Goal: Find contact information: Find contact information

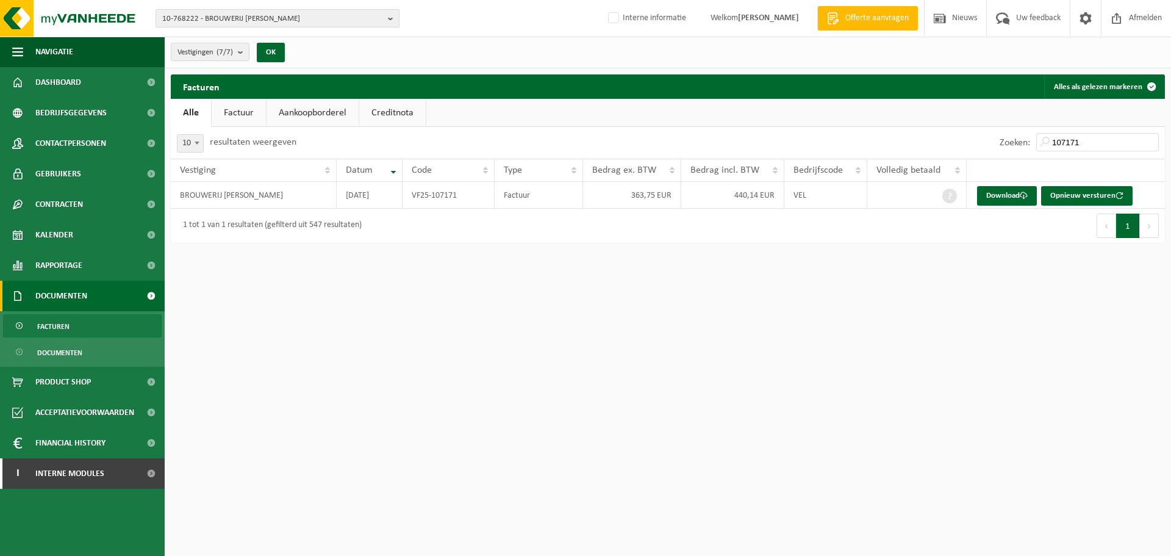
click at [287, 23] on span "10-768222 - BROUWERIJ OMER VANDER GHINSTE - BELLEGEM" at bounding box center [272, 19] width 221 height 18
paste input "01-903700"
type input "01-903700"
click at [249, 57] on strong "01-903700 - I3-TECHNOLOGIES NV - DEERLIJK" at bounding box center [235, 55] width 147 height 9
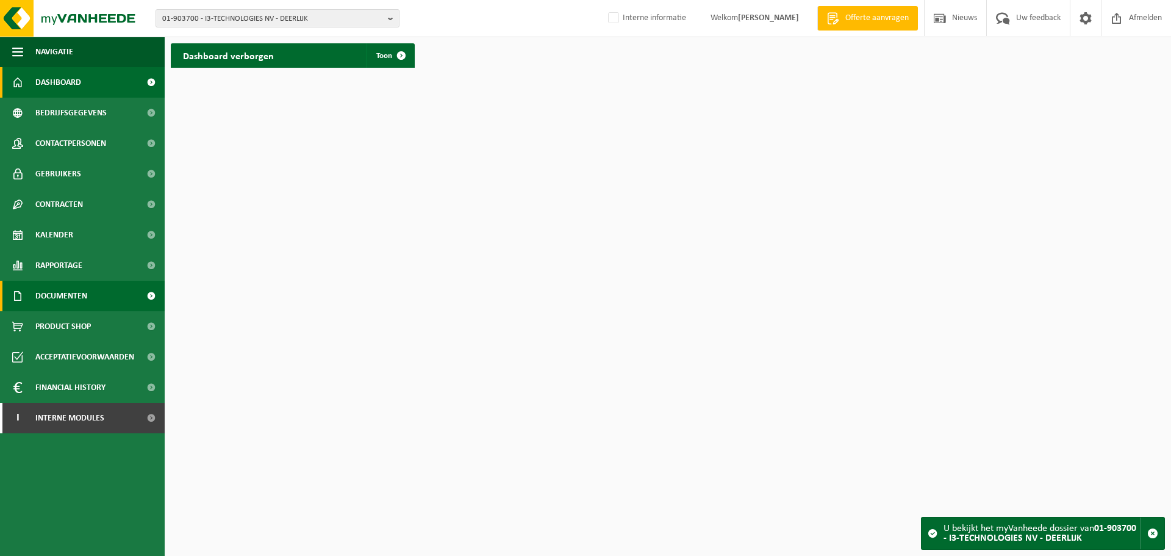
click at [85, 287] on span "Documenten" at bounding box center [61, 296] width 52 height 30
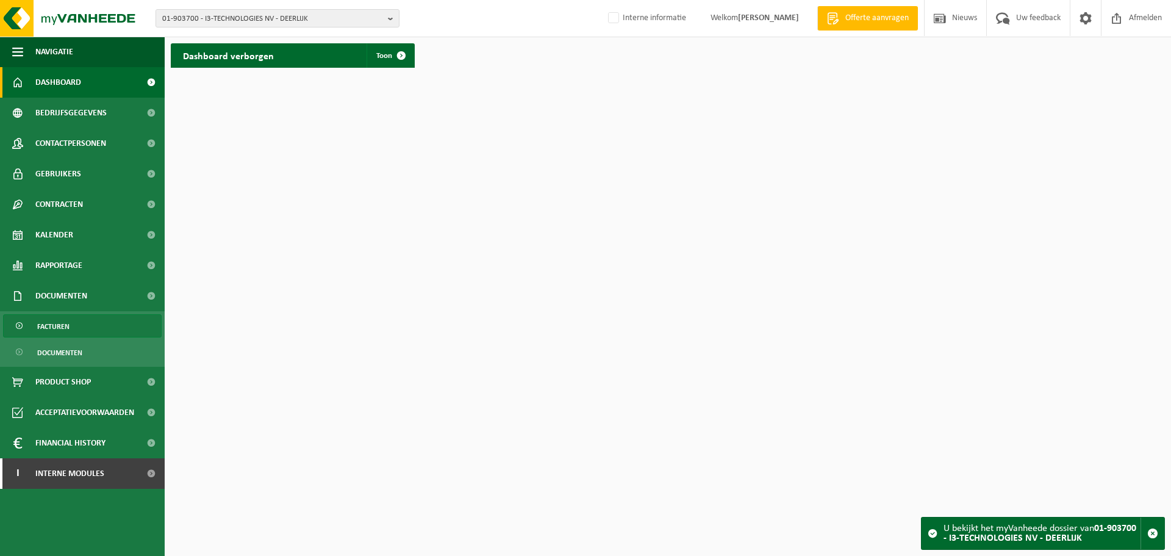
click at [72, 329] on link "Facturen" at bounding box center [82, 325] width 159 height 23
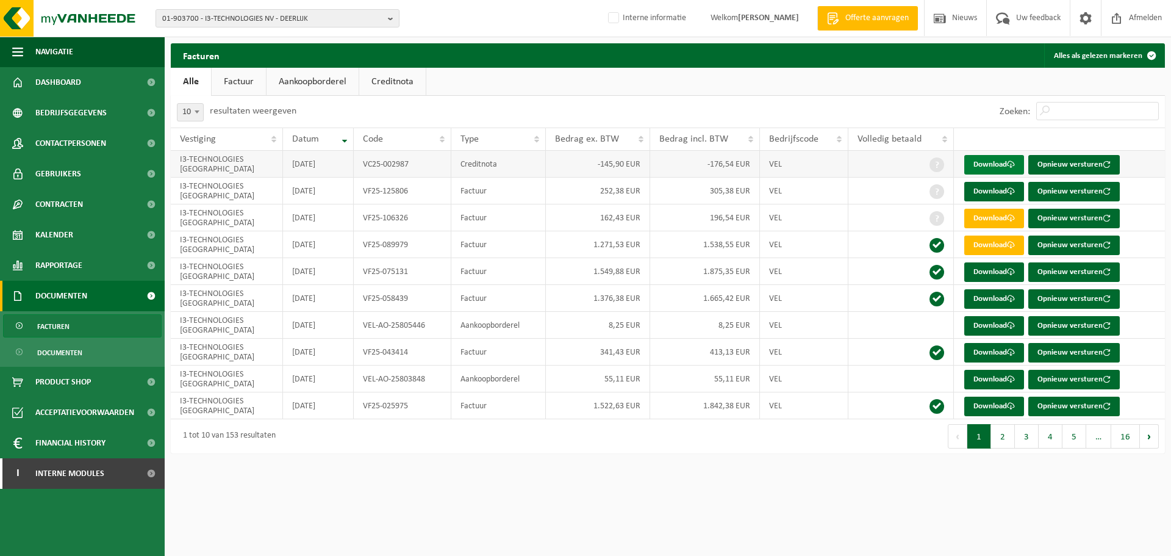
click at [992, 168] on link "Download" at bounding box center [994, 165] width 60 height 20
click at [711, 506] on html "01-903700 - I3-TECHNOLOGIES NV - DEERLIJK 01-903700 - I3-TECHNOLOGIES NV - DEER…" at bounding box center [585, 278] width 1171 height 556
click at [981, 168] on link "Download" at bounding box center [994, 165] width 60 height 20
click at [233, 23] on span "01-903700 - I3-TECHNOLOGIES NV - DEERLIJK" at bounding box center [272, 19] width 221 height 18
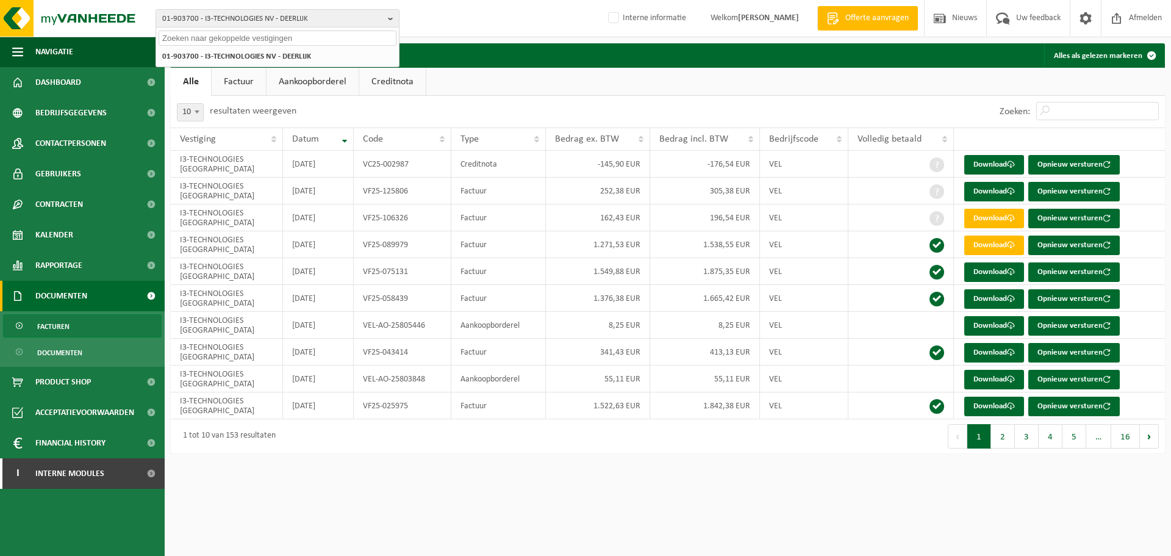
click at [226, 34] on input "text" at bounding box center [278, 37] width 238 height 15
click at [200, 36] on input "text" at bounding box center [278, 37] width 238 height 15
type input "10-750911"
click at [198, 54] on strong "10-750911 - PRODUVAN BV - IZEGEM" at bounding box center [222, 55] width 121 height 9
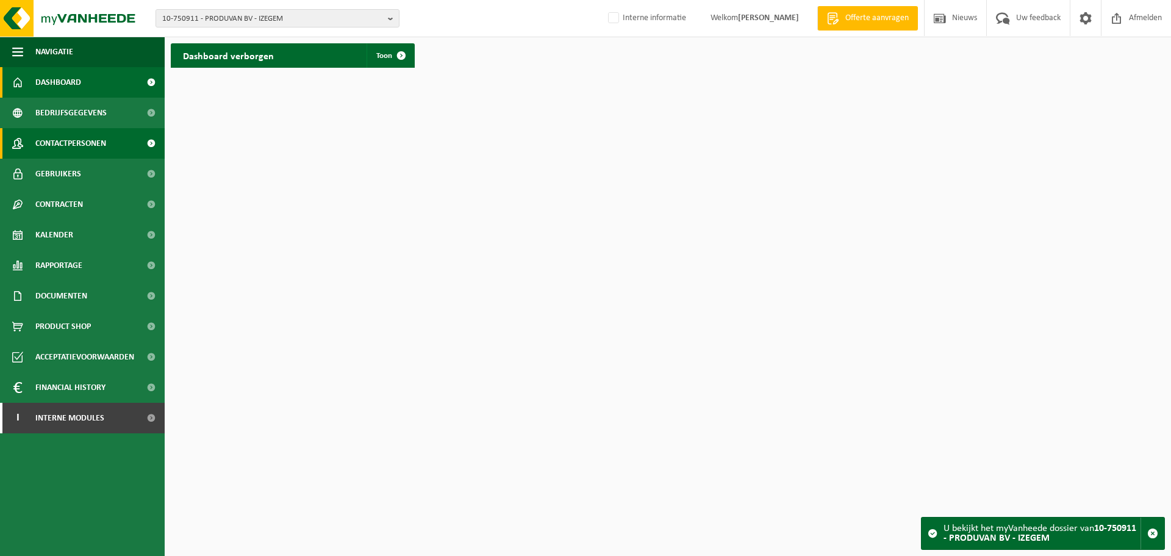
click at [90, 131] on span "Contactpersonen" at bounding box center [70, 143] width 71 height 30
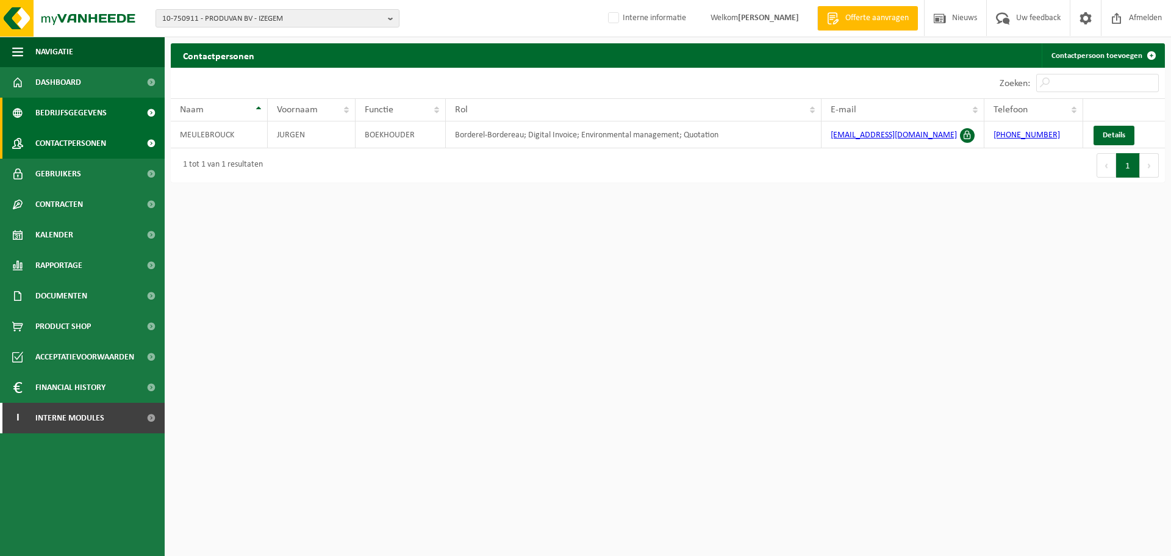
click at [57, 109] on span "Bedrijfsgegevens" at bounding box center [70, 113] width 71 height 30
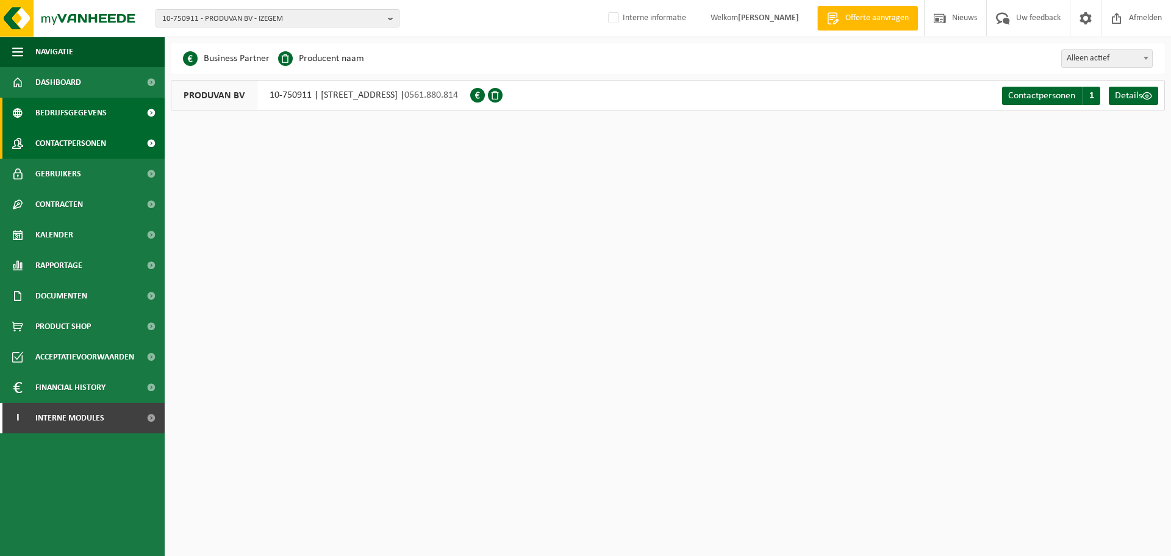
click at [59, 147] on span "Contactpersonen" at bounding box center [70, 143] width 71 height 30
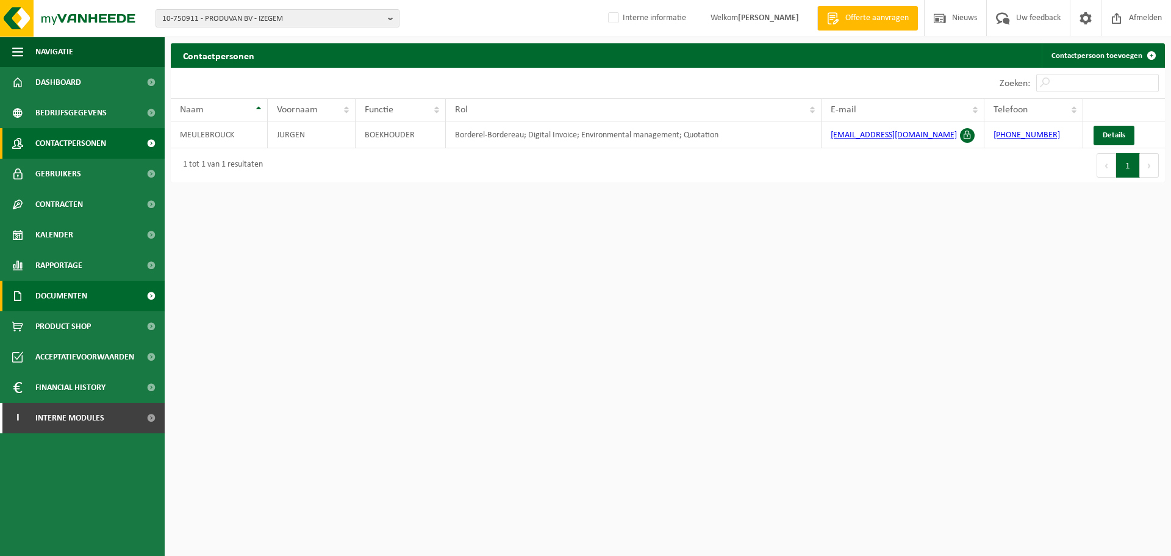
click at [79, 298] on span "Documenten" at bounding box center [61, 296] width 52 height 30
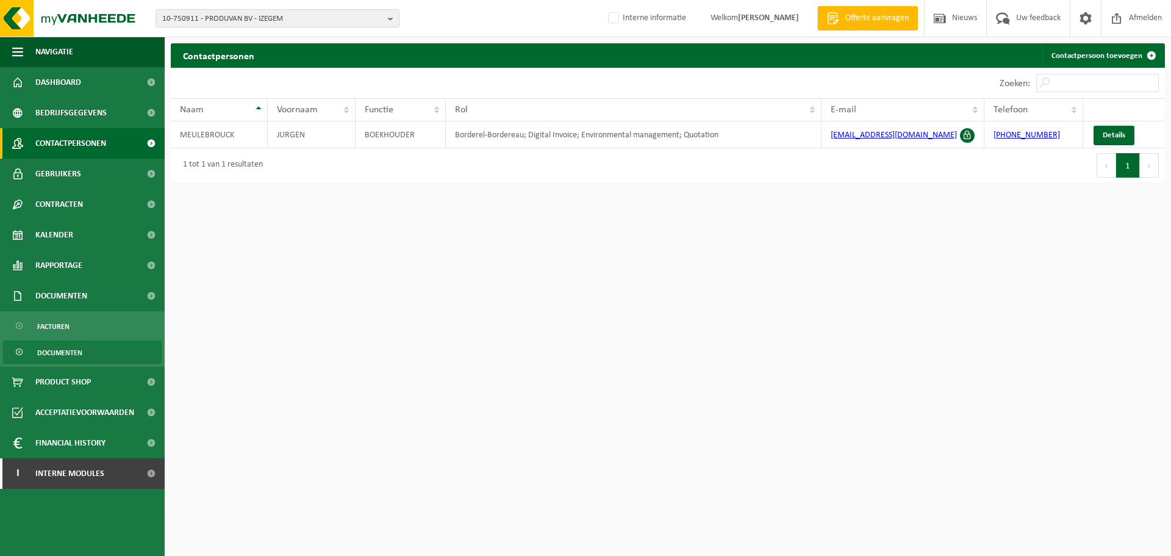
click at [48, 354] on span "Documenten" at bounding box center [59, 352] width 45 height 23
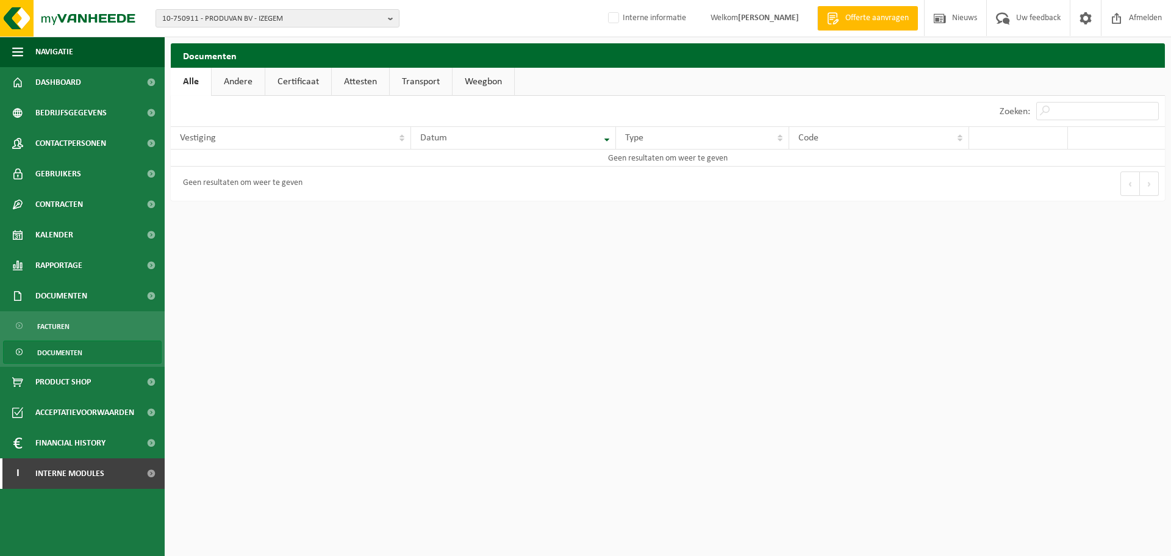
click at [293, 87] on link "Certificaat" at bounding box center [298, 82] width 66 height 28
click at [259, 20] on span "10-750911 - PRODUVAN BV - IZEGEM" at bounding box center [272, 19] width 221 height 18
click at [230, 85] on link "Andere" at bounding box center [237, 82] width 53 height 28
click at [193, 82] on link "Alle" at bounding box center [191, 82] width 40 height 28
click at [53, 325] on span "Facturen" at bounding box center [53, 326] width 32 height 23
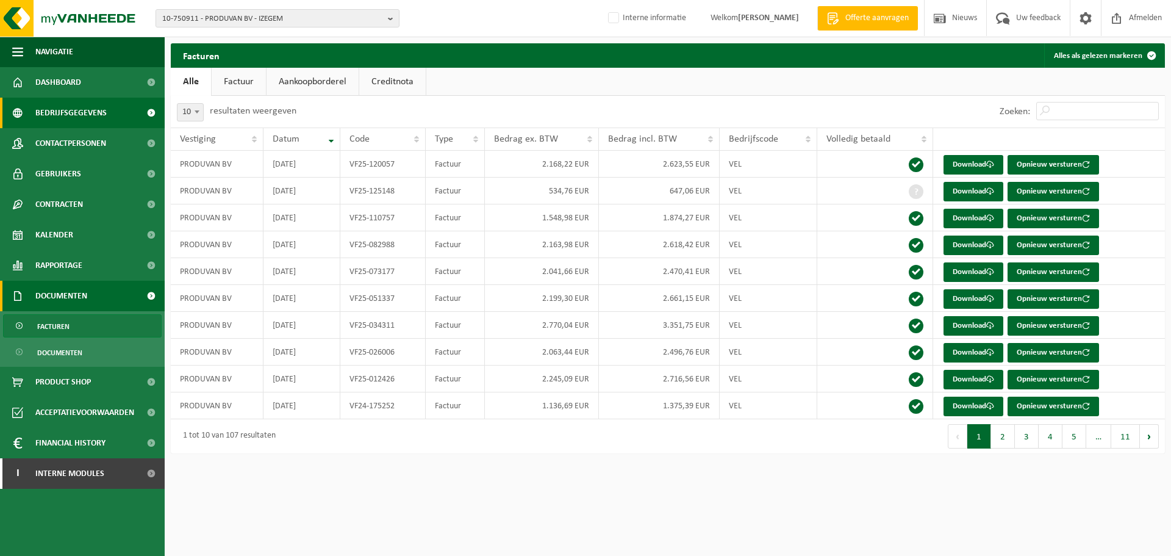
click at [67, 106] on span "Bedrijfsgegevens" at bounding box center [70, 113] width 71 height 30
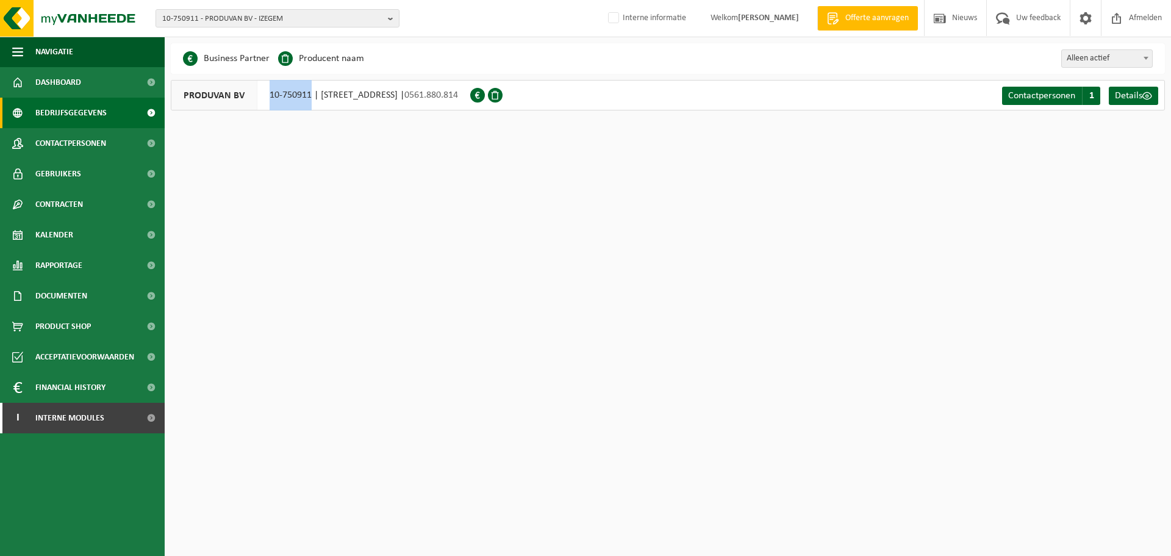
drag, startPoint x: 269, startPoint y: 99, endPoint x: 312, endPoint y: 99, distance: 43.3
click at [312, 99] on div "PRODUVAN BV 10-750911 | [STREET_ADDRESS] | 0561.880.814" at bounding box center [320, 95] width 299 height 30
copy div "10-750911"
click at [237, 14] on span "10-750911 - PRODUVAN BV - IZEGEM" at bounding box center [272, 19] width 221 height 18
click at [414, 276] on html "10-750911 - PRODUVAN BV - IZEGEM 10-750911 - PRODUVAN BV - IZEGEM Interne infor…" at bounding box center [585, 278] width 1171 height 556
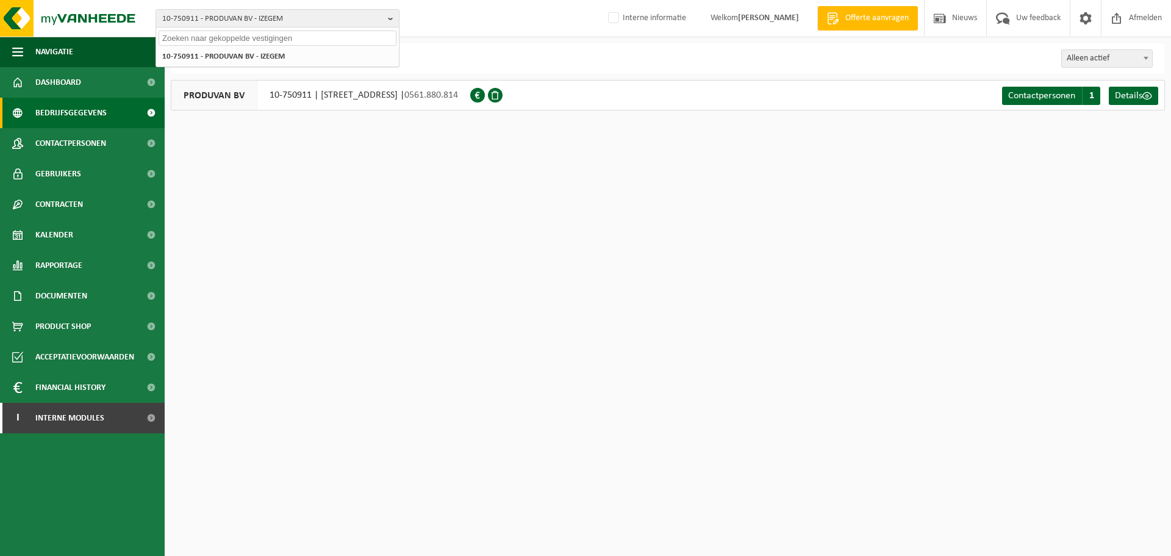
drag, startPoint x: 630, startPoint y: 273, endPoint x: 636, endPoint y: 320, distance: 47.3
click at [628, 277] on html "10-750911 - PRODUVAN BV - IZEGEM 10-750911 - PRODUVAN BV - IZEGEM Interne infor…" at bounding box center [585, 278] width 1171 height 556
click at [521, 235] on html "10-750911 - PRODUVAN BV - IZEGEM 10-750911 - PRODUVAN BV - IZEGEM Interne infor…" at bounding box center [585, 278] width 1171 height 556
click at [223, 22] on span "10-750911 - PRODUVAN BV - IZEGEM" at bounding box center [272, 19] width 221 height 18
click at [223, 21] on span "10-750911 - PRODUVAN BV - IZEGEM" at bounding box center [272, 19] width 221 height 18
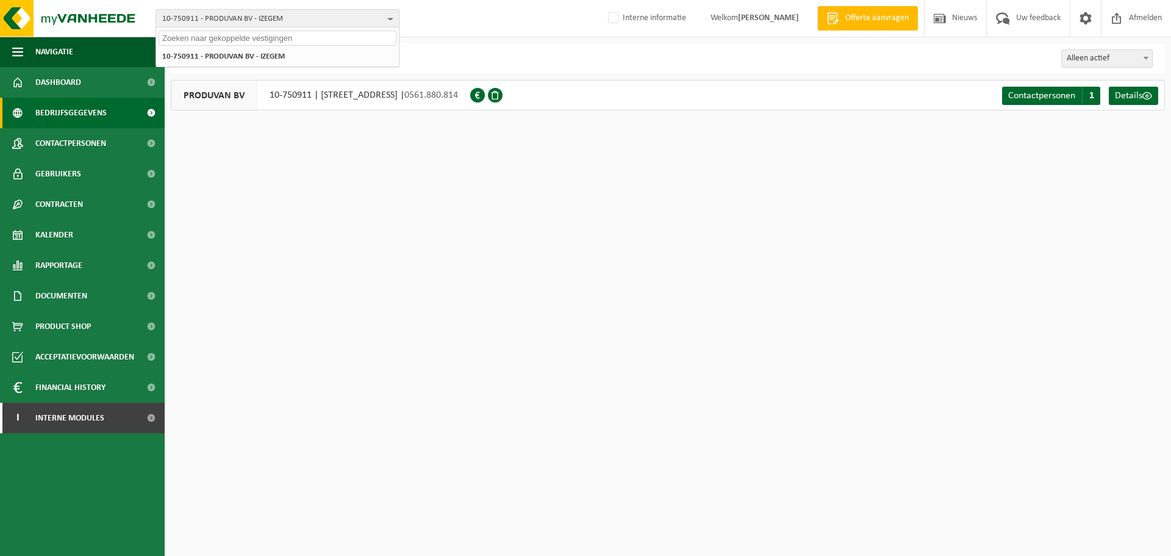
paste input "01-903700"
type input "01-903700"
click at [223, 51] on li "01-903700 - I3-TECHNOLOGIES NV - DEERLIJK" at bounding box center [278, 56] width 238 height 15
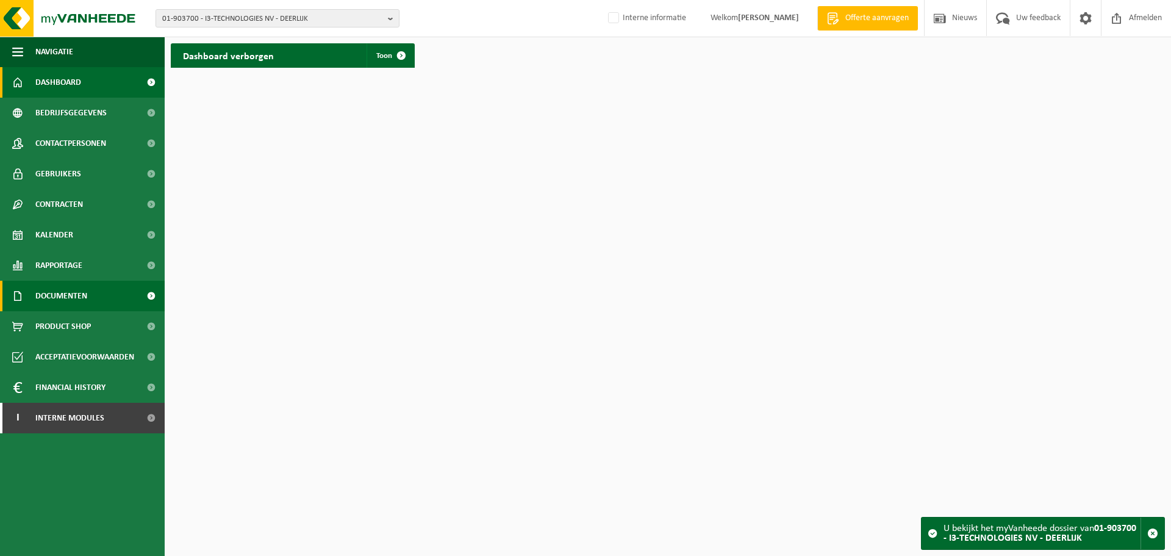
click at [81, 298] on span "Documenten" at bounding box center [61, 296] width 52 height 30
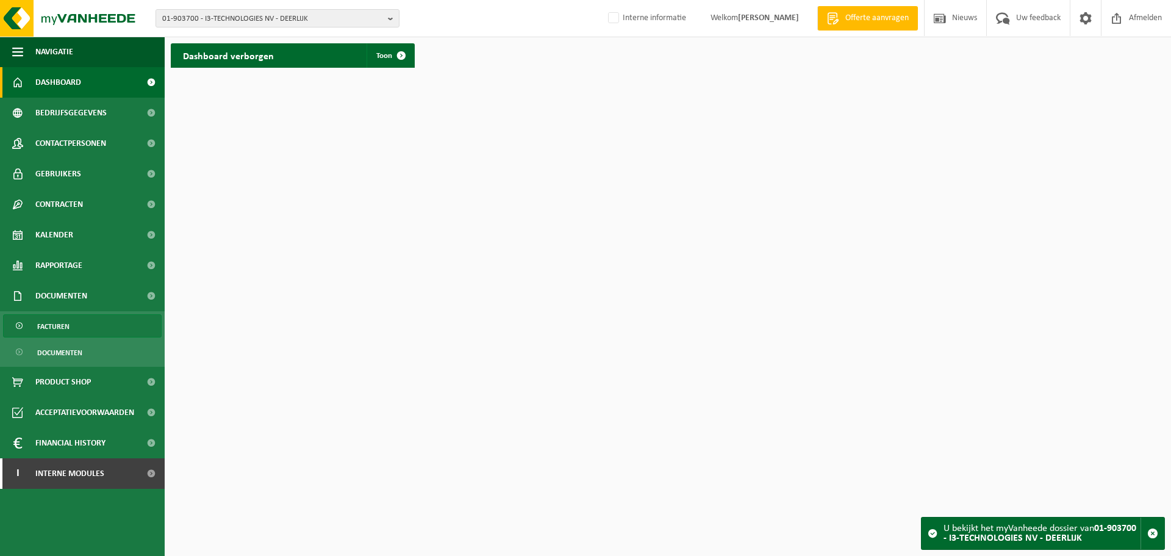
click at [70, 324] on link "Facturen" at bounding box center [82, 325] width 159 height 23
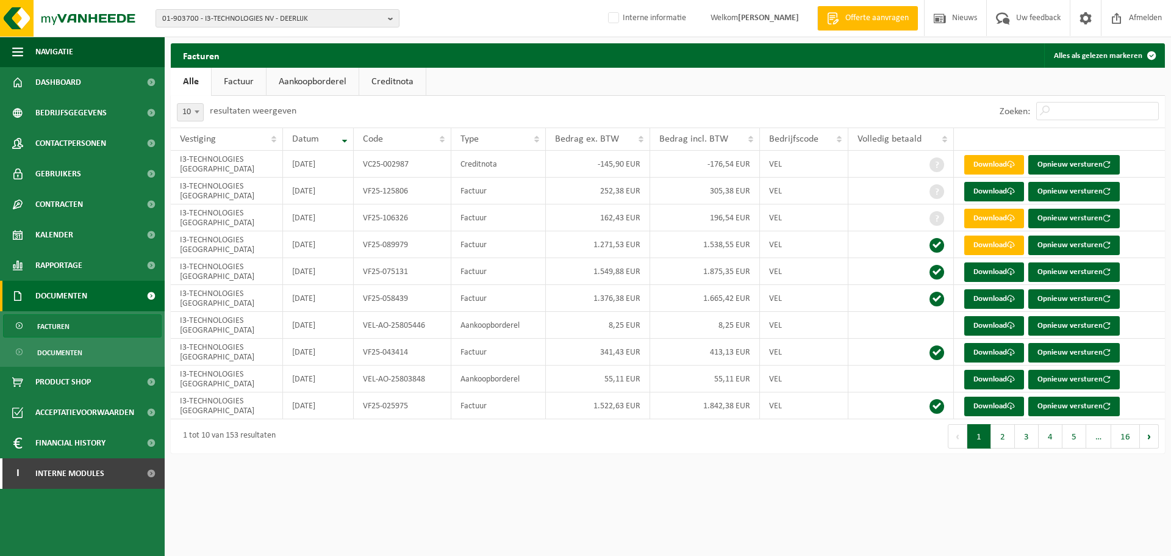
click at [803, 502] on html "01-903700 - I3-TECHNOLOGIES NV - DEERLIJK 01-903700 - I3-TECHNOLOGIES NV - DEER…" at bounding box center [585, 278] width 1171 height 556
click at [707, 184] on td "305,38 EUR" at bounding box center [705, 190] width 110 height 27
click at [395, 195] on td "VF25-125806" at bounding box center [403, 190] width 98 height 27
click at [398, 193] on td "VF25-125806" at bounding box center [403, 190] width 98 height 27
click at [642, 516] on html "01-903700 - I3-TECHNOLOGIES NV - DEERLIJK 01-903700 - I3-TECHNOLOGIES NV - DEER…" at bounding box center [585, 278] width 1171 height 556
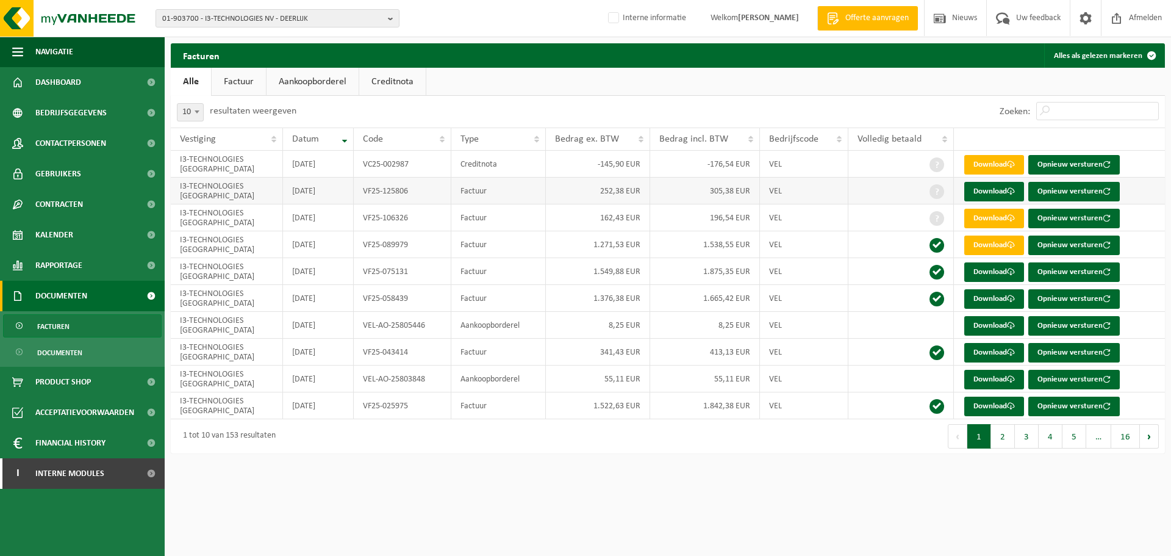
click at [665, 186] on td "305,38 EUR" at bounding box center [705, 190] width 110 height 27
click at [651, 184] on td "305,38 EUR" at bounding box center [705, 190] width 110 height 27
click at [688, 196] on td "305,38 EUR" at bounding box center [705, 190] width 110 height 27
click at [872, 195] on td at bounding box center [901, 190] width 106 height 27
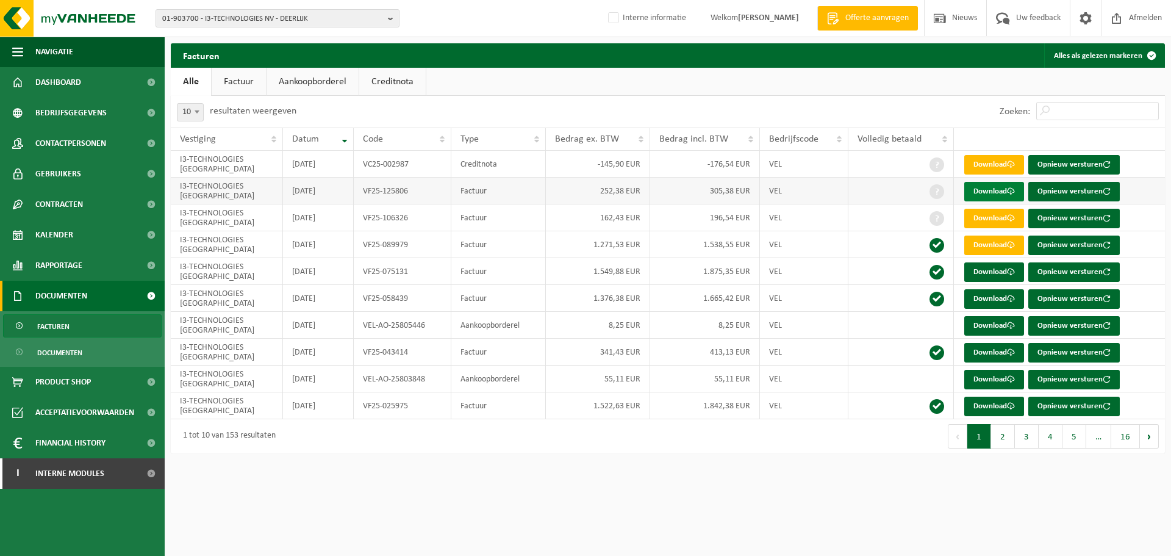
click at [989, 194] on link "Download" at bounding box center [994, 192] width 60 height 20
click at [792, 478] on html "01-903700 - I3-TECHNOLOGIES NV - DEERLIJK 01-903700 - I3-TECHNOLOGIES NV - DEER…" at bounding box center [585, 278] width 1171 height 556
click at [282, 24] on span "01-903700 - I3-TECHNOLOGIES NV - DEERLIJK" at bounding box center [272, 19] width 221 height 18
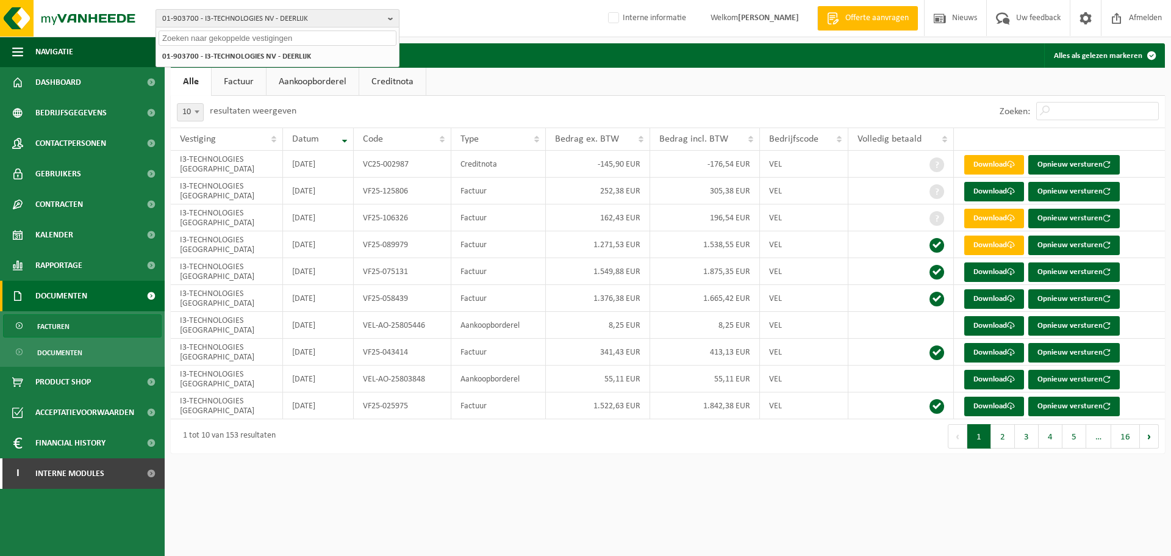
paste input "10-757802"
type input "10-757802"
click at [261, 62] on li "10-757802 - 528 PRODUCTIONS - WAREGEM" at bounding box center [278, 56] width 238 height 15
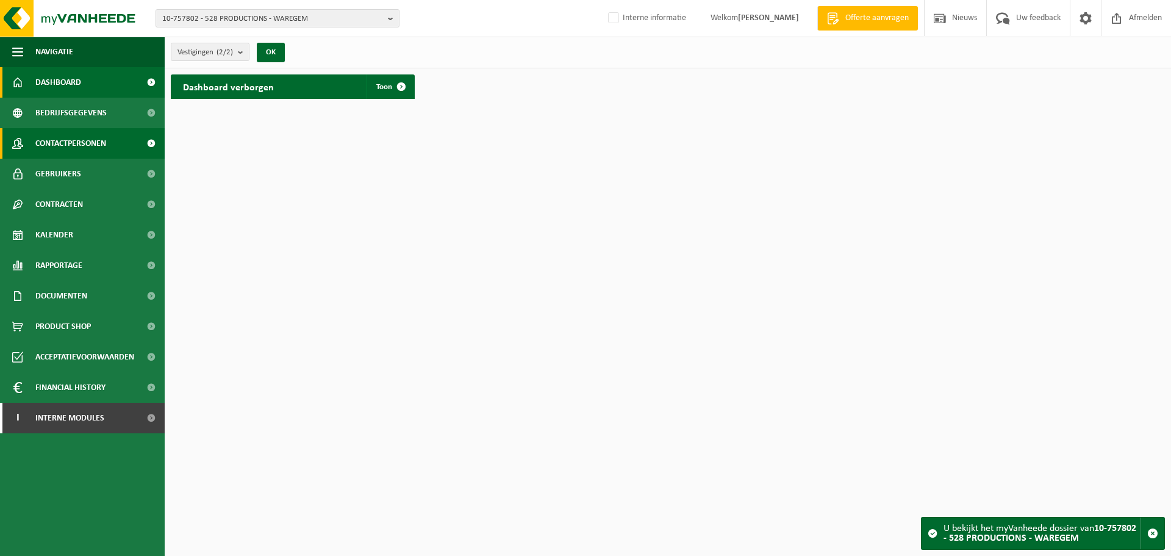
click at [75, 148] on span "Contactpersonen" at bounding box center [70, 143] width 71 height 30
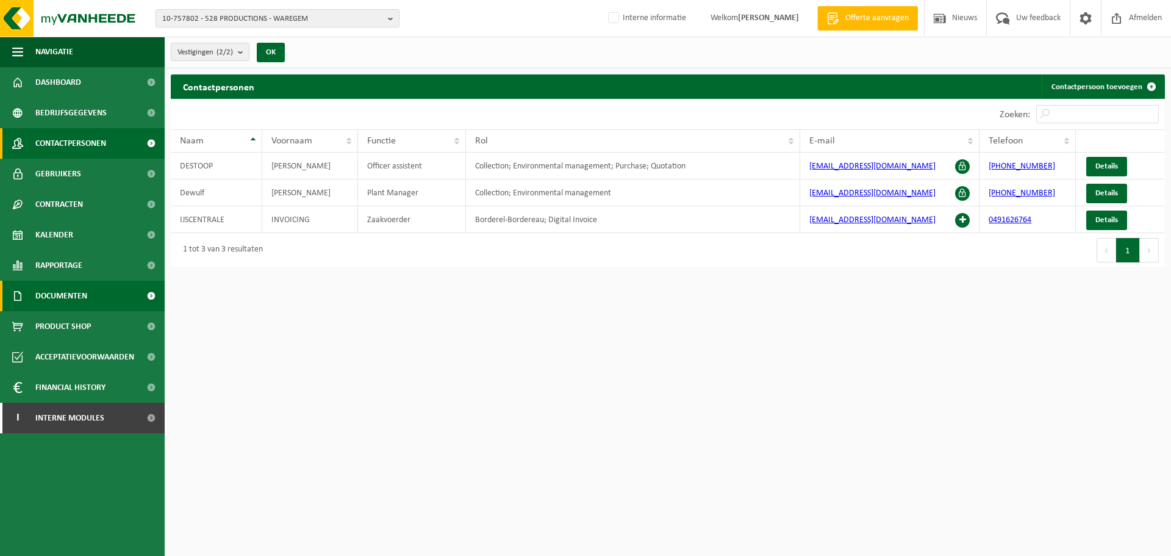
drag, startPoint x: 77, startPoint y: 281, endPoint x: 74, endPoint y: 304, distance: 23.9
click at [77, 281] on span "Documenten" at bounding box center [61, 296] width 52 height 30
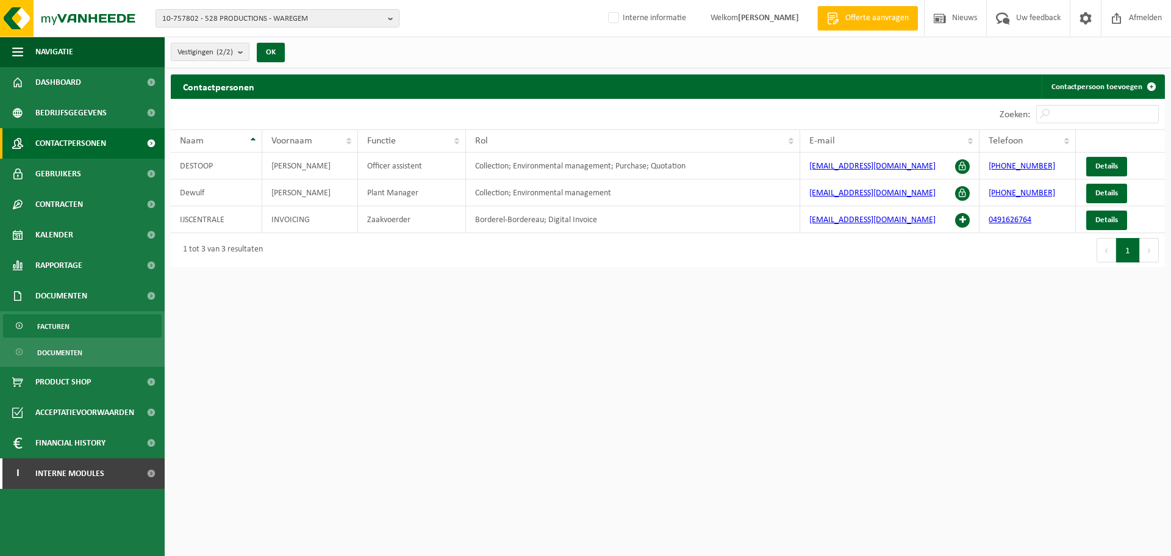
click at [63, 335] on span "Facturen" at bounding box center [53, 326] width 32 height 23
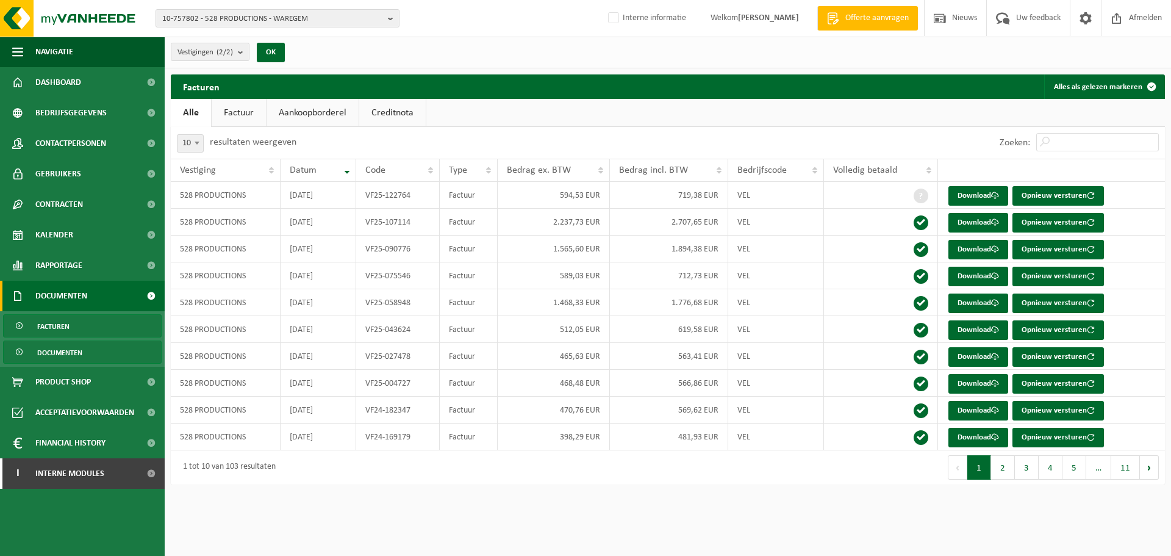
click at [68, 356] on span "Documenten" at bounding box center [59, 352] width 45 height 23
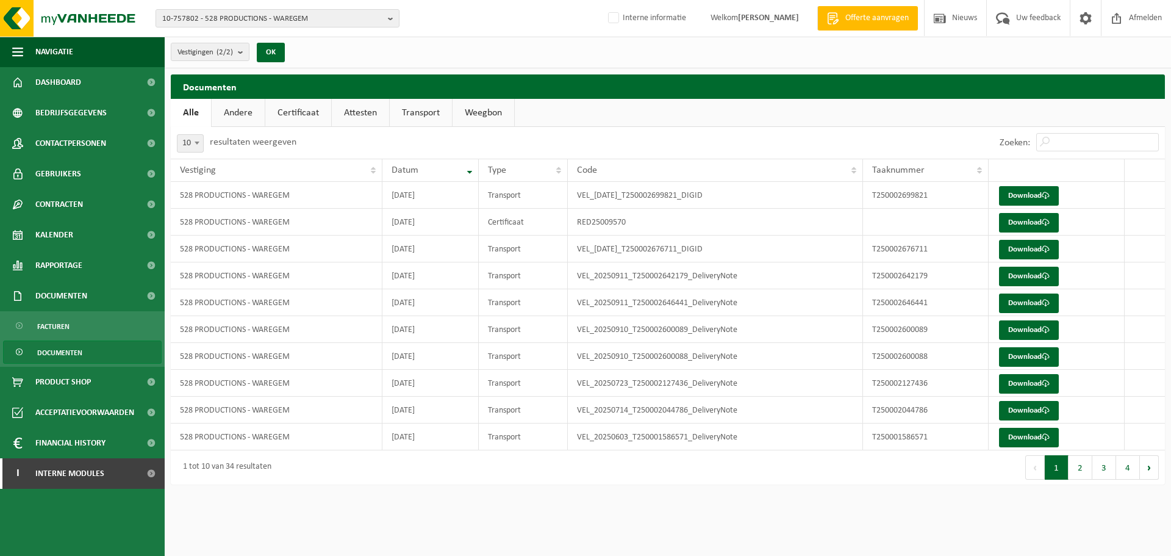
click at [305, 106] on link "Certificaat" at bounding box center [298, 113] width 66 height 28
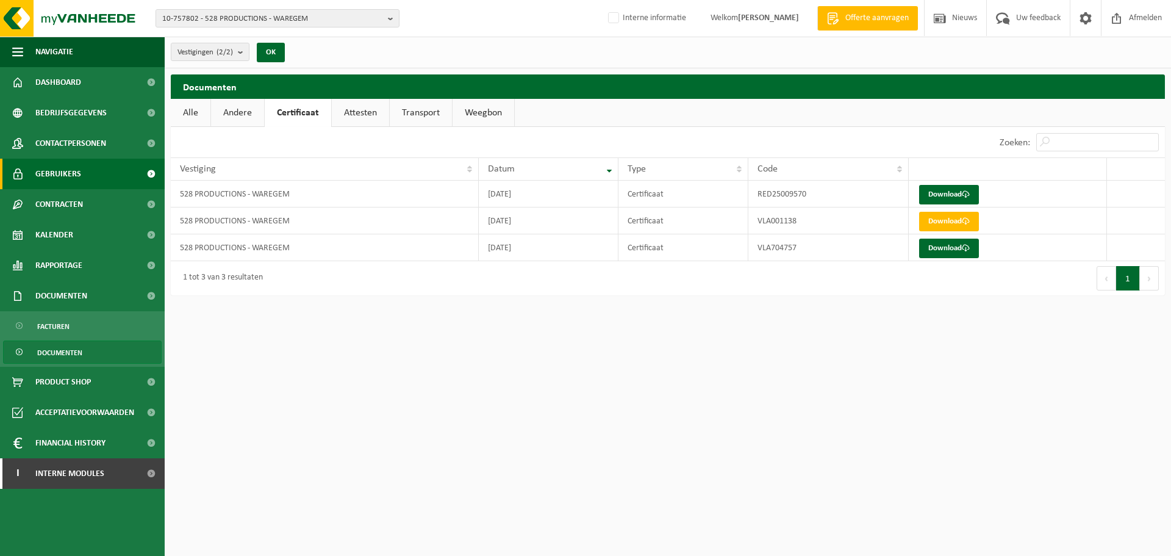
click at [63, 170] on span "Gebruikers" at bounding box center [58, 174] width 46 height 30
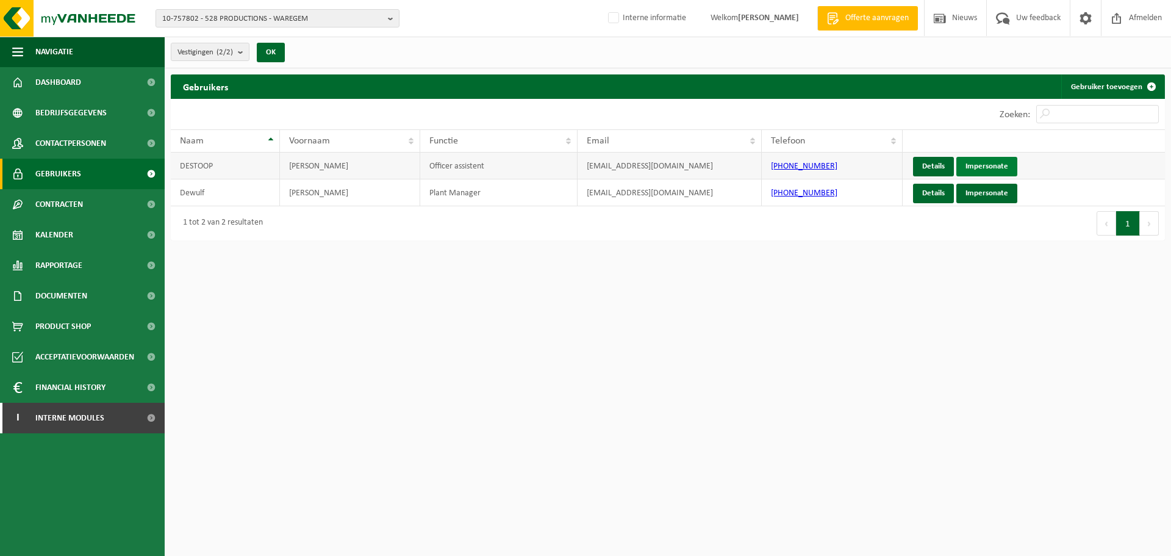
click at [987, 171] on link "Impersonate" at bounding box center [986, 167] width 61 height 20
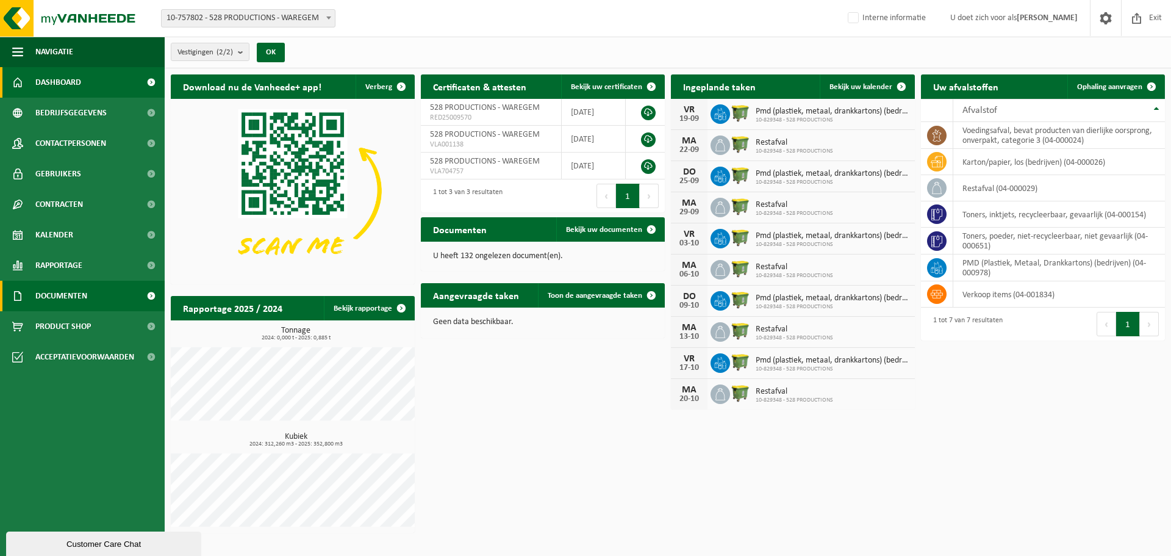
click at [89, 287] on link "Documenten" at bounding box center [82, 296] width 165 height 30
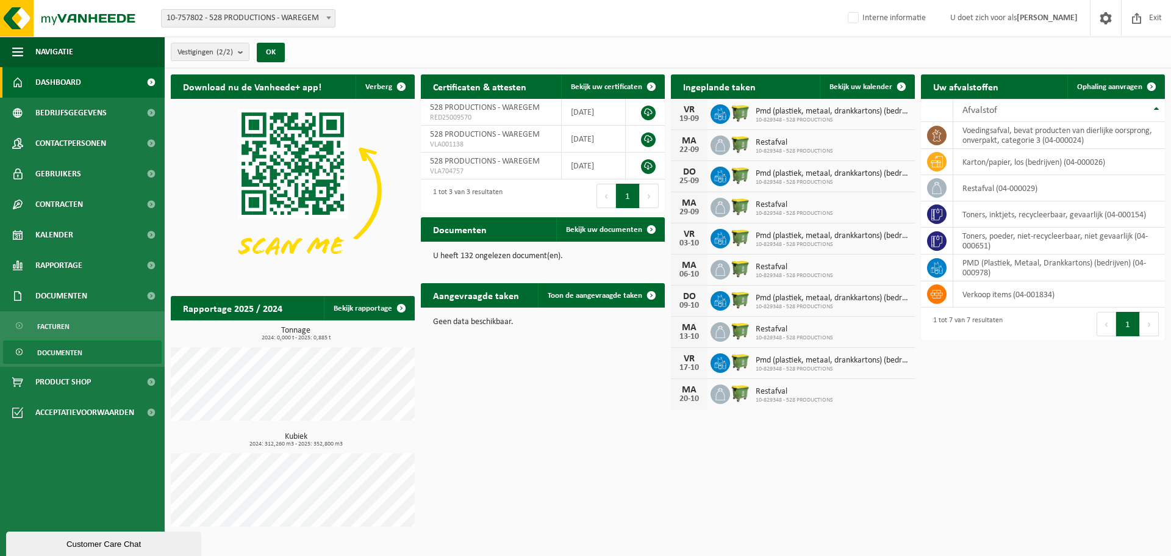
click at [46, 353] on span "Documenten" at bounding box center [59, 352] width 45 height 23
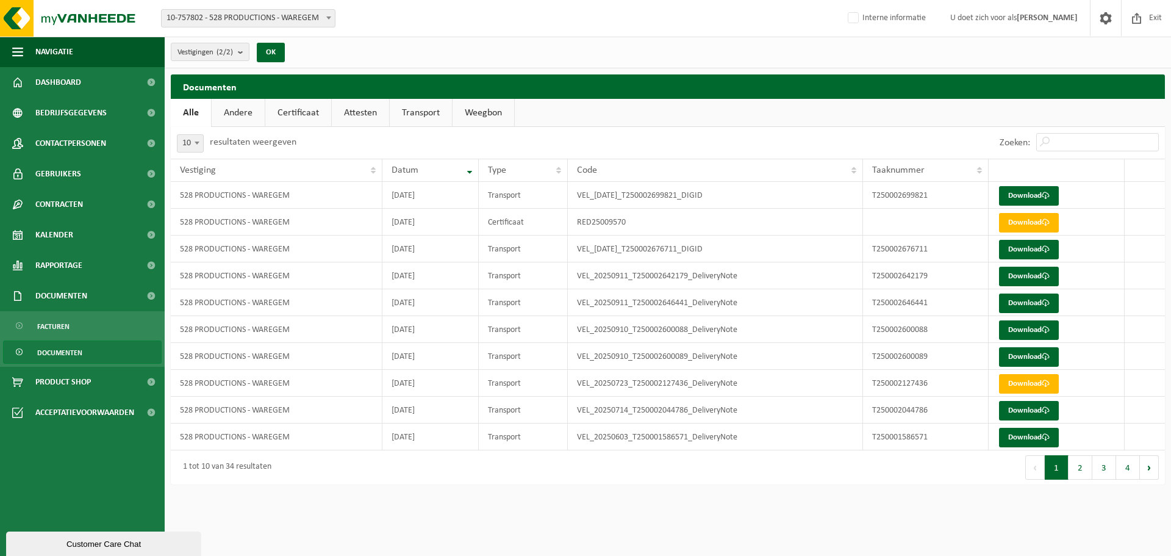
click at [293, 114] on link "Certificaat" at bounding box center [298, 113] width 66 height 28
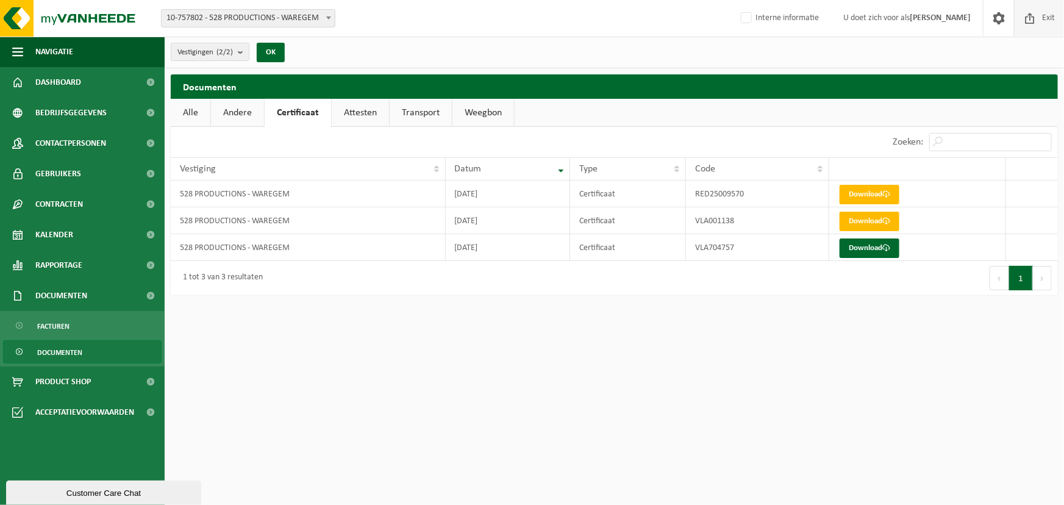
click at [1037, 24] on span at bounding box center [1030, 18] width 18 height 36
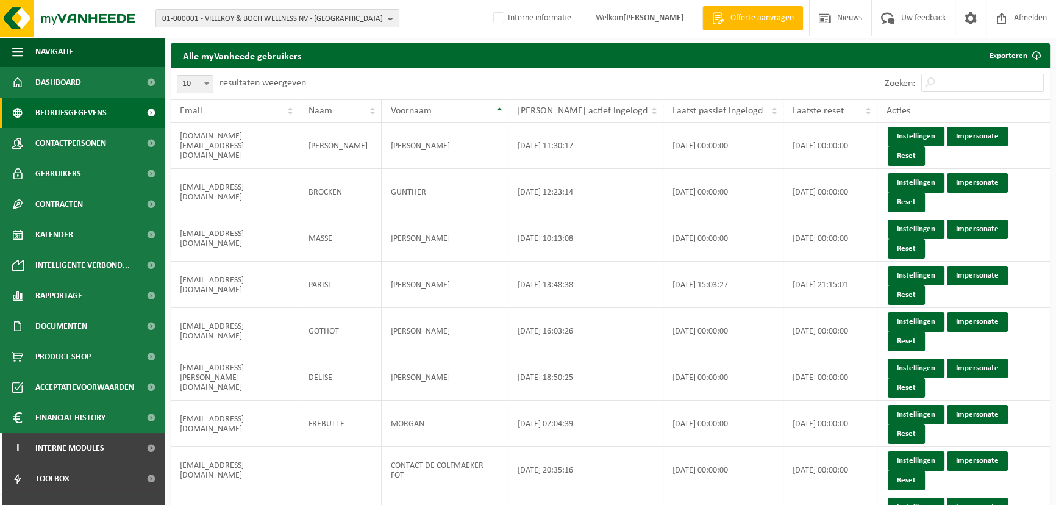
click at [46, 104] on span "Bedrijfsgegevens" at bounding box center [70, 113] width 71 height 30
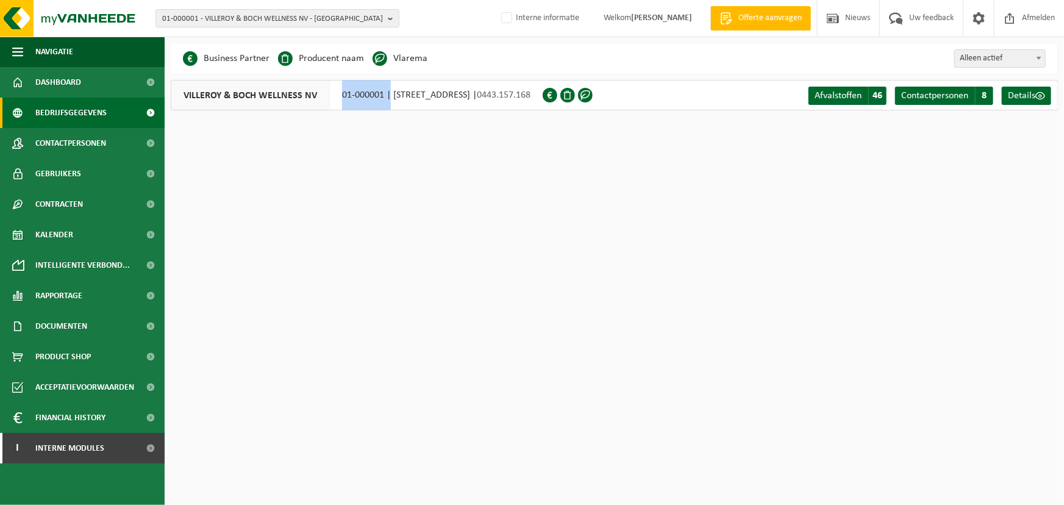
drag, startPoint x: 340, startPoint y: 95, endPoint x: 388, endPoint y: 102, distance: 48.8
click at [388, 102] on div "VILLEROY & BOCH WELLNESS [GEOGRAPHIC_DATA] 01-000001 | [STREET_ADDRESS] | 0443.…" at bounding box center [357, 95] width 372 height 30
click at [356, 21] on span "01-000001 - VILLEROY & BOCH WELLNESS NV - [GEOGRAPHIC_DATA]" at bounding box center [272, 19] width 221 height 18
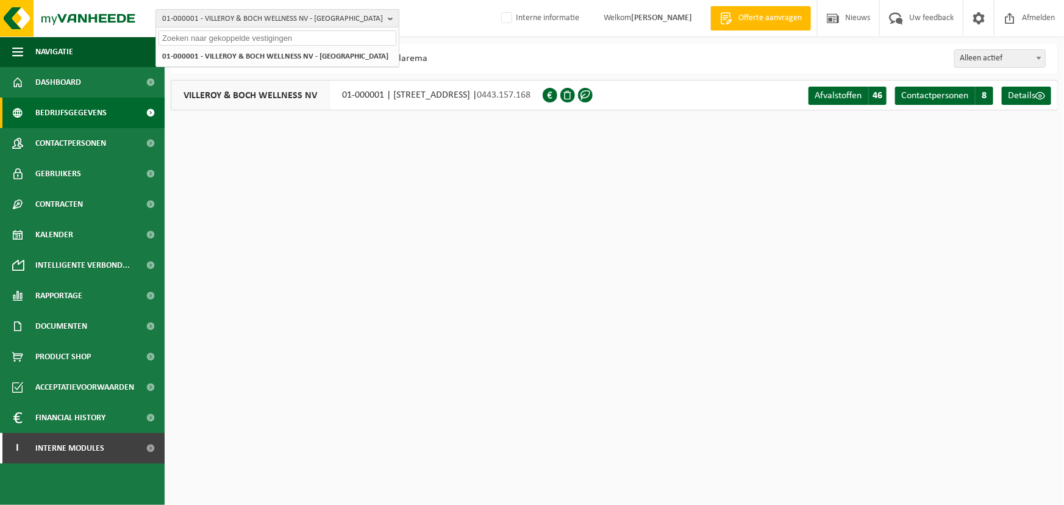
paste input "10-757802"
type input "10-757802"
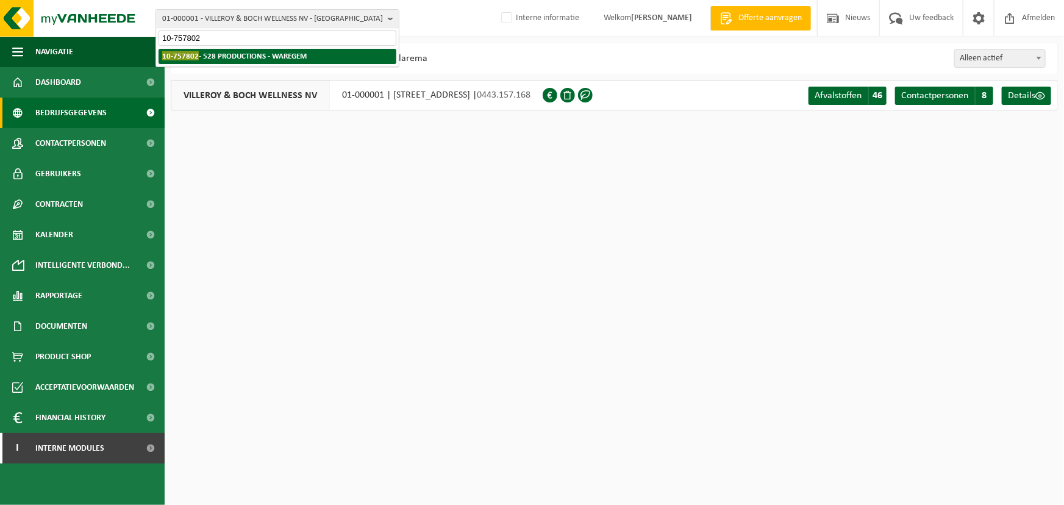
click at [267, 57] on strong "10-757802 - 528 PRODUCTIONS - WAREGEM" at bounding box center [234, 55] width 145 height 9
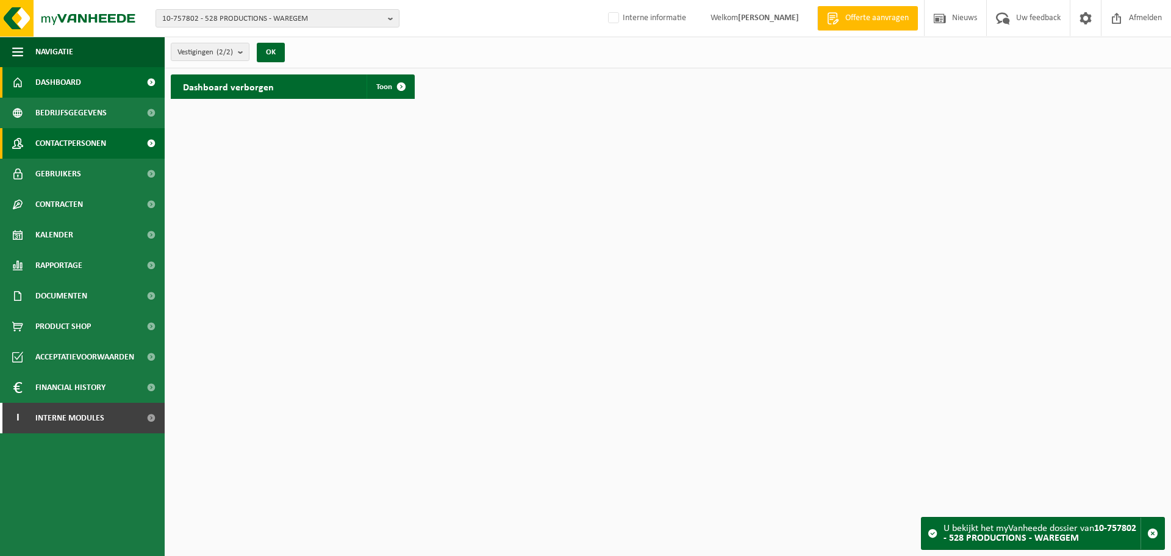
click at [130, 143] on link "Contactpersonen" at bounding box center [82, 143] width 165 height 30
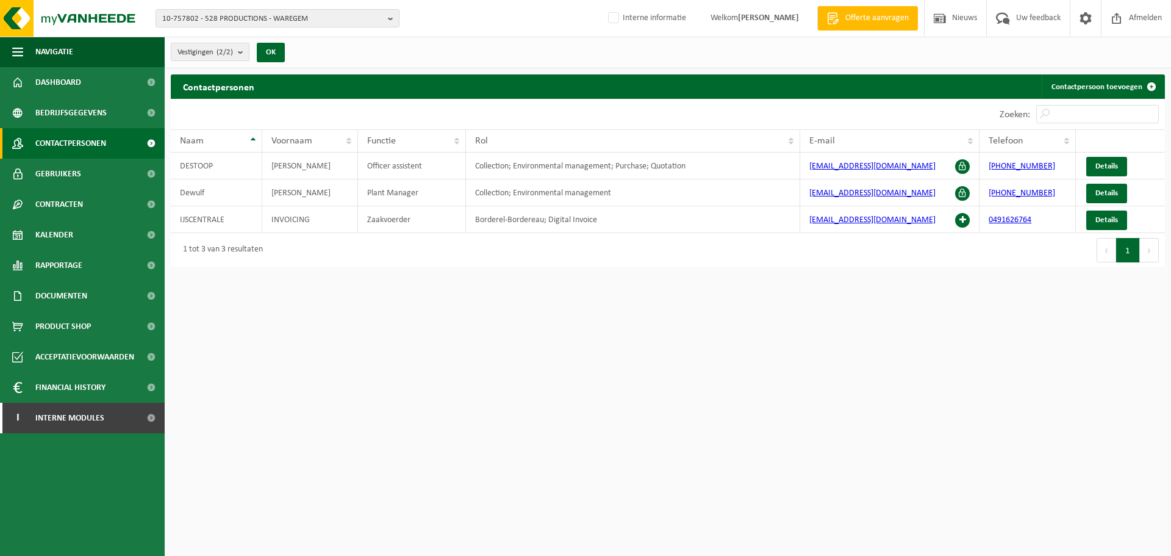
click at [132, 118] on link "Bedrijfsgegevens" at bounding box center [82, 113] width 165 height 30
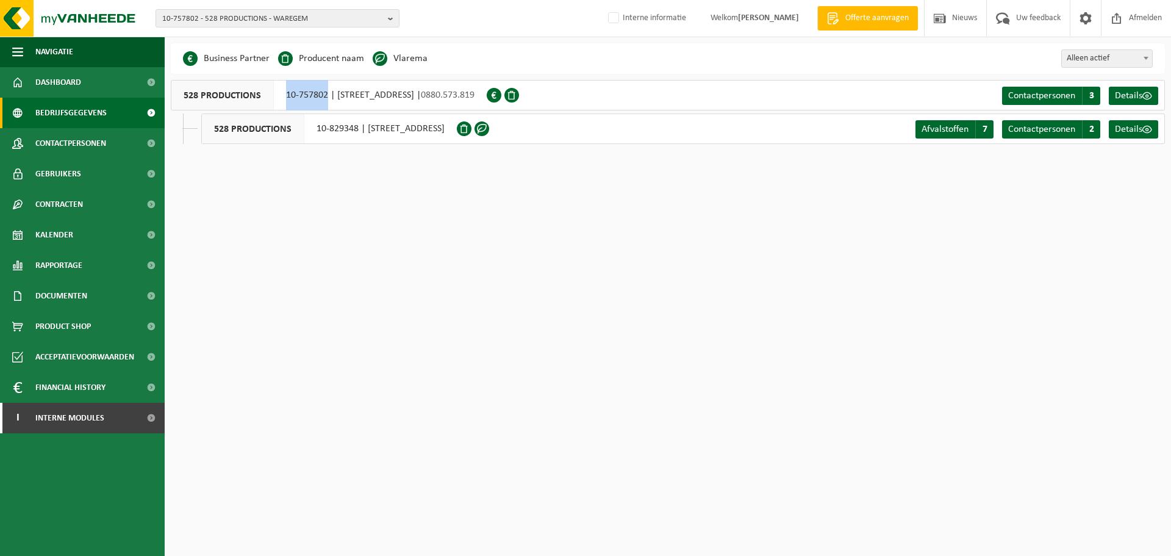
drag, startPoint x: 287, startPoint y: 99, endPoint x: 328, endPoint y: 106, distance: 40.8
click at [328, 106] on div "528 PRODUCTIONS 10-757802 | [STREET_ADDRESS] | 0880.573.819" at bounding box center [329, 95] width 316 height 30
copy div "10-757802"
click at [102, 142] on span "Contactpersonen" at bounding box center [70, 143] width 71 height 30
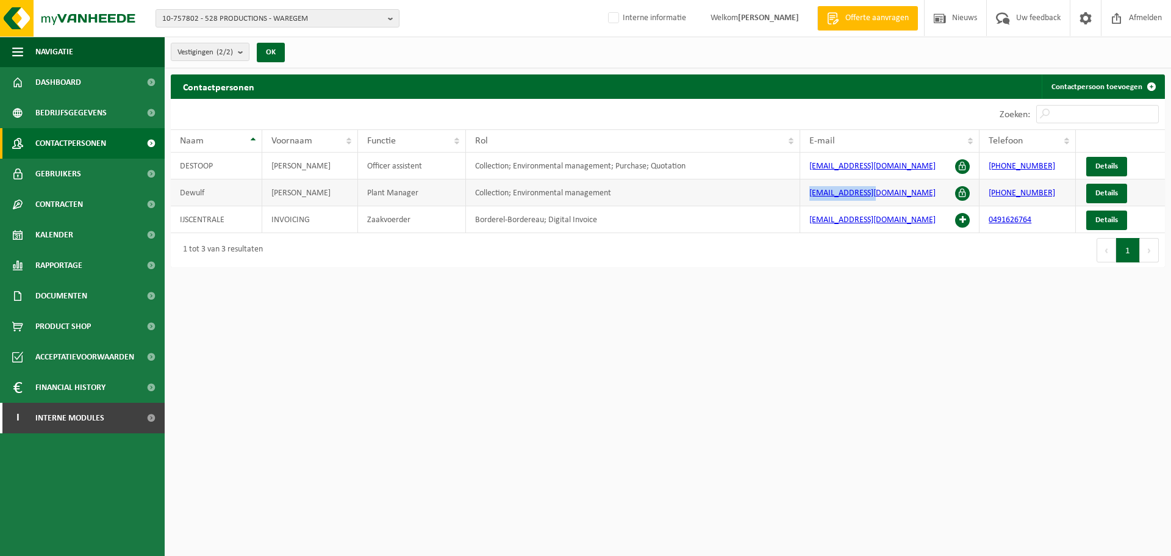
drag, startPoint x: 893, startPoint y: 193, endPoint x: 797, endPoint y: 194, distance: 95.8
click at [797, 194] on tr "[PERSON_NAME] Manager Collection; Environmental management [EMAIL_ADDRESS][DOMA…" at bounding box center [668, 192] width 994 height 27
copy tr "[EMAIL_ADDRESS][DOMAIN_NAME]"
click at [106, 170] on link "Gebruikers" at bounding box center [82, 174] width 165 height 30
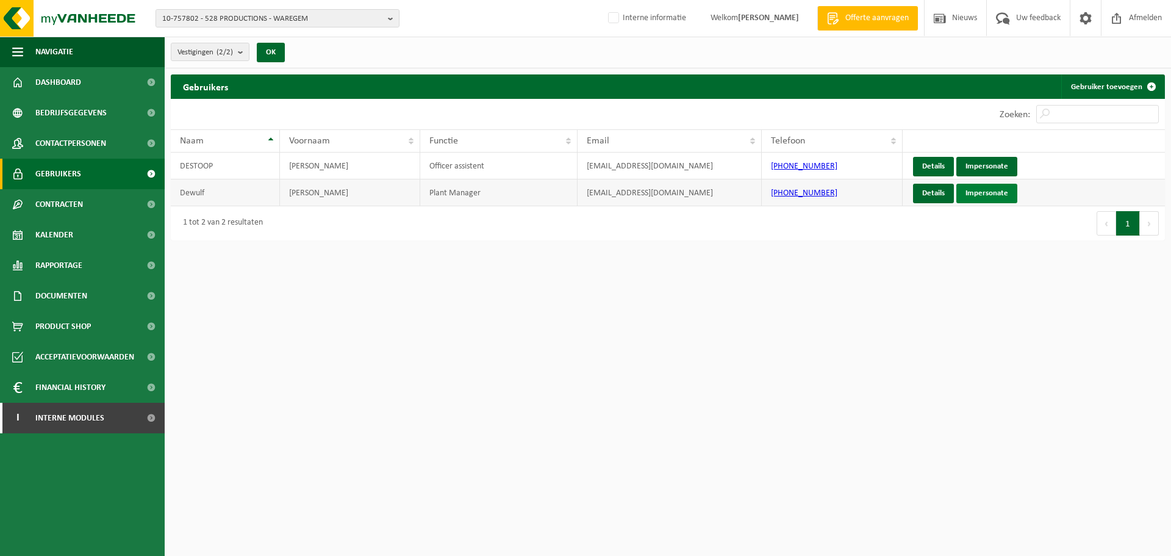
click at [978, 190] on link "Impersonate" at bounding box center [986, 194] width 61 height 20
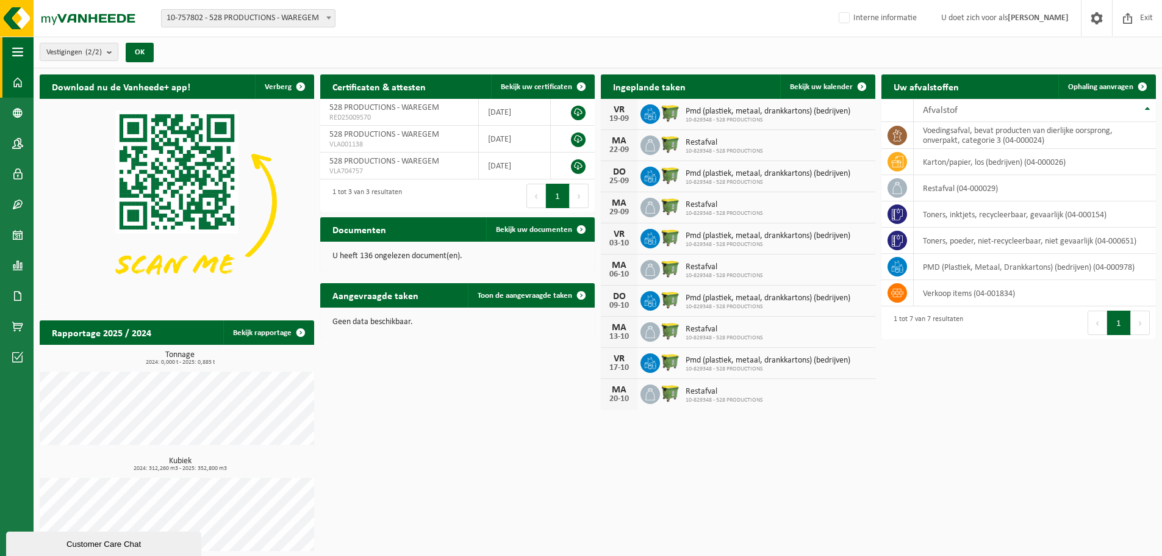
click at [26, 52] on button "Navigatie" at bounding box center [17, 52] width 34 height 30
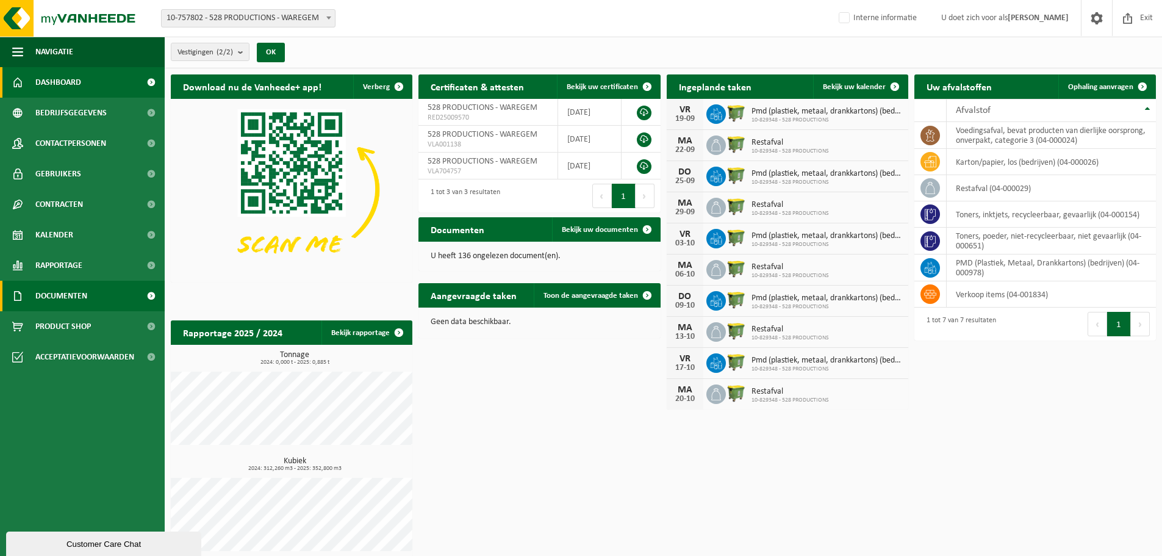
click at [55, 303] on span "Documenten" at bounding box center [61, 296] width 52 height 30
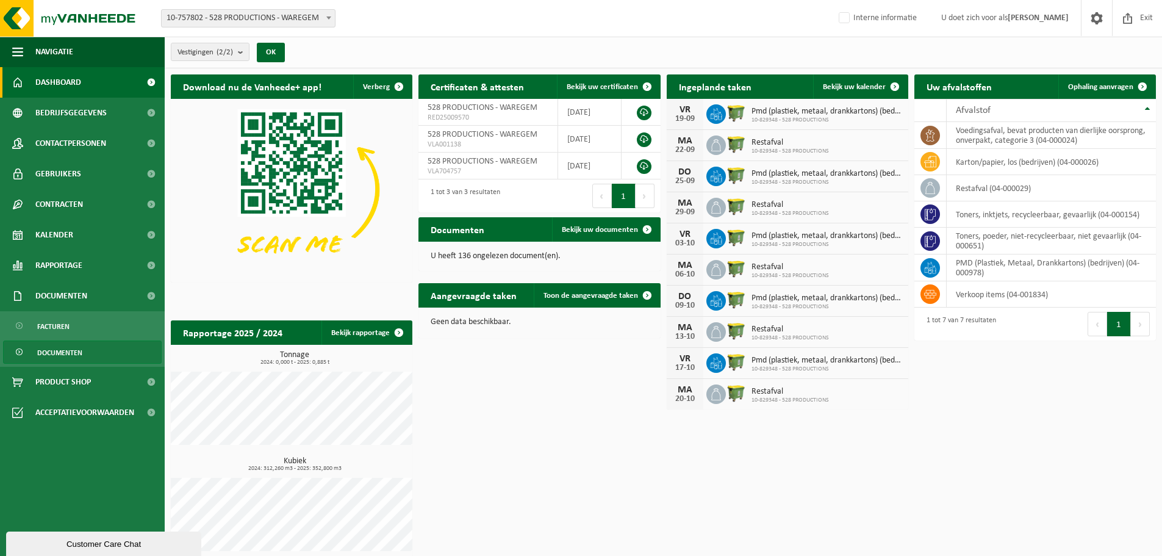
click at [63, 351] on span "Documenten" at bounding box center [59, 352] width 45 height 23
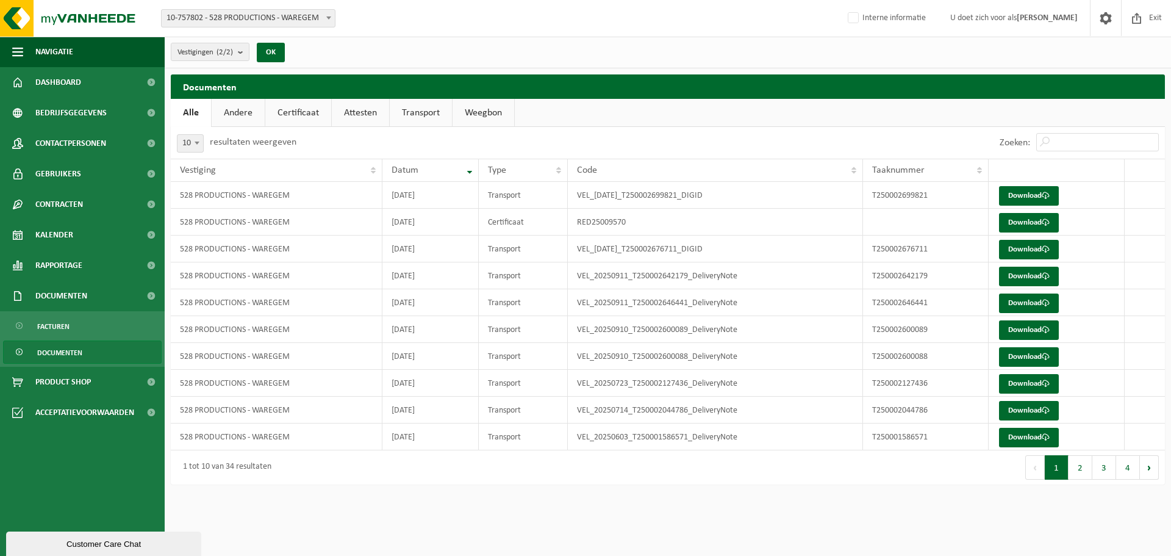
click at [295, 120] on link "Certificaat" at bounding box center [298, 113] width 66 height 28
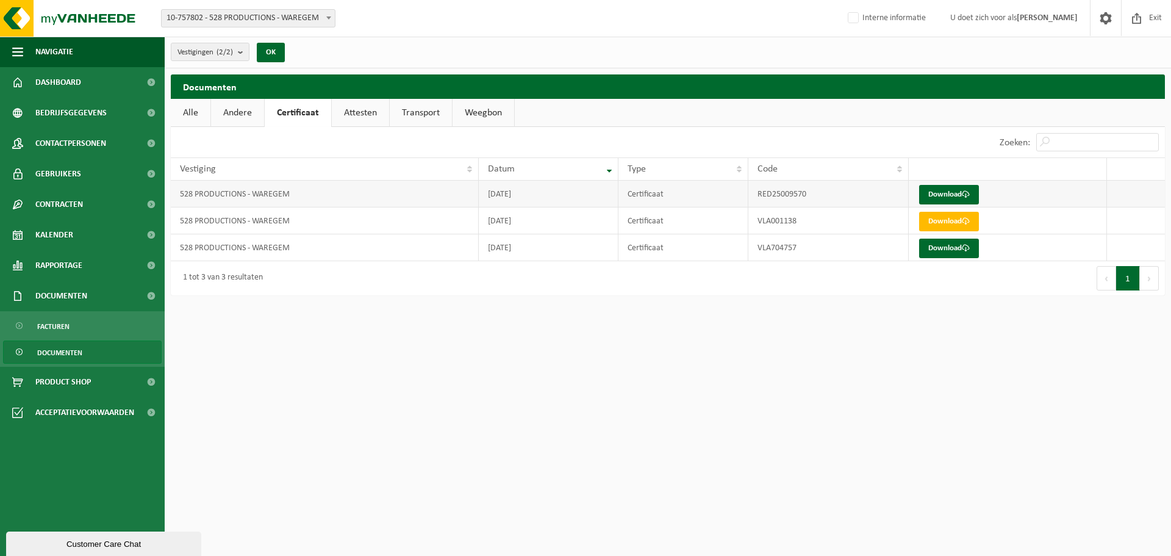
click at [656, 205] on td "Certificaat" at bounding box center [683, 194] width 130 height 27
click at [654, 224] on td "Certificaat" at bounding box center [683, 220] width 130 height 27
drag, startPoint x: 1154, startPoint y: 24, endPoint x: 1147, endPoint y: 30, distance: 9.5
click at [1154, 24] on span "Exit" at bounding box center [1155, 18] width 19 height 36
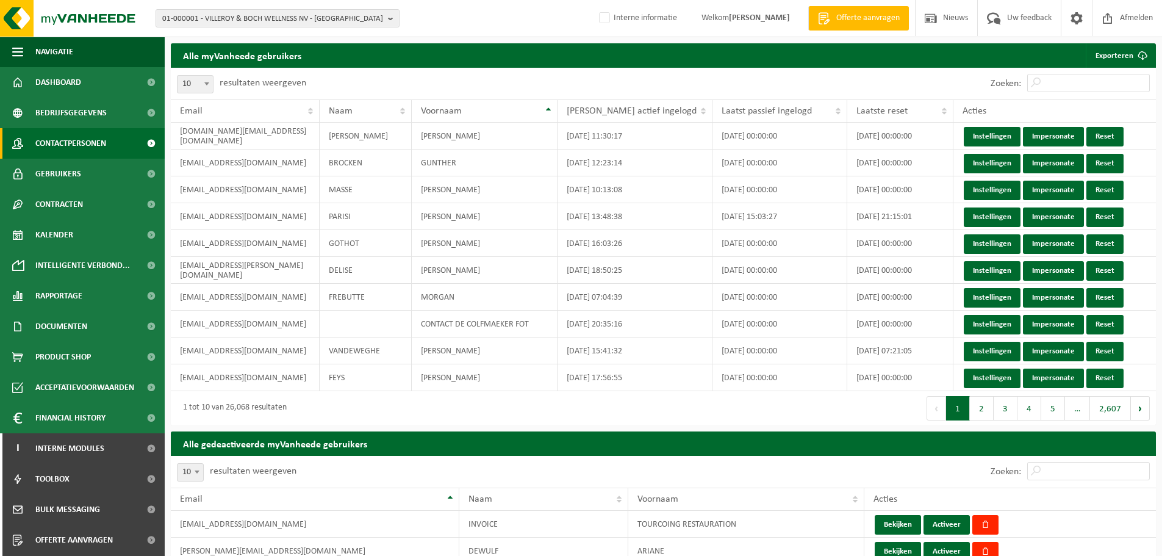
click at [69, 151] on span "Contactpersonen" at bounding box center [70, 143] width 71 height 30
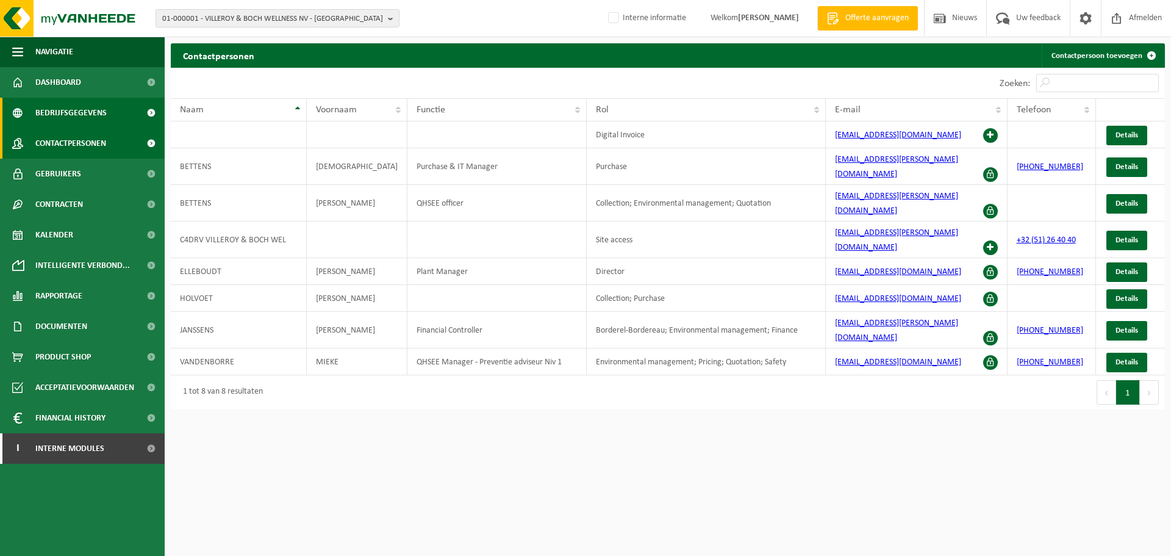
click at [65, 118] on span "Bedrijfsgegevens" at bounding box center [70, 113] width 71 height 30
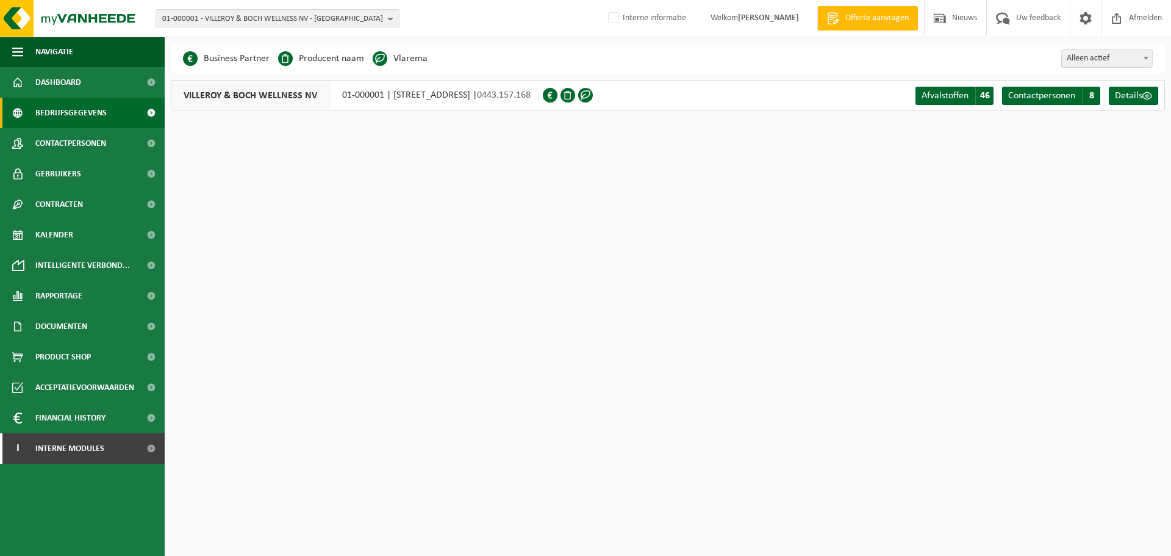
click at [934, 392] on html "01-000001 - VILLEROY & BOCH WELLNESS NV - [GEOGRAPHIC_DATA] 01-000001 - VILLERO…" at bounding box center [585, 278] width 1171 height 556
click at [311, 20] on span "01-000001 - VILLEROY & BOCH WELLNESS NV - ROESELARE" at bounding box center [272, 19] width 221 height 18
paste input "10-757802"
type input "10-757802"
click at [251, 54] on strong "10-757802 - 528 PRODUCTIONS - WAREGEM" at bounding box center [234, 55] width 145 height 9
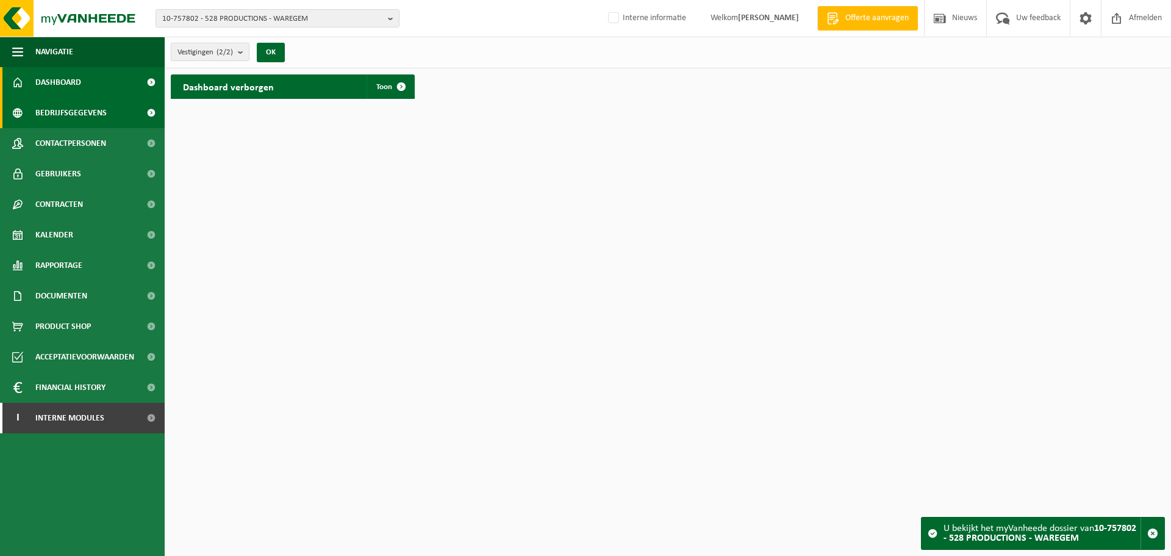
click at [99, 127] on span "Bedrijfsgegevens" at bounding box center [70, 113] width 71 height 30
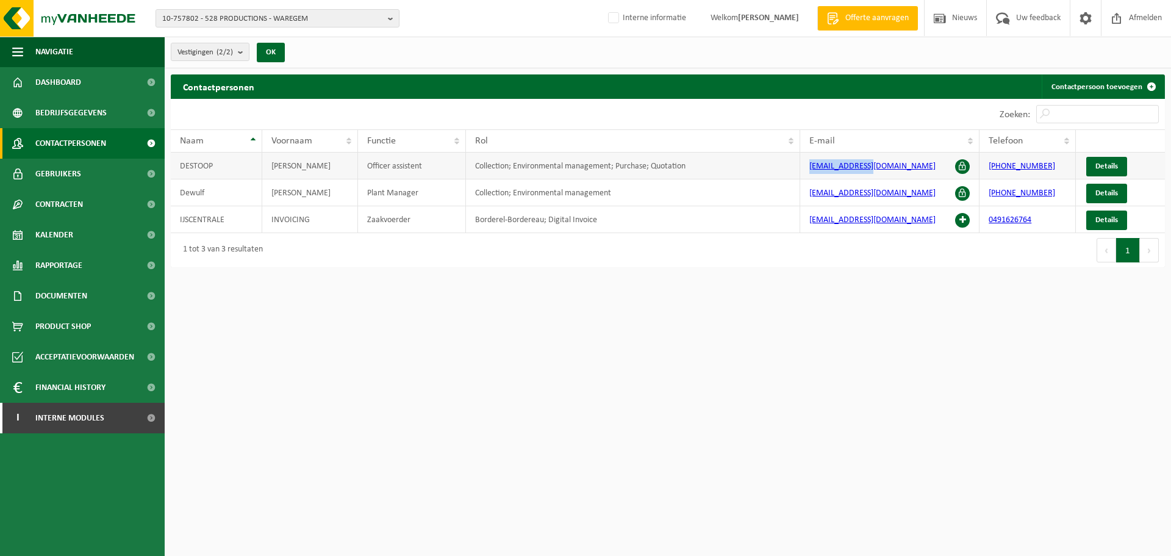
drag, startPoint x: 839, startPoint y: 167, endPoint x: 803, endPoint y: 167, distance: 36.0
click at [803, 167] on td "nathalie@528.co" at bounding box center [889, 165] width 179 height 27
copy link "nathalie@528.co"
drag, startPoint x: 862, startPoint y: 421, endPoint x: 820, endPoint y: 384, distance: 56.6
click at [862, 421] on html "10-757802 - 528 PRODUCTIONS - WAREGEM 10-757802 - 528 PRODUCTIONS - WAREGEM 10-…" at bounding box center [585, 278] width 1171 height 556
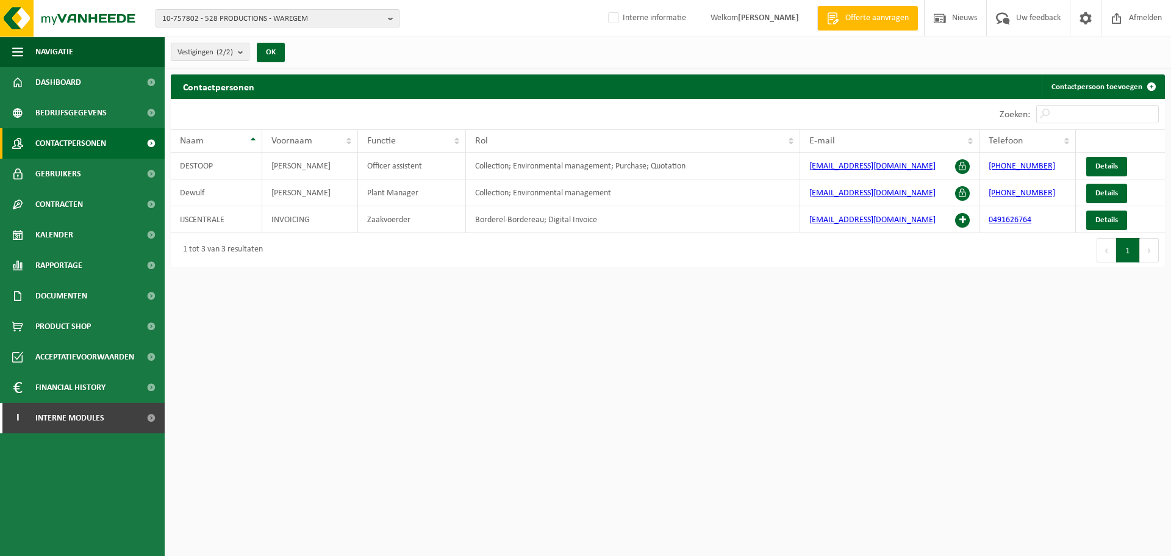
click at [346, 15] on span "10-757802 - 528 PRODUCTIONS - WAREGEM" at bounding box center [272, 19] width 221 height 18
click at [349, 46] on div "10-757802 - 528 PRODUCTIONS - WAREGEM 10-829348 - 528 PRODUCTIONS - WAREGEM" at bounding box center [278, 54] width 244 height 55
click at [349, 45] on input "text" at bounding box center [278, 37] width 238 height 15
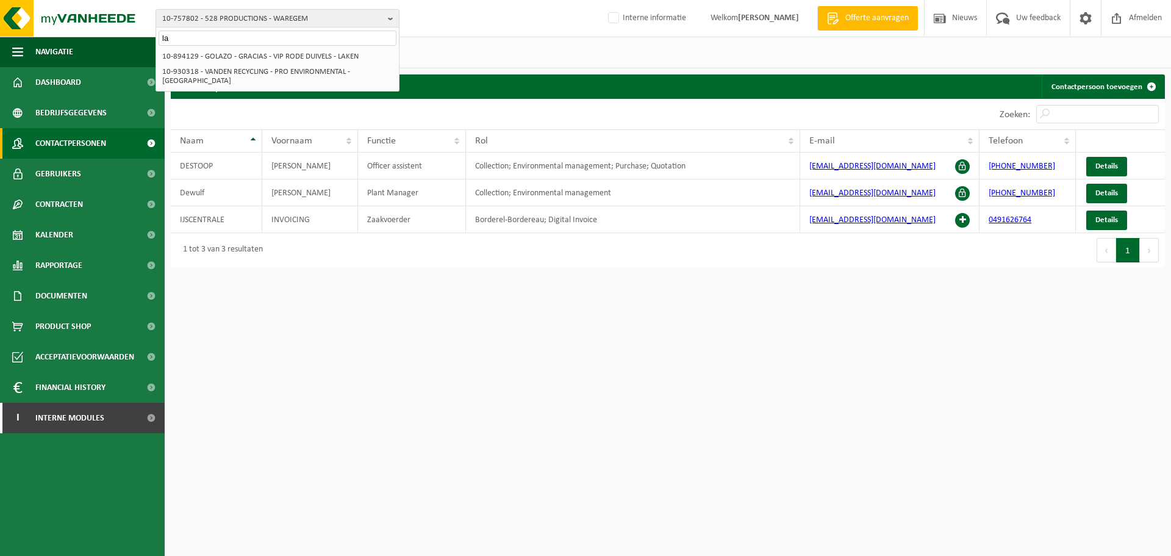
type input "l"
click at [221, 34] on input "text" at bounding box center [278, 37] width 238 height 15
paste input "01-004550"
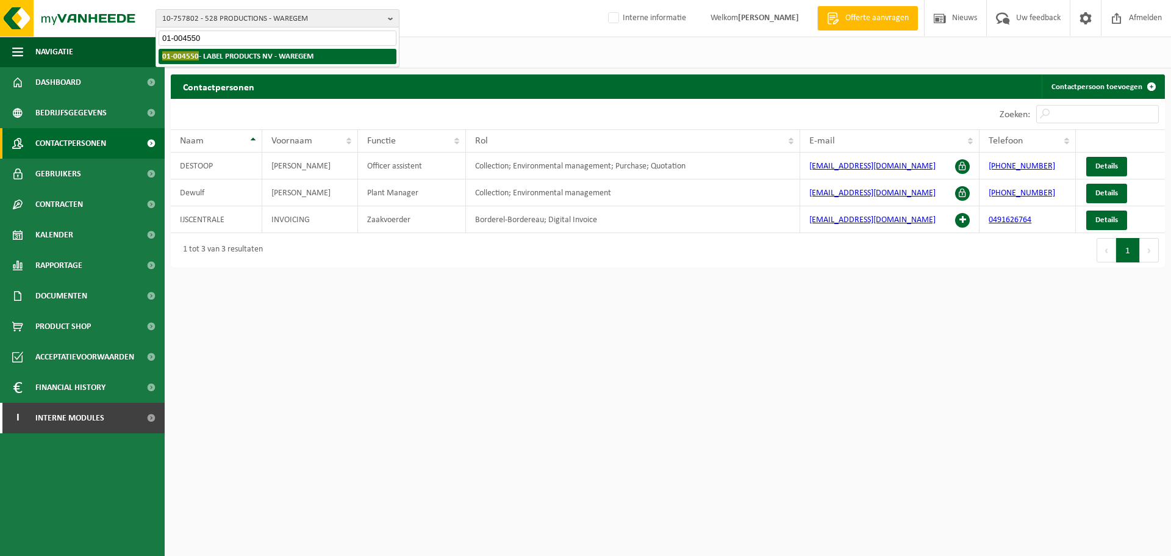
type input "01-004550"
click at [211, 55] on strong "01-004550 - LABEL PRODUCTS NV - WAREGEM" at bounding box center [237, 55] width 151 height 9
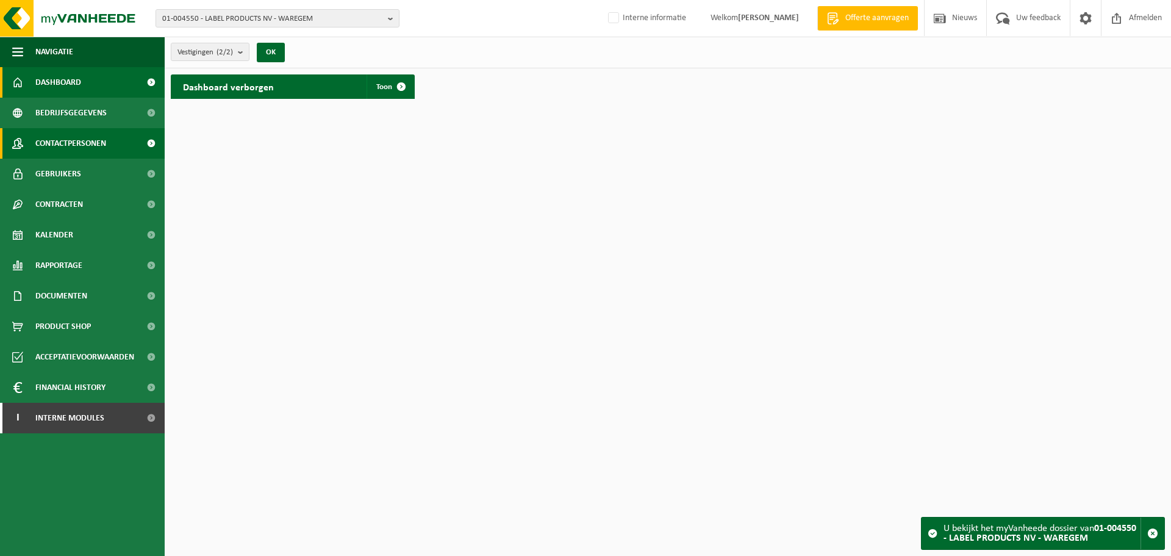
click at [112, 133] on link "Contactpersonen" at bounding box center [82, 143] width 165 height 30
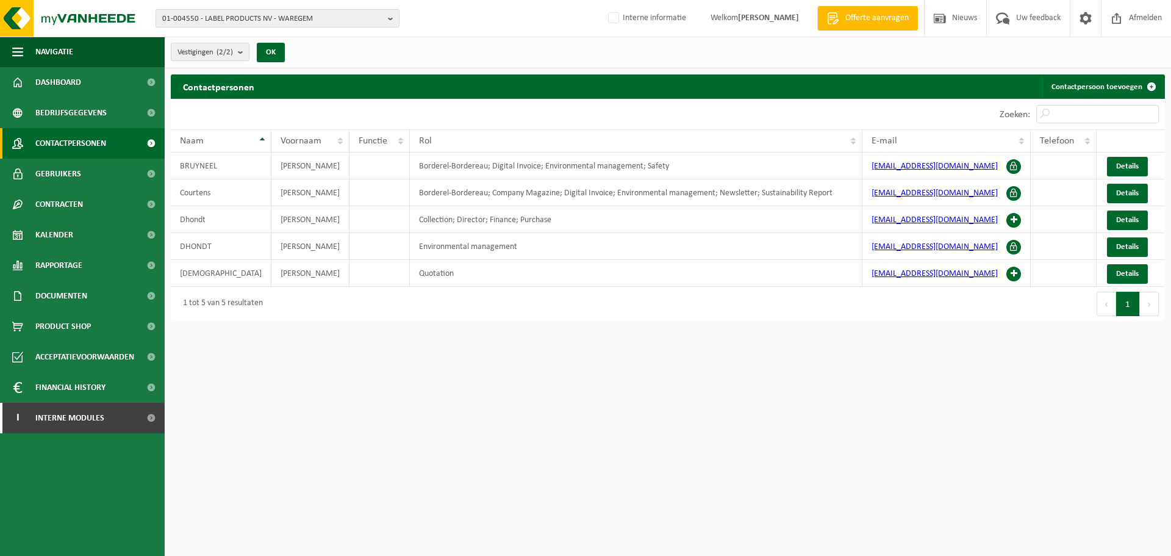
click at [837, 429] on html "01-004550 - LABEL PRODUCTS NV - WAREGEM 01-004550 - LABEL PRODUCTS NV - WAREGEM…" at bounding box center [585, 278] width 1171 height 556
click at [74, 289] on span "Documenten" at bounding box center [61, 296] width 52 height 30
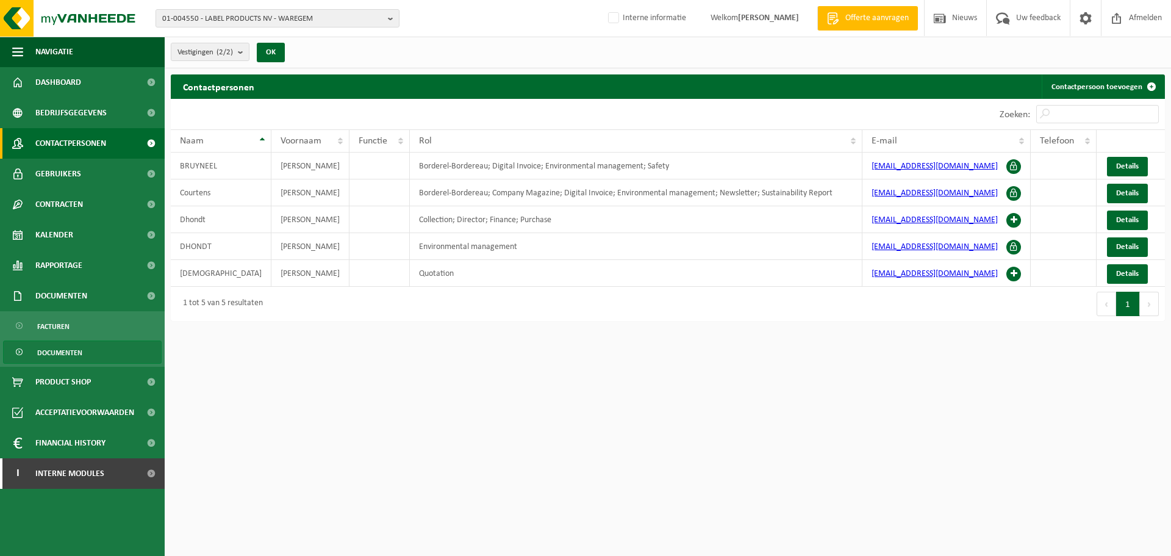
click at [60, 355] on span "Documenten" at bounding box center [59, 352] width 45 height 23
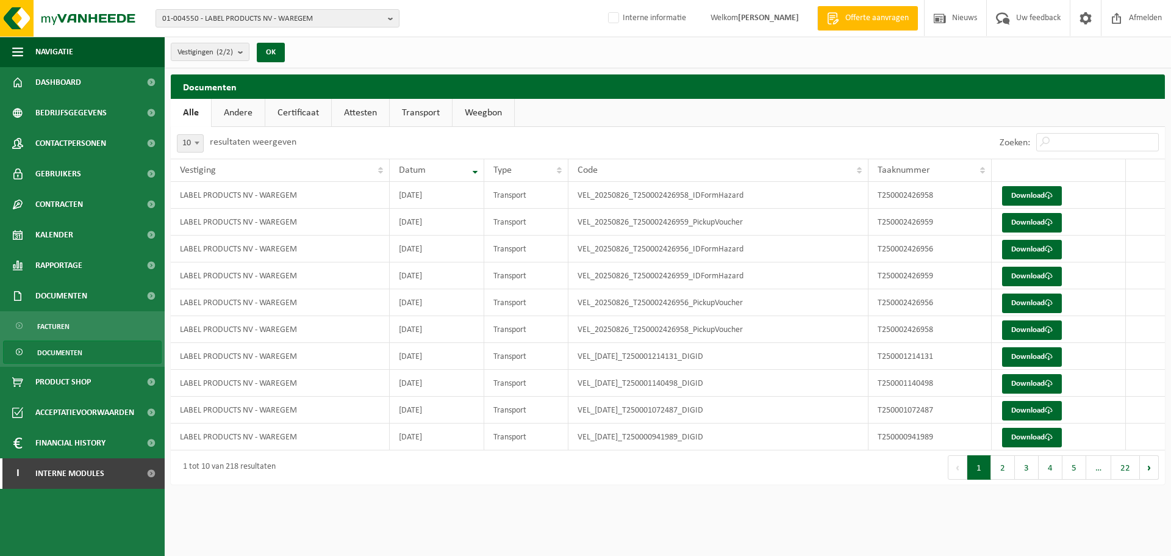
click at [324, 111] on link "Certificaat" at bounding box center [298, 113] width 66 height 28
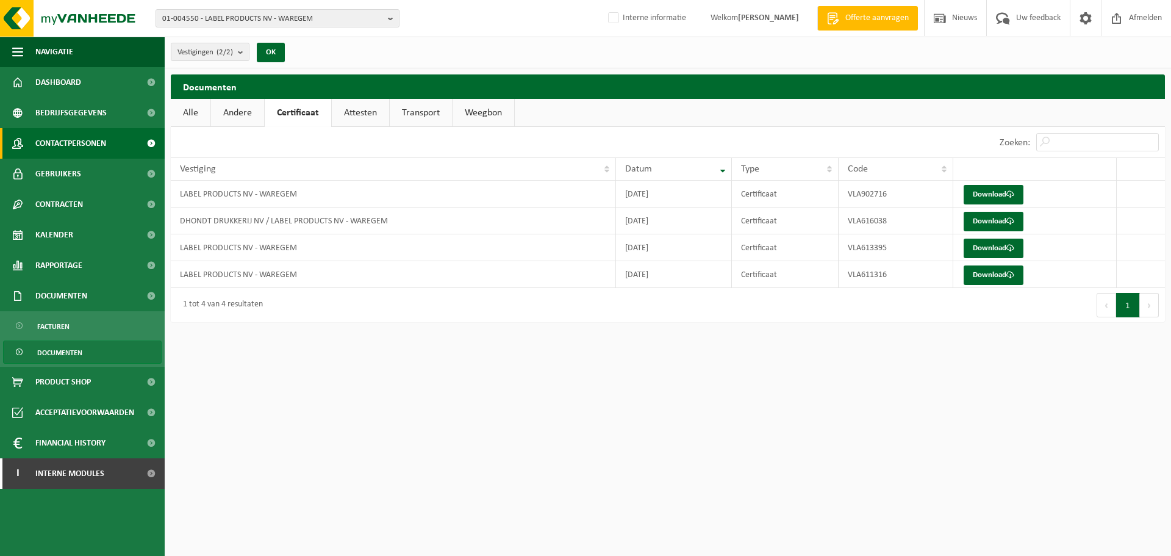
click at [55, 151] on span "Contactpersonen" at bounding box center [70, 143] width 71 height 30
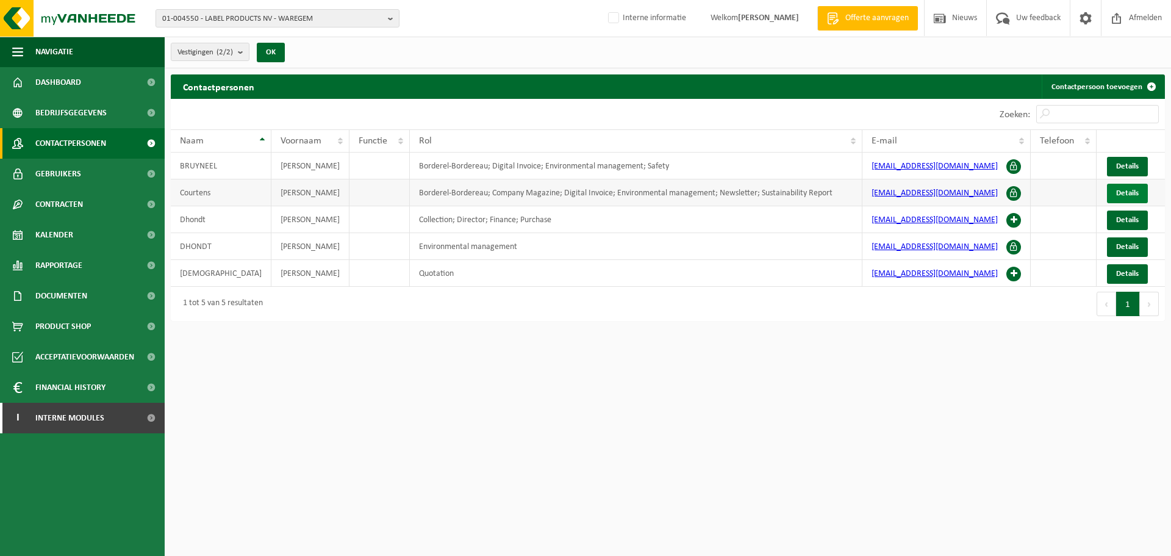
click at [1121, 192] on span "Details" at bounding box center [1127, 193] width 23 height 8
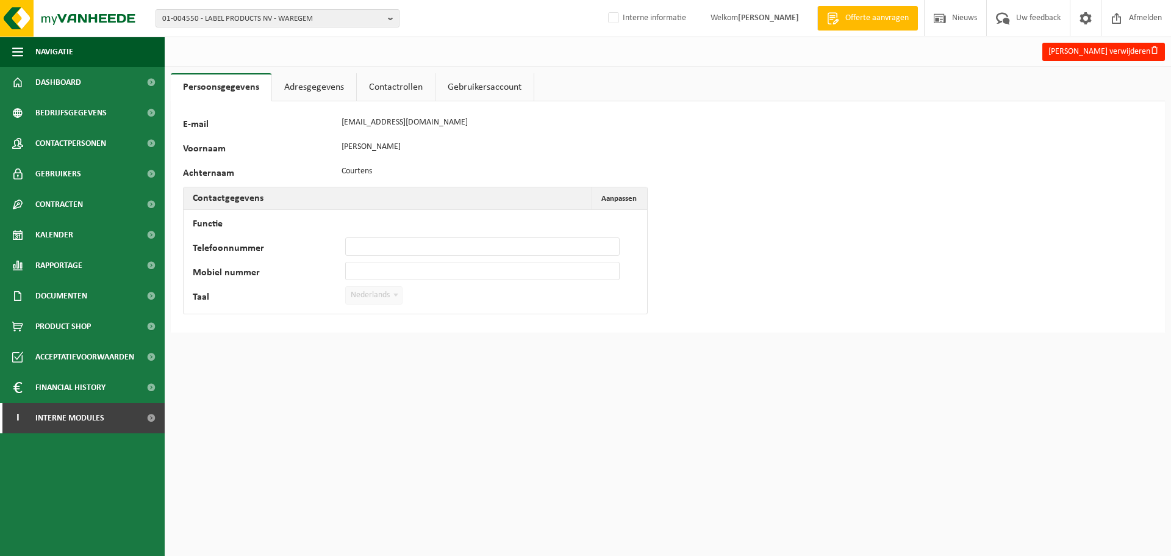
click at [387, 80] on link "Contactrollen" at bounding box center [396, 87] width 78 height 28
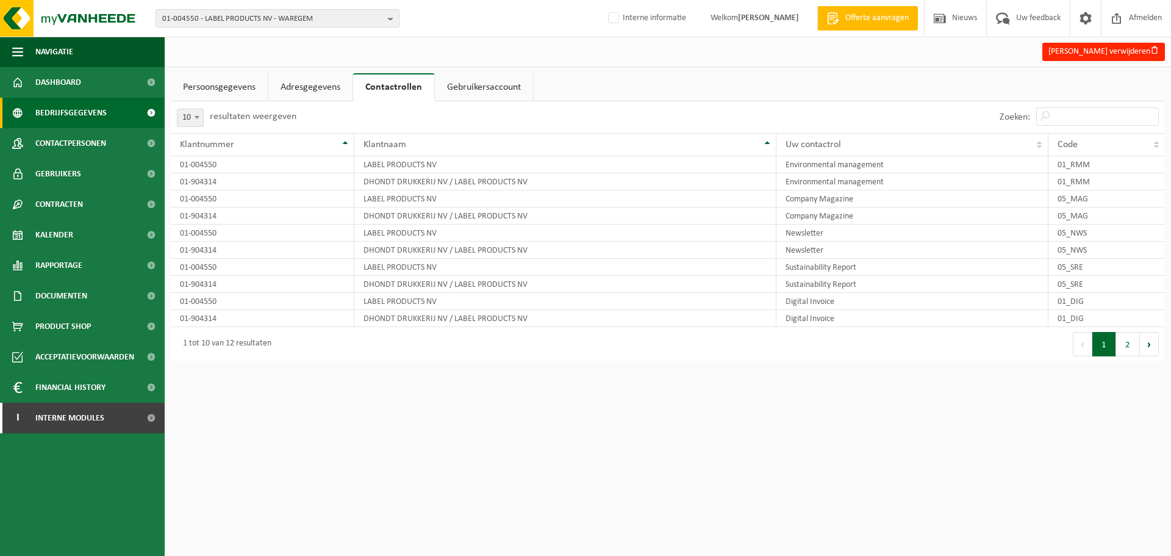
click at [85, 127] on span "Bedrijfsgegevens" at bounding box center [70, 113] width 71 height 30
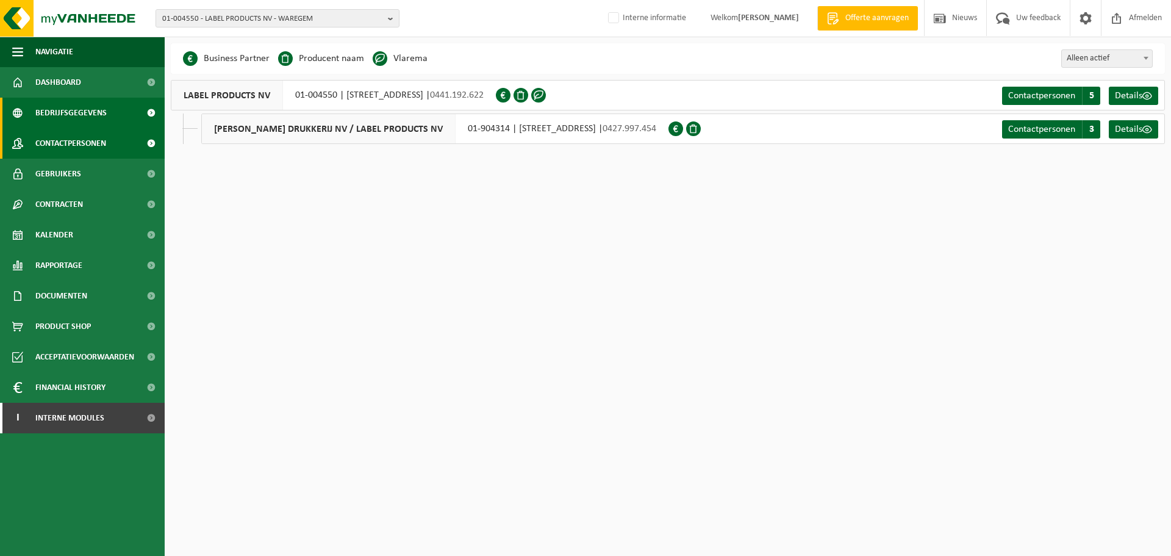
click at [101, 141] on span "Contactpersonen" at bounding box center [70, 143] width 71 height 30
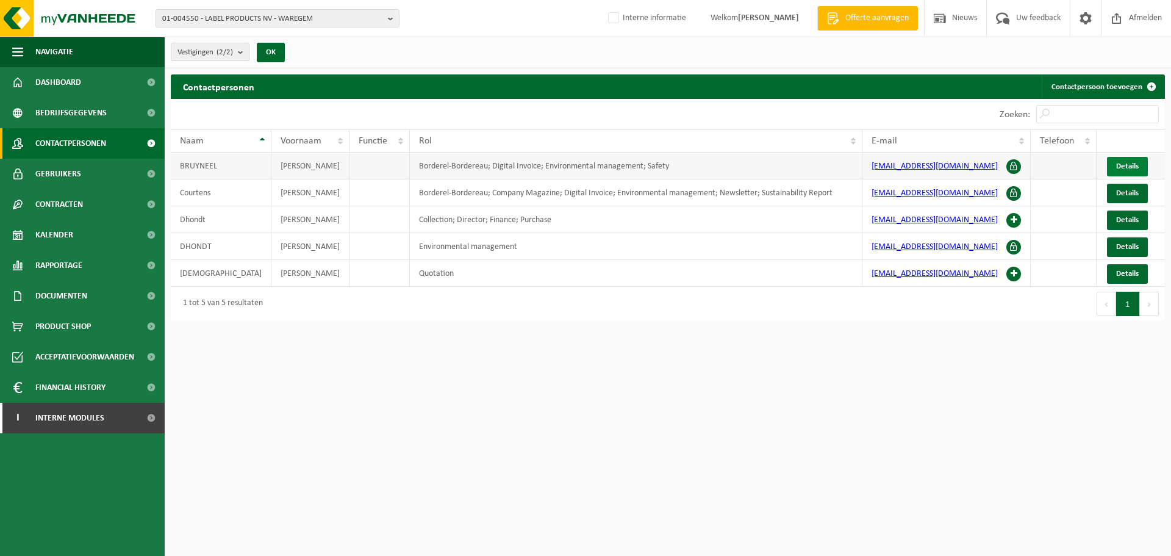
click at [1119, 162] on span "Details" at bounding box center [1127, 166] width 23 height 8
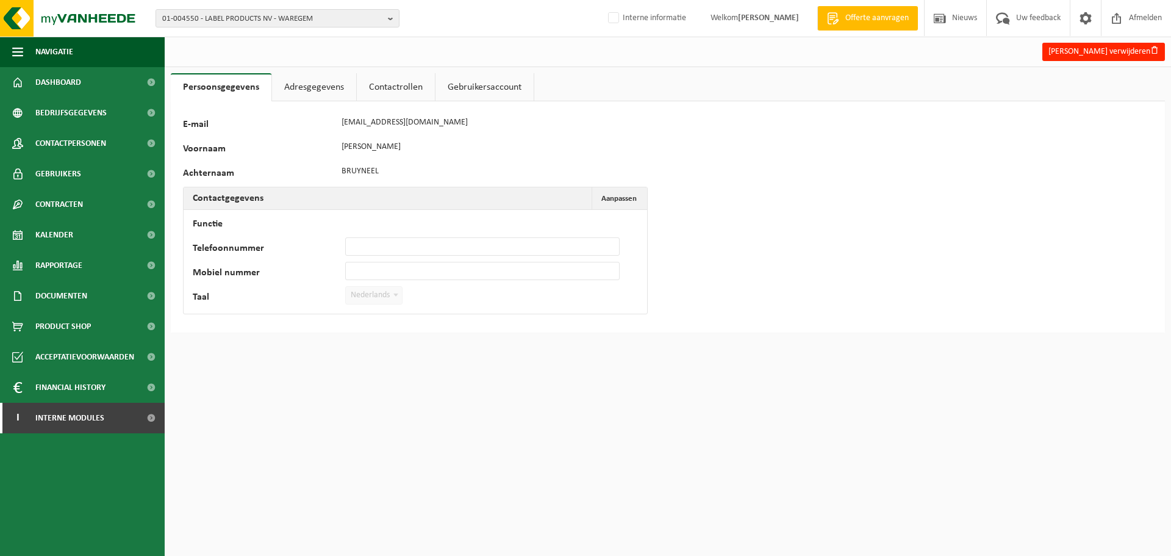
click at [312, 87] on link "Adresgegevens" at bounding box center [314, 87] width 84 height 28
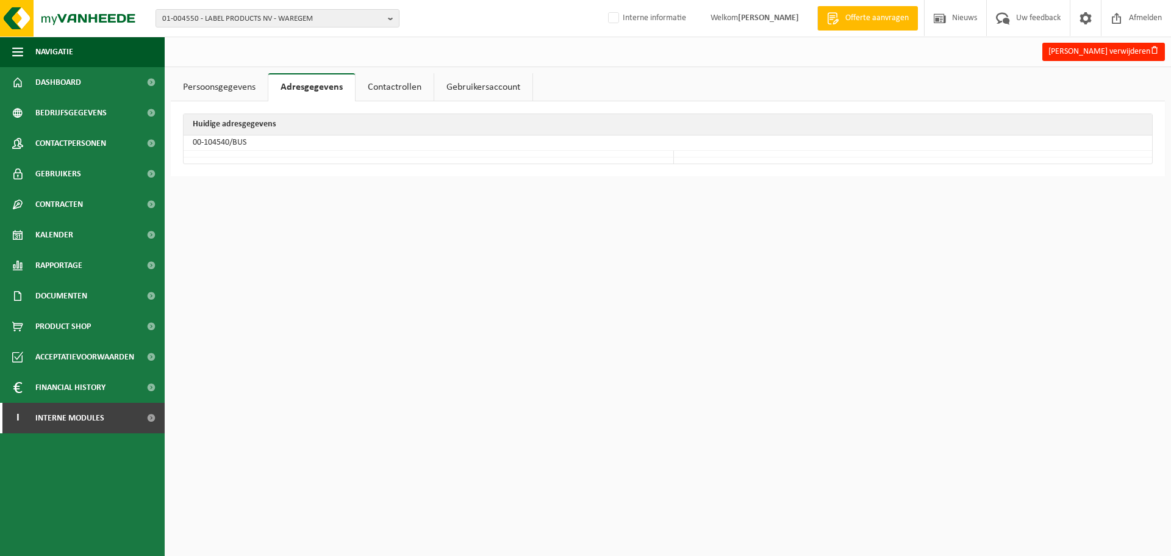
click at [381, 74] on link "Contactrollen" at bounding box center [395, 87] width 78 height 28
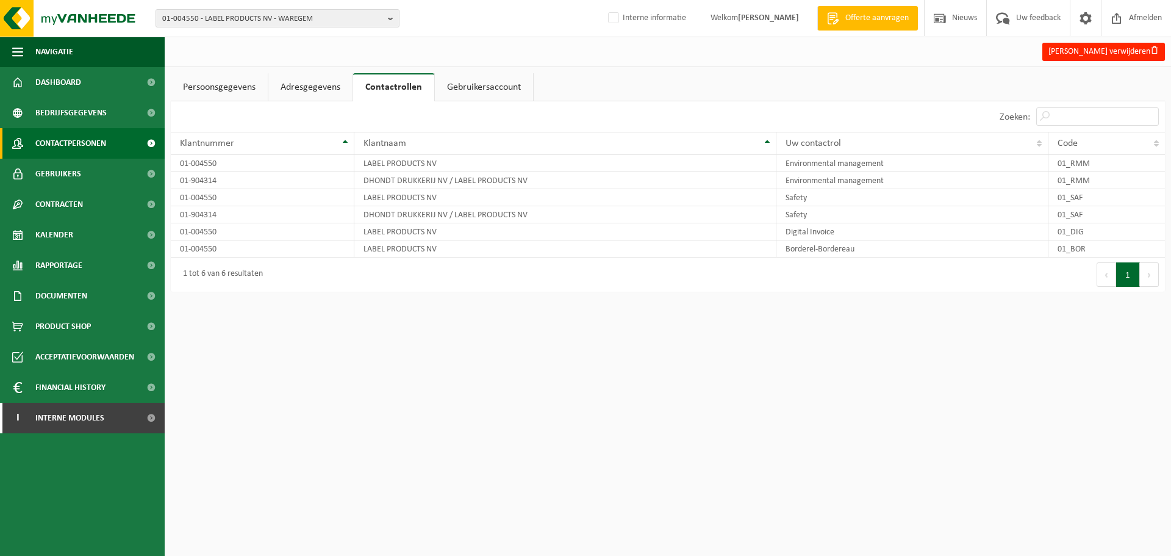
click at [64, 142] on span "Contactpersonen" at bounding box center [70, 143] width 71 height 30
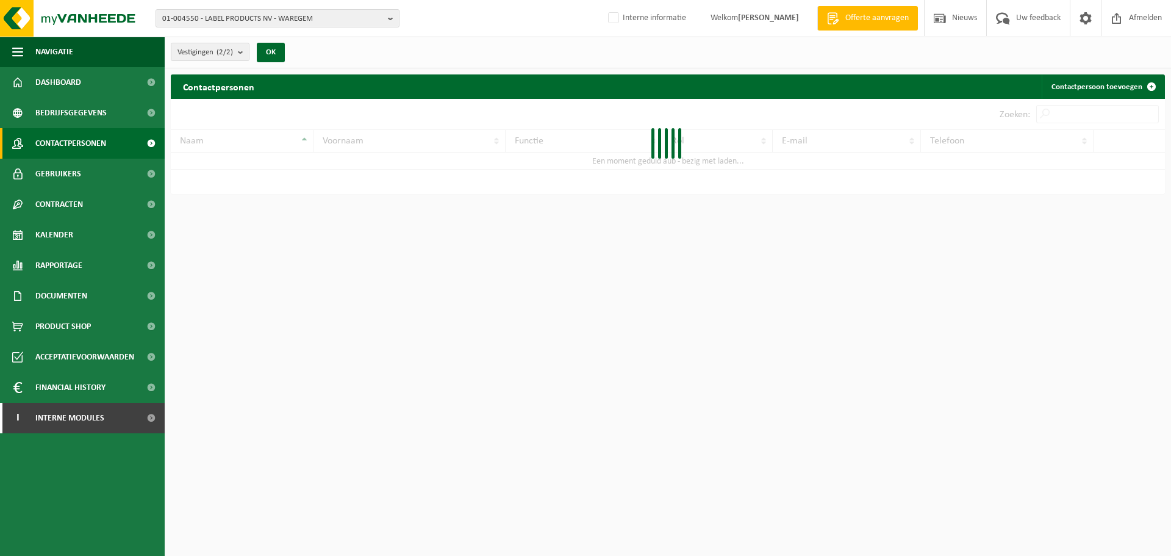
click at [861, 464] on html "01-004550 - LABEL PRODUCTS NV - WAREGEM 01-004550 - LABEL PRODUCTS NV - WAREGEM…" at bounding box center [585, 278] width 1171 height 556
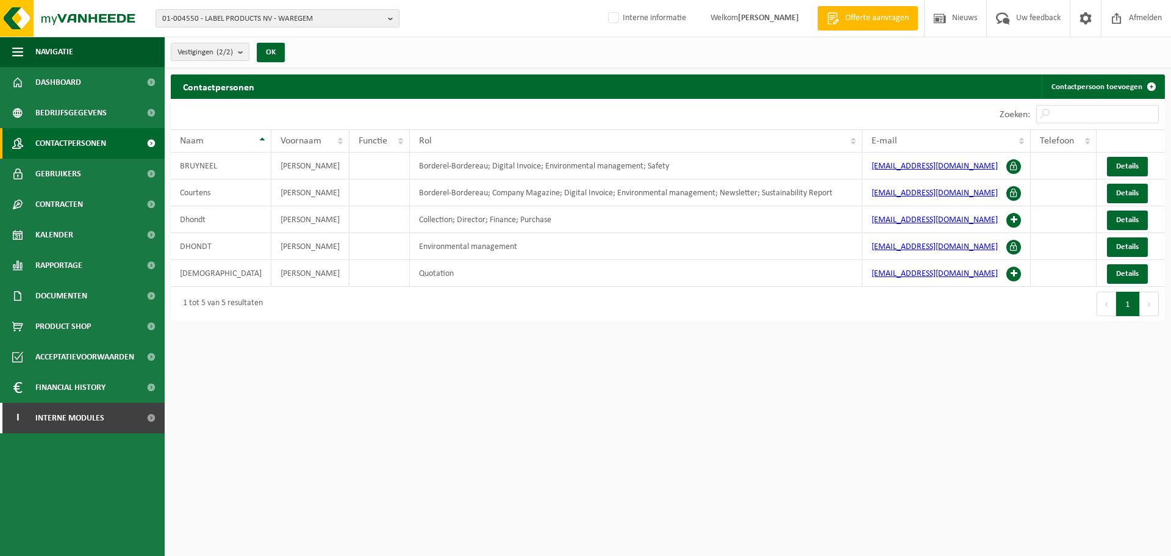
click at [314, 15] on span "01-004550 - LABEL PRODUCTS NV - WAREGEM" at bounding box center [272, 19] width 221 height 18
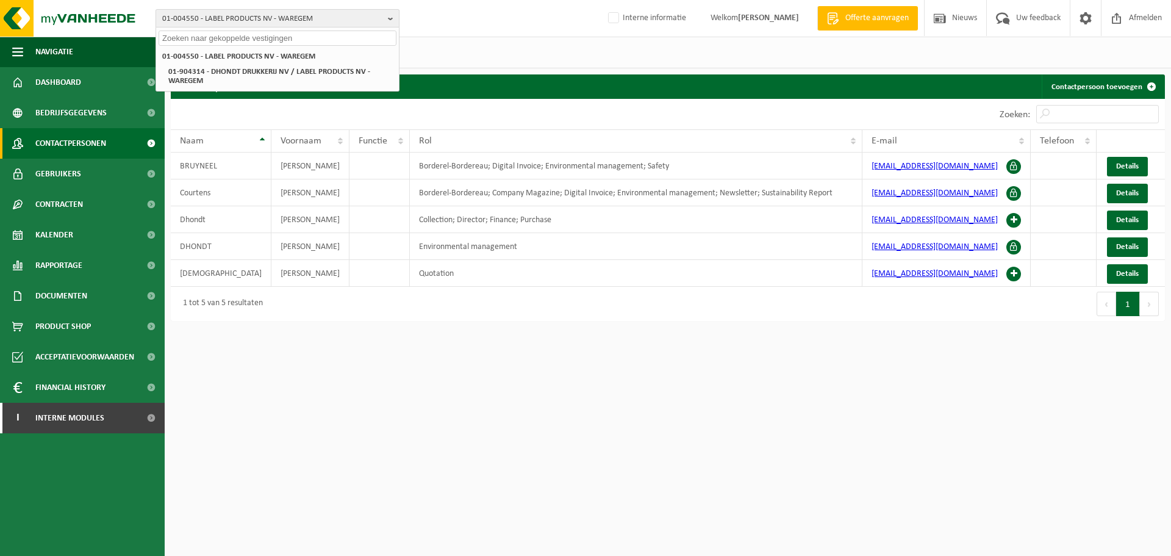
paste input "01-000444"
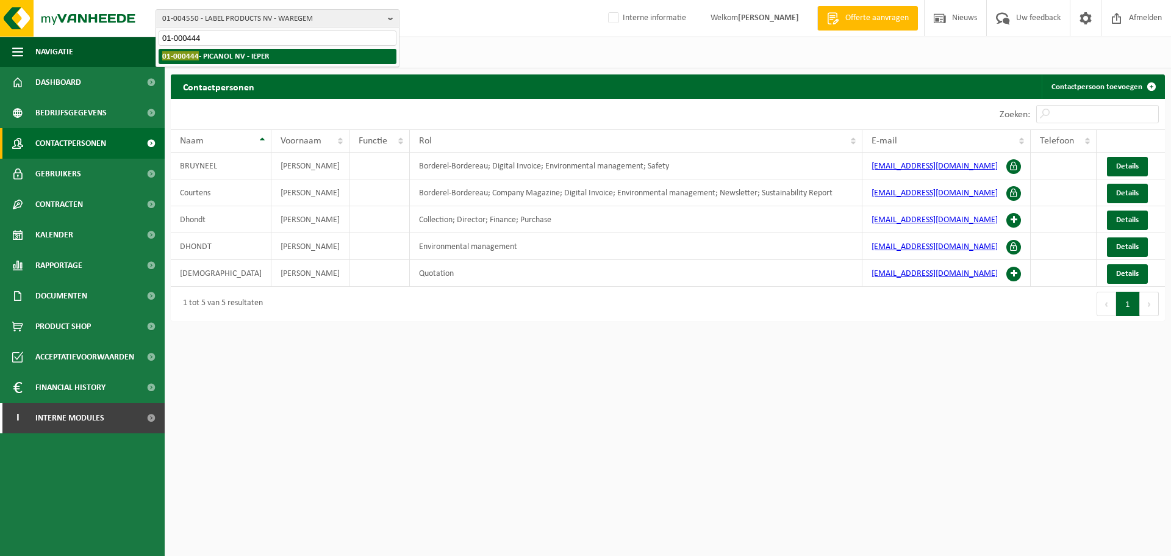
type input "01-000444"
click at [252, 62] on li "01-000444 - PICANOL NV - IEPER" at bounding box center [278, 56] width 238 height 15
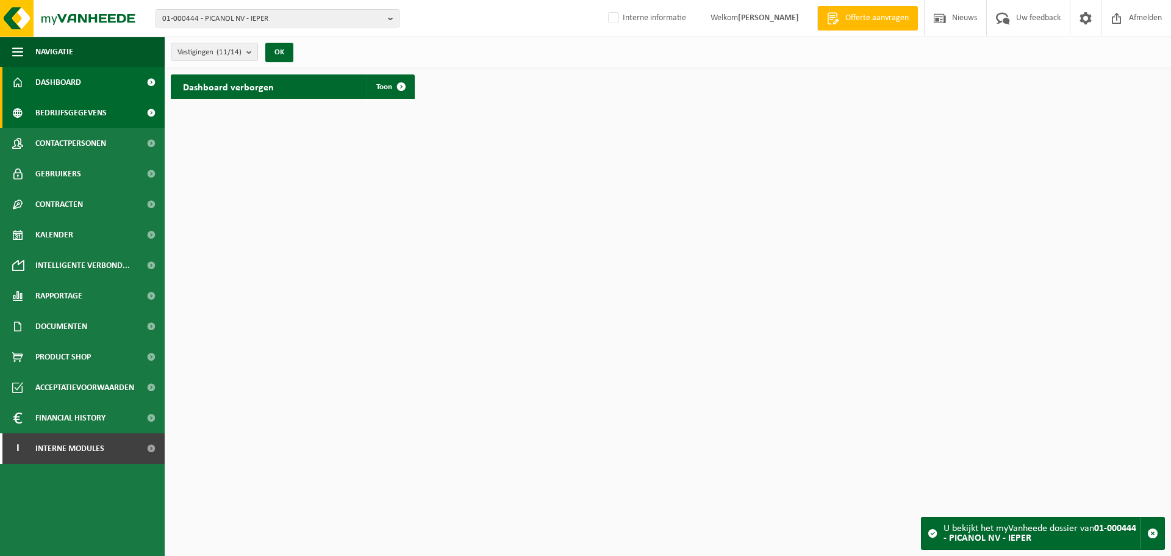
click at [83, 104] on span "Bedrijfsgegevens" at bounding box center [70, 113] width 71 height 30
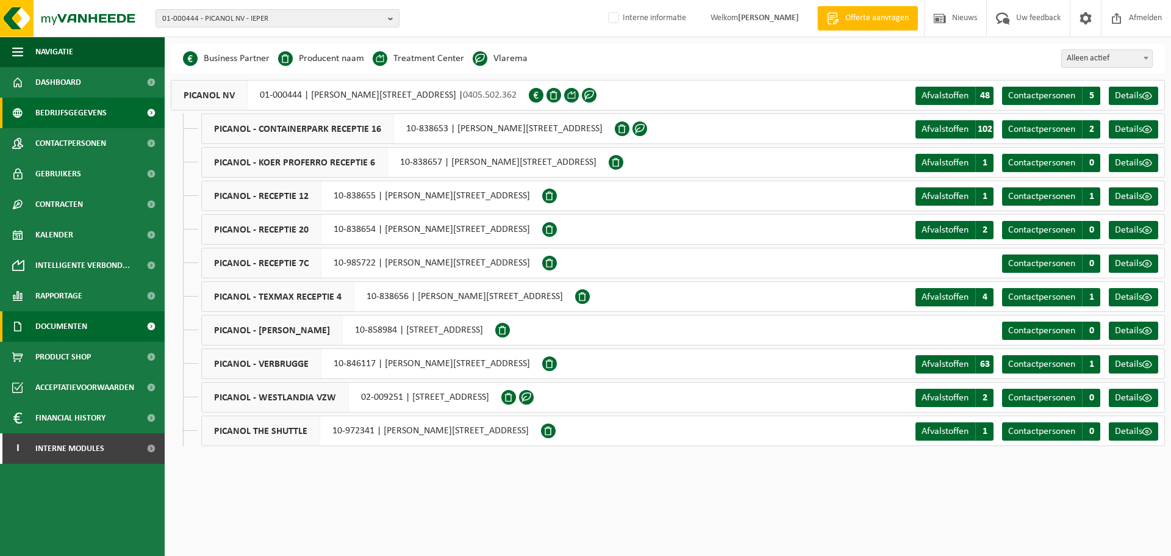
click at [60, 320] on span "Documenten" at bounding box center [61, 326] width 52 height 30
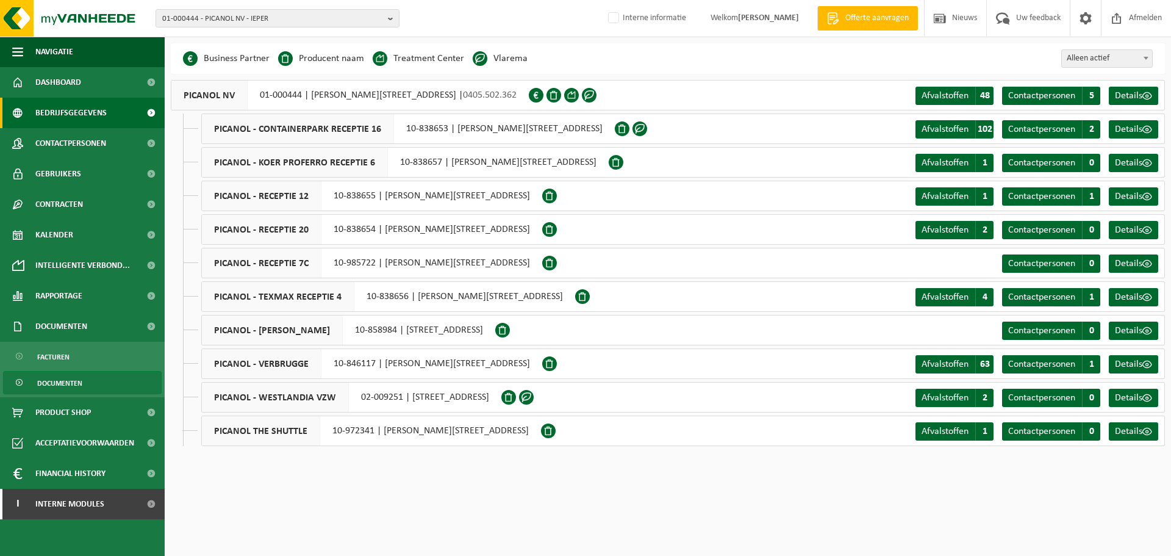
click at [48, 386] on span "Documenten" at bounding box center [59, 382] width 45 height 23
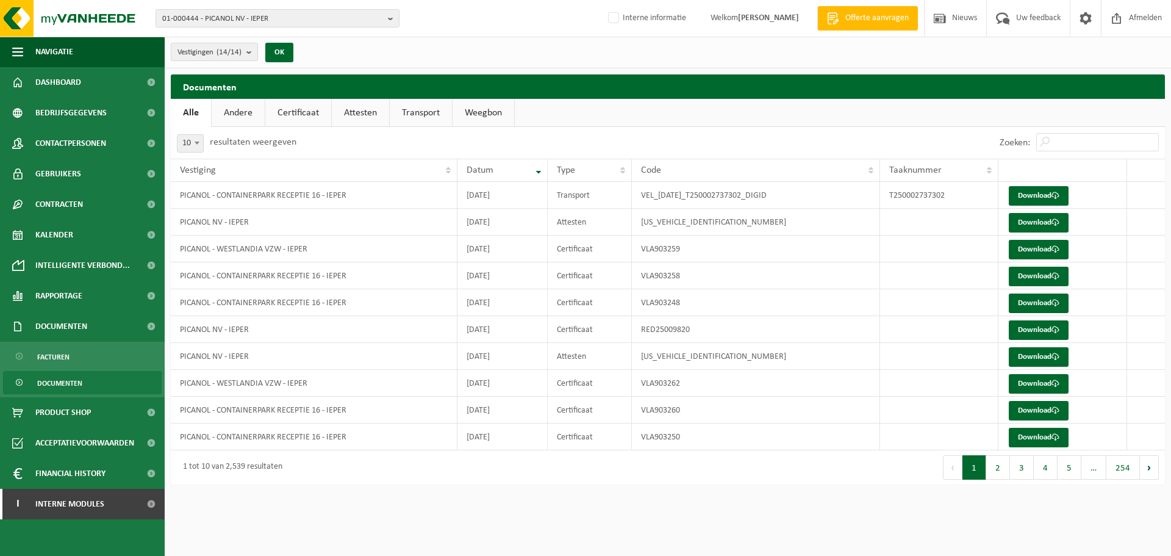
click at [299, 115] on link "Certificaat" at bounding box center [298, 113] width 66 height 28
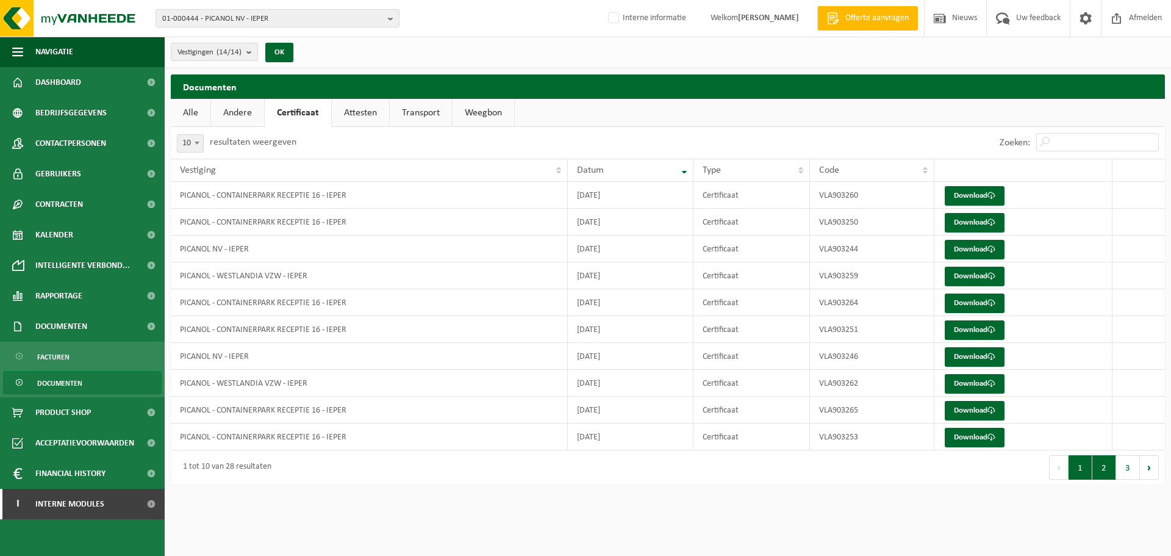
click at [1105, 476] on button "2" at bounding box center [1104, 467] width 24 height 24
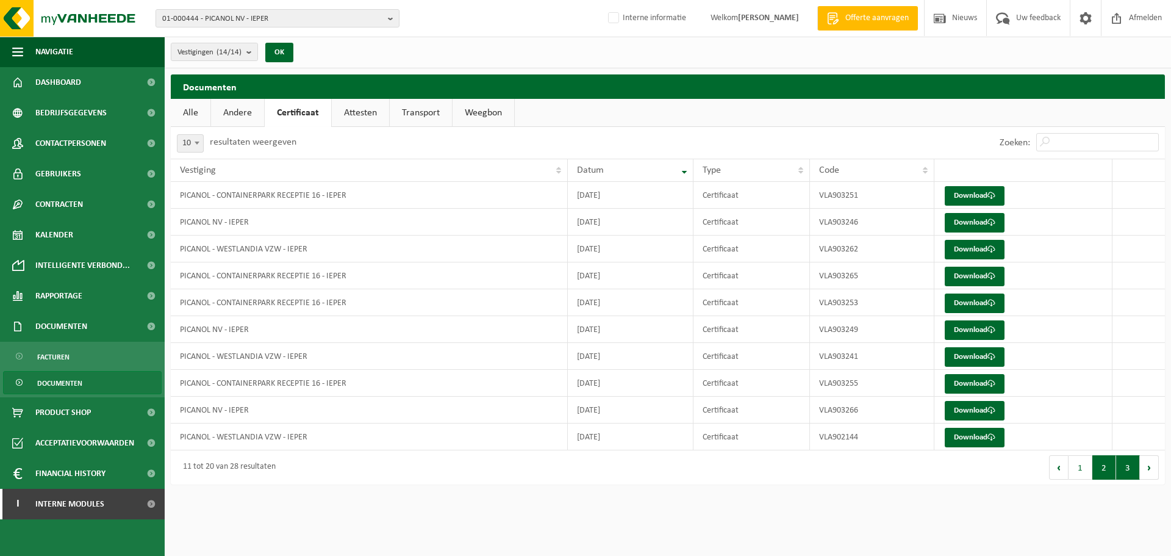
click at [1126, 471] on button "3" at bounding box center [1128, 467] width 24 height 24
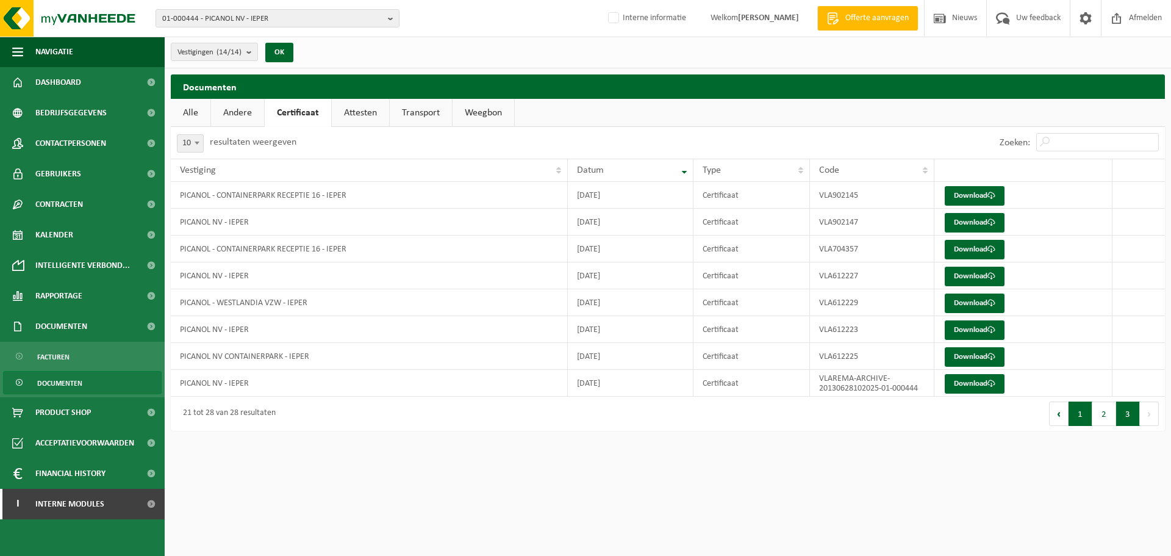
click at [1084, 417] on button "1" at bounding box center [1081, 413] width 24 height 24
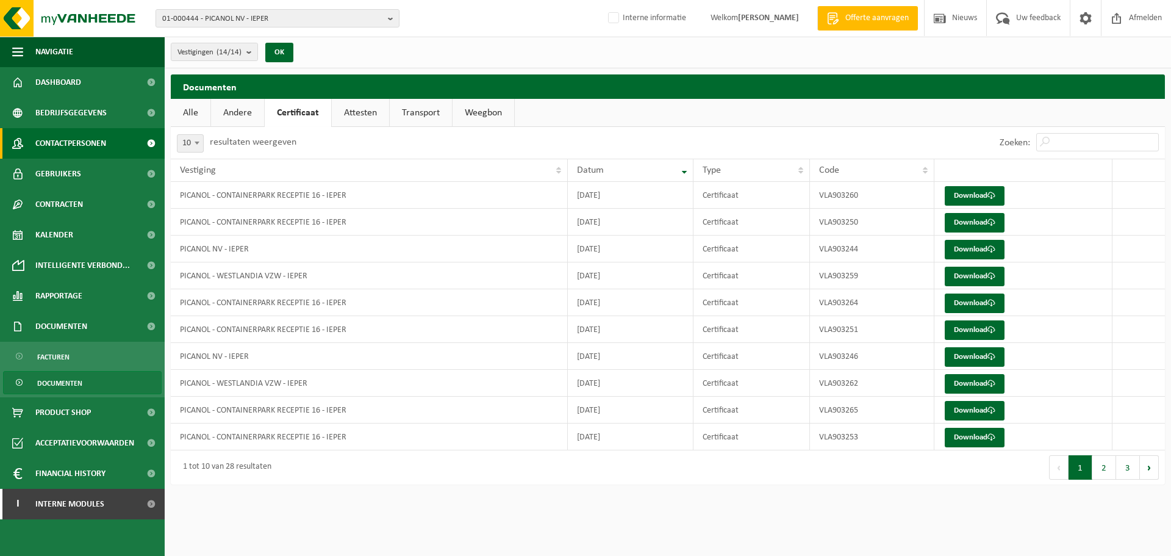
click at [62, 145] on span "Contactpersonen" at bounding box center [70, 143] width 71 height 30
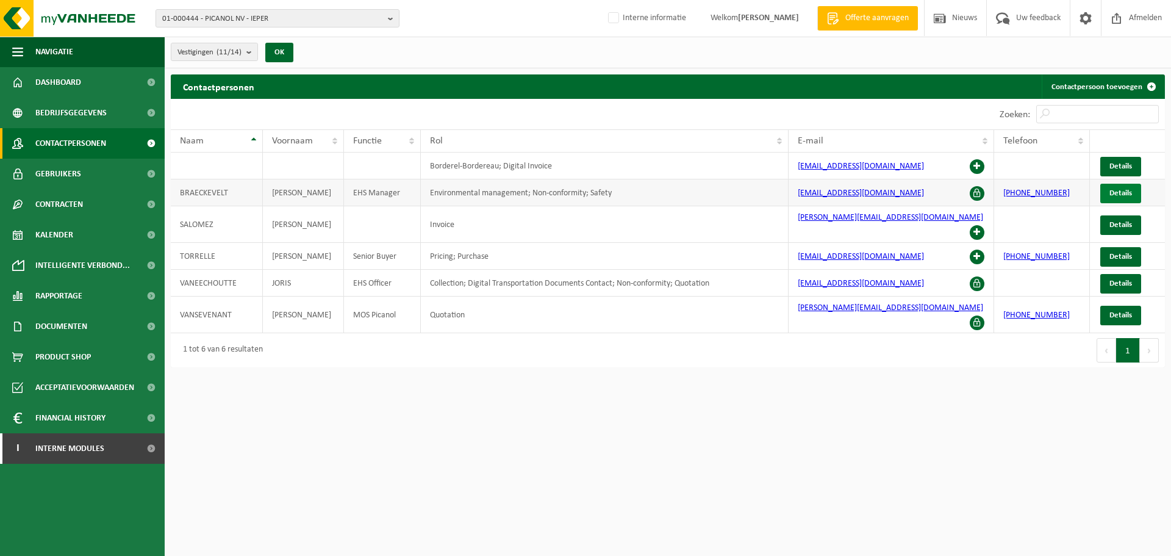
click at [1131, 192] on span "Details" at bounding box center [1120, 193] width 23 height 8
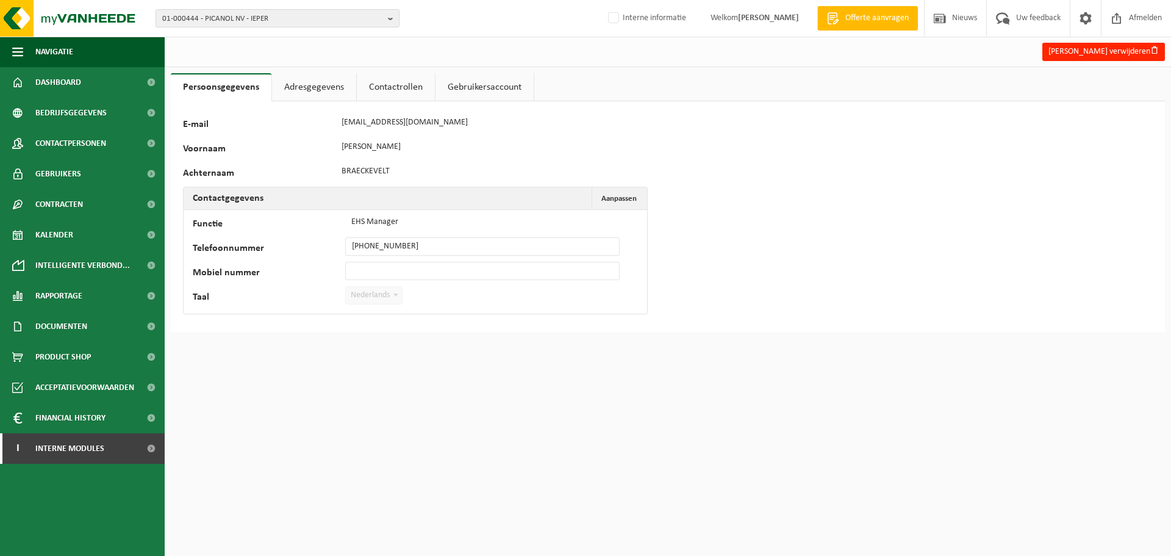
click at [373, 84] on link "Contactrollen" at bounding box center [396, 87] width 78 height 28
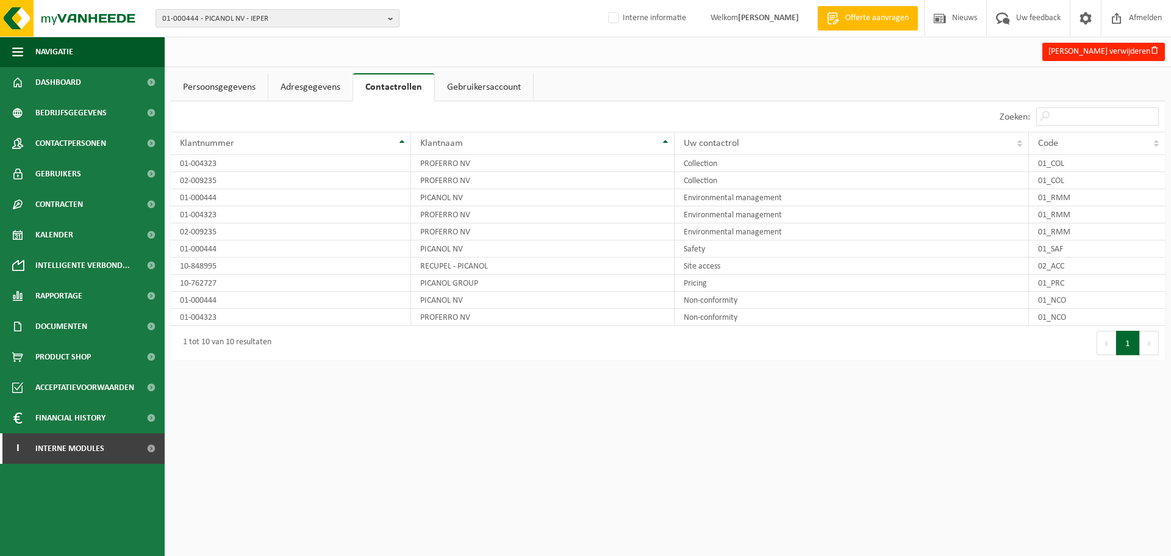
click at [323, 15] on span "01-000444 - PICANOL NV - IEPER" at bounding box center [272, 19] width 221 height 18
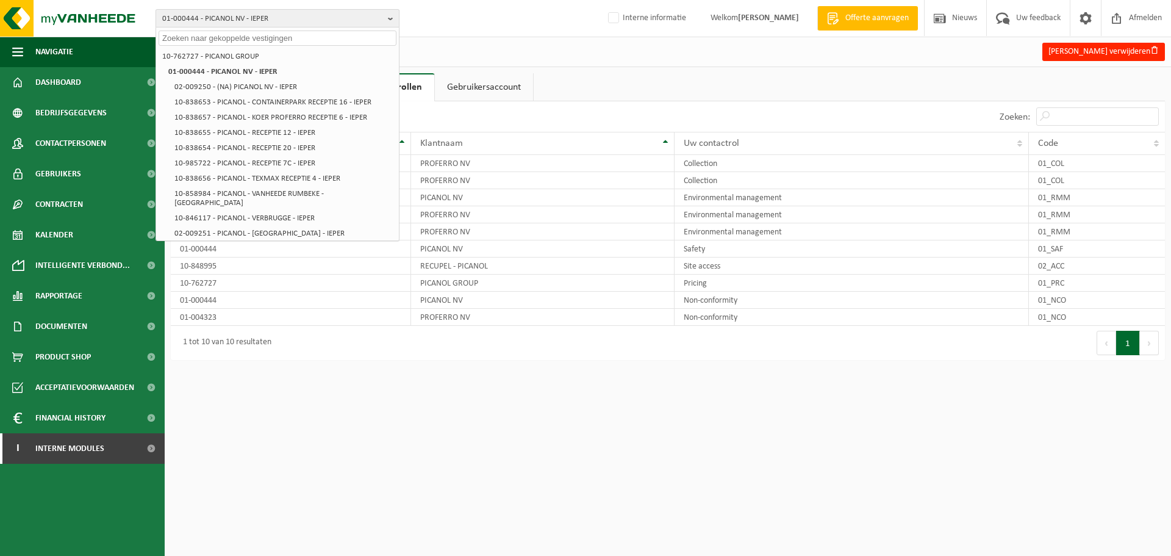
click at [323, 15] on span "01-000444 - PICANOL NV - IEPER" at bounding box center [272, 19] width 221 height 18
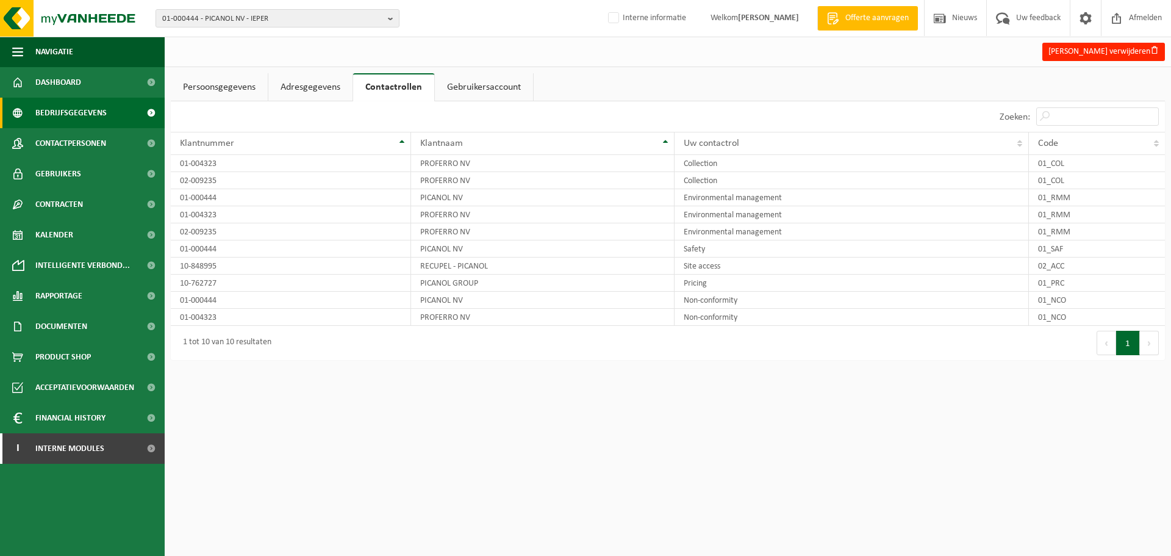
click at [89, 101] on span "Bedrijfsgegevens" at bounding box center [70, 113] width 71 height 30
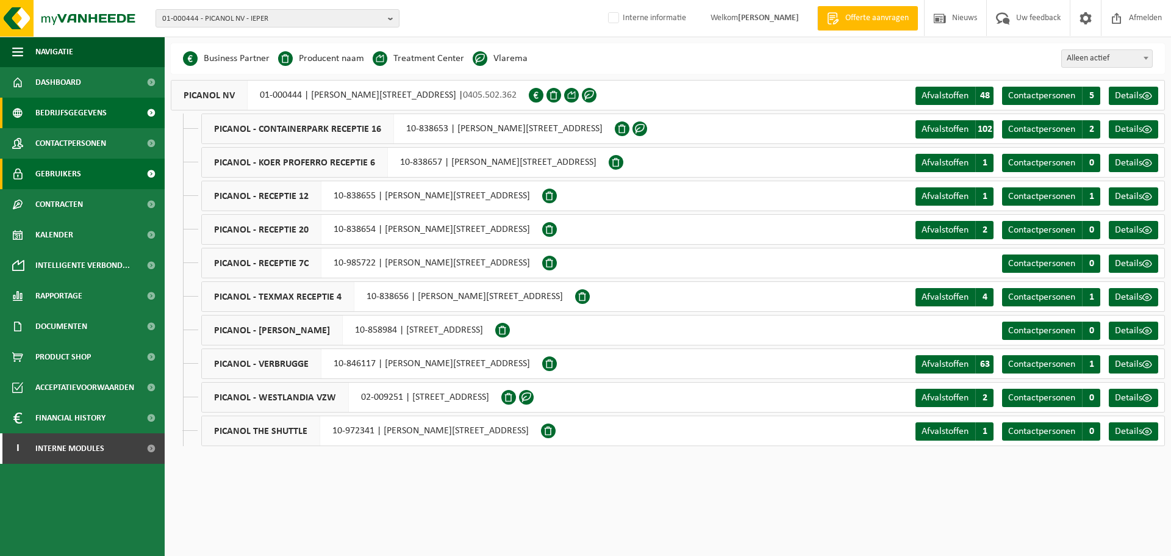
click at [62, 182] on span "Gebruikers" at bounding box center [58, 174] width 46 height 30
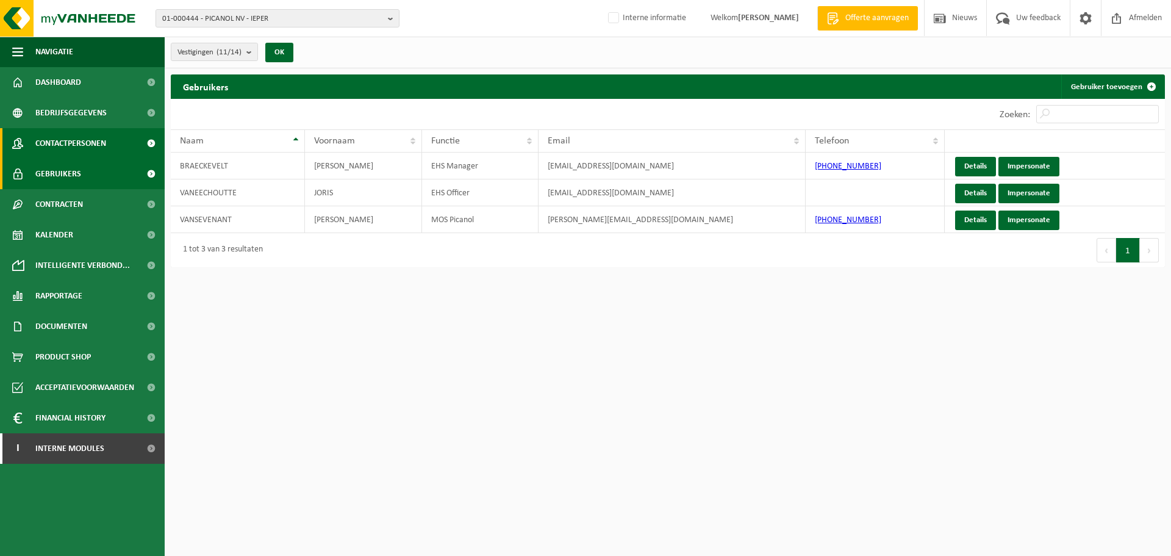
click at [74, 145] on span "Contactpersonen" at bounding box center [70, 143] width 71 height 30
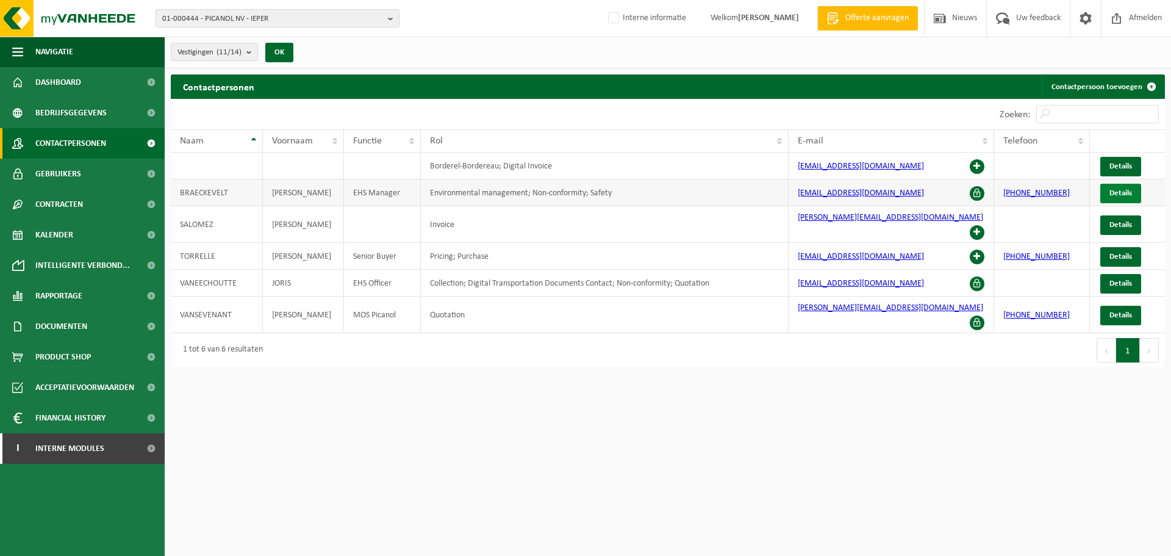
click at [1119, 195] on span "Details" at bounding box center [1120, 193] width 23 height 8
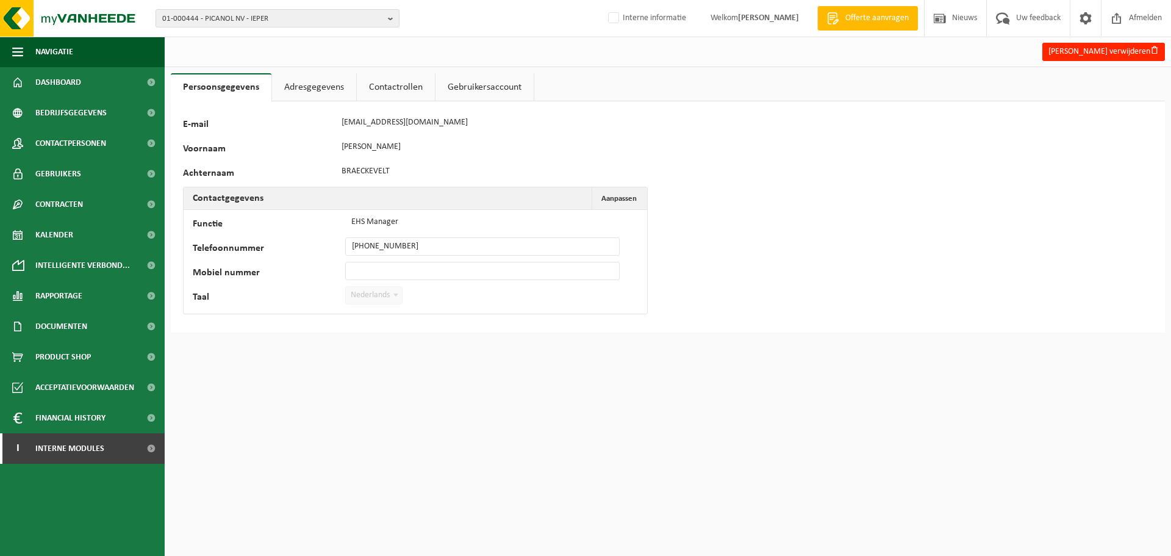
click at [395, 88] on link "Contactrollen" at bounding box center [396, 87] width 78 height 28
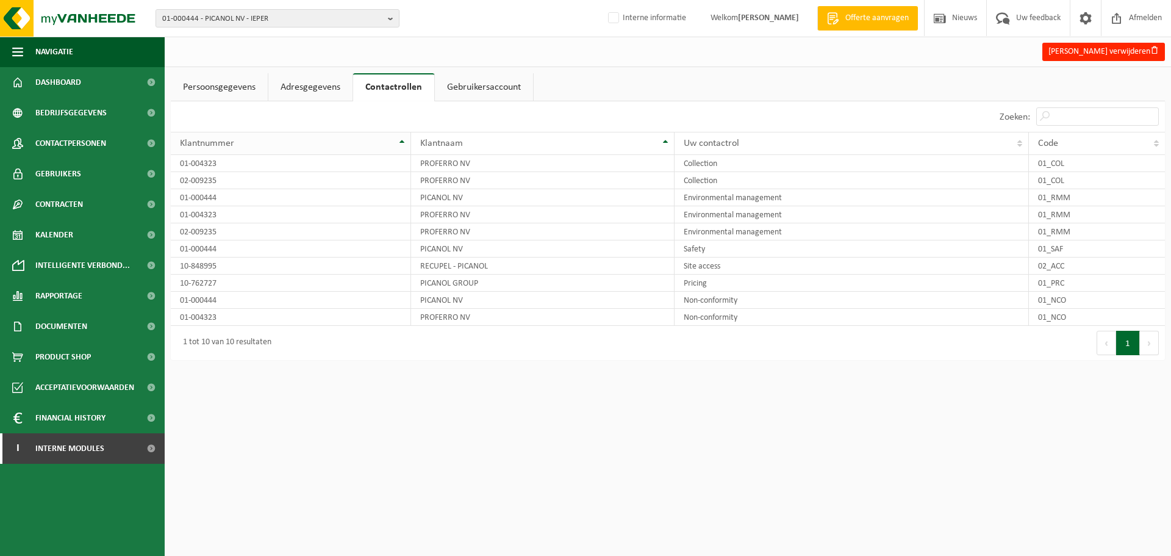
click at [287, 143] on div "Klantnummer" at bounding box center [287, 143] width 215 height 10
click at [771, 140] on div "Uw contactrol" at bounding box center [849, 143] width 330 height 10
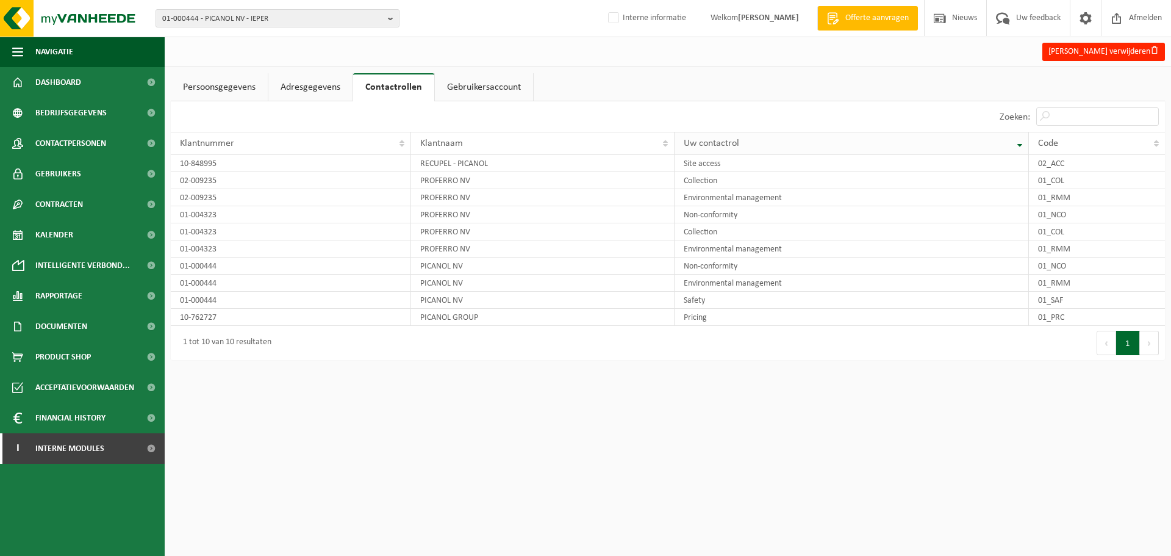
click at [771, 140] on div "Uw contactrol" at bounding box center [849, 143] width 330 height 10
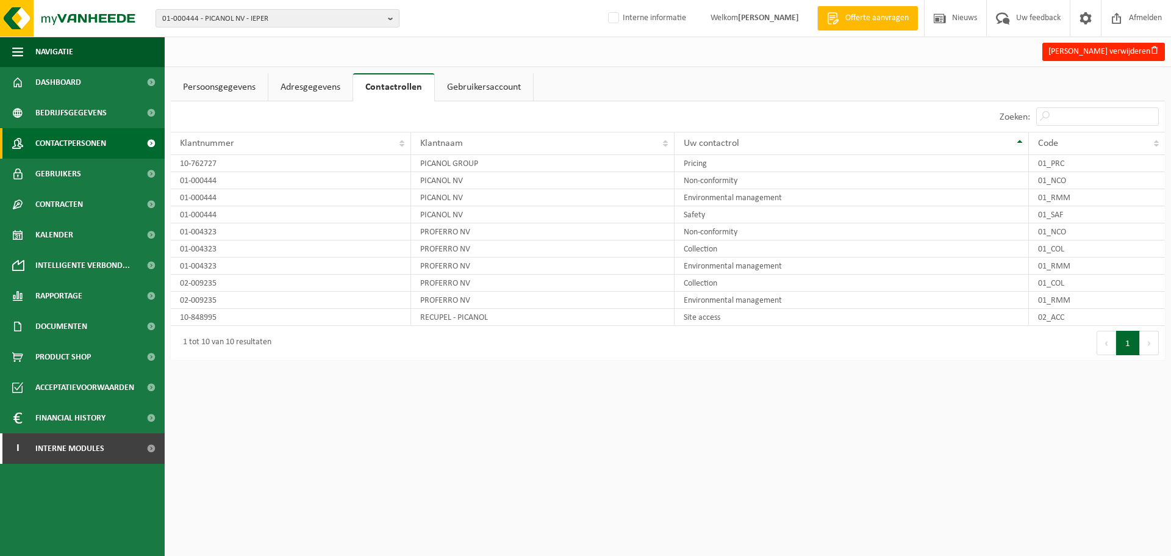
click at [82, 148] on span "Contactpersonen" at bounding box center [70, 143] width 71 height 30
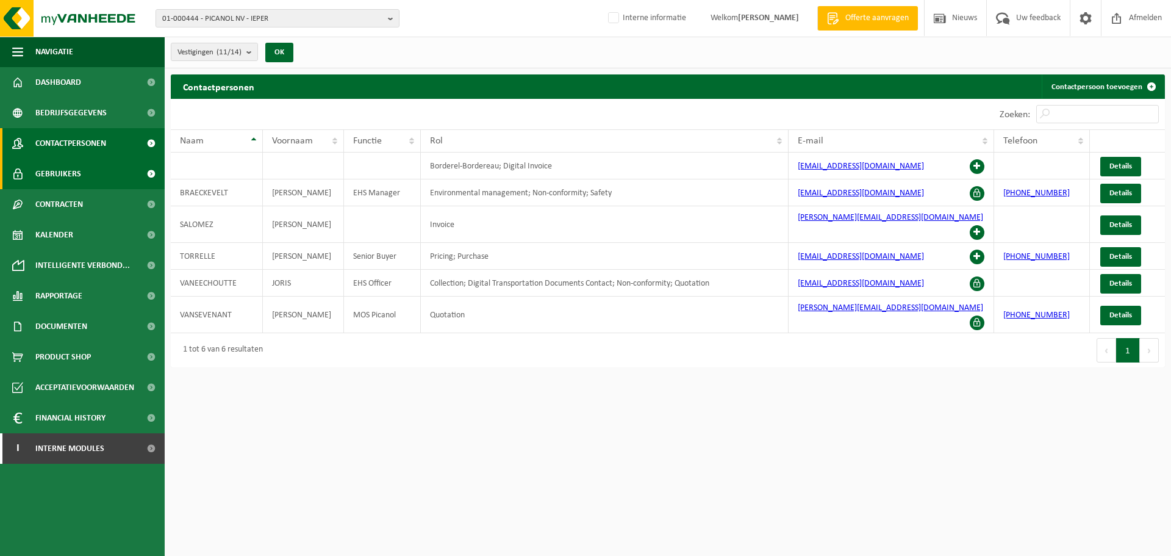
click at [75, 182] on span "Gebruikers" at bounding box center [58, 174] width 46 height 30
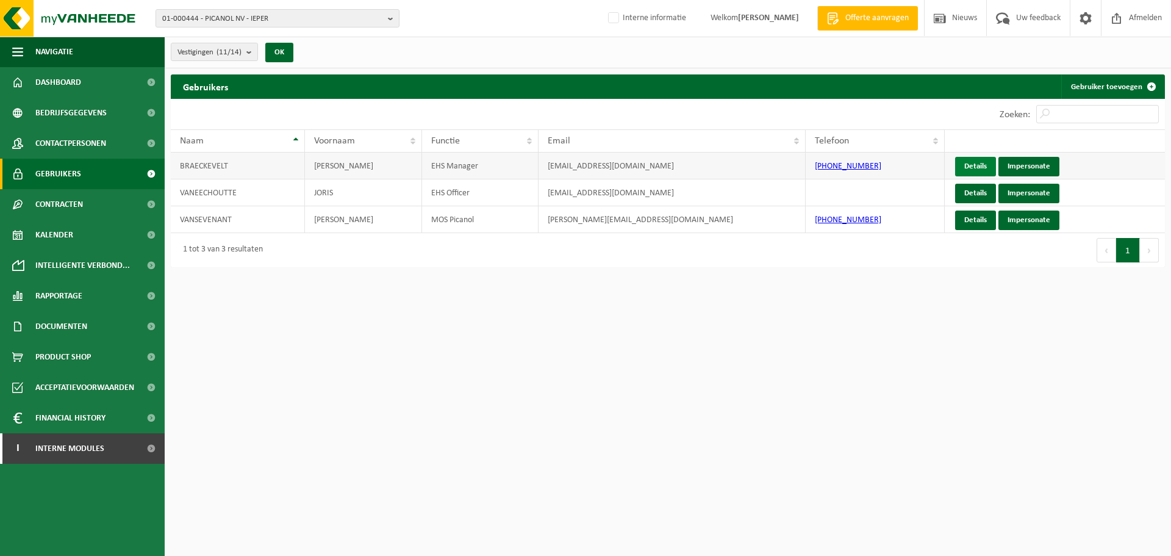
click at [978, 160] on link "Details" at bounding box center [975, 167] width 41 height 20
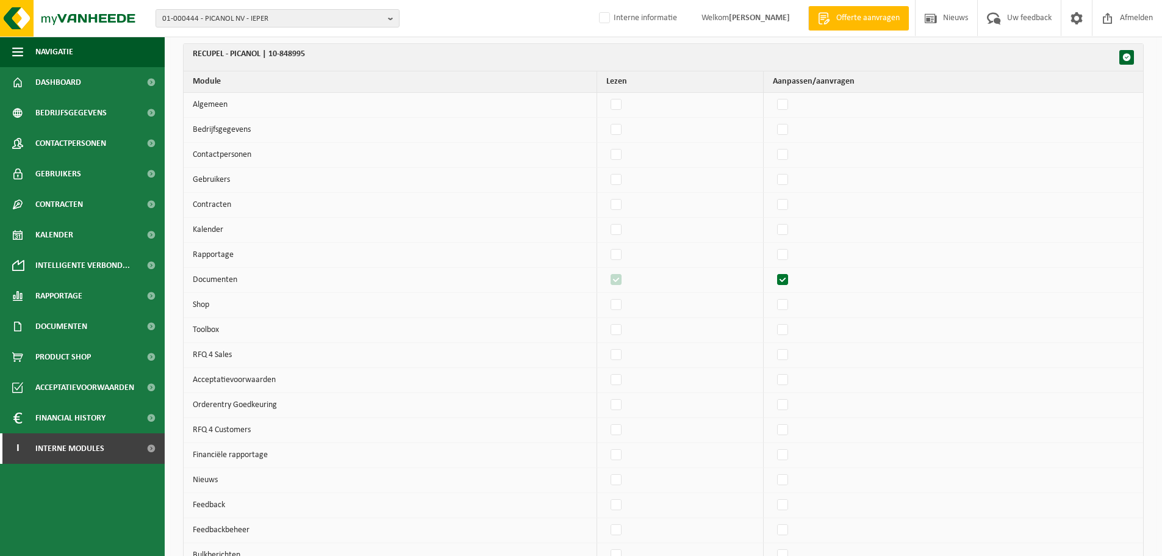
scroll to position [9889, 0]
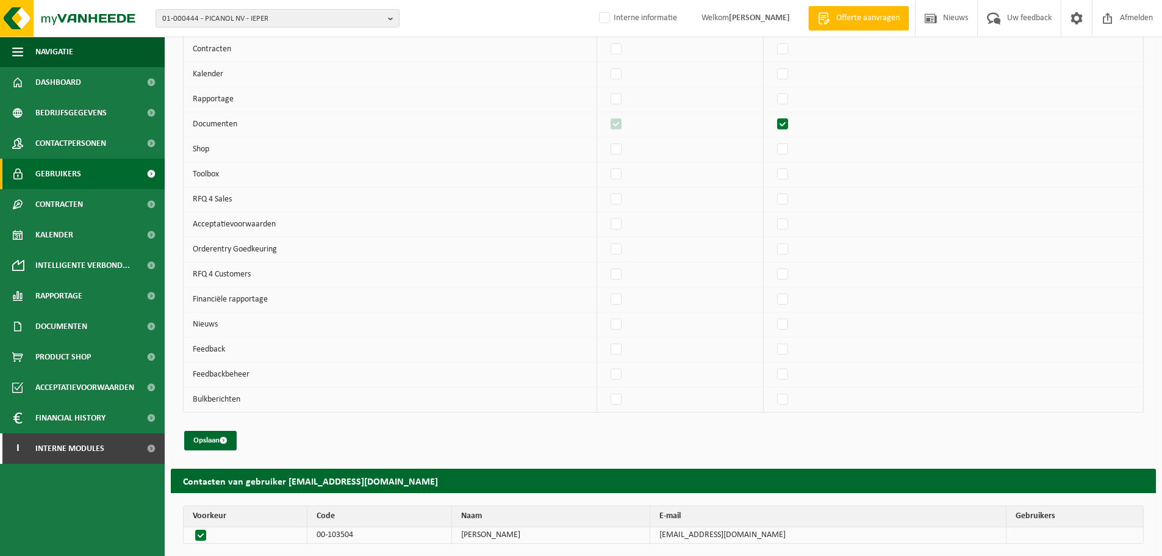
click at [80, 164] on span "Gebruikers" at bounding box center [58, 174] width 46 height 30
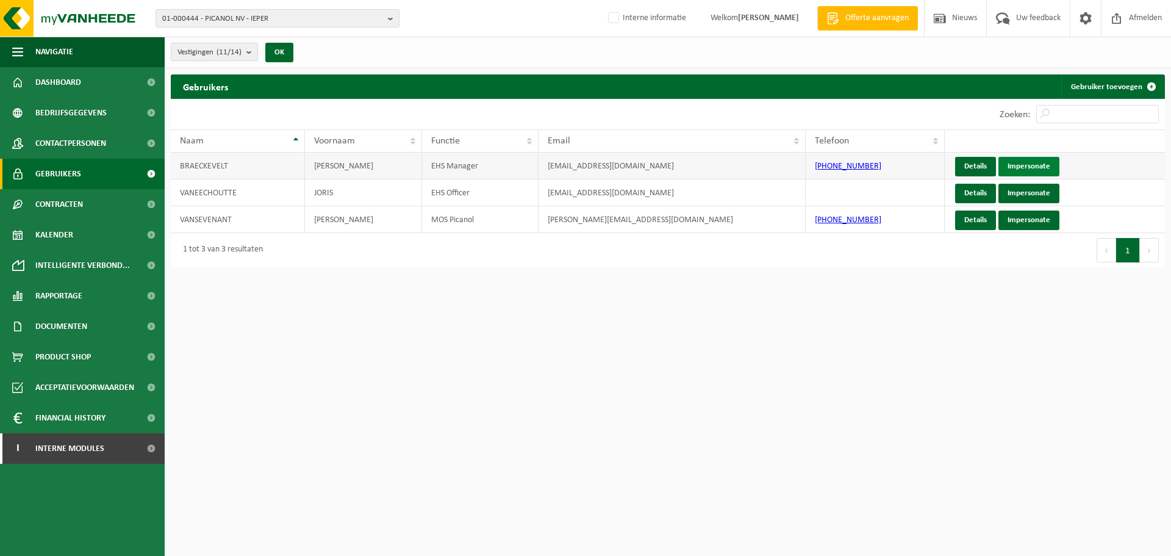
click at [1039, 164] on link "Impersonate" at bounding box center [1028, 167] width 61 height 20
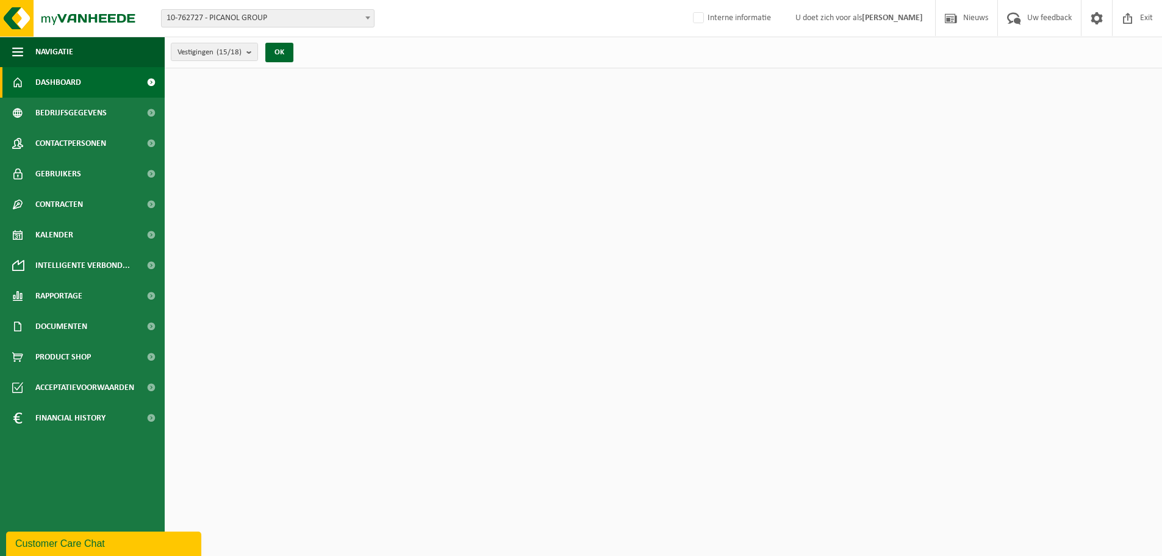
click at [337, 21] on span "10-762727 - PICANOL GROUP" at bounding box center [268, 18] width 212 height 17
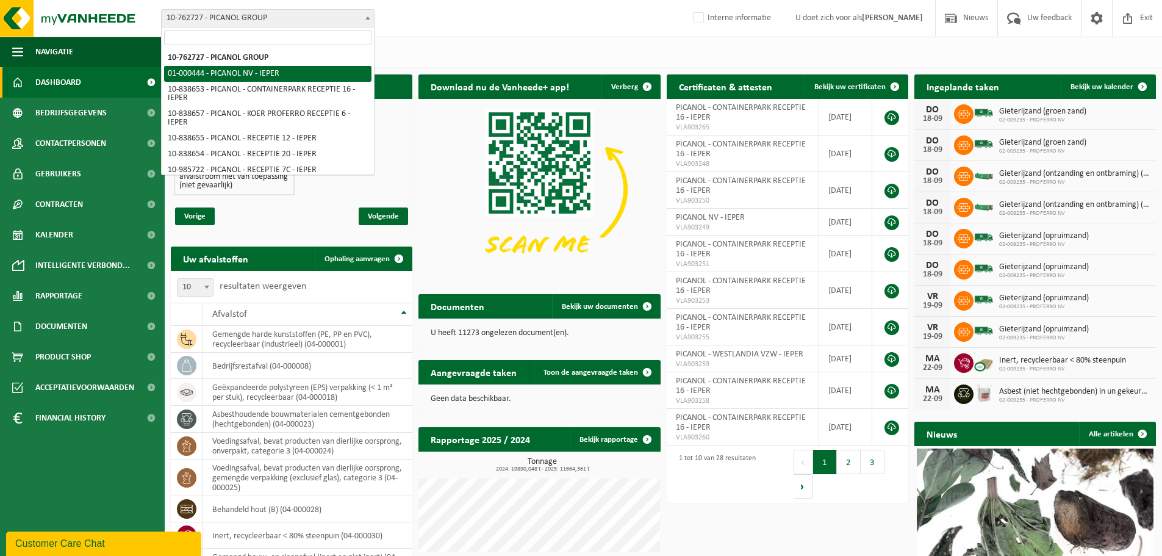
select select "52"
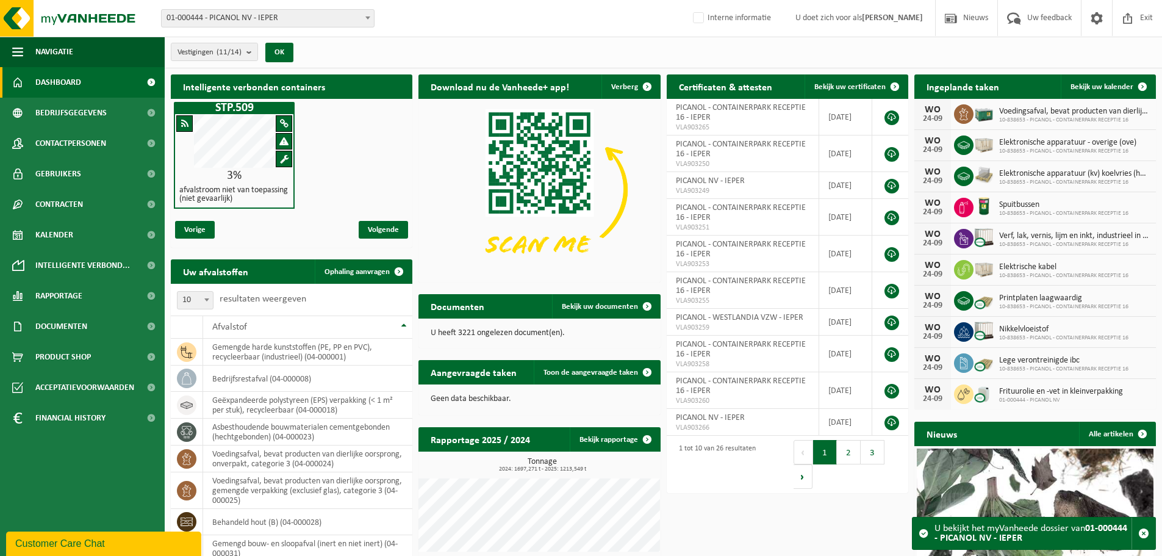
click at [261, 20] on span "01-000444 - PICANOL NV - IEPER" at bounding box center [268, 18] width 212 height 17
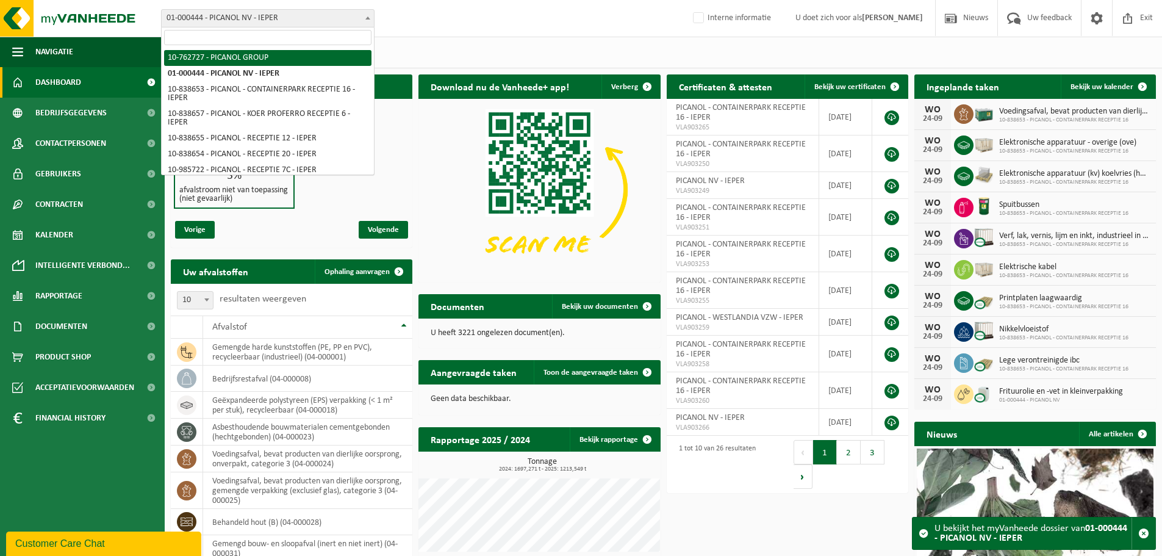
select select "11510"
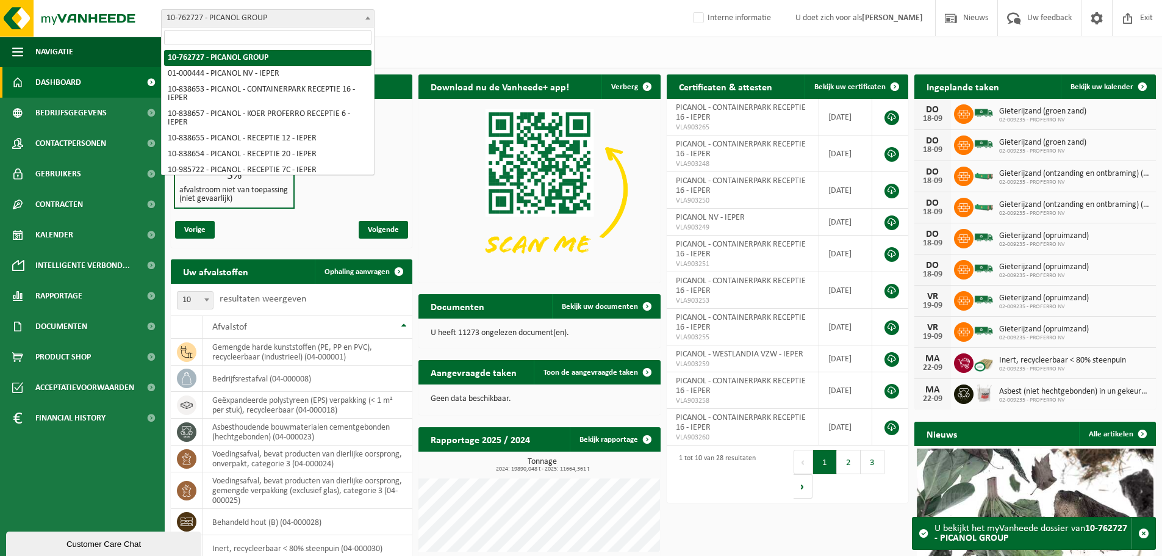
click at [310, 15] on span "10-762727 - PICANOL GROUP" at bounding box center [268, 18] width 212 height 17
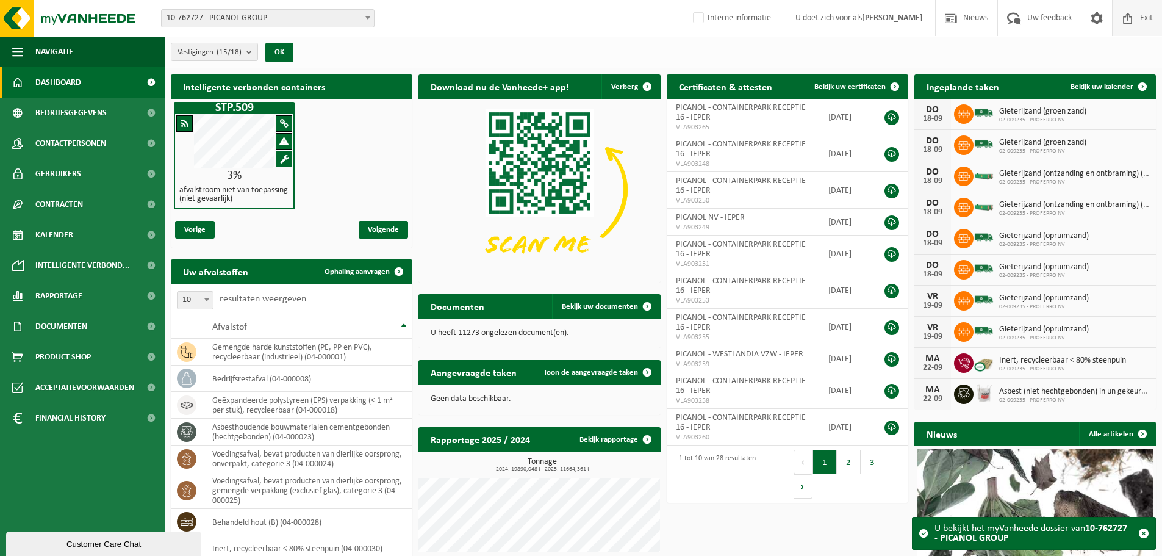
click at [1132, 19] on span at bounding box center [1128, 18] width 18 height 36
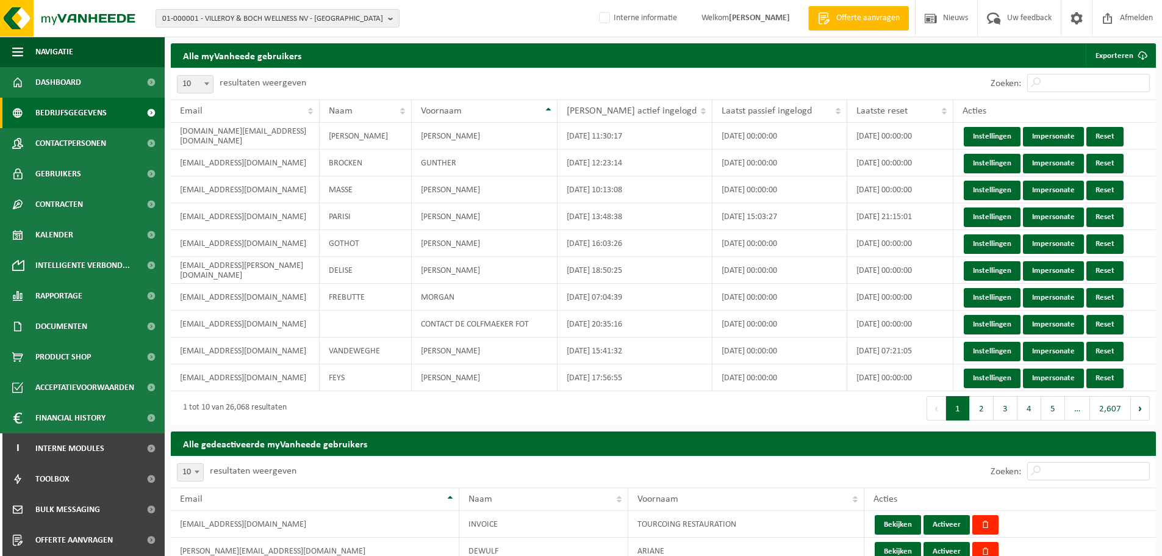
click at [82, 102] on span "Bedrijfsgegevens" at bounding box center [70, 113] width 71 height 30
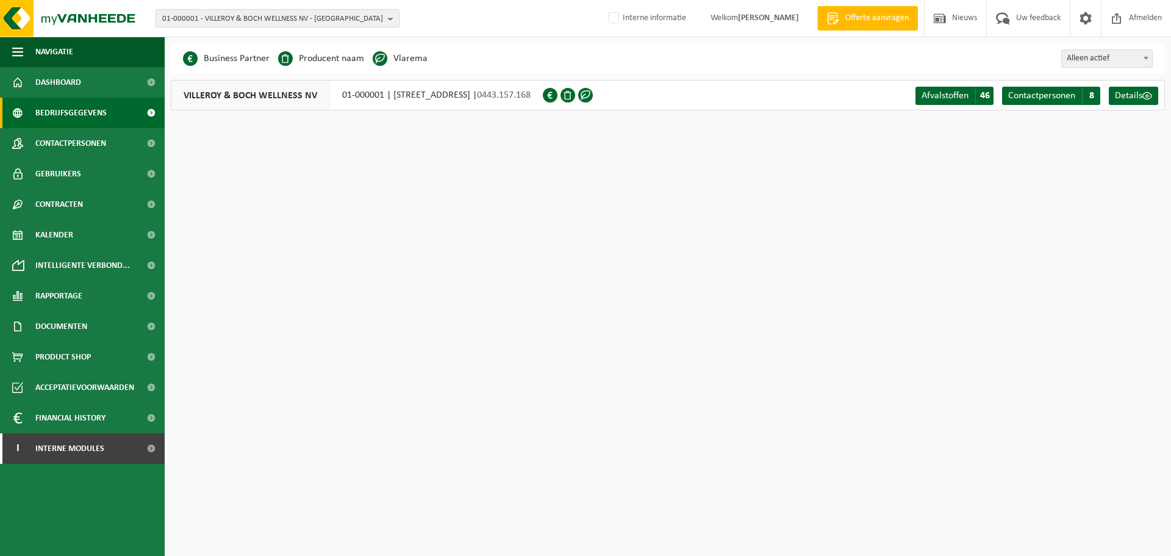
click at [290, 19] on span "01-000001 - VILLEROY & BOCH WELLNESS NV - ROESELARE" at bounding box center [272, 19] width 221 height 18
paste input "01-000444"
type input "01-000444"
click at [228, 58] on strong "01-000444 - PICANOL NV - IEPER" at bounding box center [215, 55] width 107 height 9
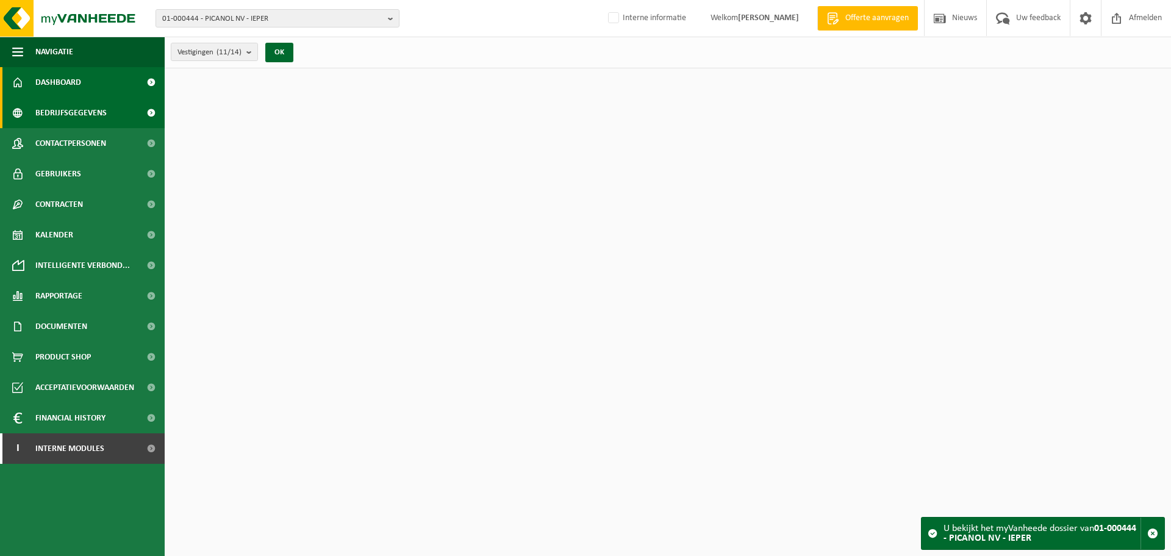
click at [59, 106] on span "Bedrijfsgegevens" at bounding box center [70, 113] width 71 height 30
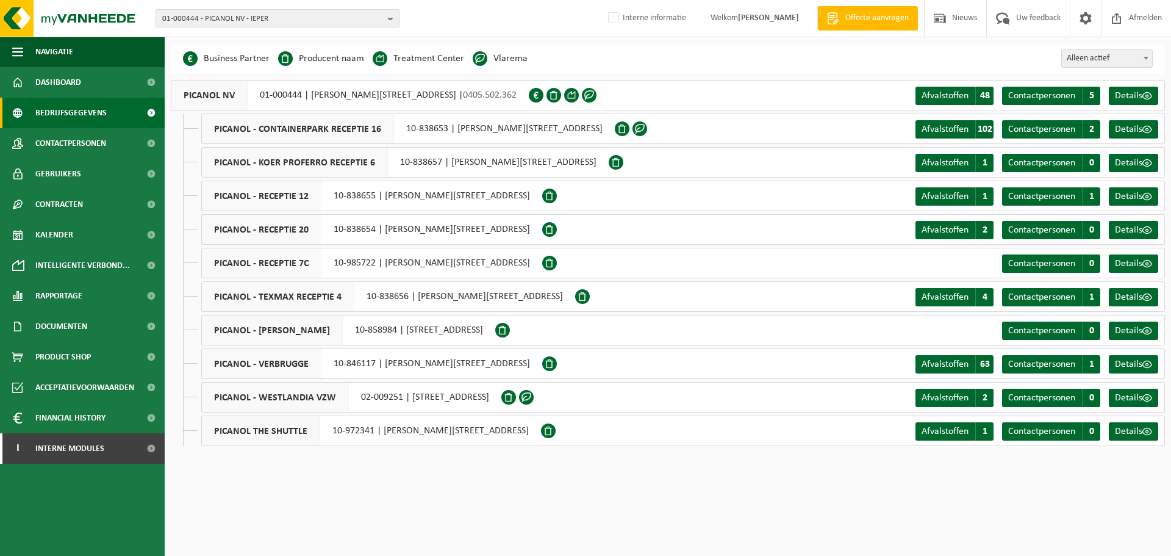
click at [273, 27] on span "01-000444 - PICANOL NV - IEPER" at bounding box center [272, 19] width 221 height 18
type input "01-900173"
click at [246, 60] on strong "01-900173 - OCMW WEVELGEM-ADMINISTRATIE - WEVELGEM" at bounding box center [263, 55] width 202 height 9
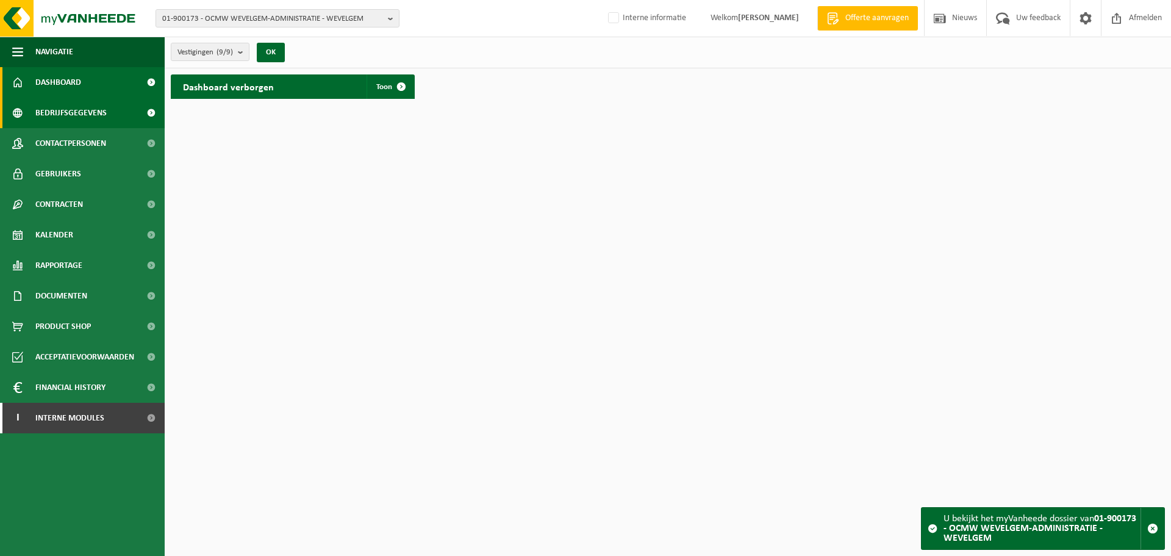
click at [81, 111] on span "Bedrijfsgegevens" at bounding box center [70, 113] width 71 height 30
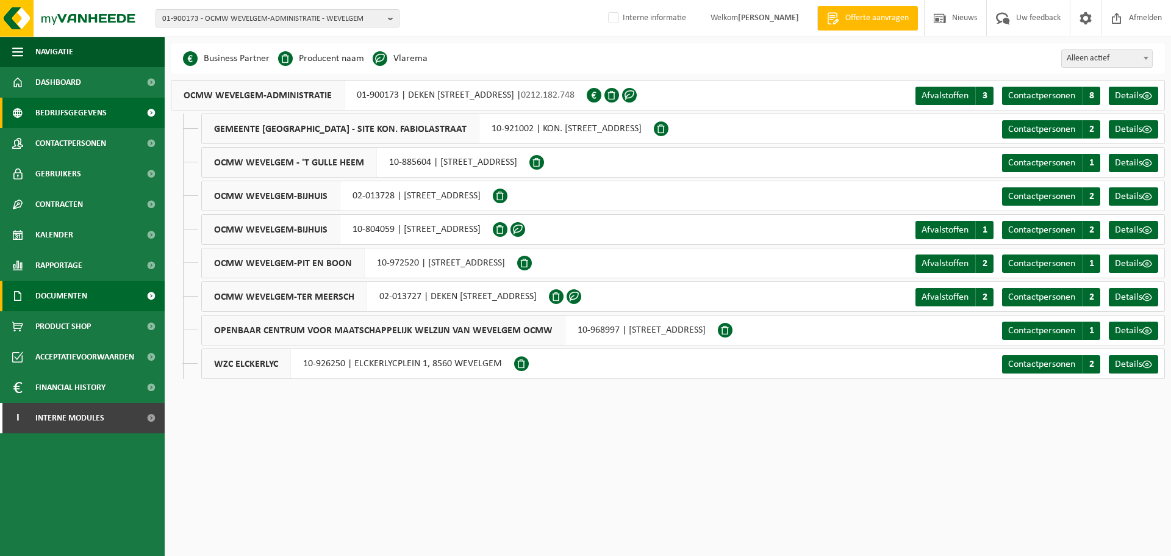
click at [71, 286] on span "Documenten" at bounding box center [61, 296] width 52 height 30
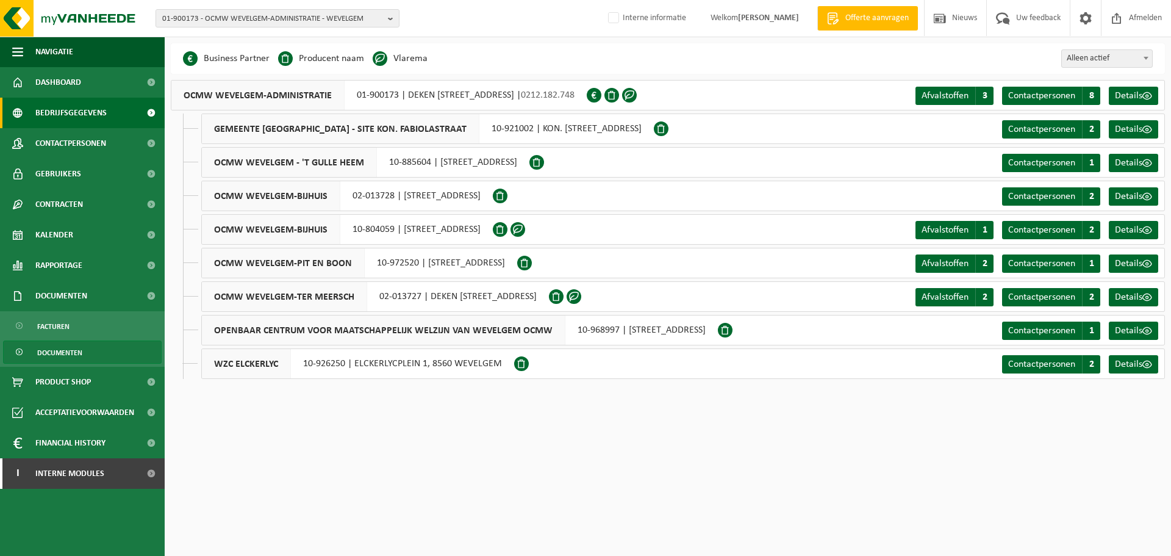
click at [58, 353] on span "Documenten" at bounding box center [59, 352] width 45 height 23
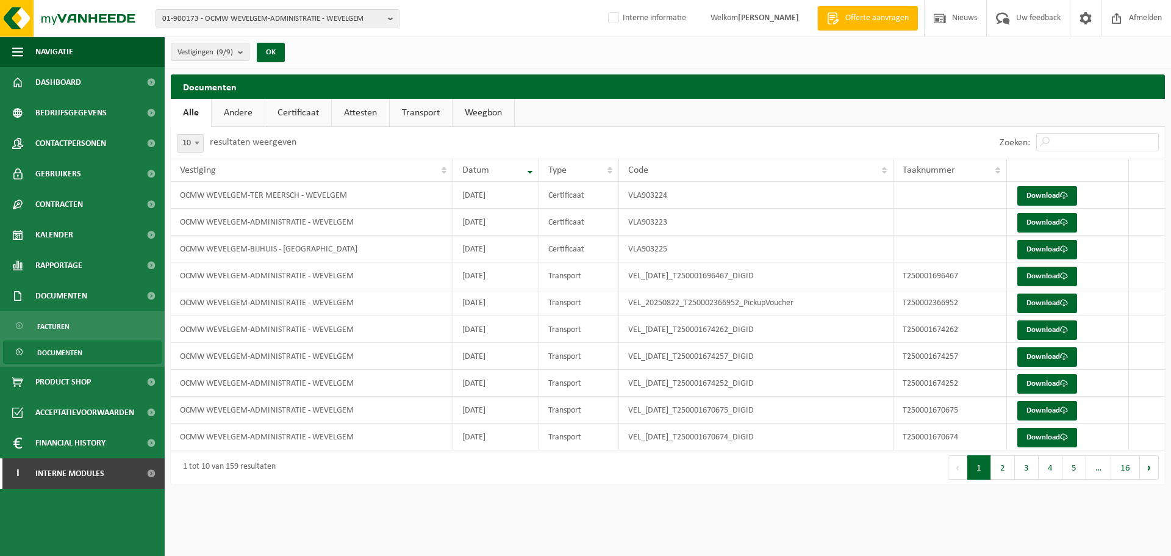
click at [288, 113] on link "Certificaat" at bounding box center [298, 113] width 66 height 28
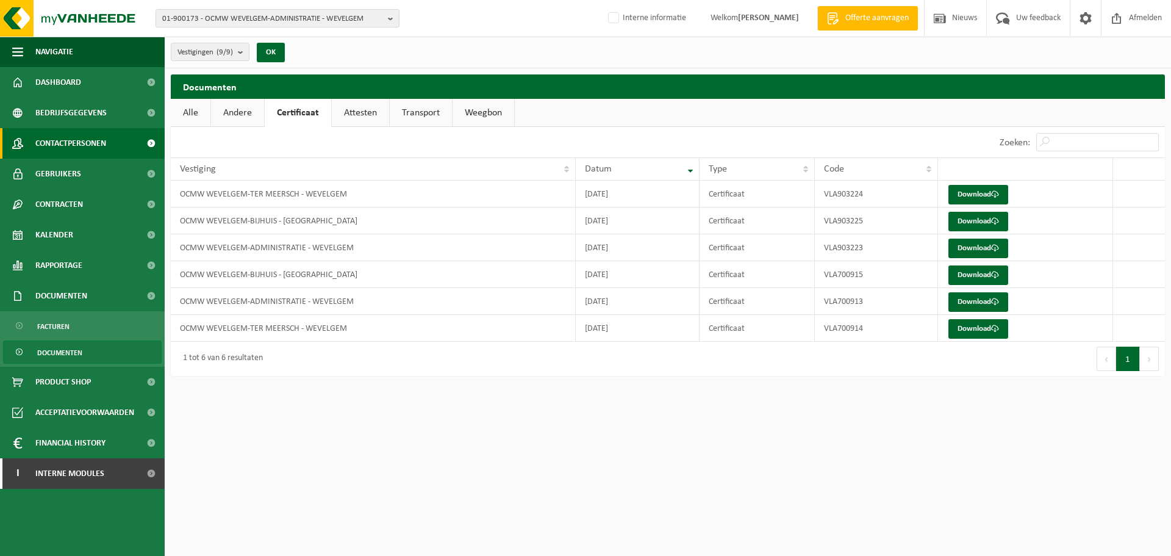
click at [86, 152] on span "Contactpersonen" at bounding box center [70, 143] width 71 height 30
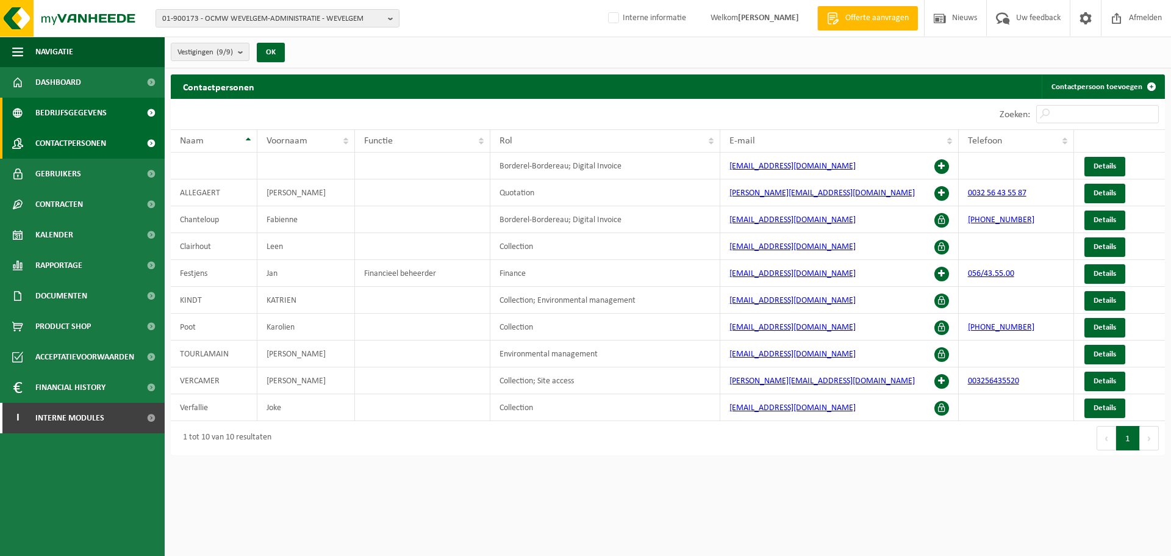
click at [131, 107] on link "Bedrijfsgegevens" at bounding box center [82, 113] width 165 height 30
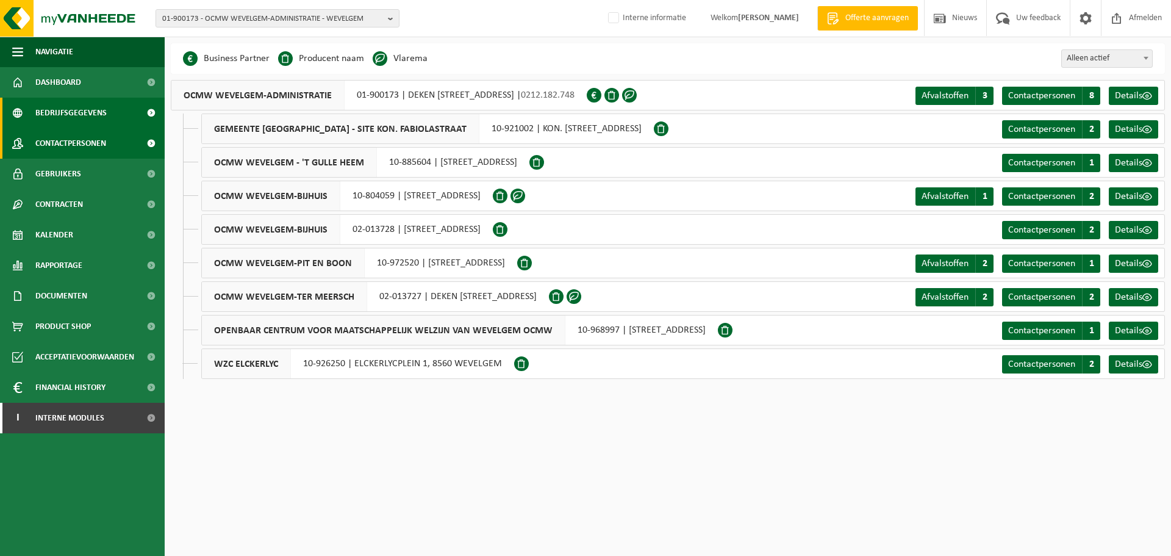
click at [83, 139] on span "Contactpersonen" at bounding box center [70, 143] width 71 height 30
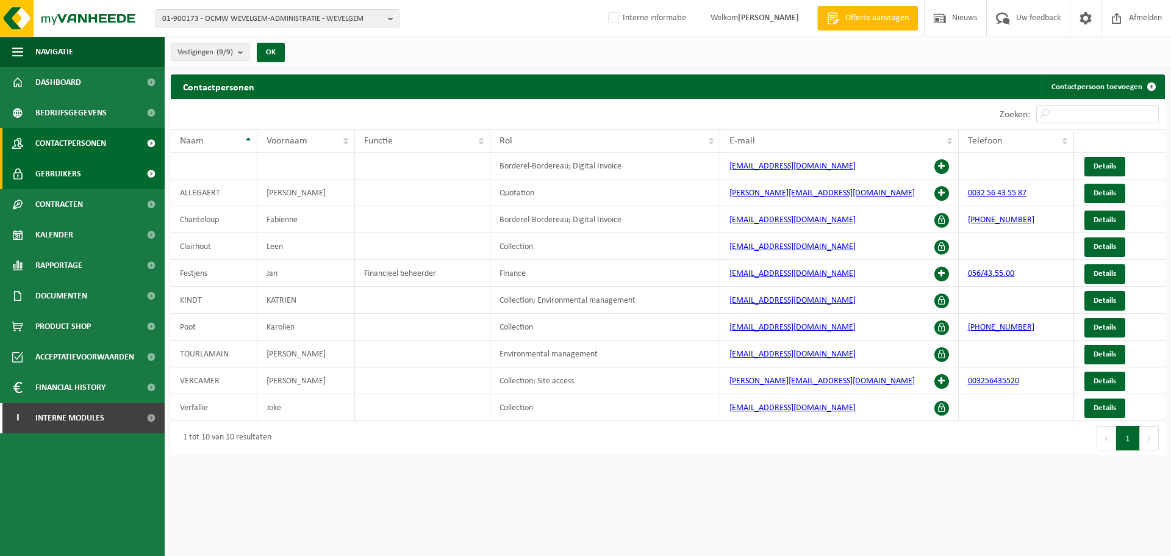
click at [82, 181] on link "Gebruikers" at bounding box center [82, 174] width 165 height 30
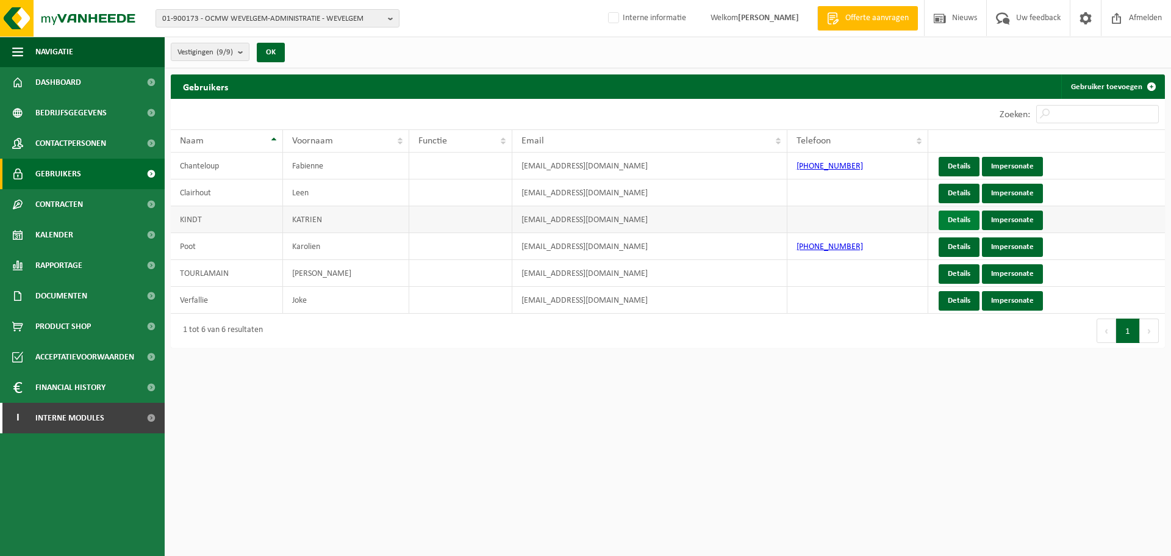
click at [964, 210] on link "Details" at bounding box center [959, 220] width 41 height 20
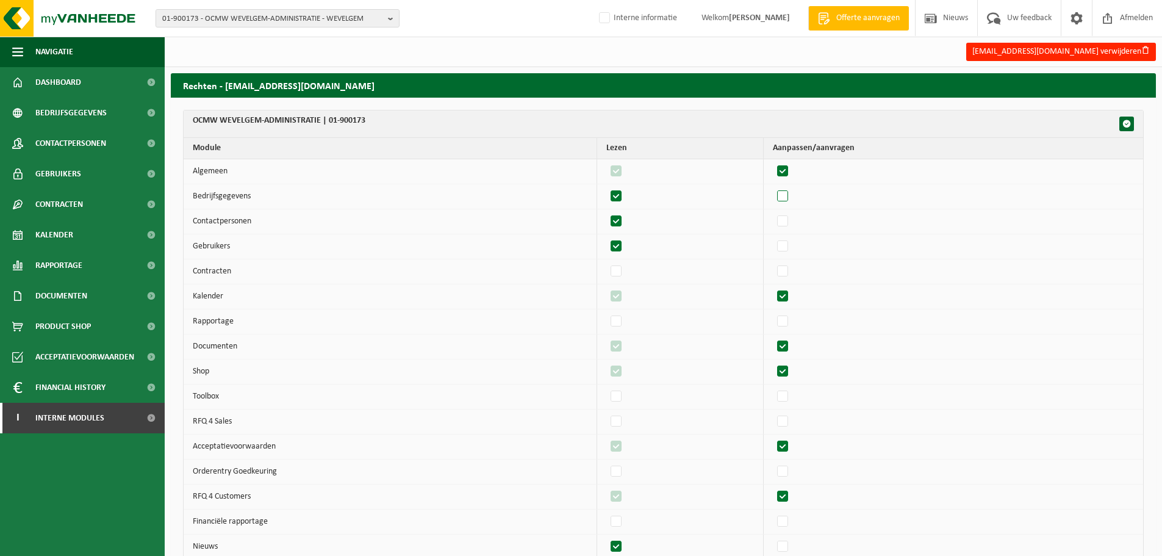
click at [787, 193] on label"] at bounding box center [783, 196] width 17 height 18
click at [773, 187] on input "checkbox" at bounding box center [772, 187] width 1 height 1
checkbox input "true"
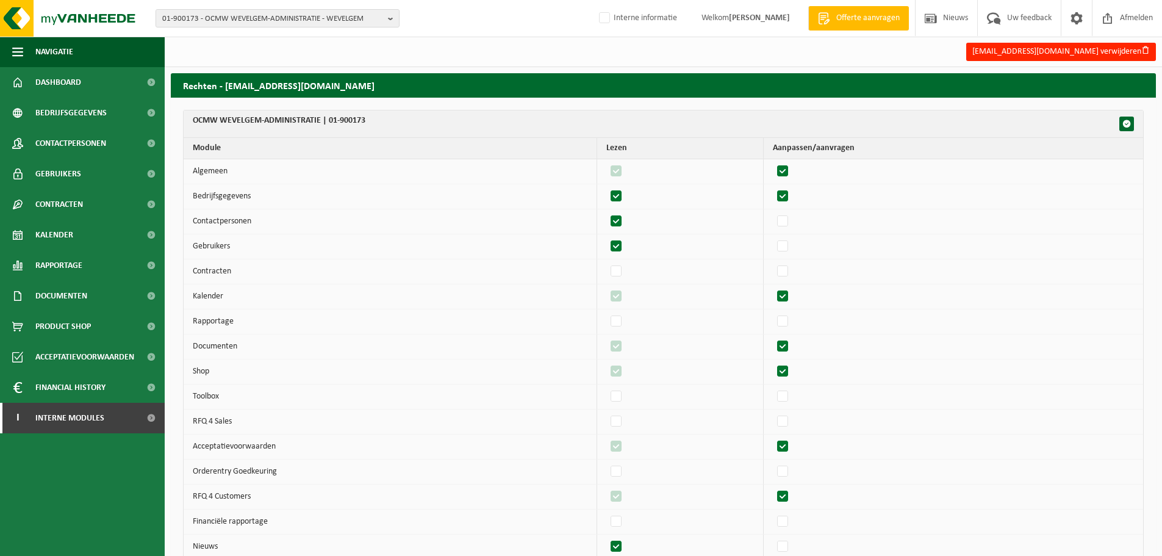
checkbox input "true"
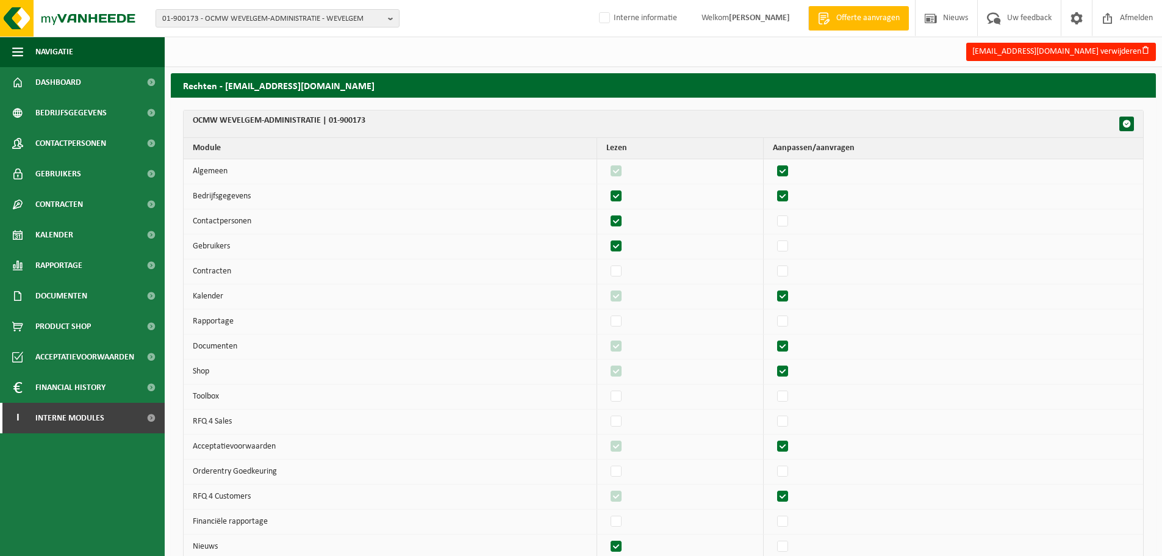
checkbox input "true"
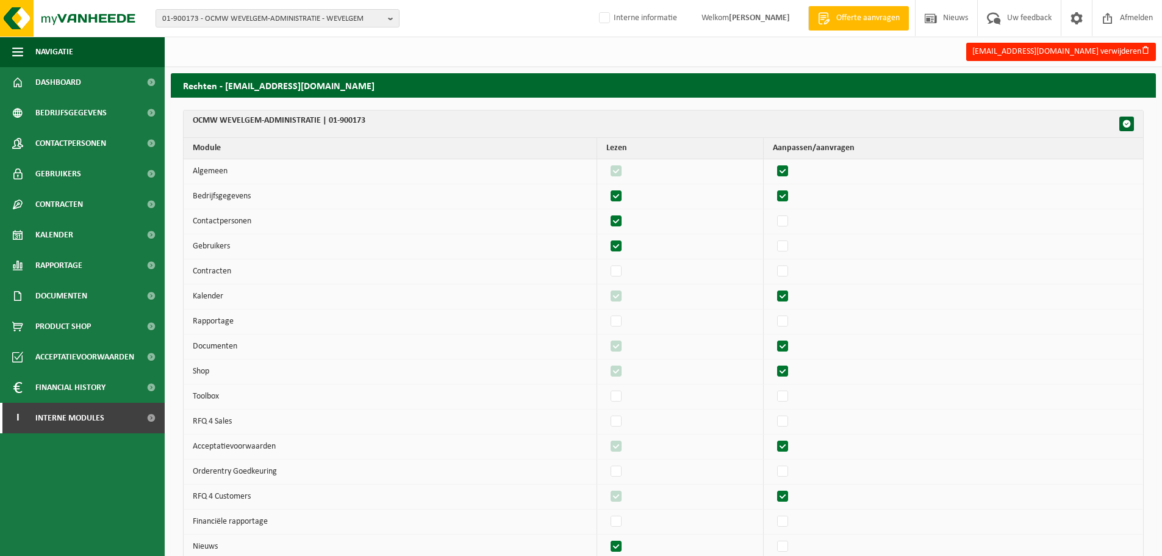
checkbox input "true"
click at [781, 228] on td at bounding box center [953, 221] width 379 height 25
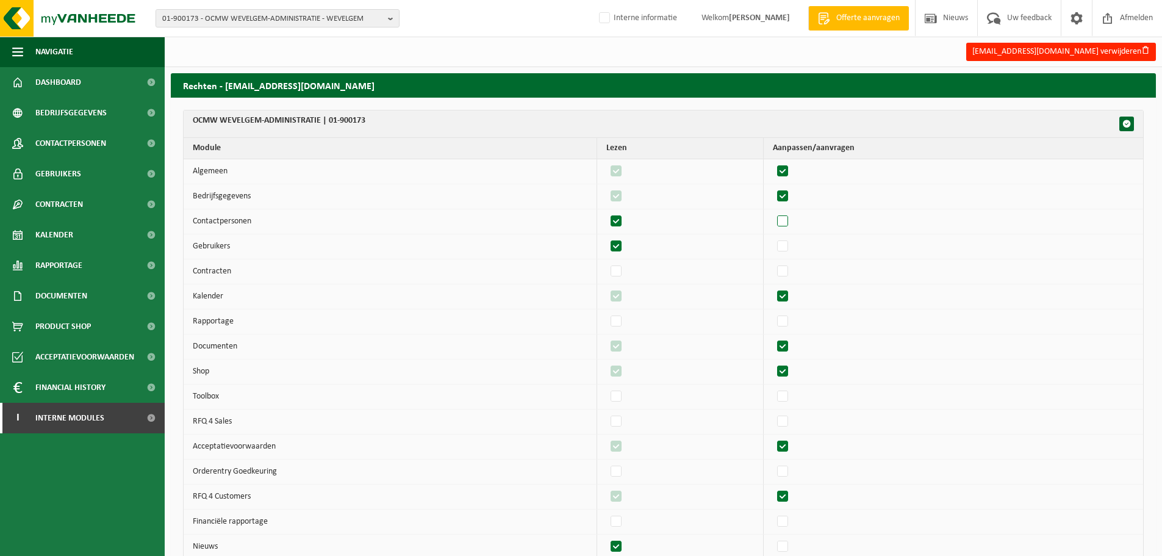
click at [789, 223] on label"] at bounding box center [783, 221] width 17 height 18
click at [773, 212] on input "checkbox" at bounding box center [772, 212] width 1 height 1
checkbox input "true"
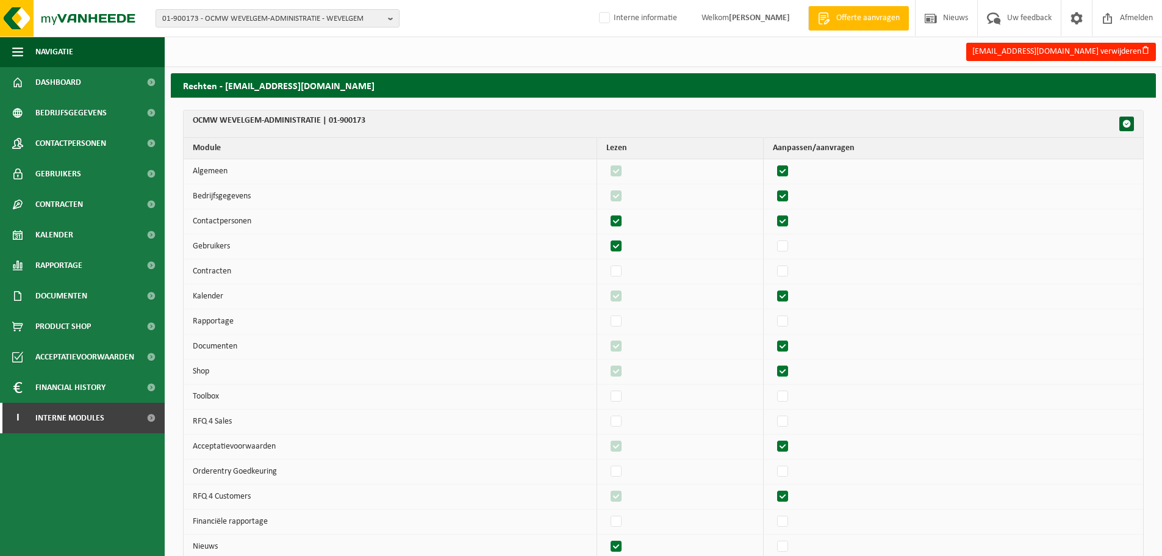
checkbox input "true"
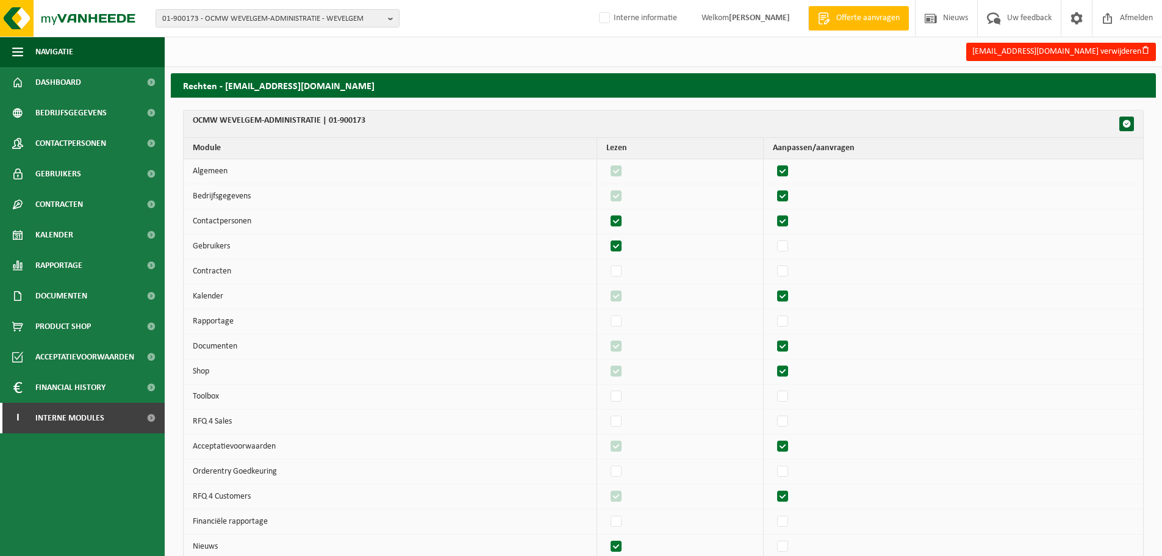
checkbox input "true"
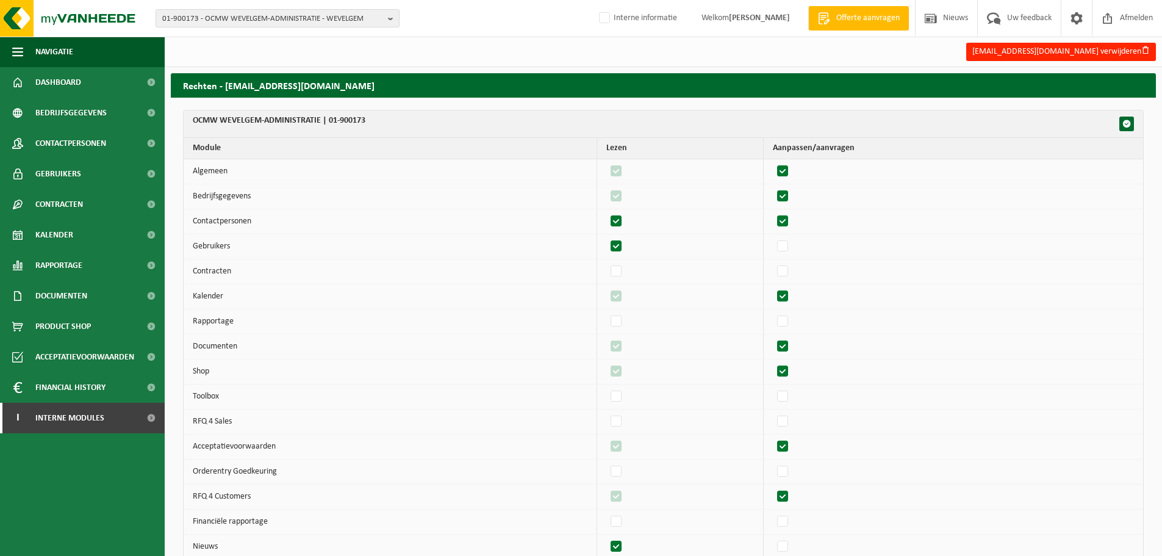
checkbox input "true"
click at [789, 242] on label"] at bounding box center [783, 246] width 17 height 18
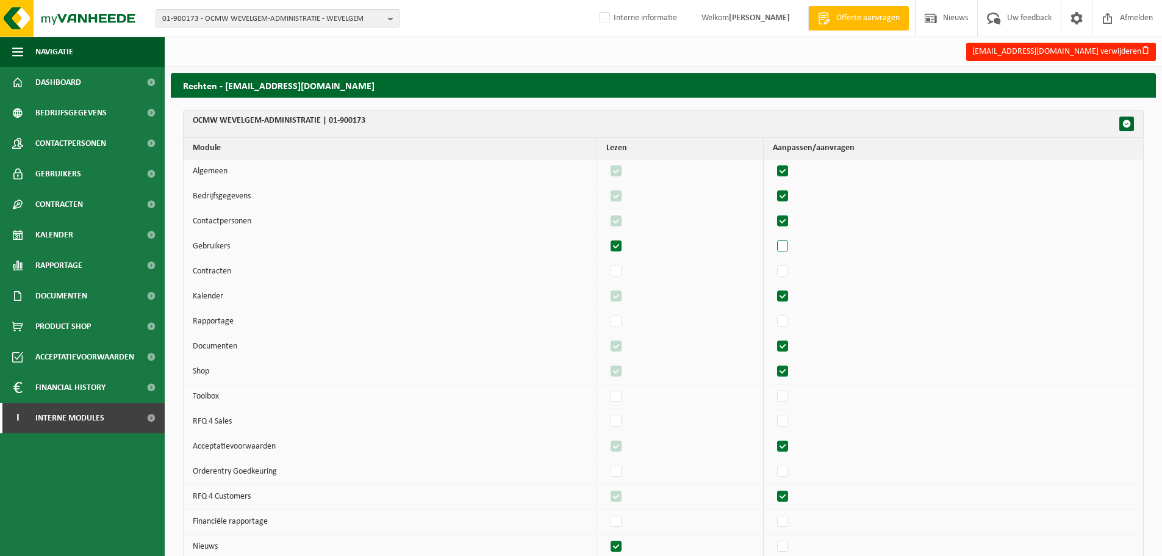
click at [773, 237] on input "checkbox" at bounding box center [772, 237] width 1 height 1
checkbox input "true"
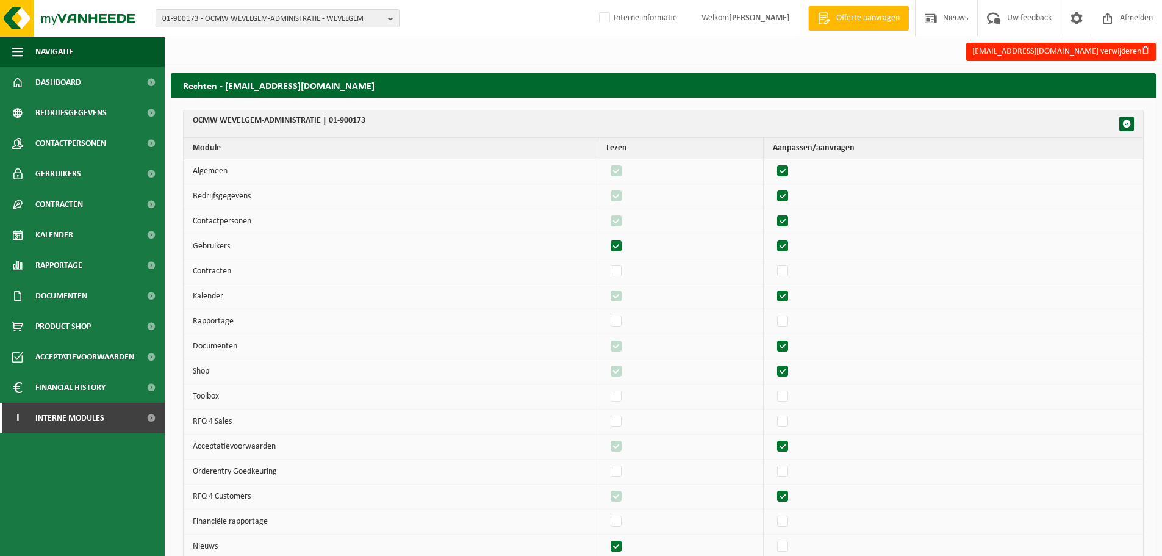
checkbox input "true"
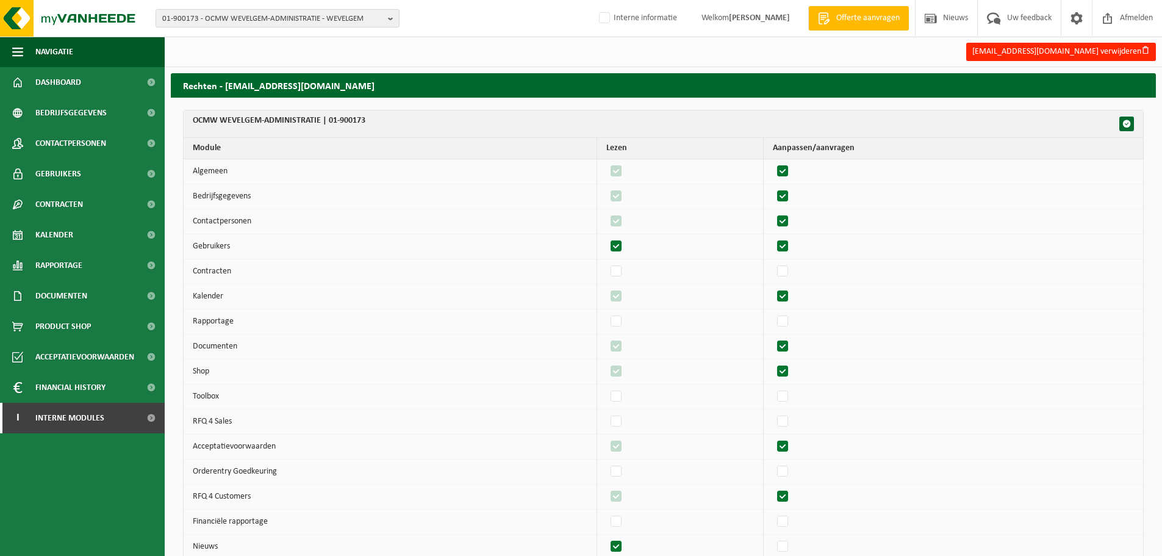
checkbox input "true"
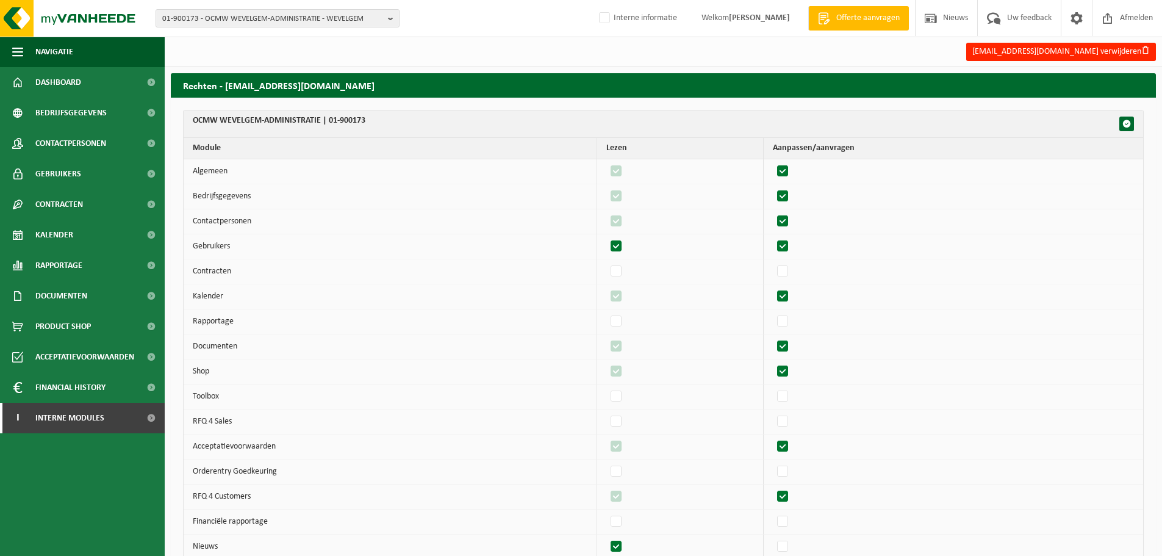
checkbox input "true"
click at [790, 274] on label"] at bounding box center [783, 271] width 17 height 18
click at [773, 262] on input "checkbox" at bounding box center [772, 262] width 1 height 1
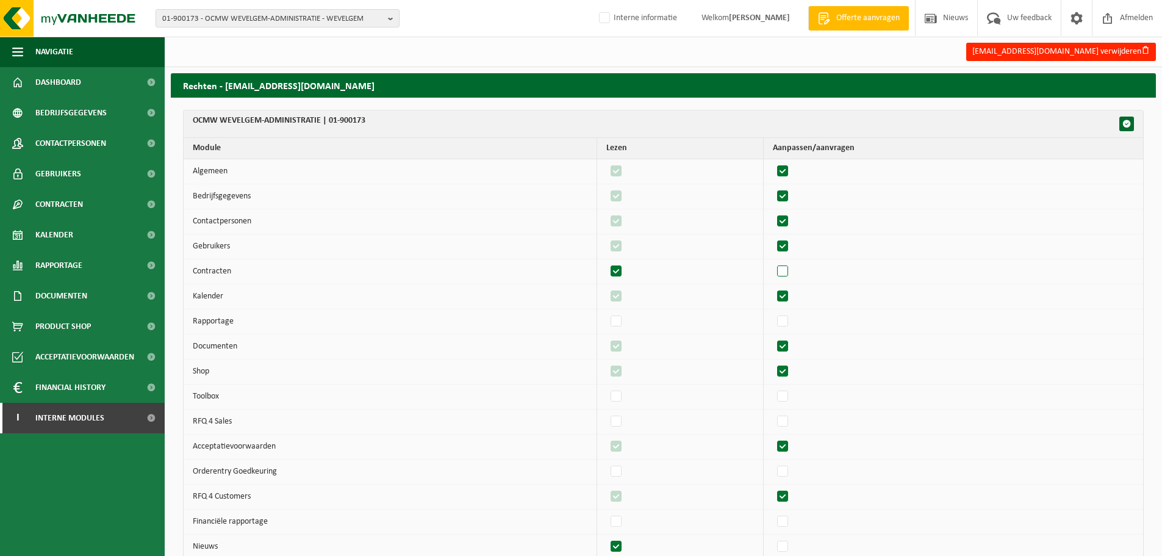
checkbox input "true"
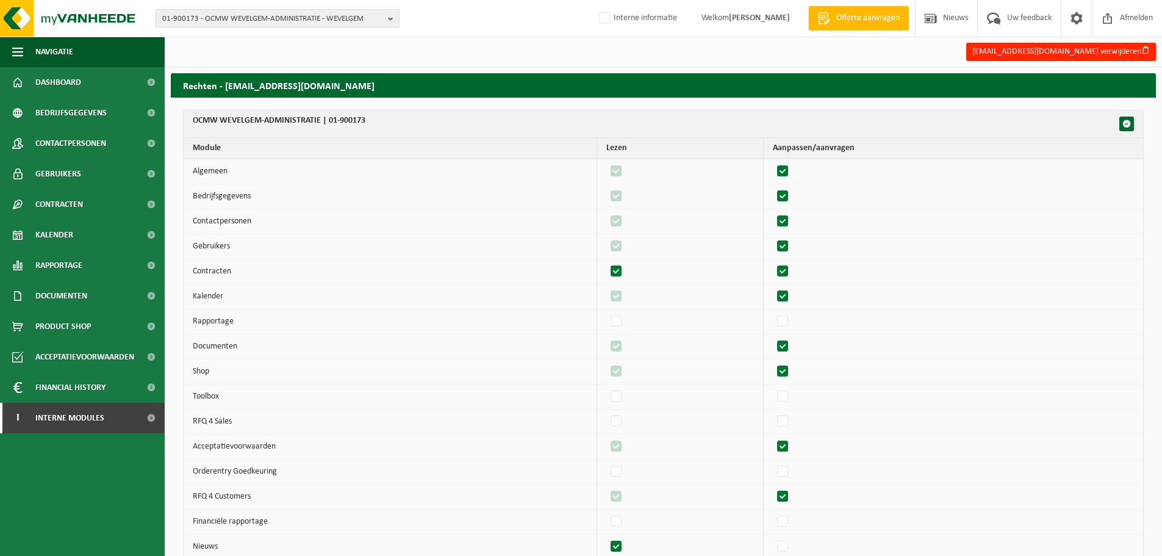
checkbox input "true"
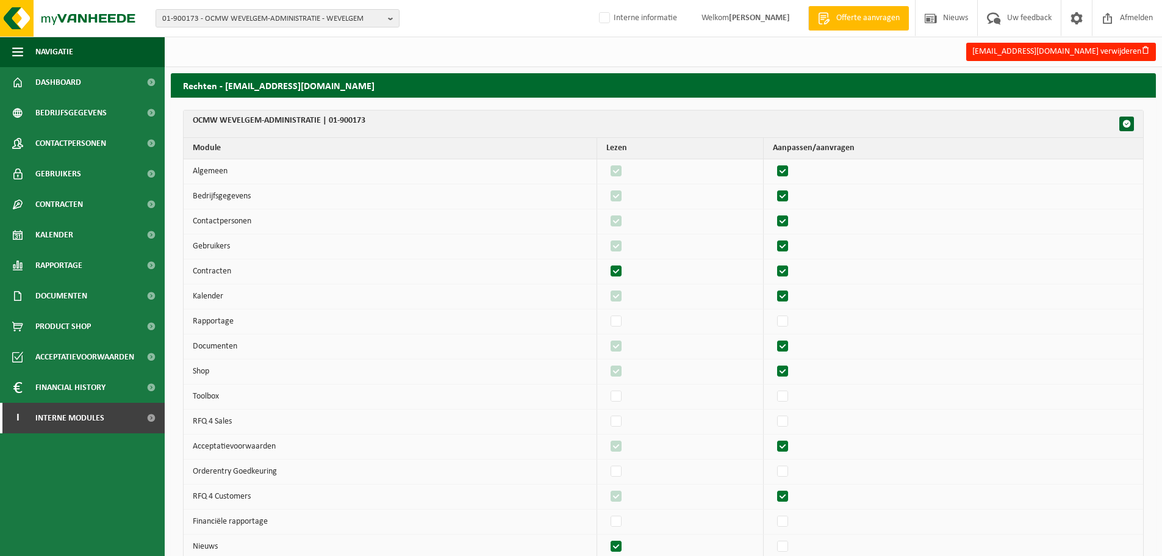
checkbox input "true"
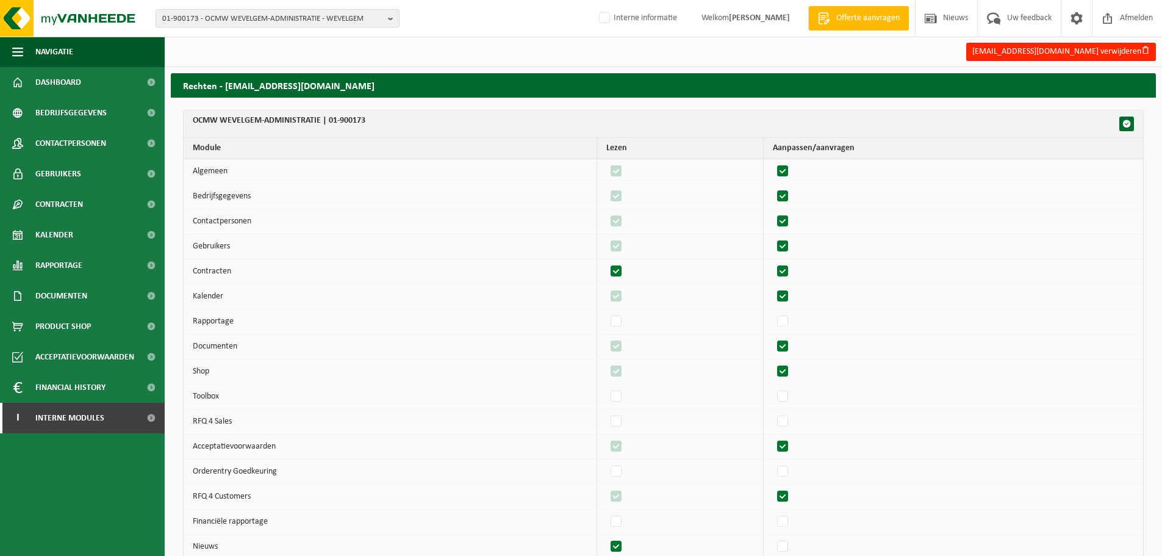
checkbox input "true"
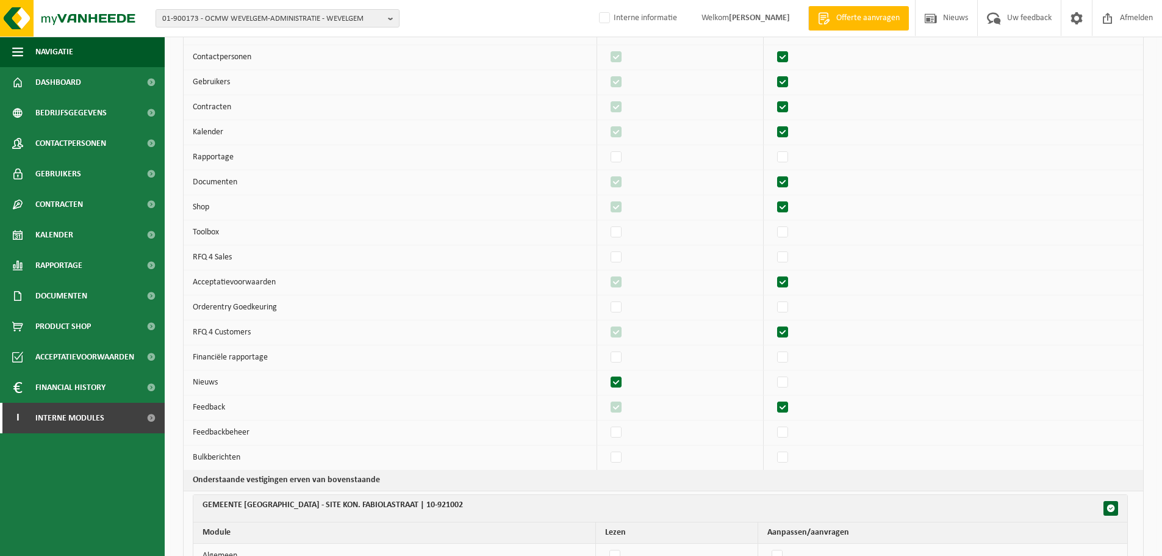
scroll to position [122, 0]
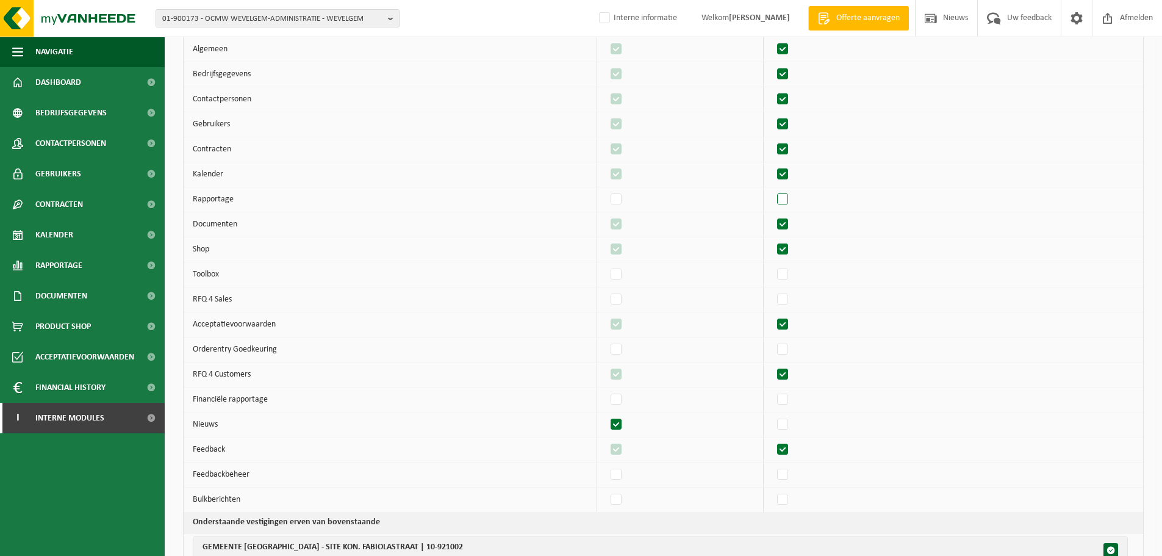
click at [790, 198] on label"] at bounding box center [783, 199] width 17 height 18
click at [773, 190] on input "checkbox" at bounding box center [772, 190] width 1 height 1
checkbox input "true"
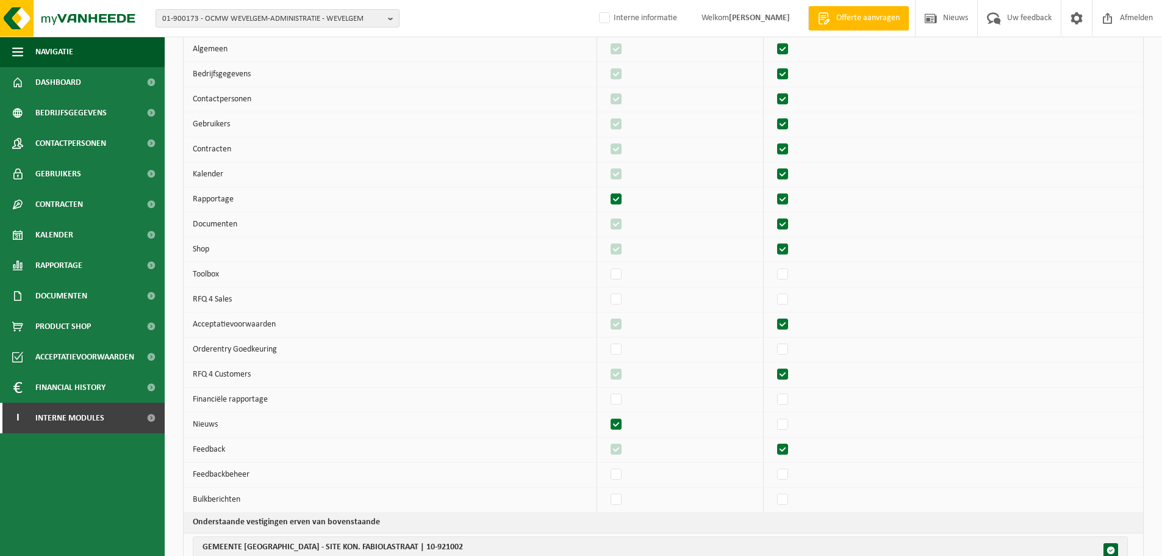
checkbox input "true"
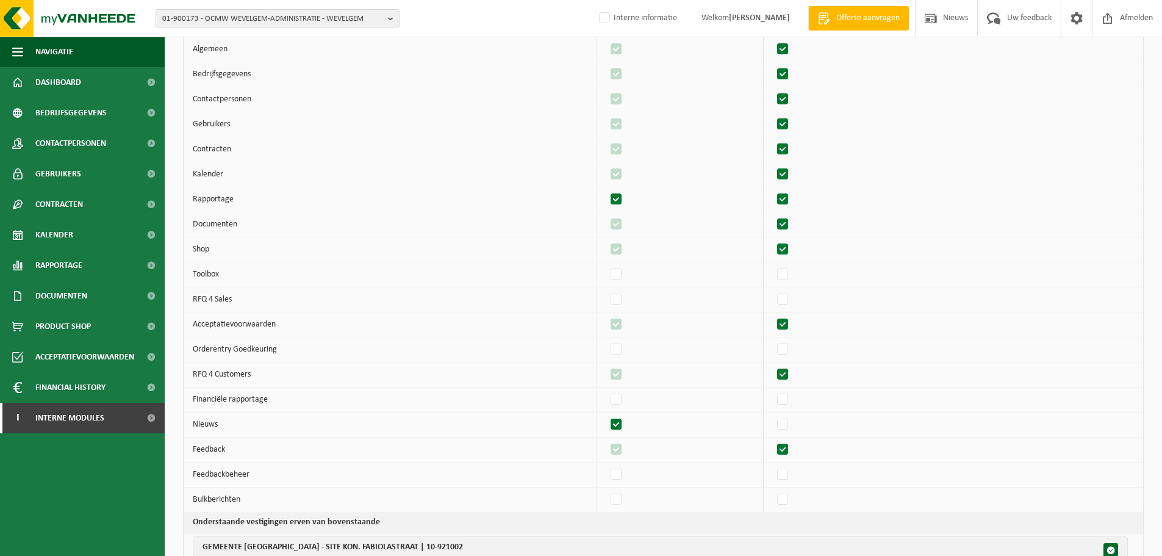
checkbox input "true"
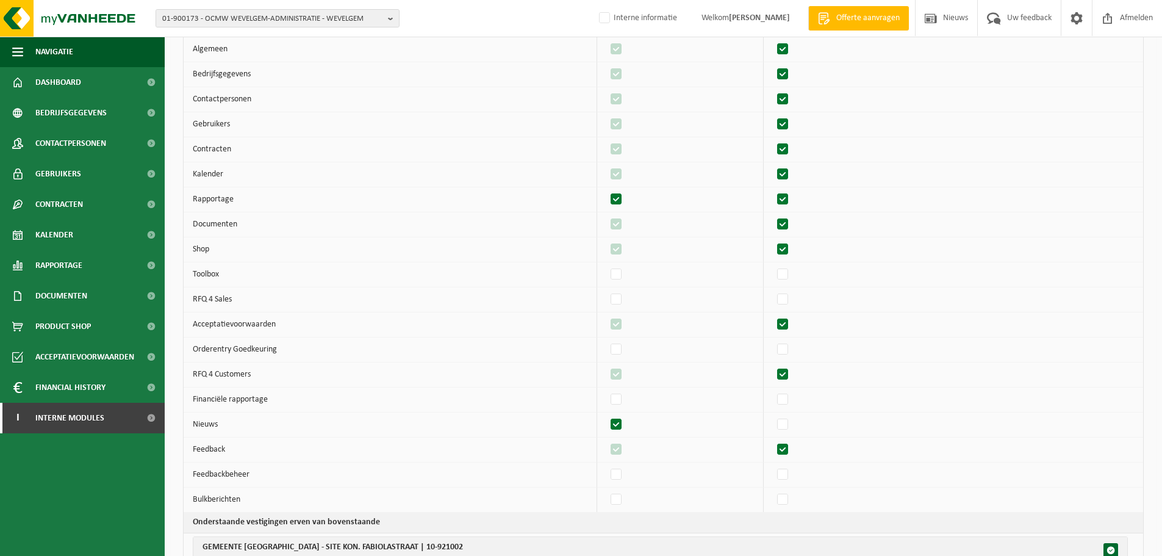
checkbox input "true"
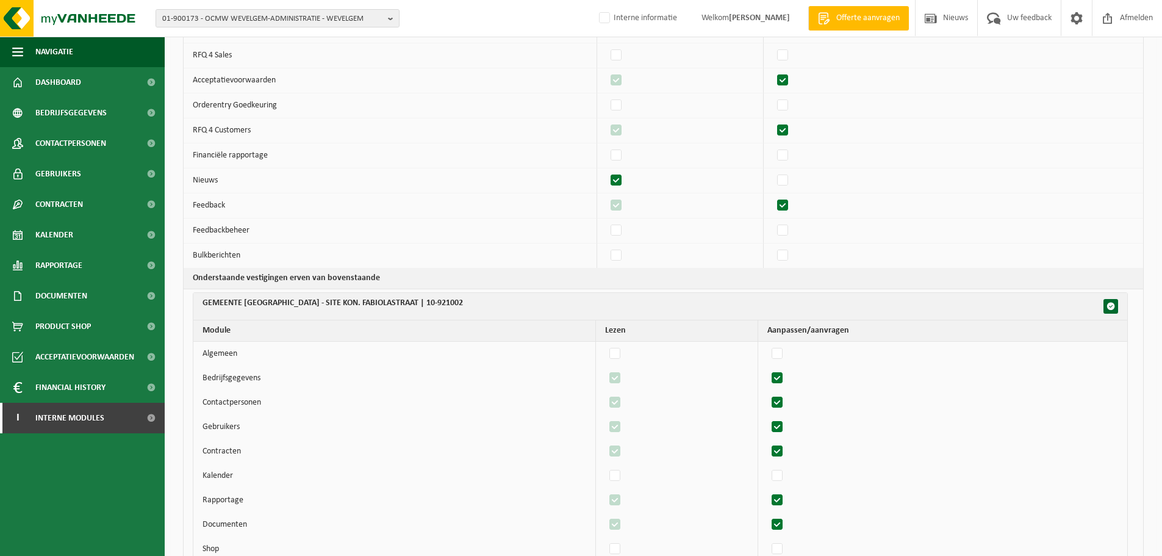
scroll to position [671, 0]
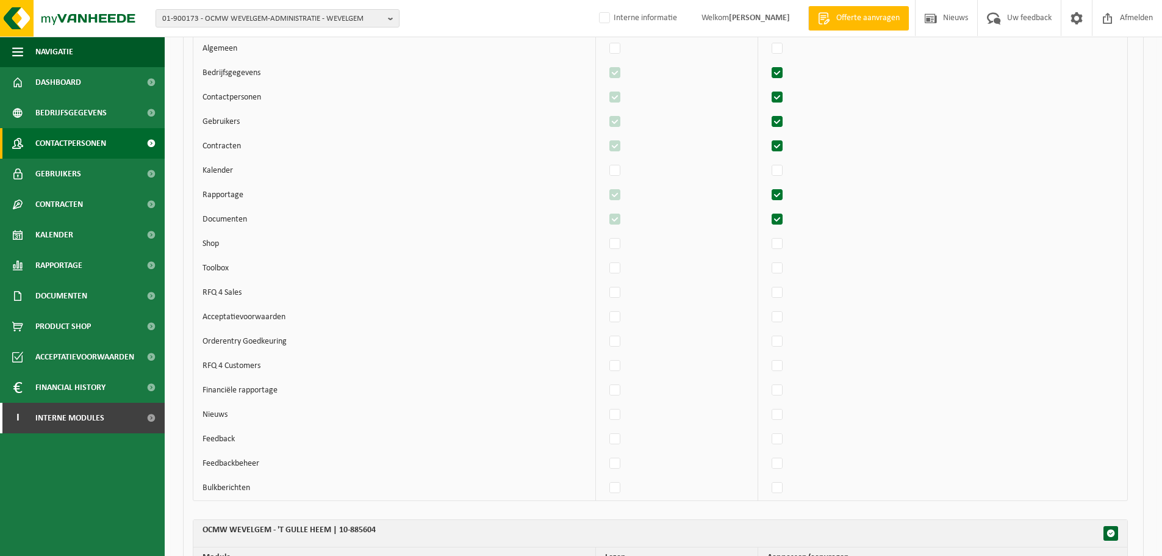
click at [120, 141] on link "Contactpersonen" at bounding box center [82, 143] width 165 height 30
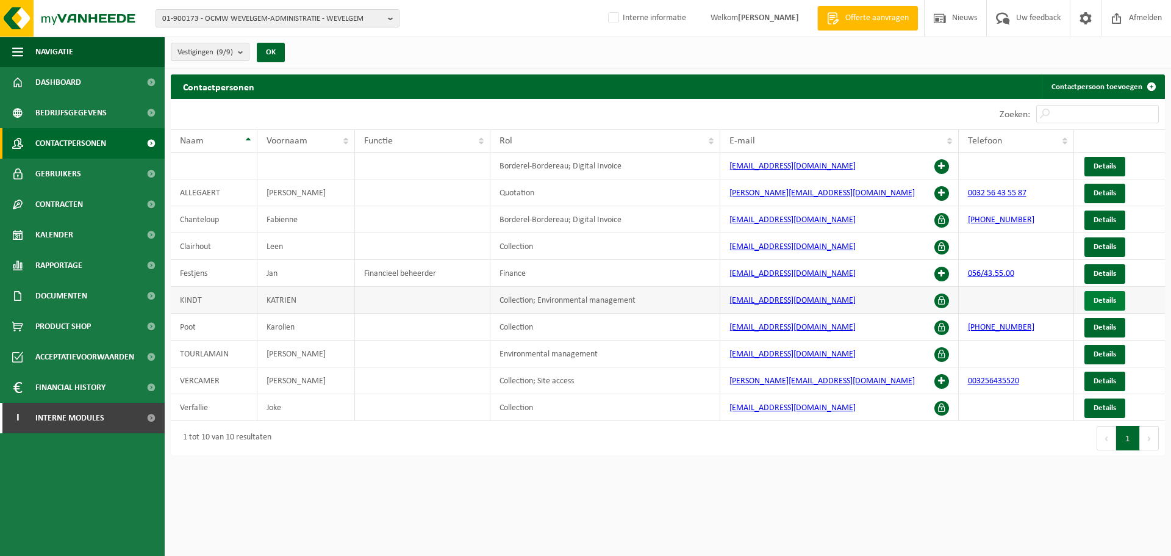
click at [1103, 301] on span "Details" at bounding box center [1105, 300] width 23 height 8
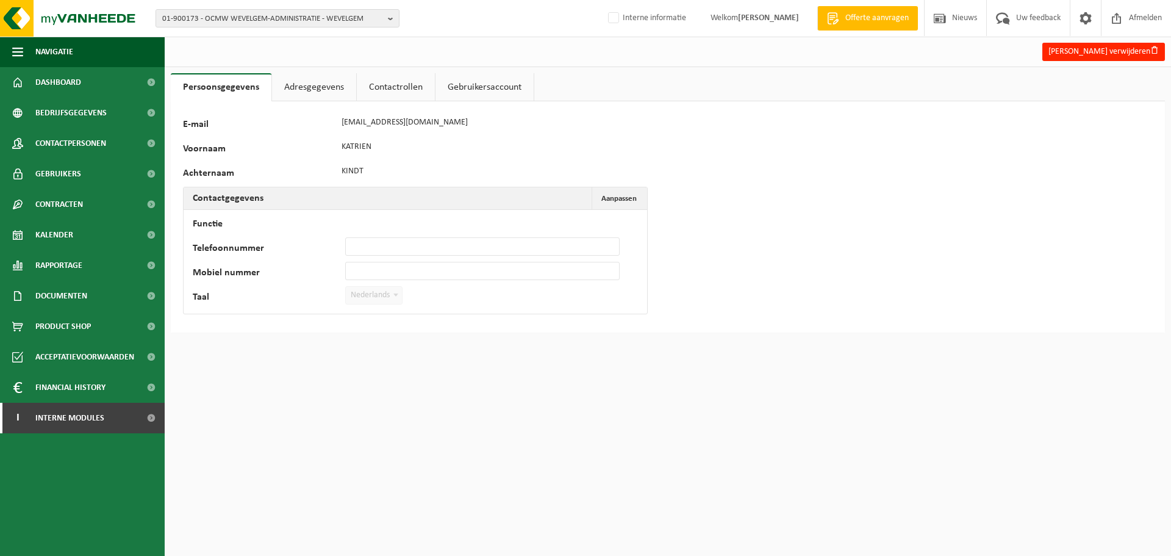
click at [410, 85] on link "Contactrollen" at bounding box center [396, 87] width 78 height 28
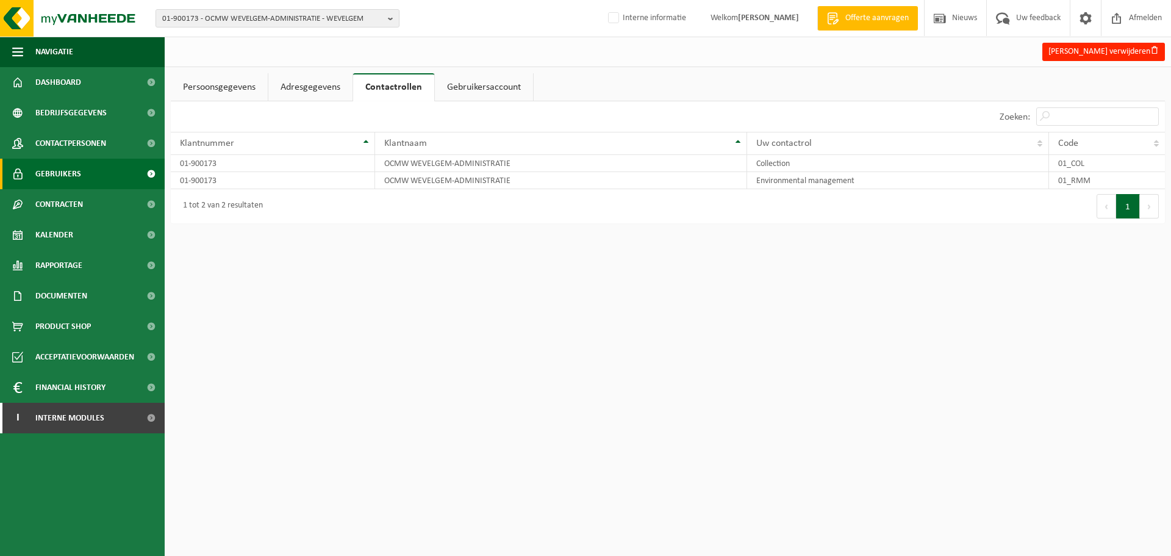
click at [101, 176] on link "Gebruikers" at bounding box center [82, 174] width 165 height 30
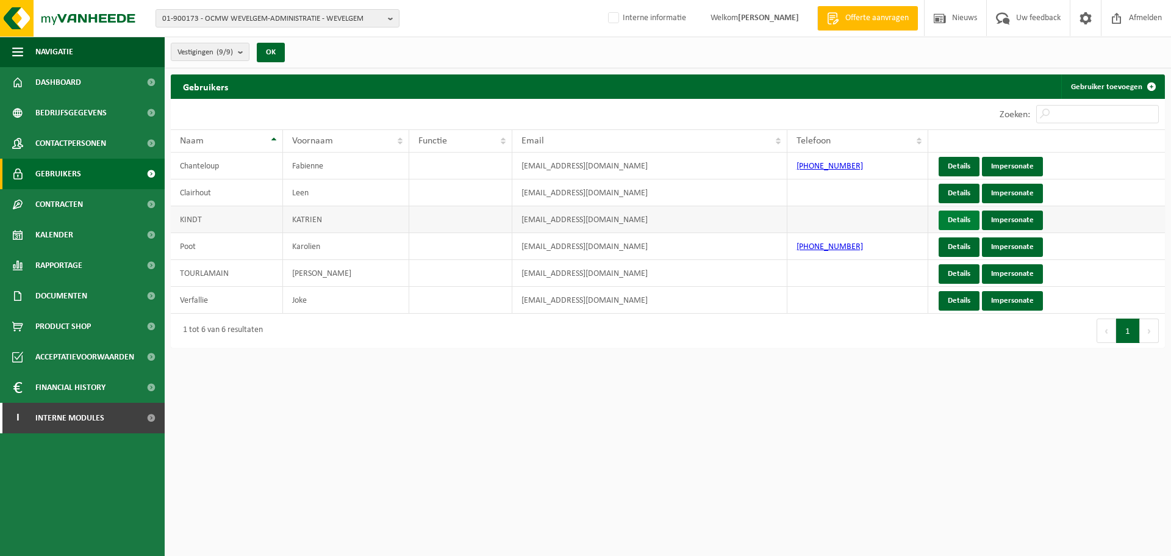
click at [951, 218] on link "Details" at bounding box center [959, 220] width 41 height 20
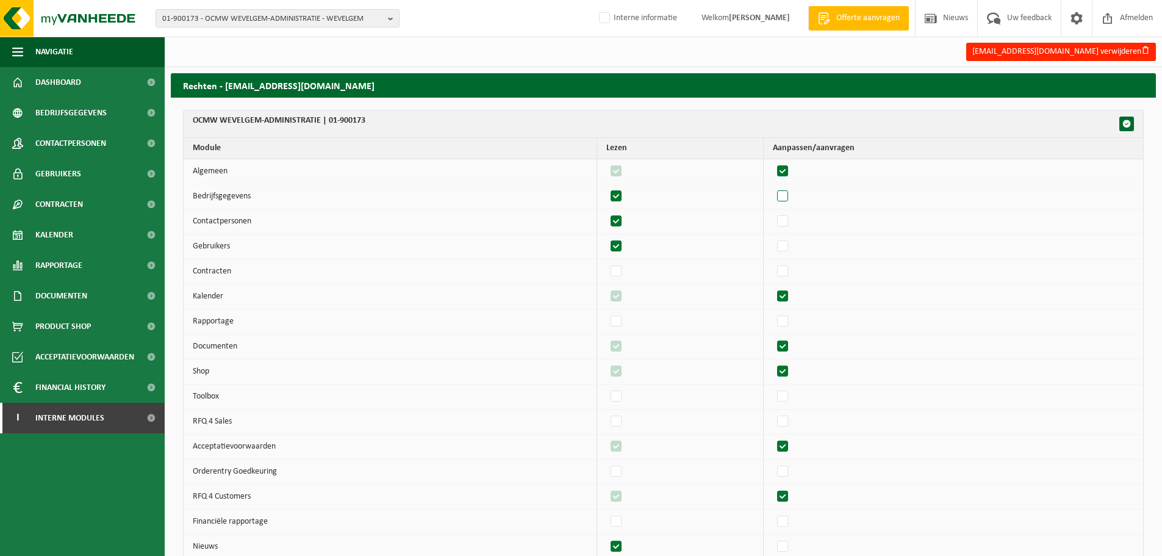
click at [792, 195] on label"] at bounding box center [783, 196] width 17 height 18
click at [773, 187] on input "checkbox" at bounding box center [772, 187] width 1 height 1
checkbox input "true"
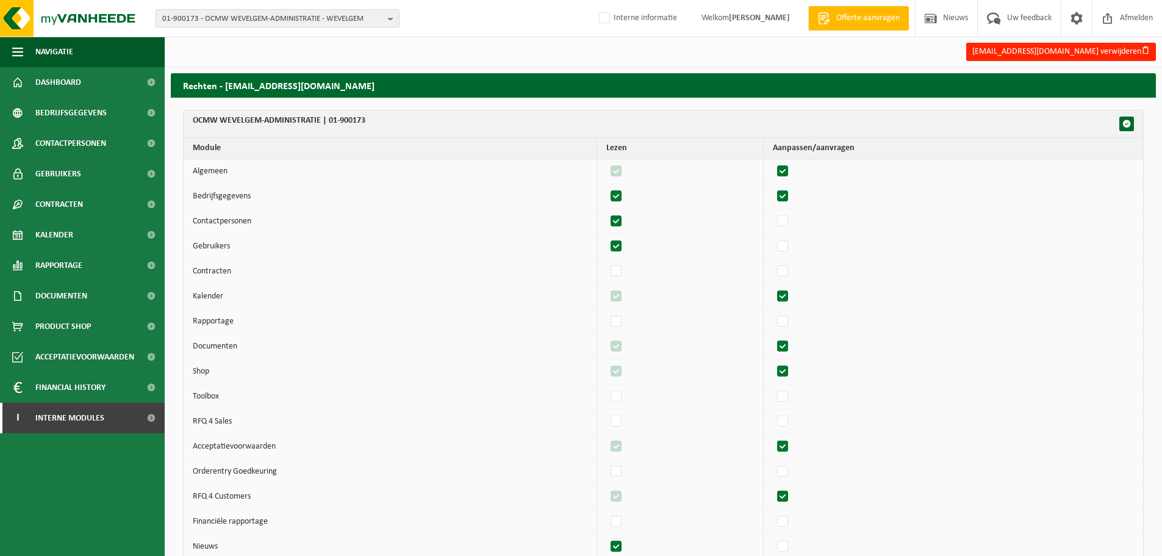
checkbox input "true"
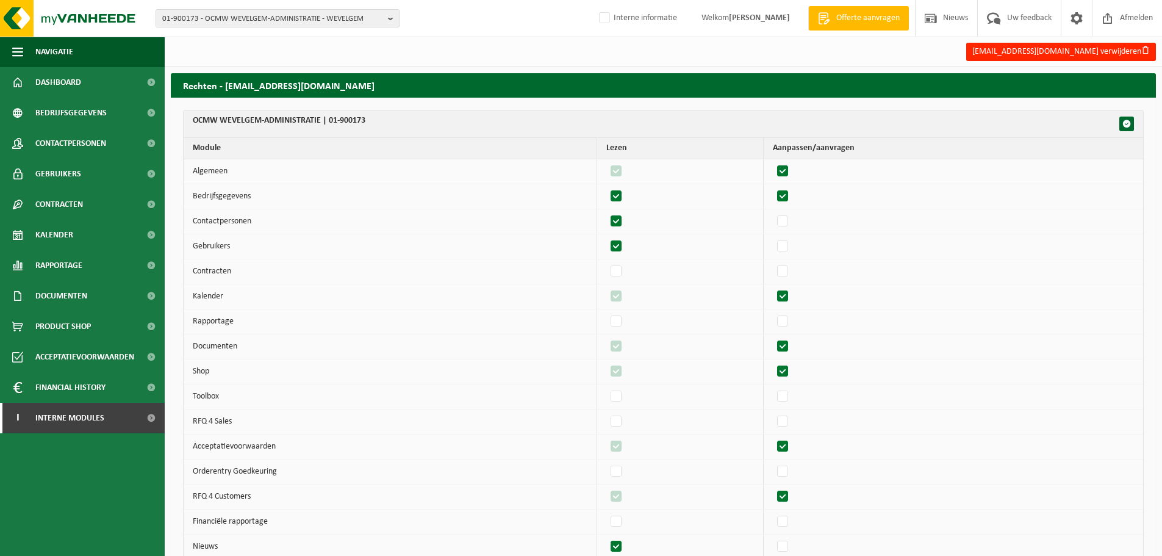
checkbox input "true"
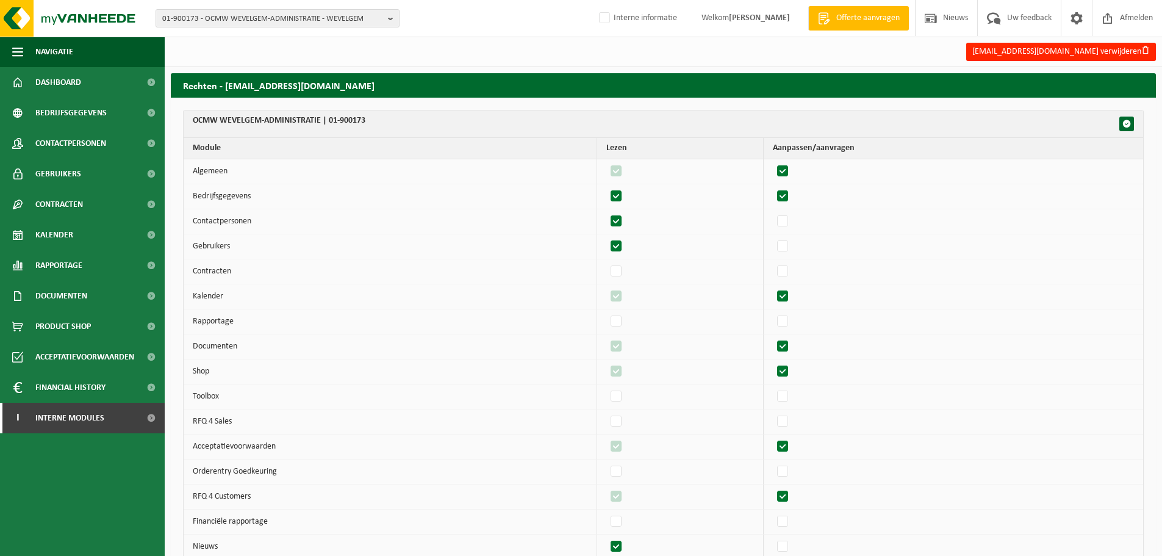
checkbox input "true"
click at [790, 224] on label"] at bounding box center [783, 221] width 17 height 18
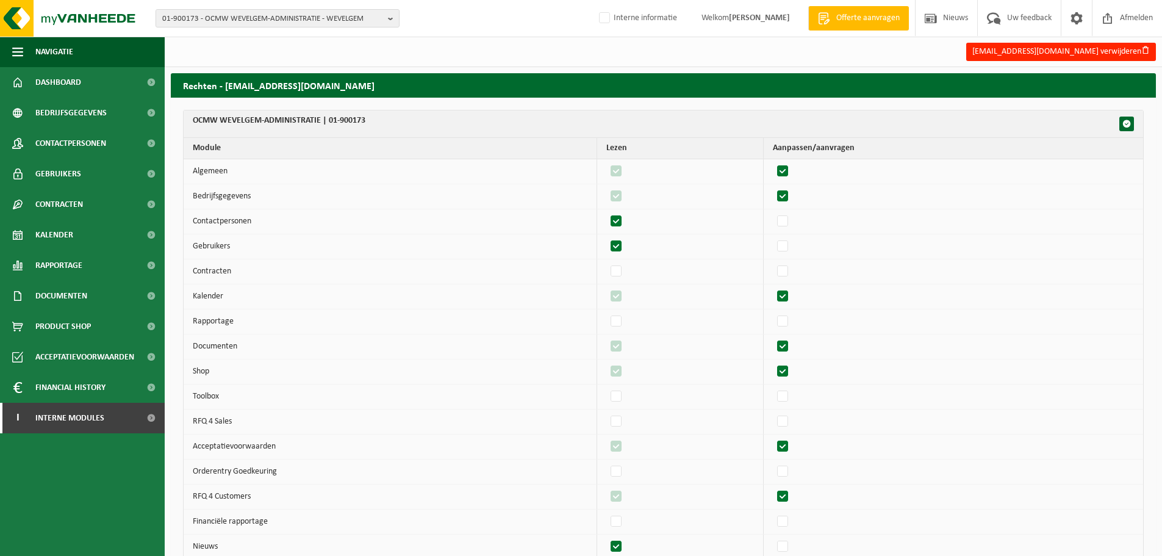
click at [773, 212] on input "checkbox" at bounding box center [772, 212] width 1 height 1
checkbox input "true"
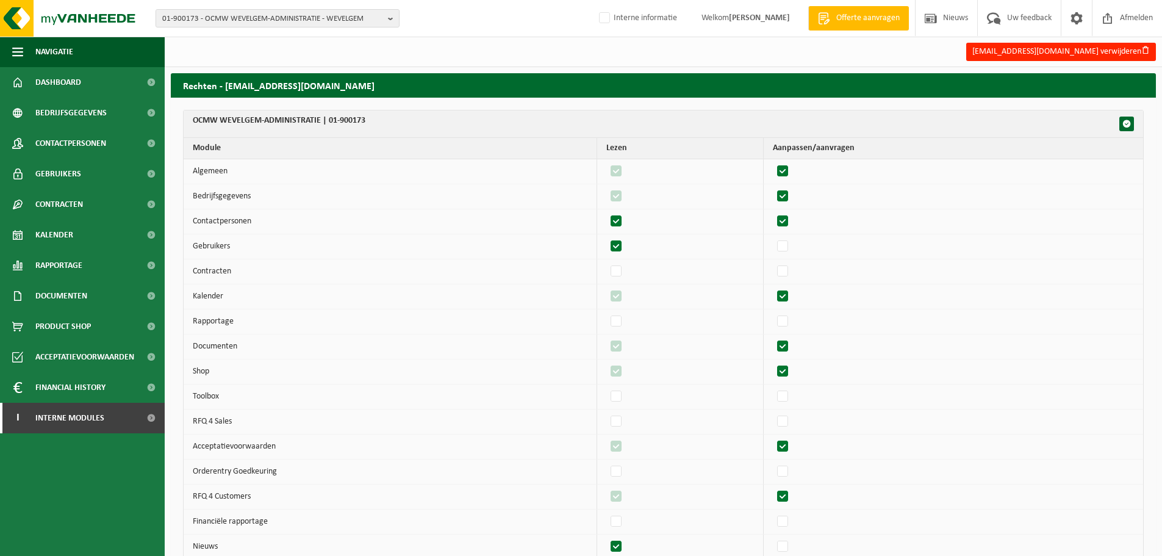
checkbox input "true"
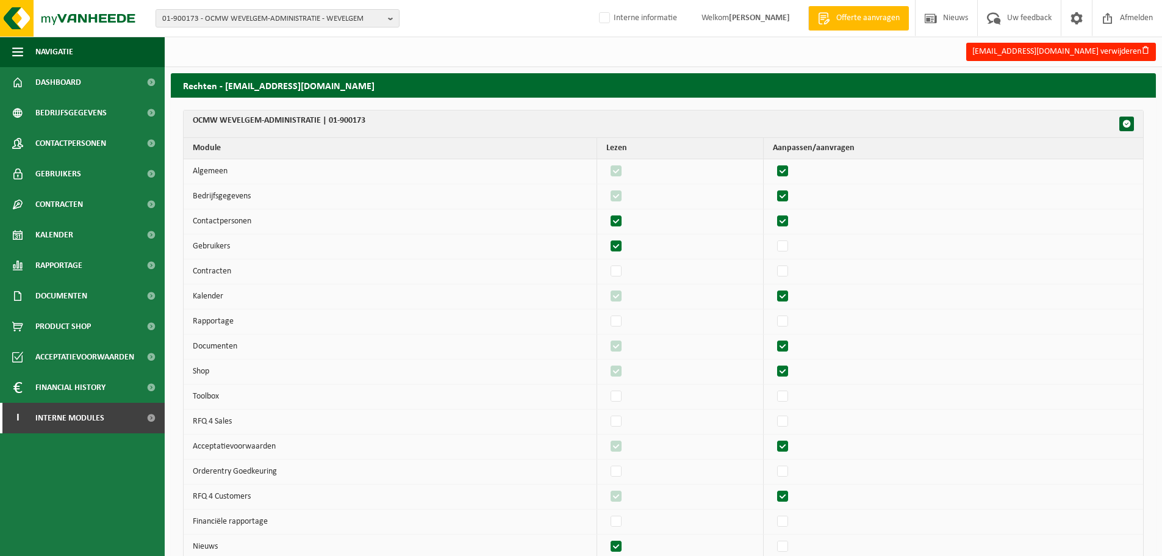
checkbox input "true"
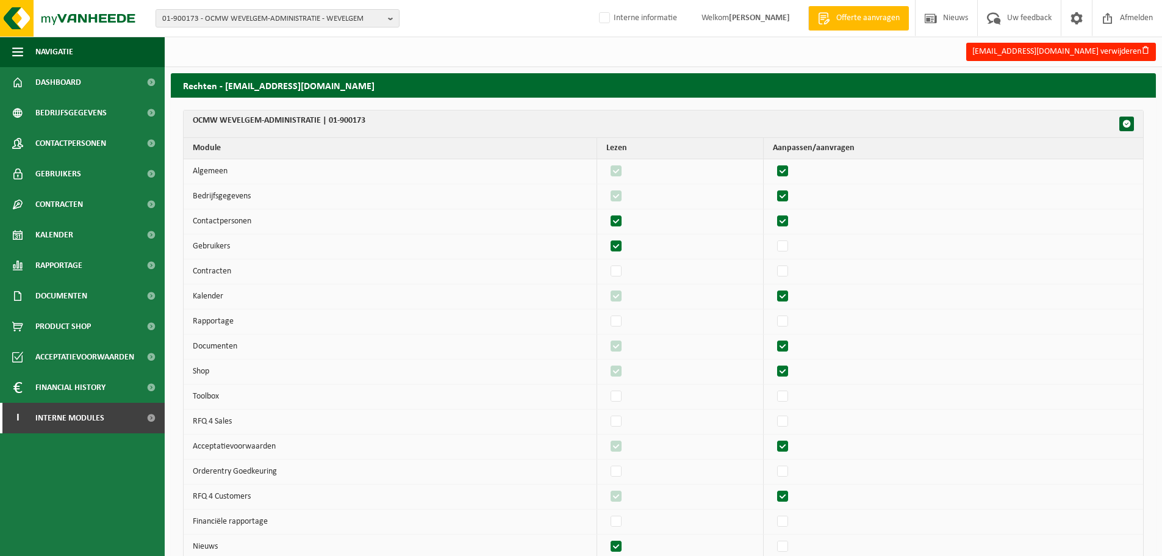
checkbox input "true"
click at [787, 254] on label"] at bounding box center [783, 246] width 17 height 18
click at [773, 237] on input "checkbox" at bounding box center [772, 237] width 1 height 1
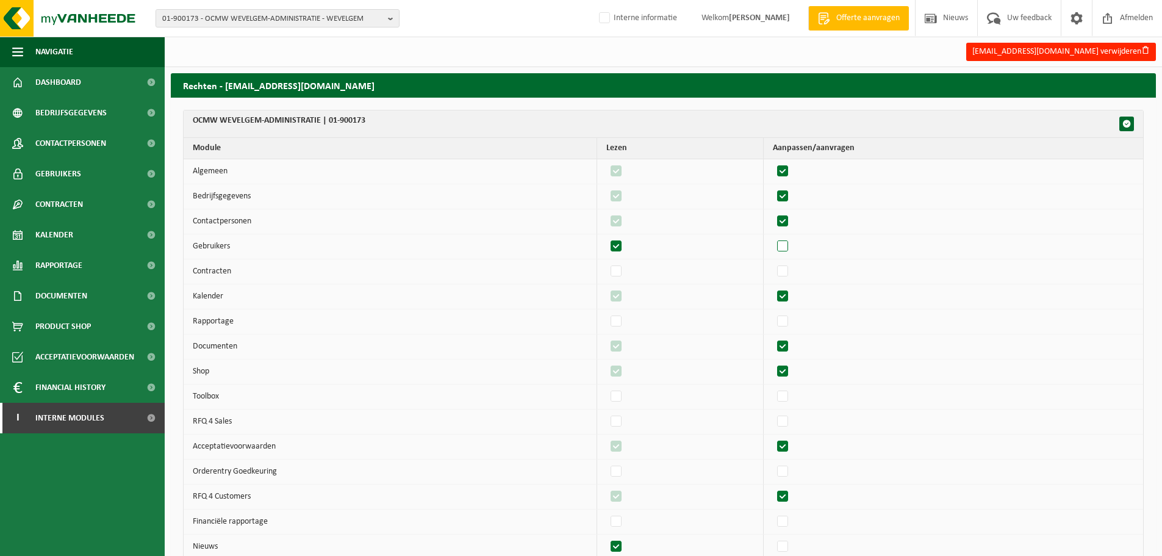
checkbox input "true"
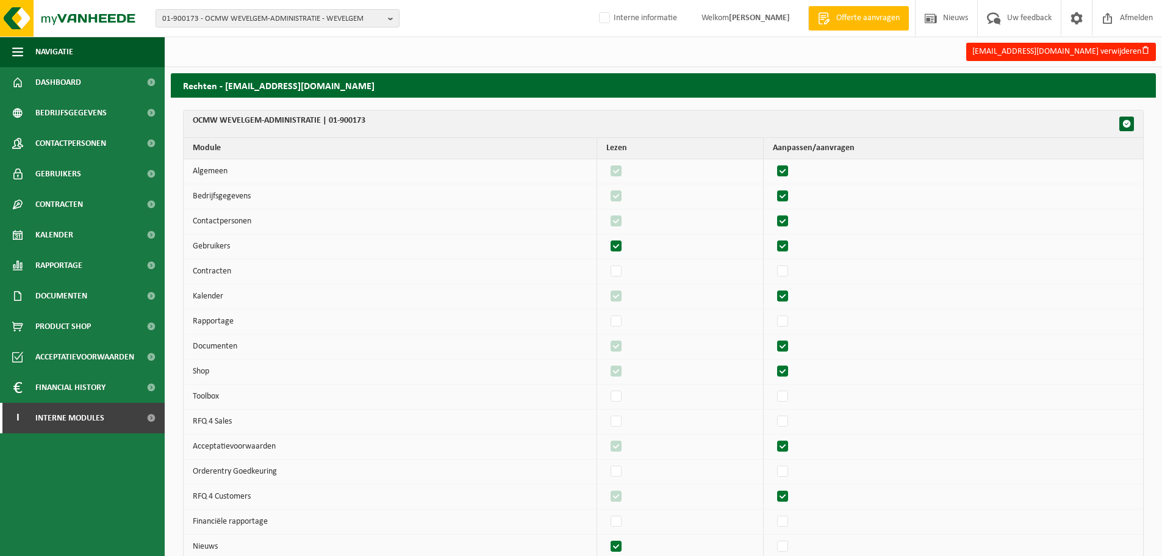
checkbox input "true"
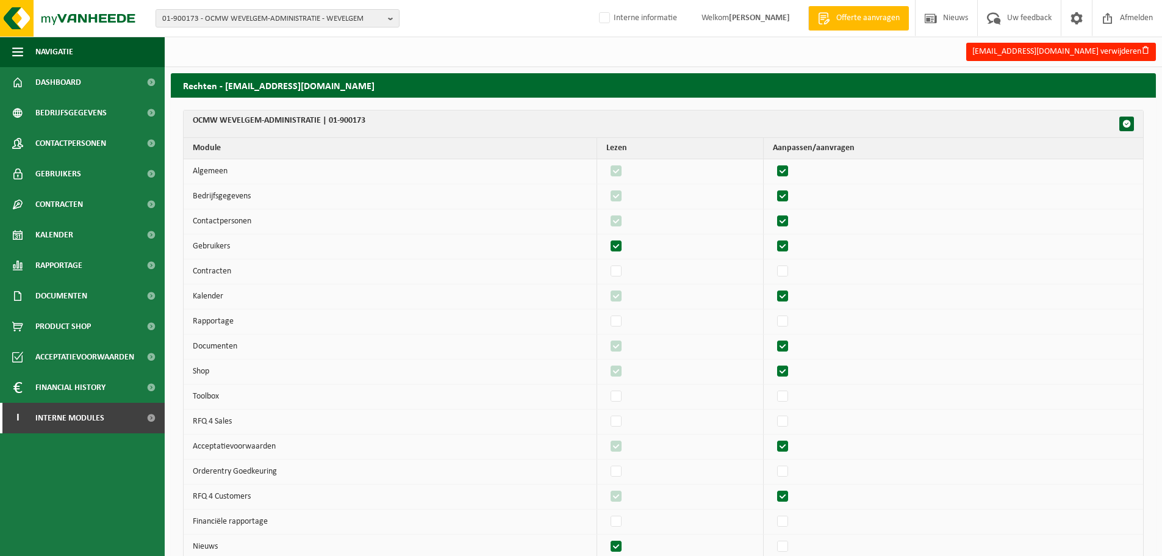
checkbox input "true"
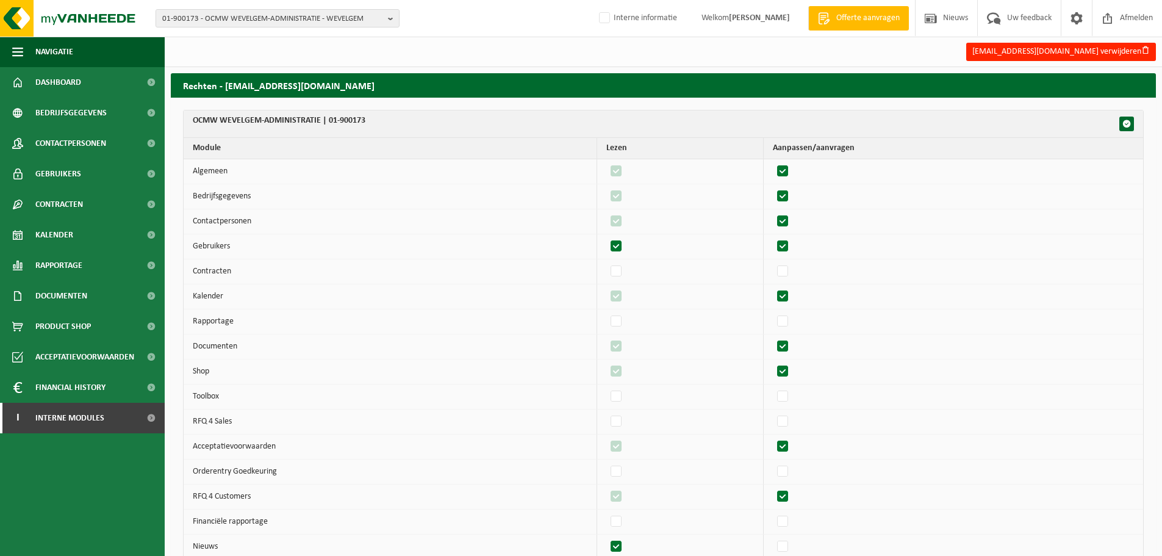
checkbox input "true"
click at [790, 274] on label"] at bounding box center [783, 271] width 17 height 18
click at [773, 262] on input "checkbox" at bounding box center [772, 262] width 1 height 1
checkbox input "true"
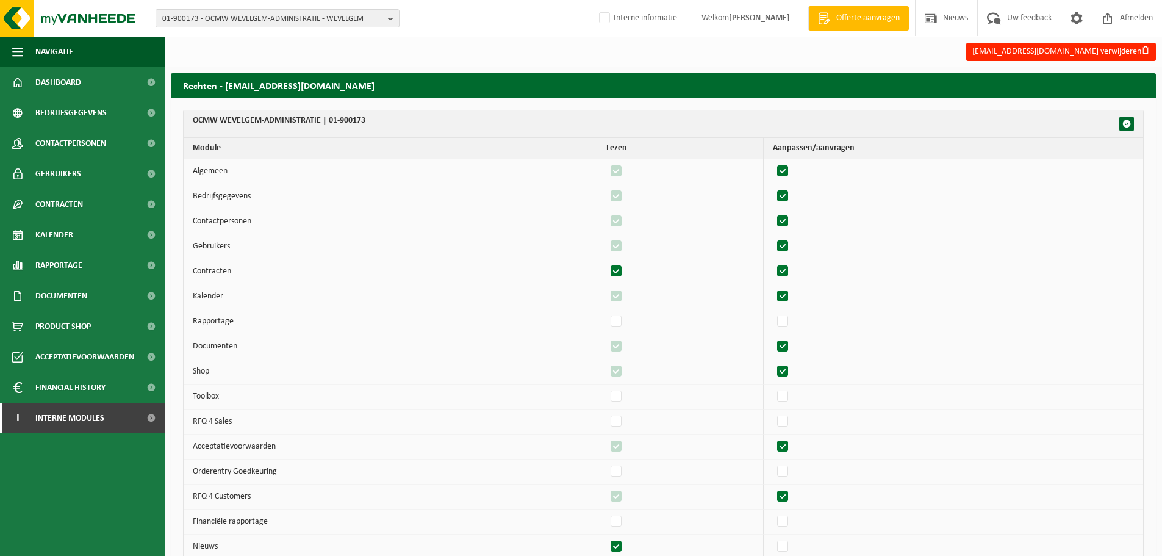
checkbox input "true"
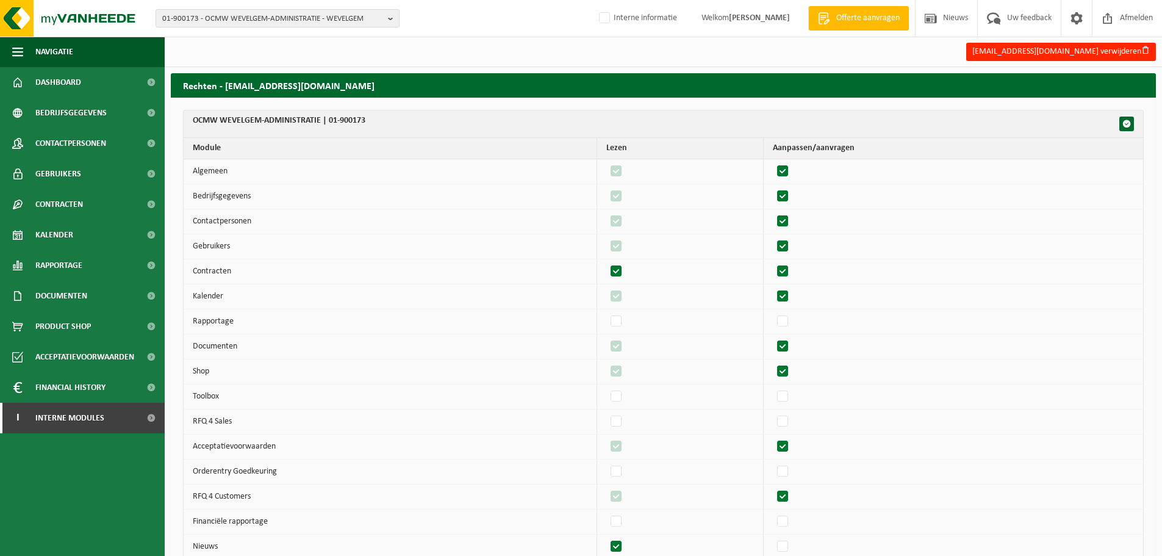
checkbox input "true"
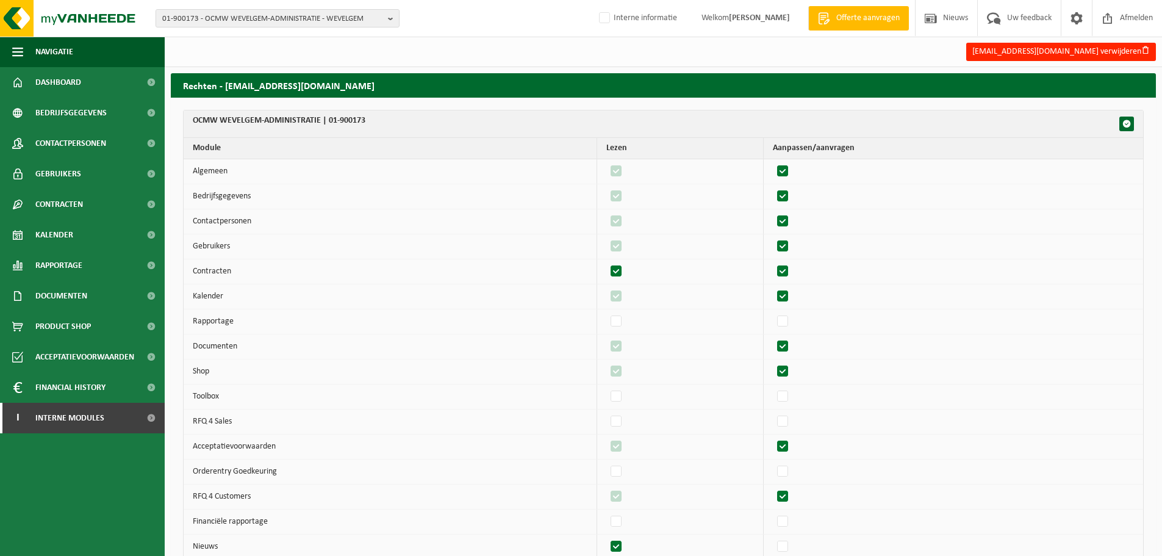
checkbox input "true"
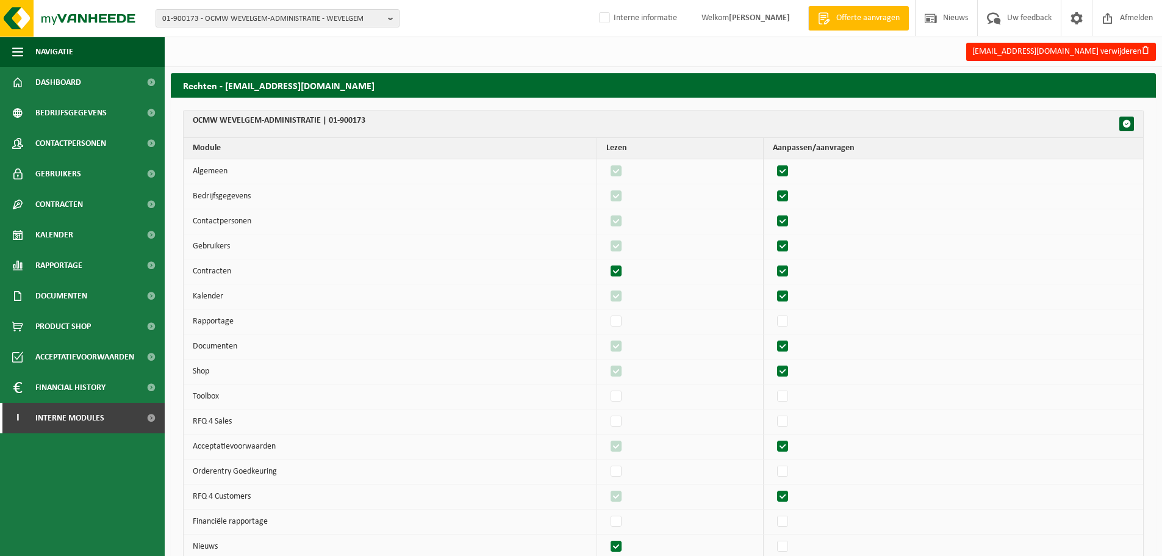
checkbox input "true"
click at [792, 323] on label"] at bounding box center [783, 321] width 17 height 18
click at [773, 312] on input "checkbox" at bounding box center [772, 312] width 1 height 1
checkbox input "true"
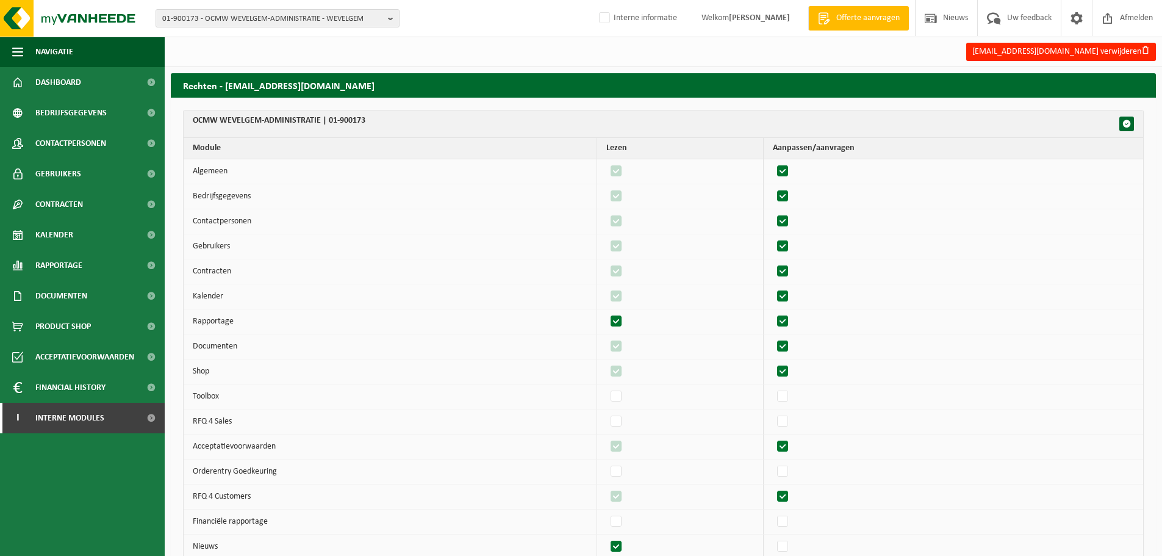
checkbox input "true"
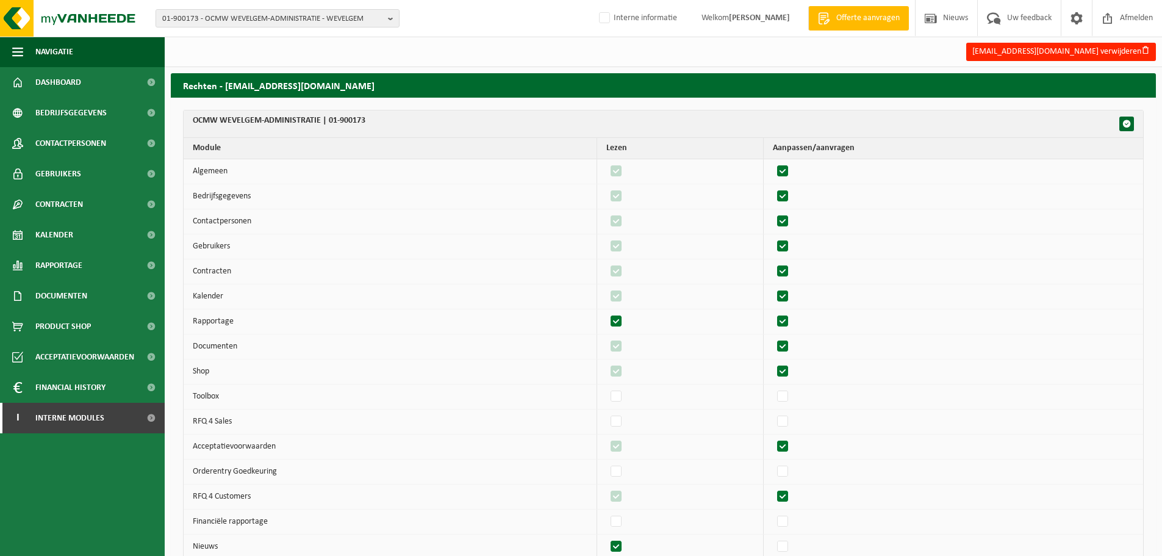
checkbox input "true"
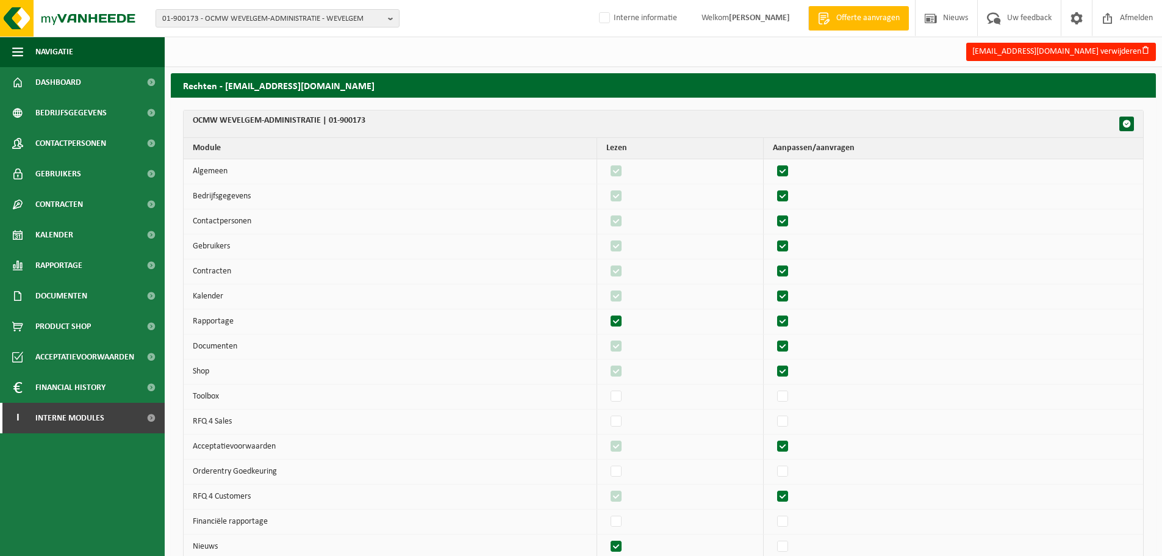
checkbox input "true"
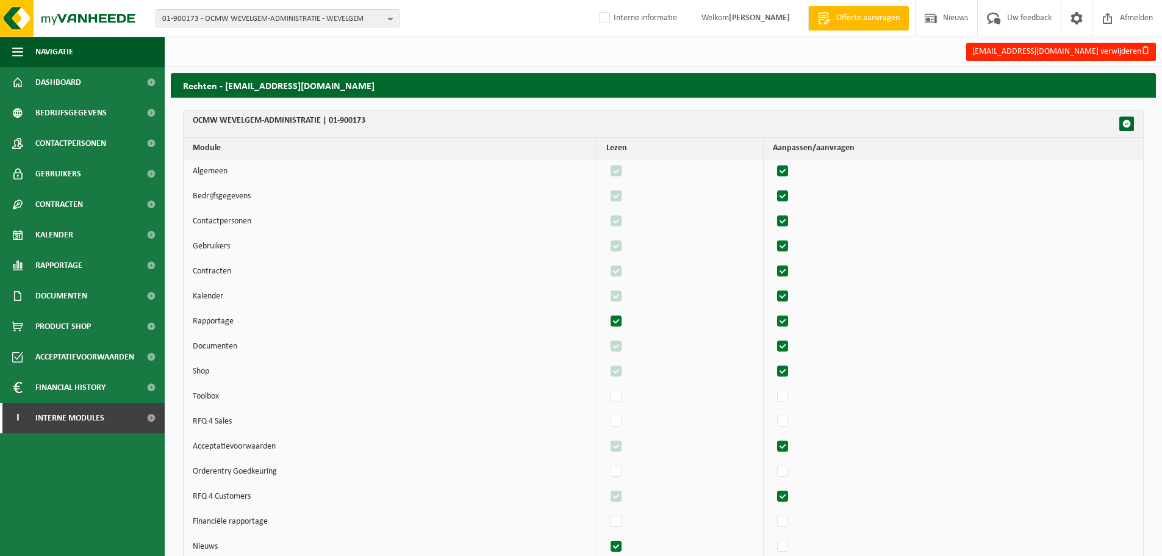
checkbox input "true"
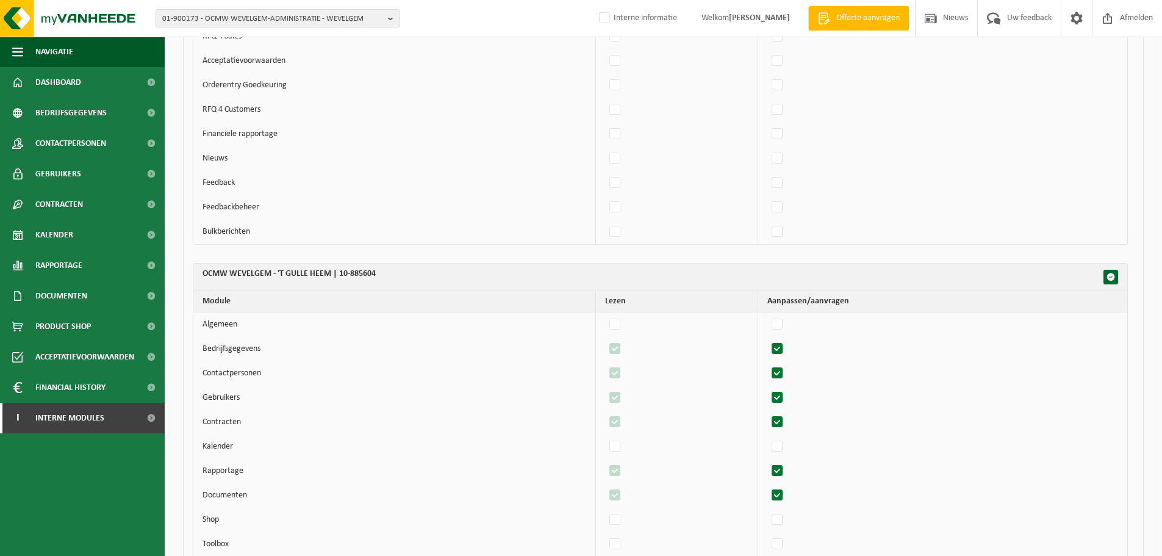
scroll to position [1072, 0]
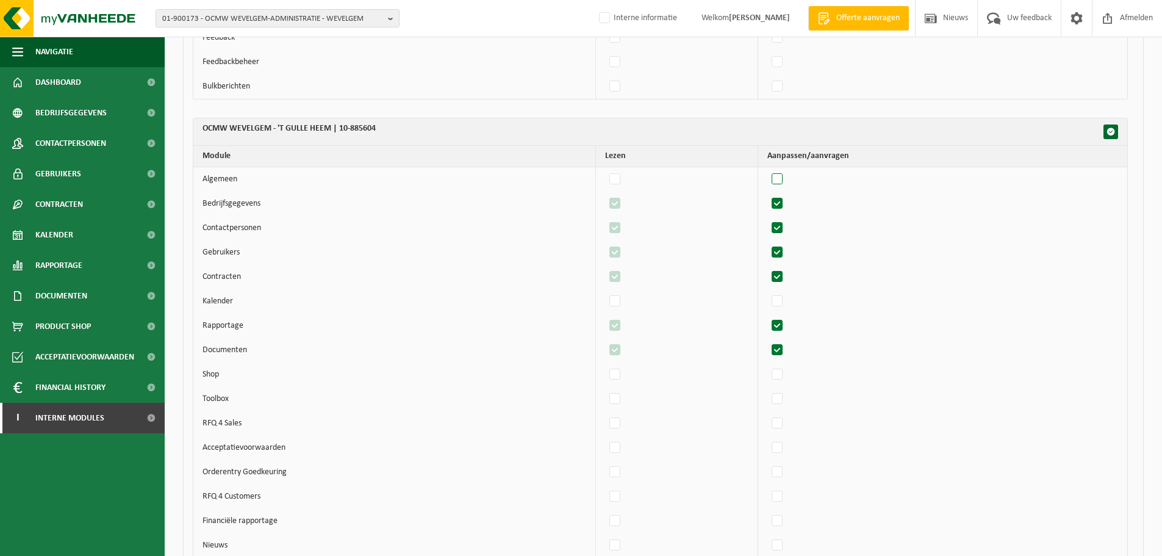
click at [779, 179] on label"] at bounding box center [777, 179] width 17 height 18
click at [767, 170] on input "checkbox" at bounding box center [767, 170] width 1 height 1
checkbox input "true"
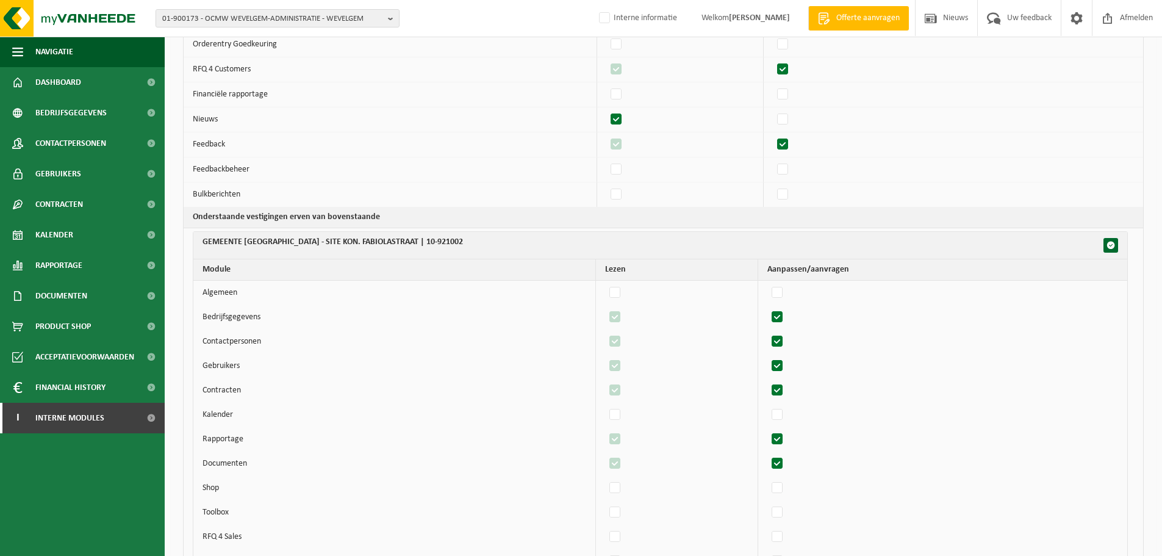
scroll to position [398, 0]
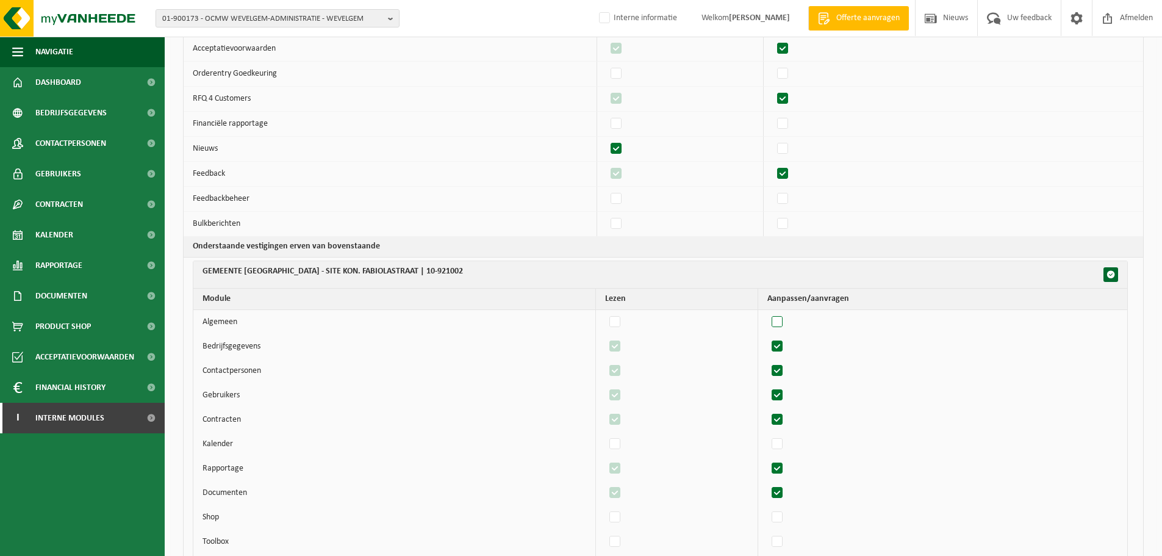
click at [786, 318] on label"] at bounding box center [777, 322] width 17 height 18
click at [767, 313] on input "checkbox" at bounding box center [767, 312] width 1 height 1
checkbox input "true"
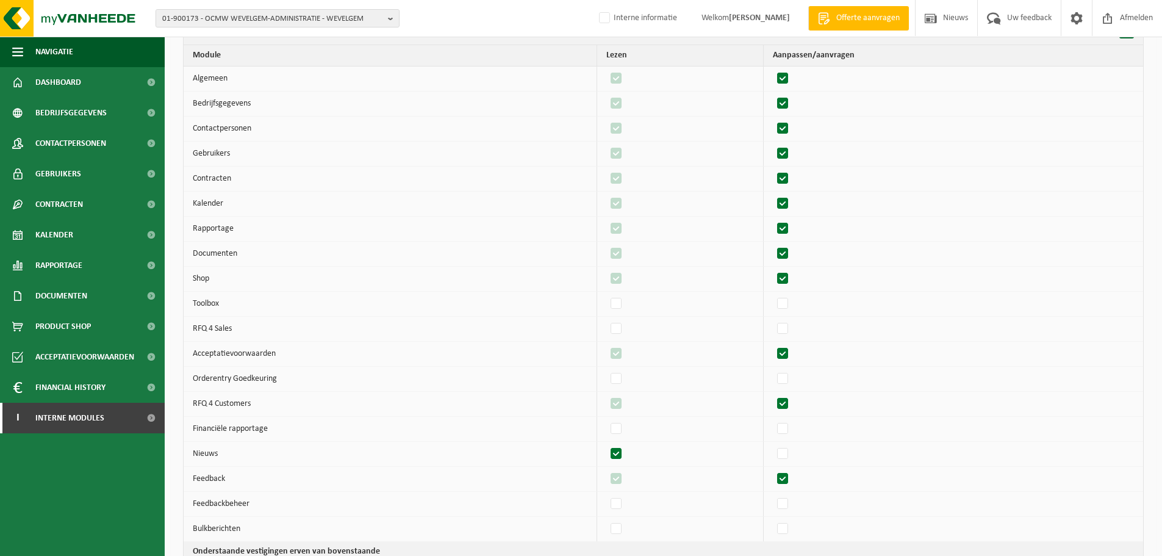
scroll to position [0, 0]
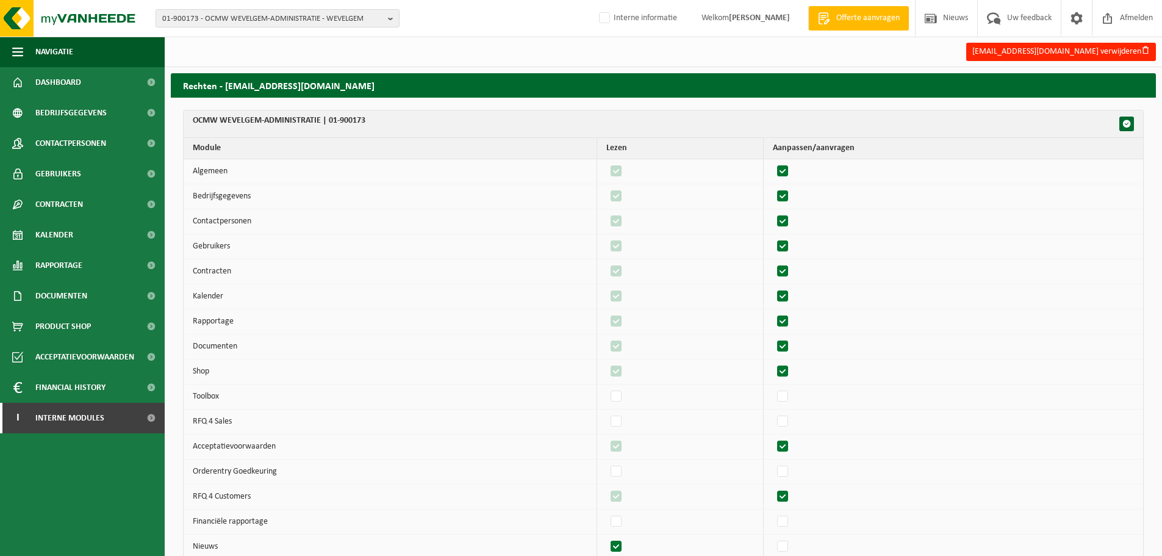
click at [787, 174] on label"] at bounding box center [783, 171] width 17 height 18
click at [773, 162] on input "checkbox" at bounding box center [772, 162] width 1 height 1
checkbox input "false"
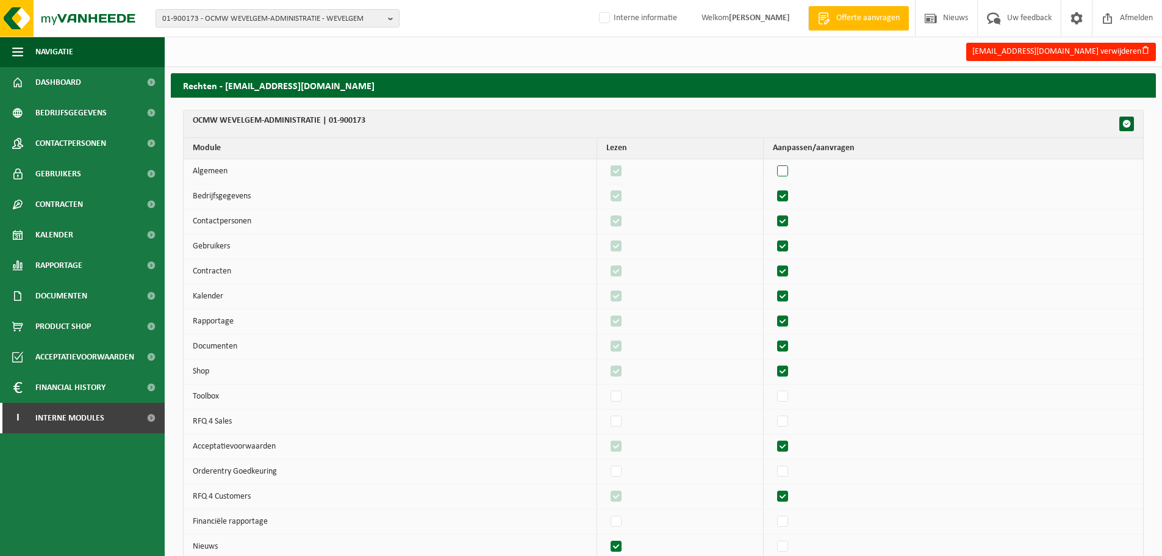
checkbox input "false"
click at [787, 174] on label"] at bounding box center [783, 171] width 17 height 18
click at [773, 162] on input "checkbox" at bounding box center [772, 162] width 1 height 1
checkbox input "true"
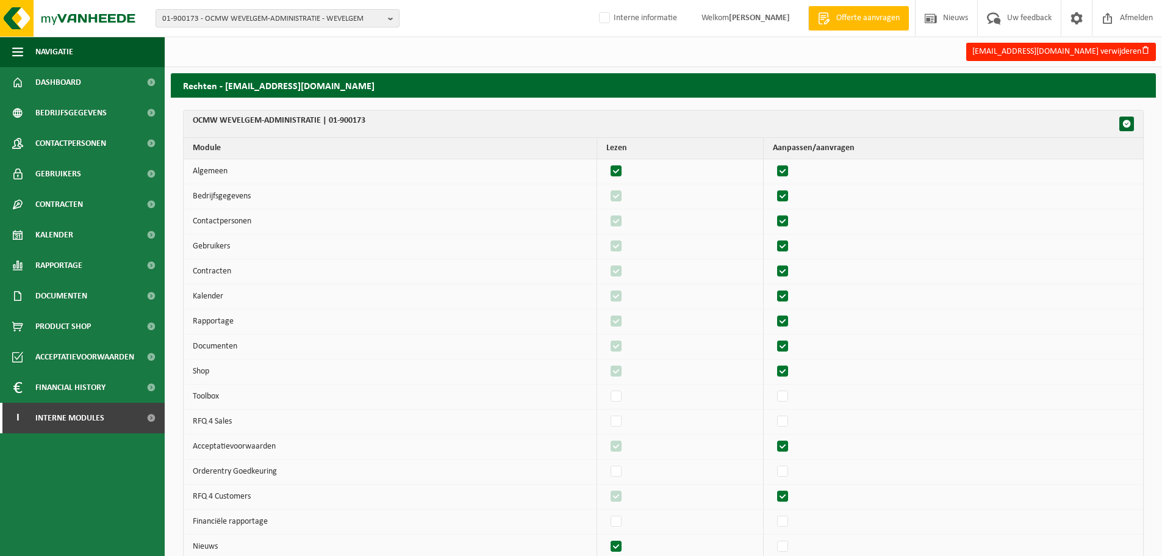
checkbox input "true"
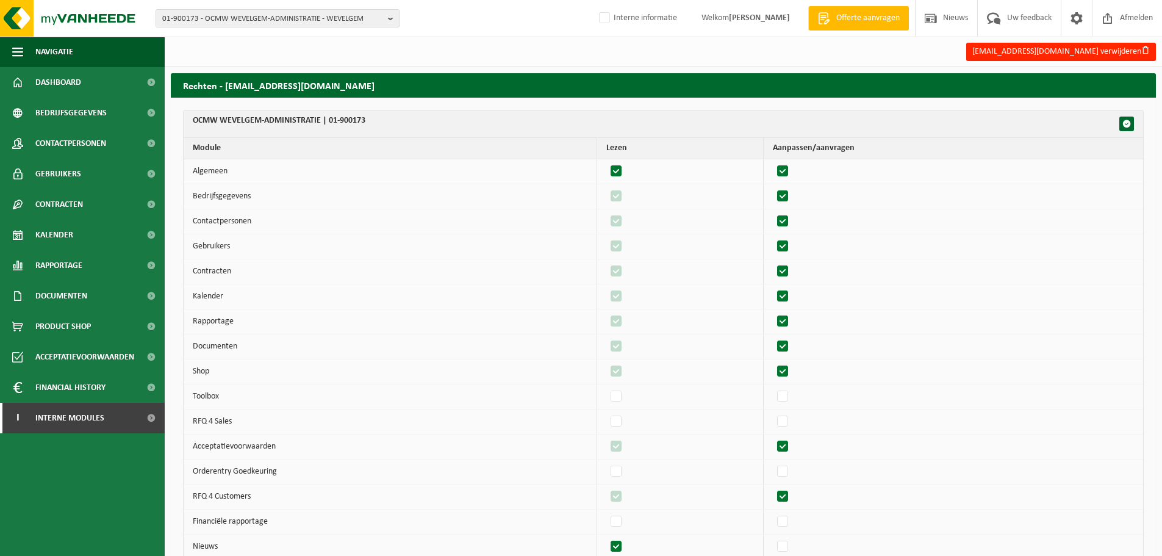
checkbox input "true"
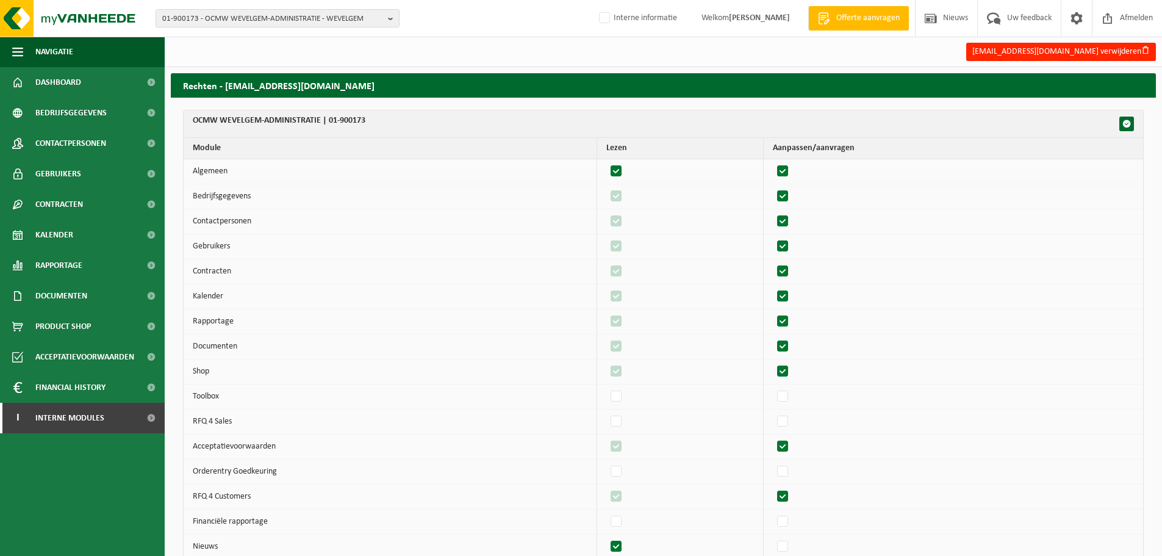
checkbox input "true"
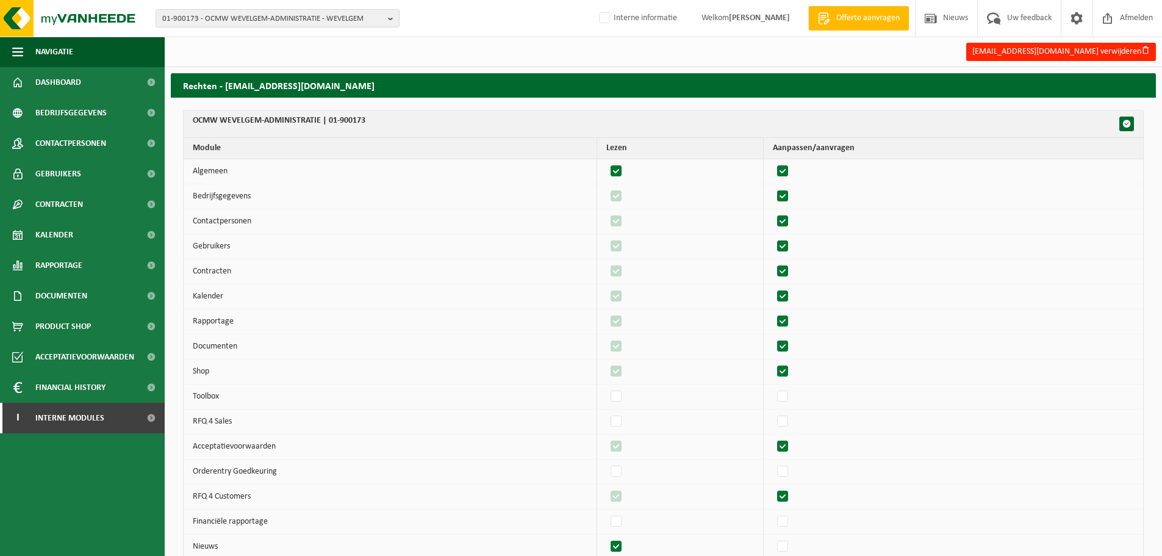
checkbox input "true"
click at [788, 203] on label"] at bounding box center [783, 196] width 17 height 18
click at [773, 187] on input "checkbox" at bounding box center [772, 187] width 1 height 1
checkbox input "false"
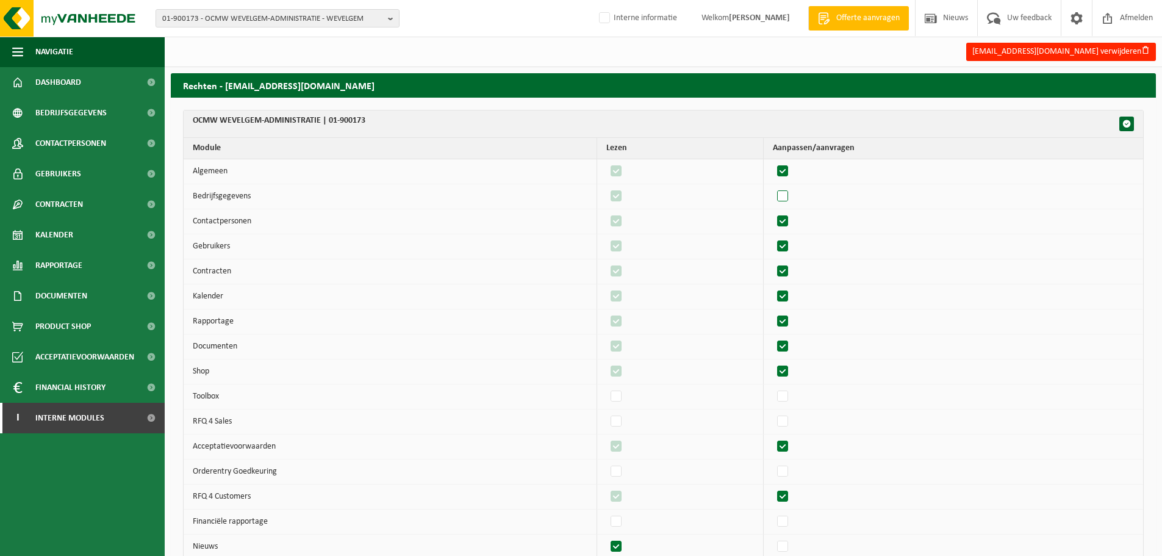
checkbox input "false"
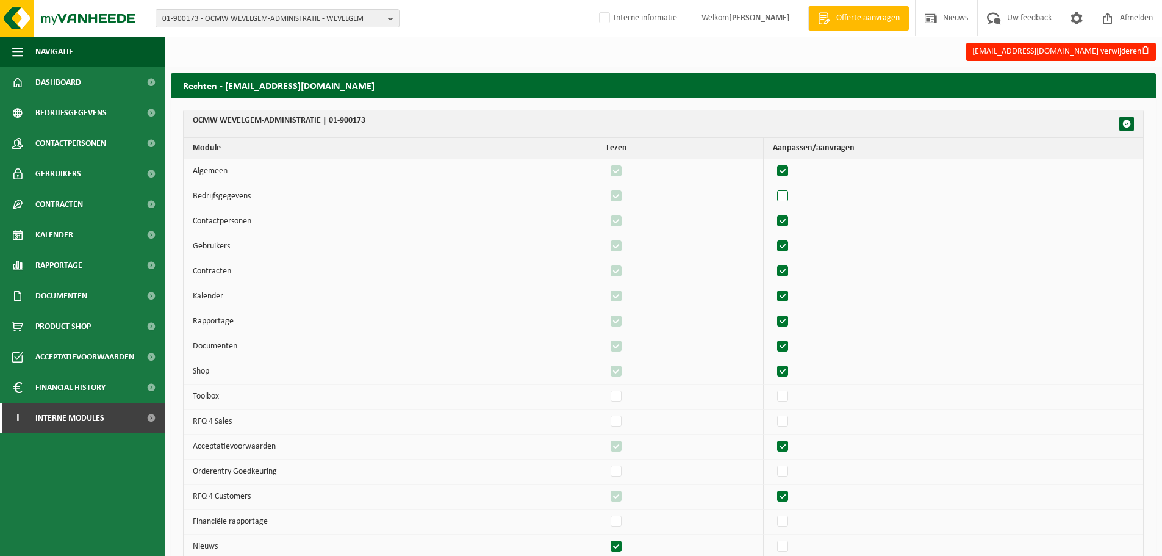
checkbox input "false"
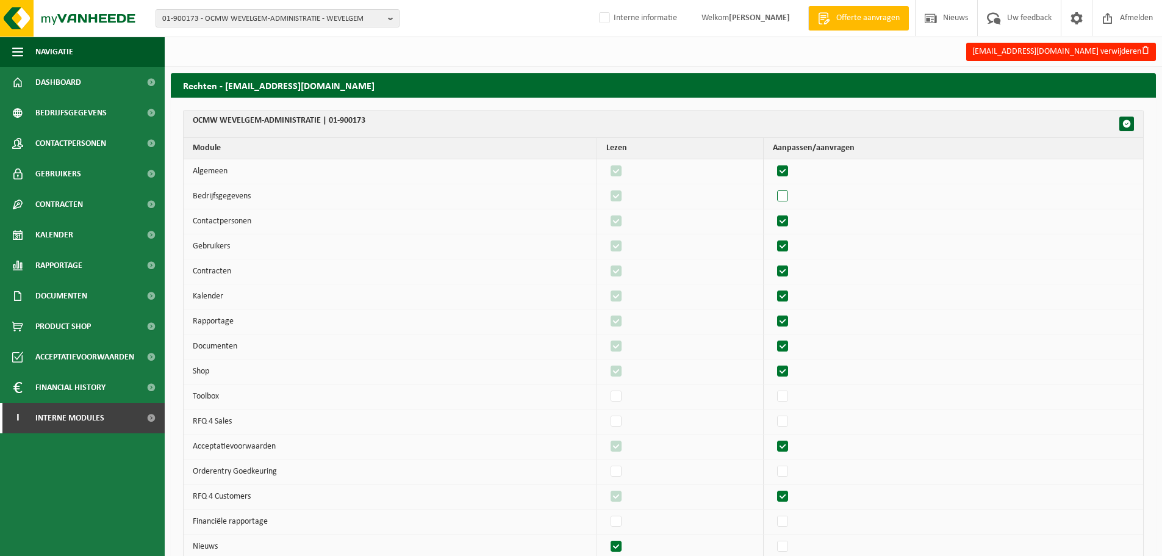
checkbox input "false"
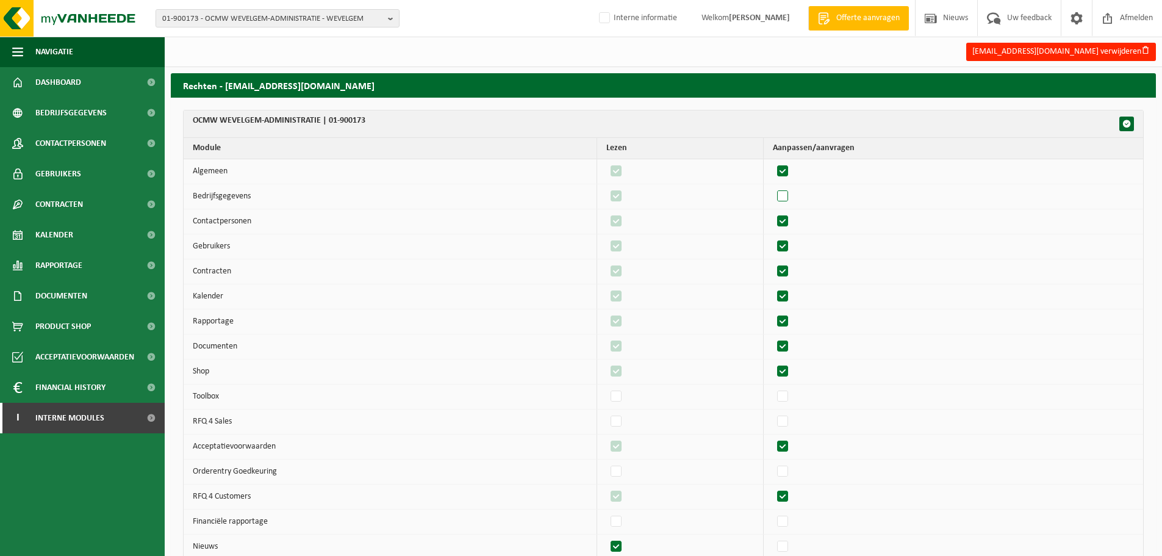
click at [788, 203] on label"] at bounding box center [783, 196] width 17 height 18
click at [773, 187] on input "checkbox" at bounding box center [772, 187] width 1 height 1
checkbox input "true"
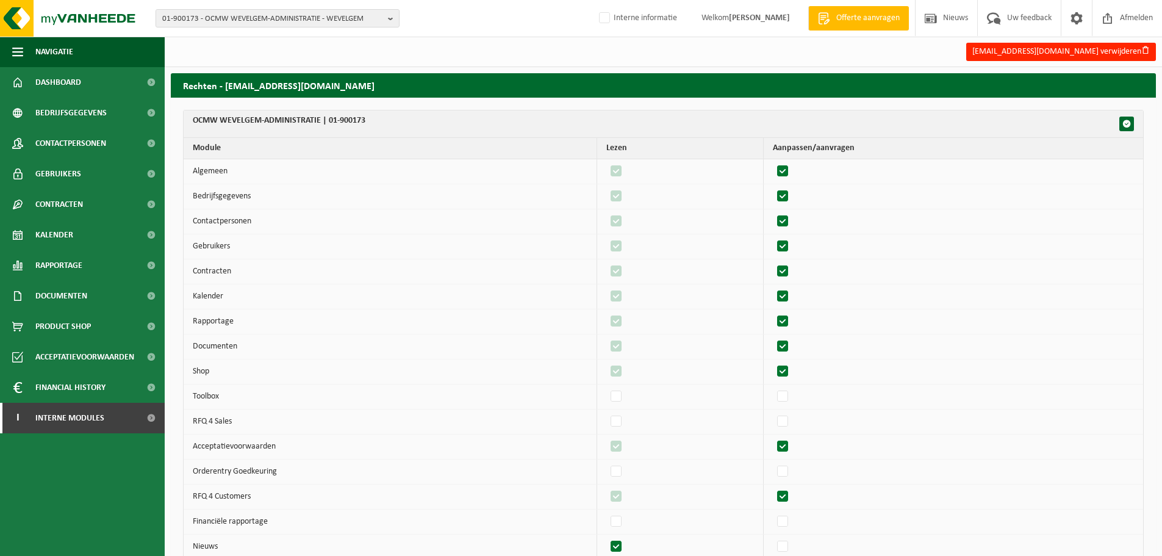
checkbox input "true"
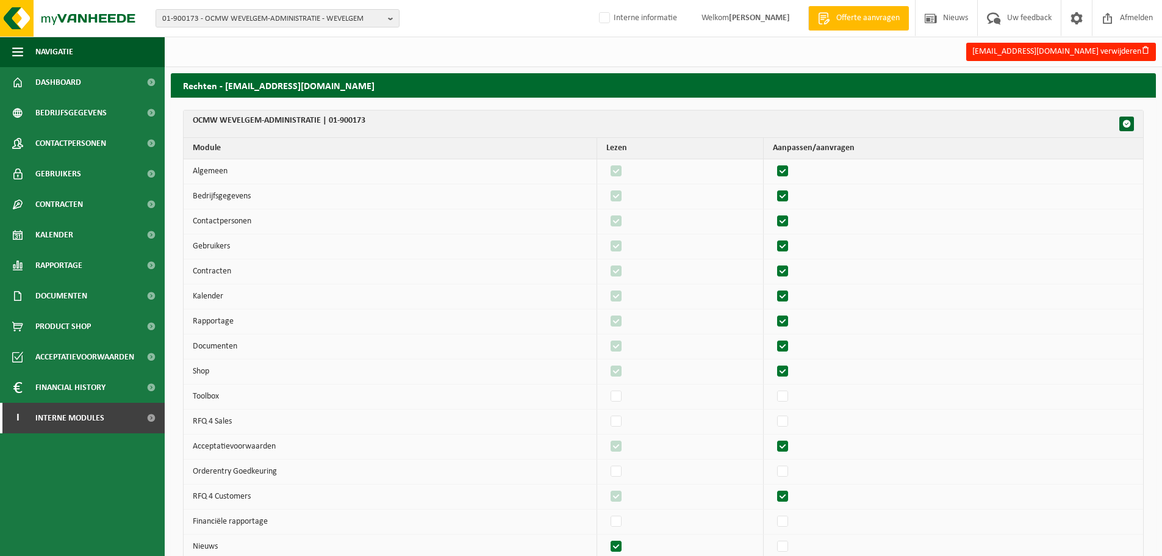
checkbox input "true"
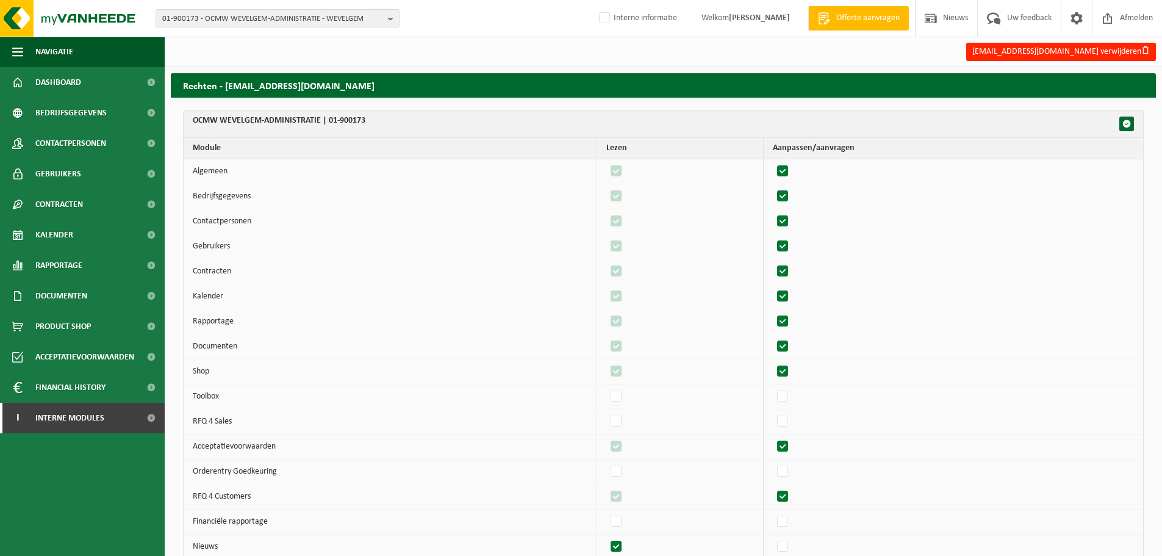
checkbox input "true"
click at [785, 229] on label"] at bounding box center [783, 221] width 17 height 18
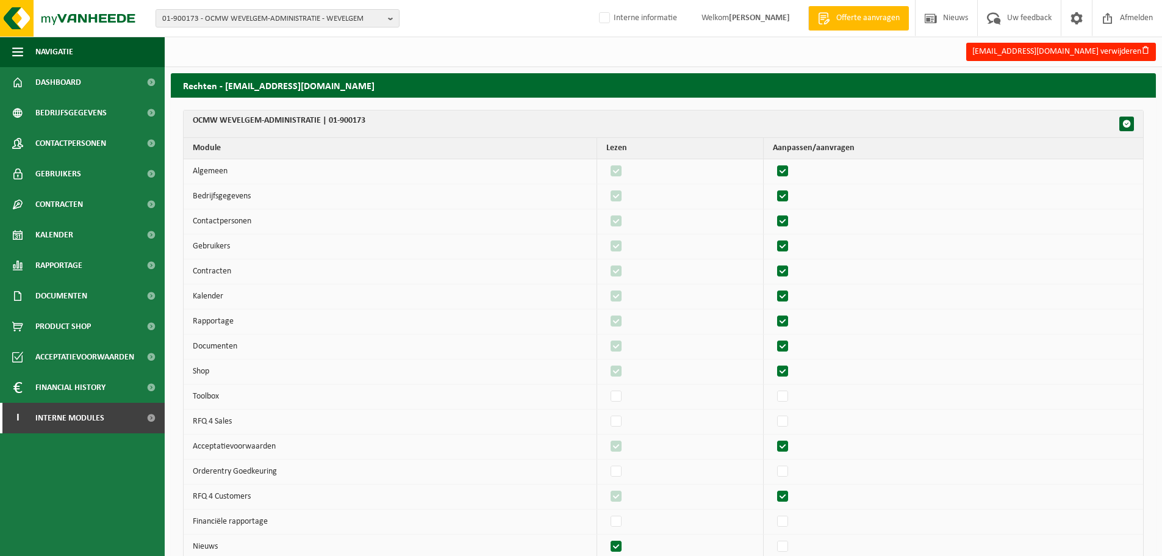
click at [773, 212] on input "checkbox" at bounding box center [772, 212] width 1 height 1
checkbox input "false"
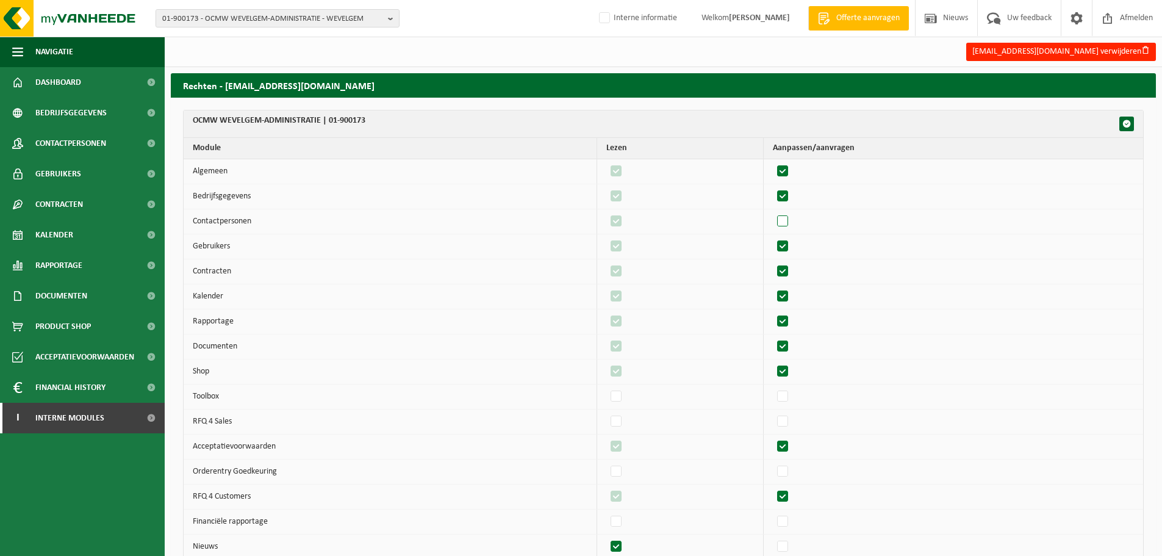
checkbox input "false"
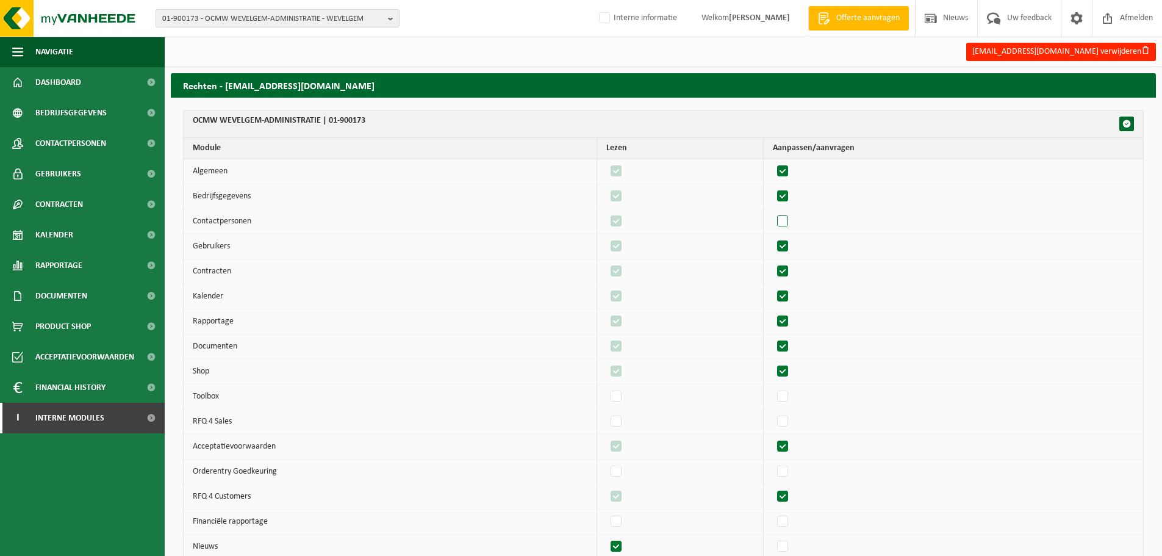
checkbox input "false"
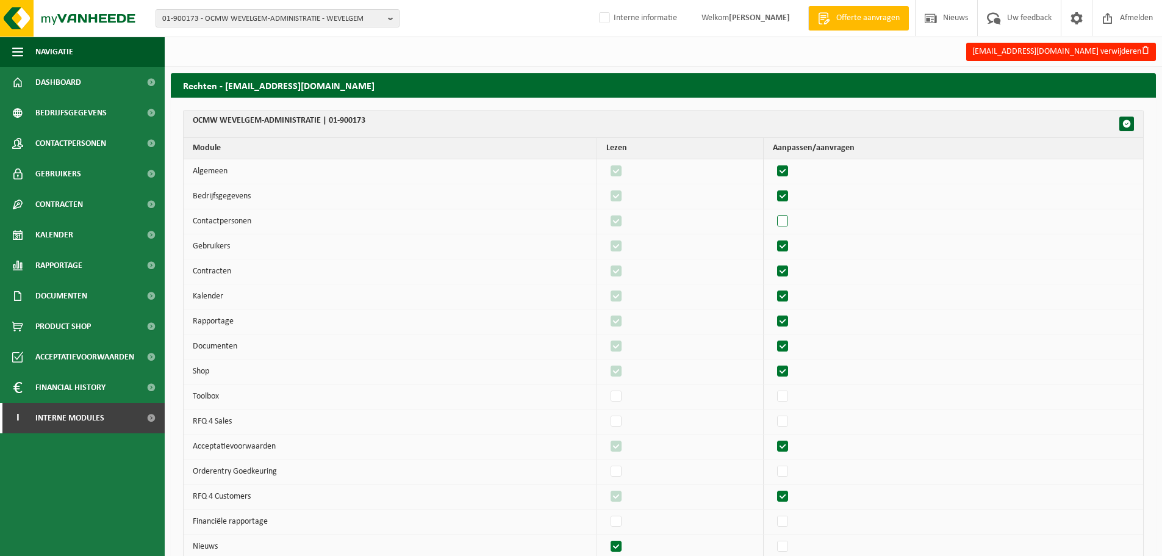
checkbox input "false"
click at [785, 229] on label"] at bounding box center [783, 221] width 17 height 18
click at [773, 212] on input "checkbox" at bounding box center [772, 212] width 1 height 1
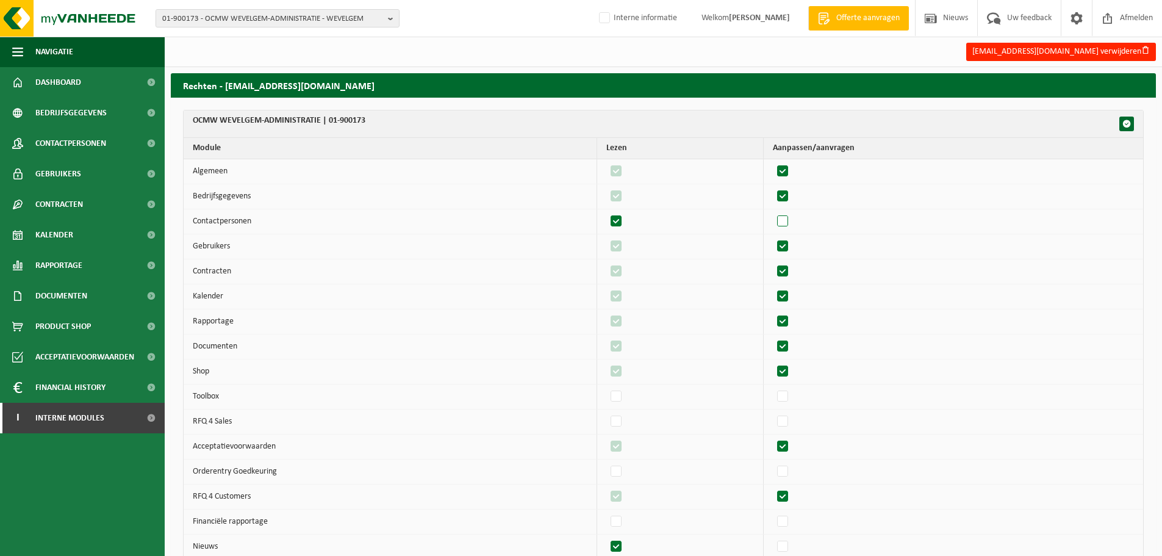
checkbox input "true"
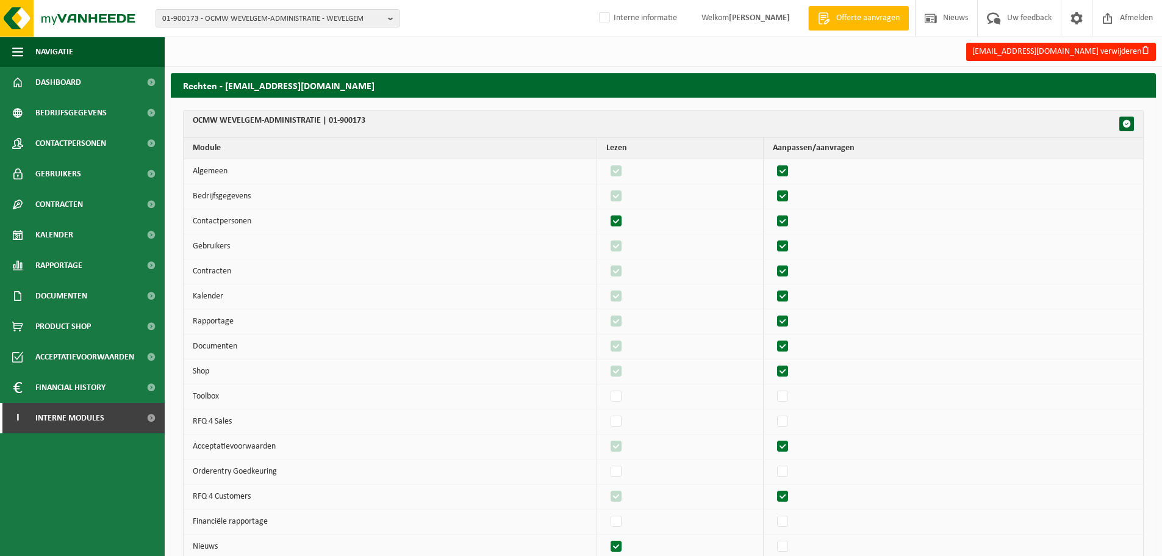
checkbox input "true"
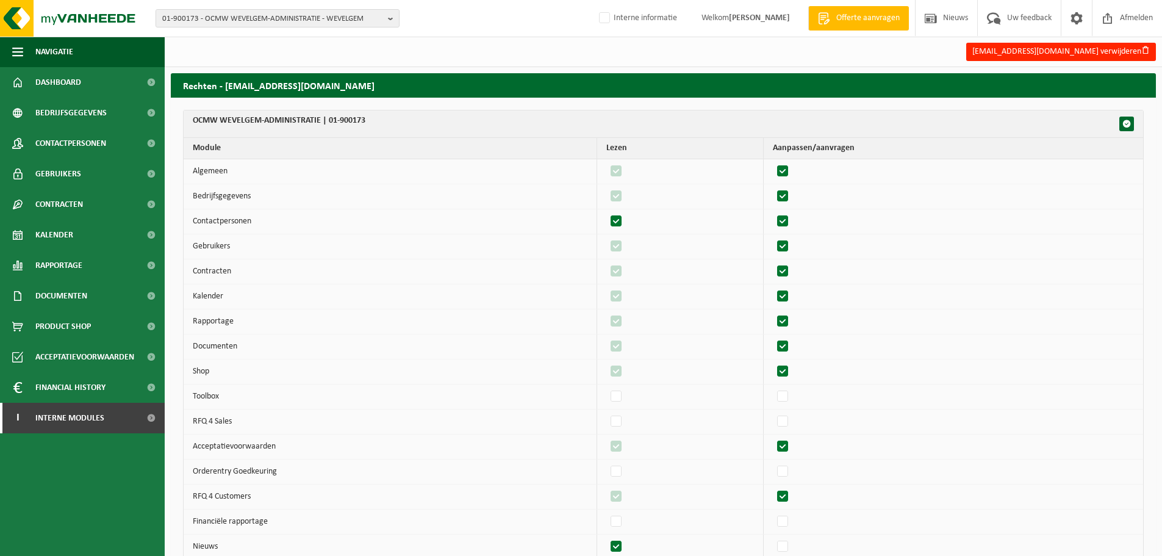
checkbox input "true"
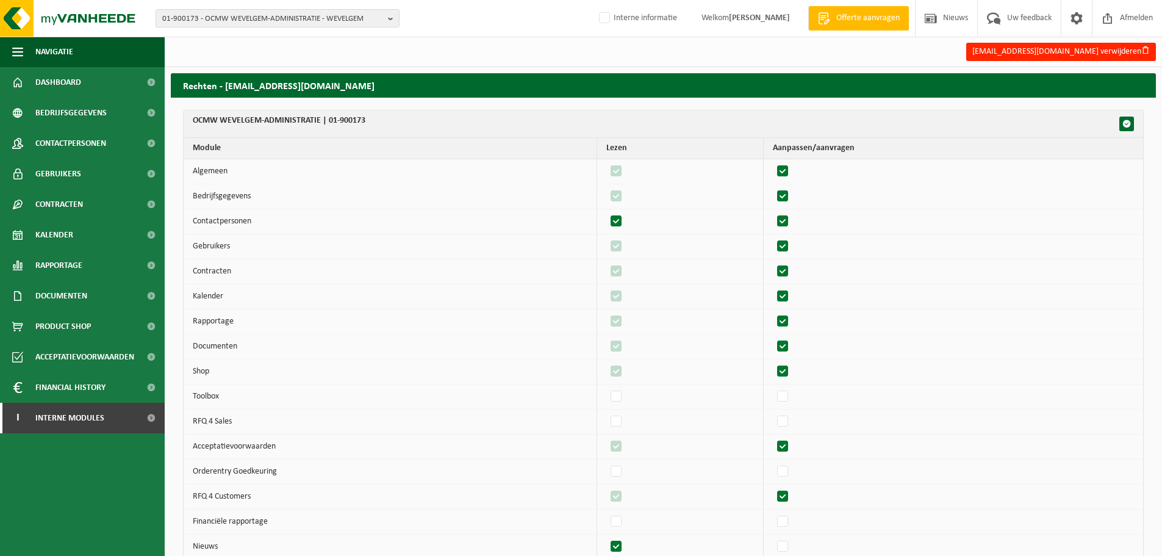
checkbox input "true"
click at [789, 246] on label"] at bounding box center [783, 246] width 17 height 18
click at [773, 237] on input "checkbox" at bounding box center [772, 237] width 1 height 1
checkbox input "false"
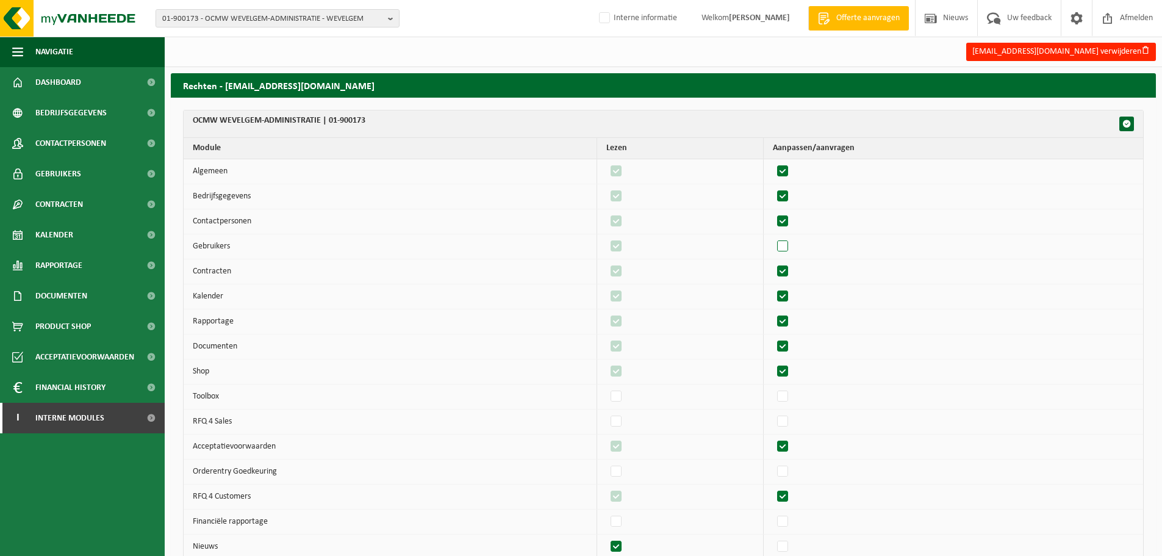
checkbox input "false"
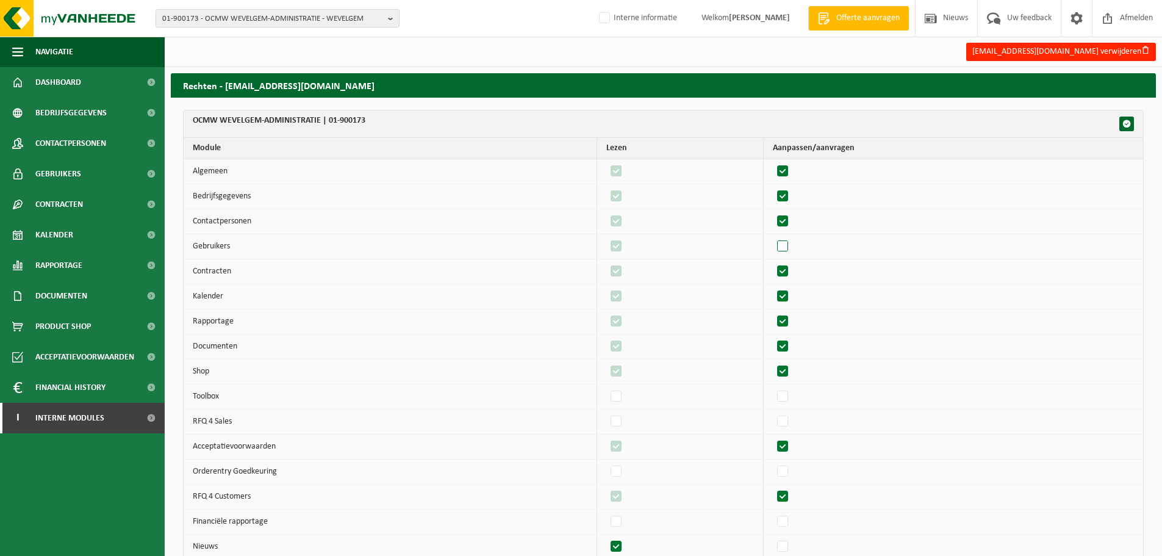
checkbox input "false"
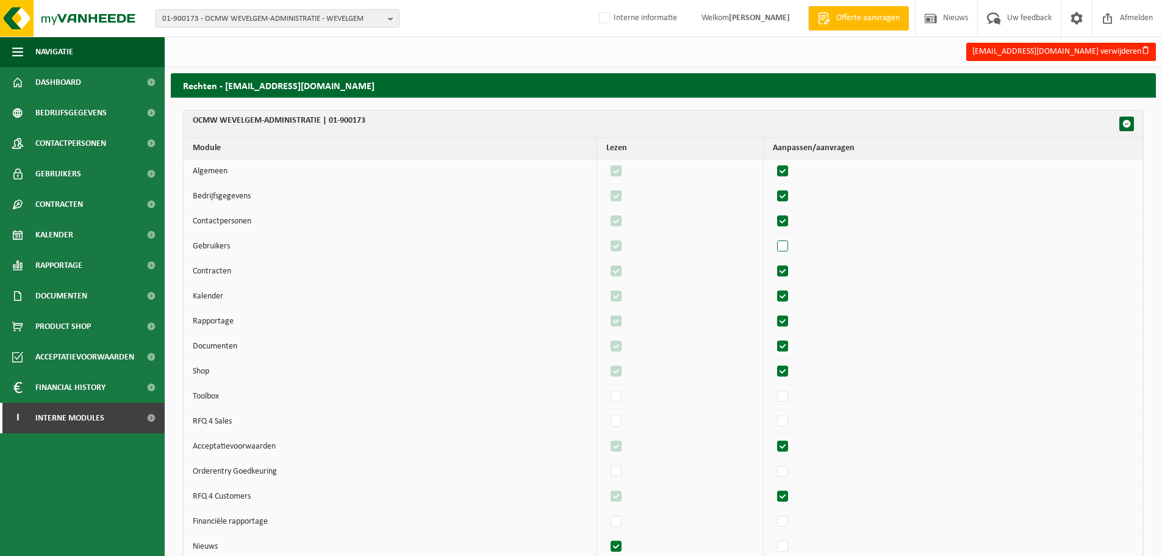
checkbox input "false"
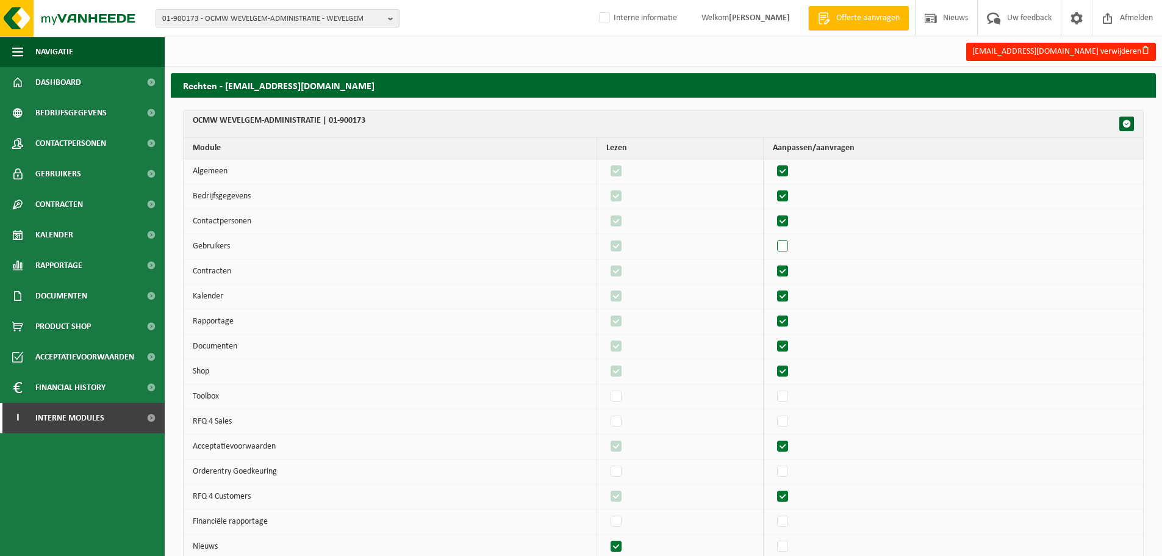
checkbox input "false"
click at [789, 246] on label"] at bounding box center [783, 246] width 17 height 18
click at [773, 237] on input "checkbox" at bounding box center [772, 237] width 1 height 1
checkbox input "true"
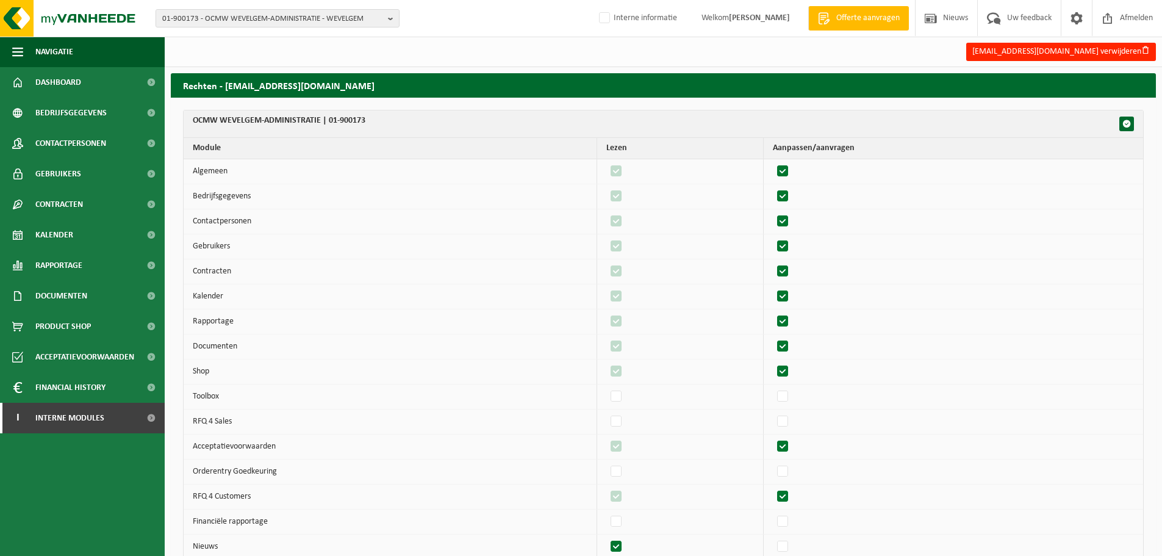
click at [786, 276] on label"] at bounding box center [783, 271] width 17 height 18
click at [773, 262] on input "checkbox" at bounding box center [772, 262] width 1 height 1
click at [786, 276] on label"] at bounding box center [783, 271] width 17 height 18
click at [773, 262] on input "checkbox" at bounding box center [772, 262] width 1 height 1
click at [792, 299] on label"] at bounding box center [783, 296] width 17 height 18
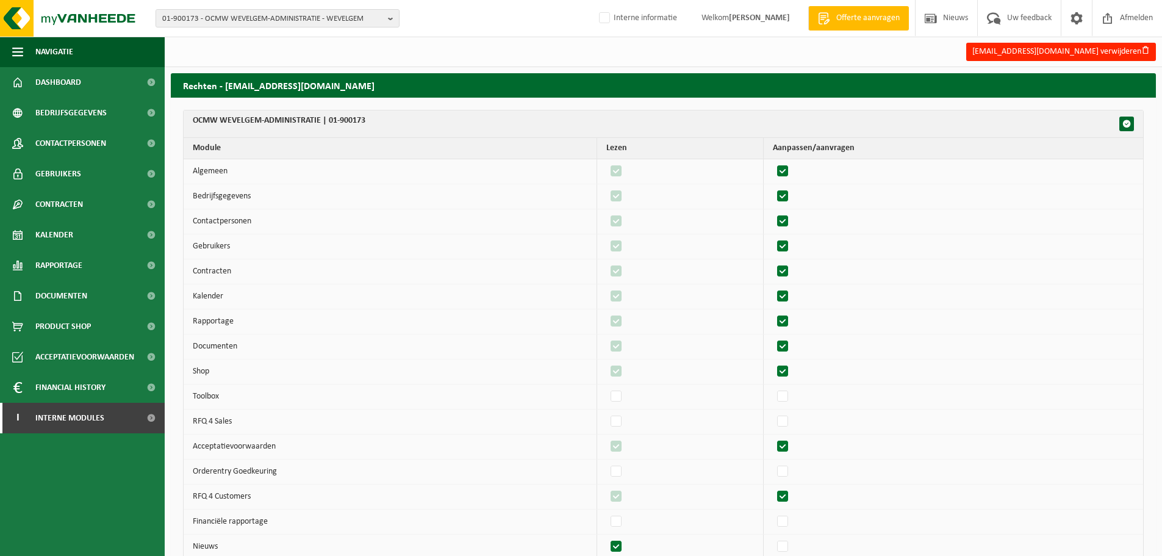
click at [773, 287] on input "checkbox" at bounding box center [772, 287] width 1 height 1
click at [792, 299] on label"] at bounding box center [783, 296] width 17 height 18
click at [773, 287] on input "checkbox" at bounding box center [772, 287] width 1 height 1
click at [790, 325] on label"] at bounding box center [783, 321] width 17 height 18
click at [773, 312] on input "checkbox" at bounding box center [772, 312] width 1 height 1
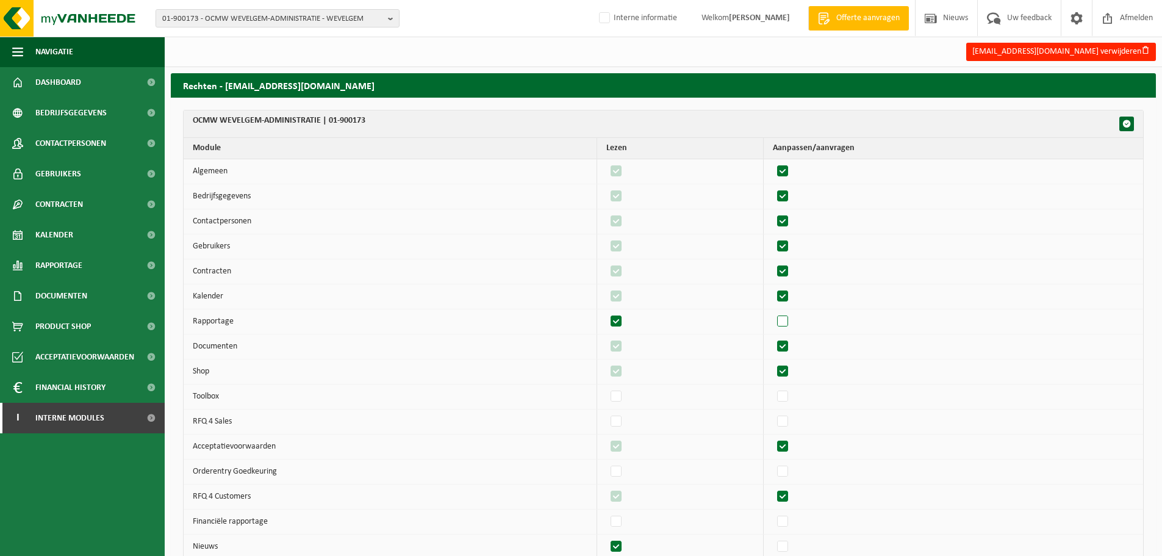
click at [790, 325] on label"] at bounding box center [783, 321] width 17 height 18
click at [773, 312] on input "checkbox" at bounding box center [772, 312] width 1 height 1
click at [784, 348] on label"] at bounding box center [783, 346] width 17 height 18
click at [773, 337] on input "checkbox" at bounding box center [772, 337] width 1 height 1
click at [784, 348] on label"] at bounding box center [783, 346] width 17 height 18
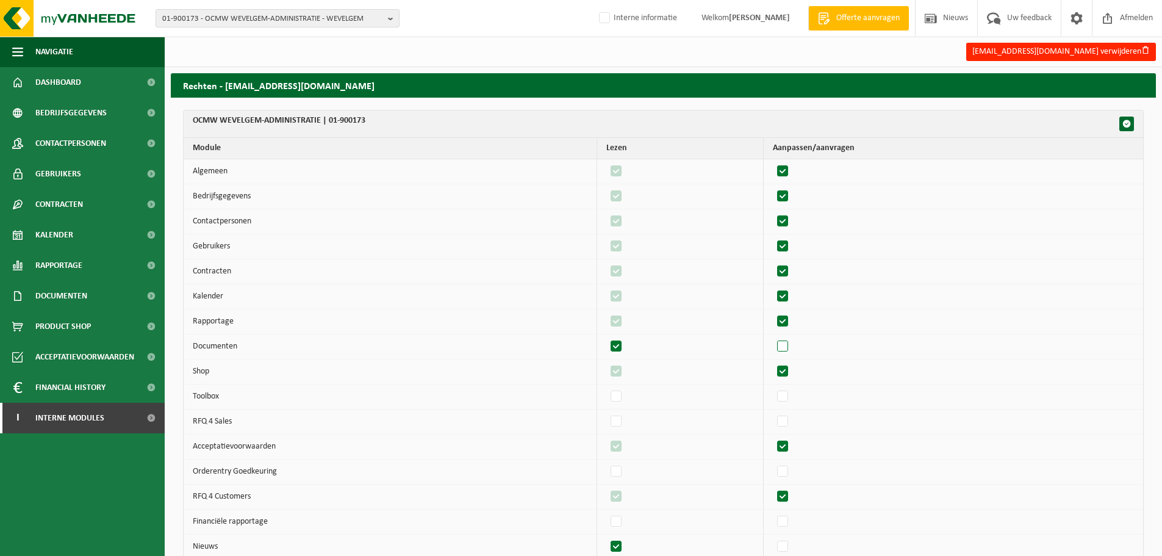
click at [773, 337] on input "checkbox" at bounding box center [772, 337] width 1 height 1
click at [792, 372] on label"] at bounding box center [783, 371] width 17 height 18
click at [773, 362] on input "checkbox" at bounding box center [772, 362] width 1 height 1
click at [792, 372] on label"] at bounding box center [783, 371] width 17 height 18
click at [773, 362] on input "checkbox" at bounding box center [772, 362] width 1 height 1
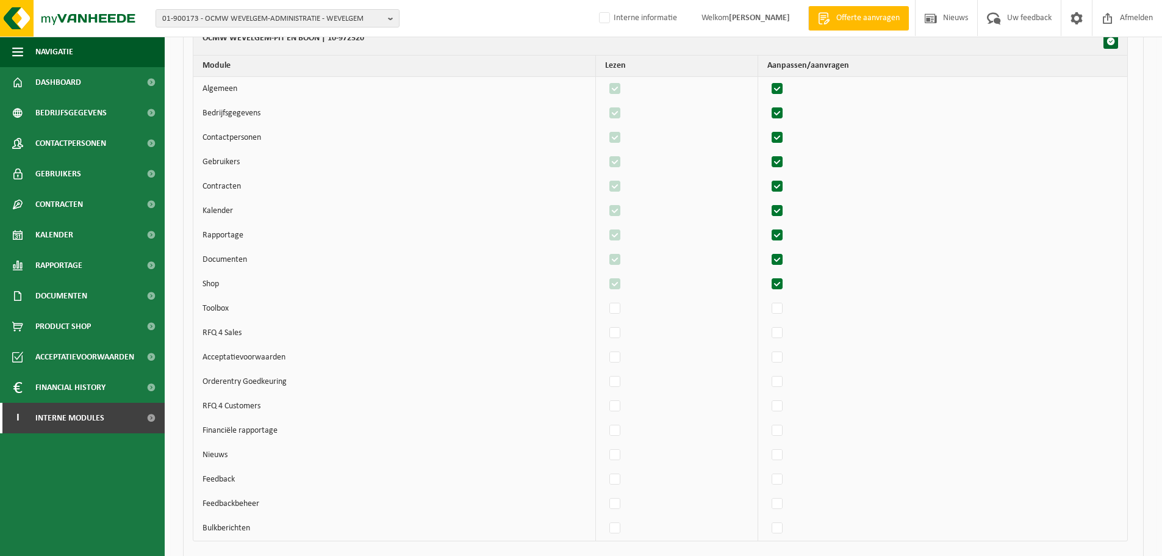
scroll to position [4528, 0]
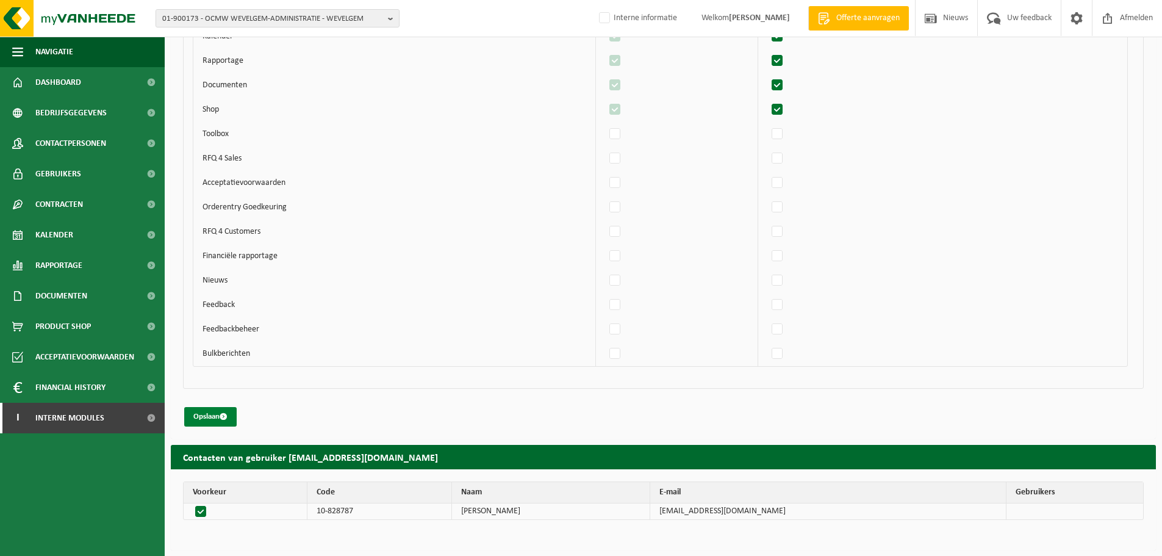
click at [218, 418] on button "Opslaan" at bounding box center [210, 417] width 52 height 20
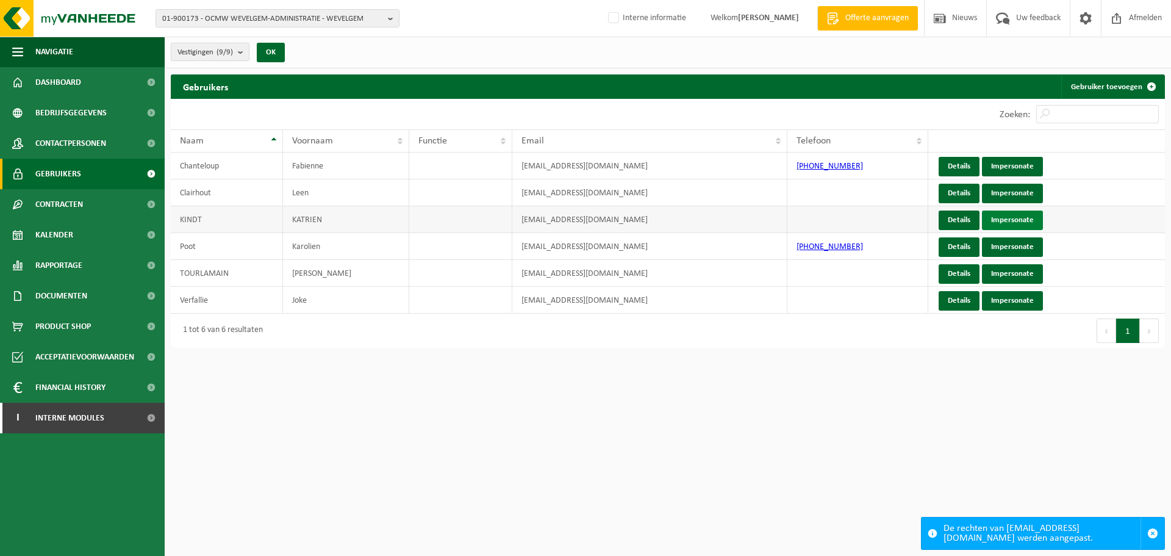
click at [1026, 221] on link "Impersonate" at bounding box center [1012, 220] width 61 height 20
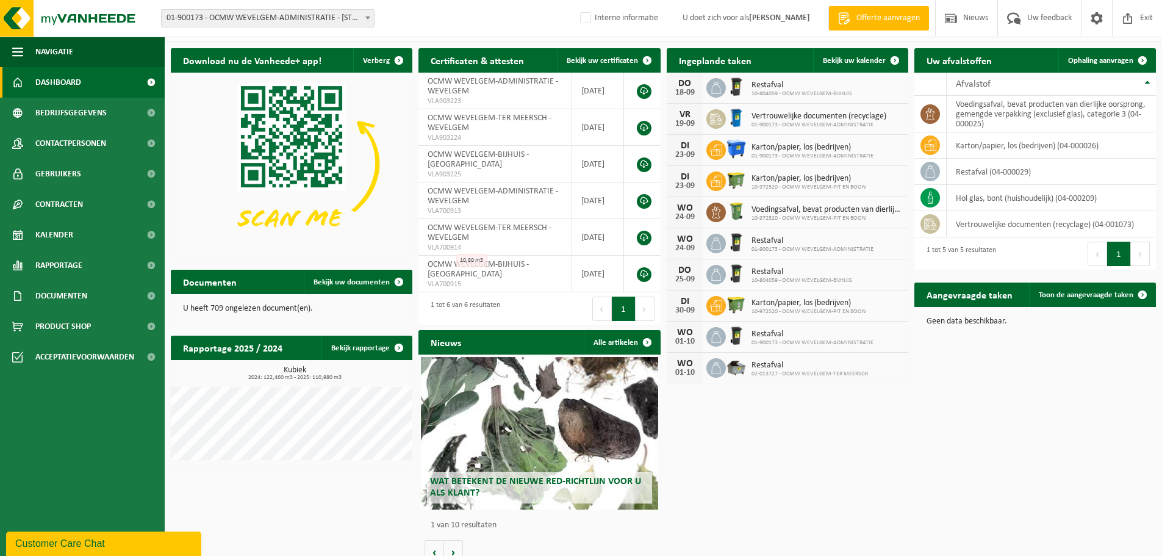
scroll to position [40, 0]
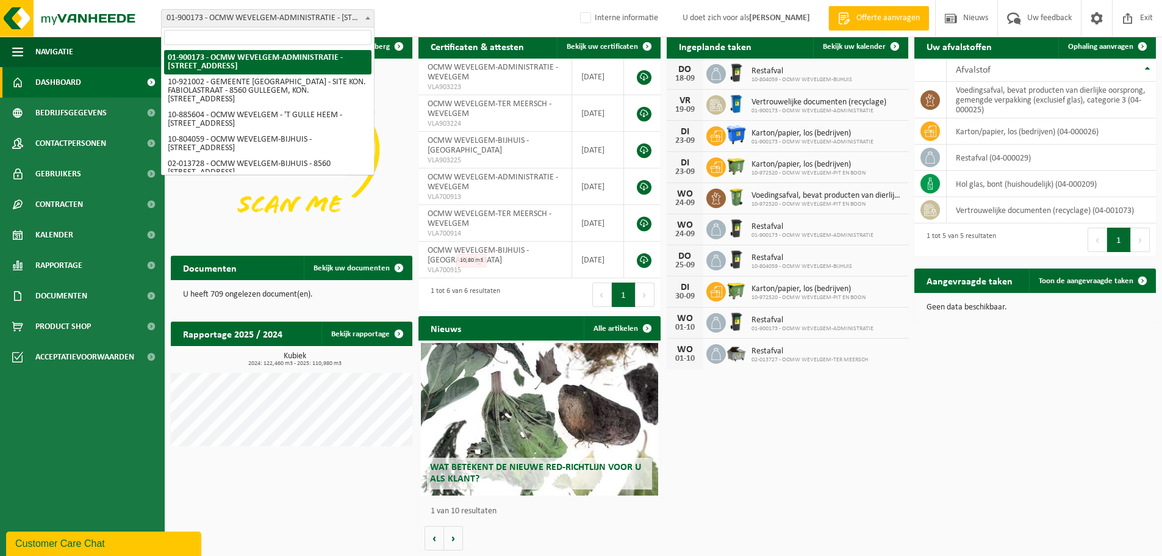
click at [314, 15] on span "01-900173 - OCMW WEVELGEM-ADMINISTRATIE - [STREET_ADDRESS]" at bounding box center [268, 18] width 212 height 17
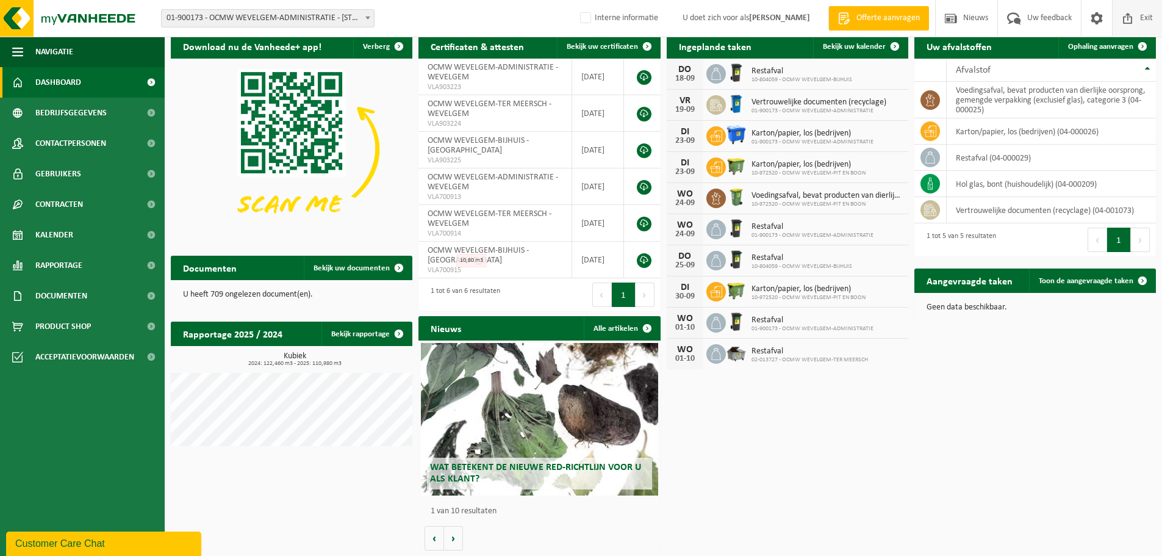
click at [1134, 9] on span at bounding box center [1128, 18] width 18 height 36
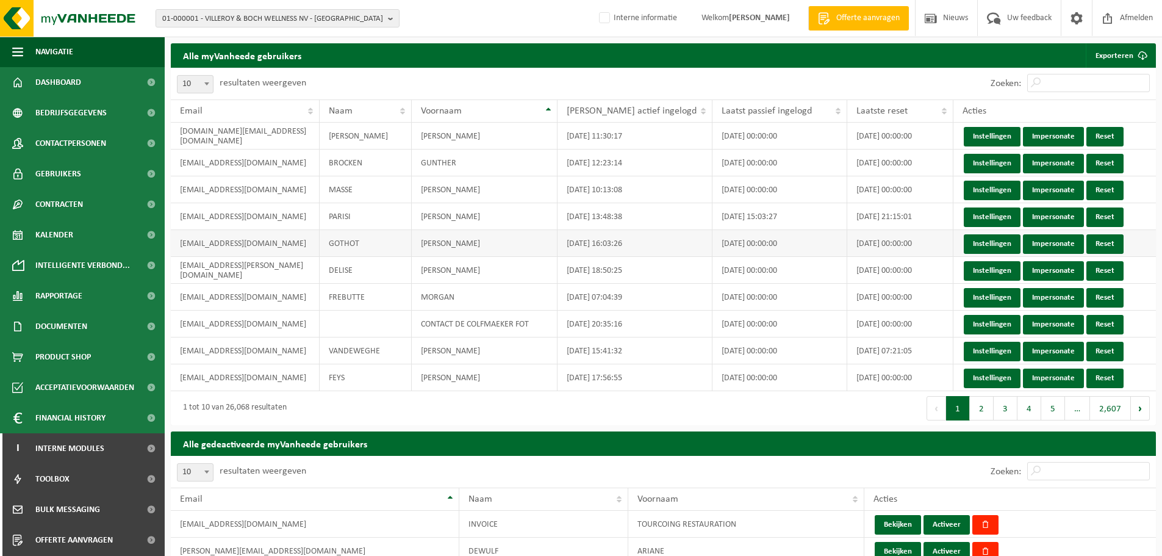
drag, startPoint x: 62, startPoint y: 149, endPoint x: 599, endPoint y: 252, distance: 546.5
click at [62, 149] on span "Contactpersonen" at bounding box center [70, 143] width 71 height 30
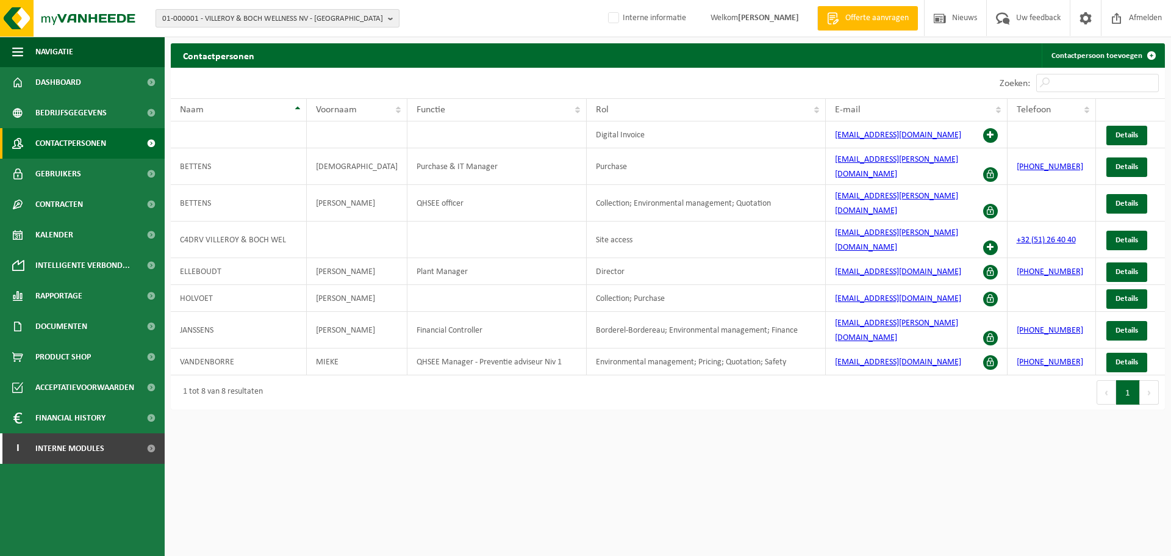
click at [311, 17] on span "01-000001 - VILLEROY & BOCH WELLNESS NV - [GEOGRAPHIC_DATA]" at bounding box center [272, 19] width 221 height 18
type input "01-900173"
click at [343, 55] on strong "01-900173 - OCMW WEVELGEM-ADMINISTRATIE - WEVELGEM" at bounding box center [263, 55] width 202 height 9
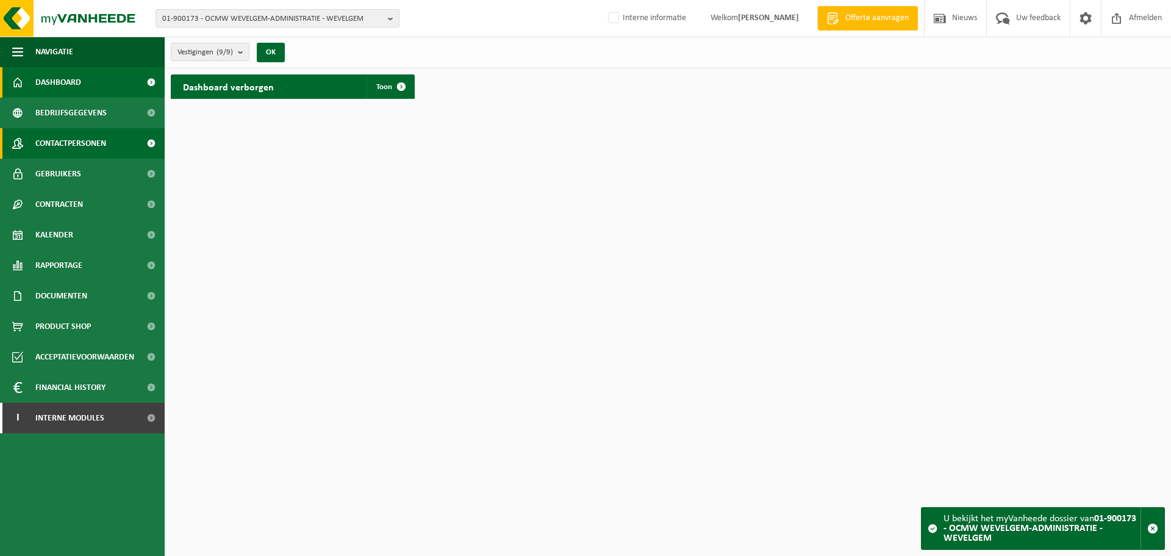
click at [30, 138] on link "Contactpersonen" at bounding box center [82, 143] width 165 height 30
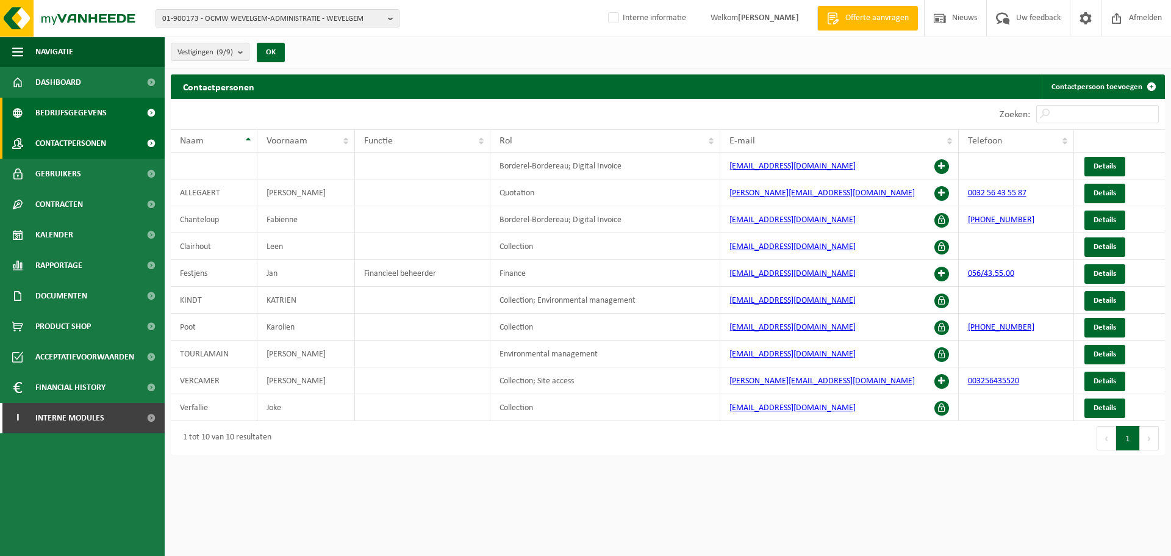
click at [76, 108] on span "Bedrijfsgegevens" at bounding box center [70, 113] width 71 height 30
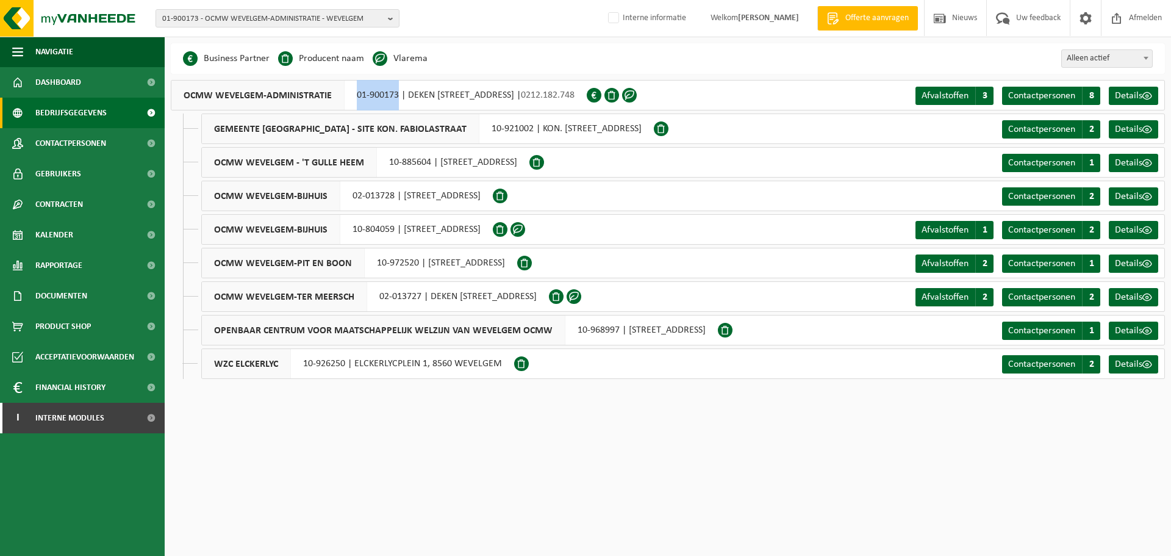
drag, startPoint x: 349, startPoint y: 95, endPoint x: 397, endPoint y: 96, distance: 48.2
click at [397, 96] on div "OCMW WEVELGEM-ADMINISTRATIE 01-900173 | DEKEN JONCKHEERESTRAAT 9, 8560 WEVELGEM…" at bounding box center [379, 95] width 416 height 30
copy div "01-900173"
click at [356, 20] on span "01-900173 - OCMW WEVELGEM-ADMINISTRATIE - WEVELGEM" at bounding box center [272, 19] width 221 height 18
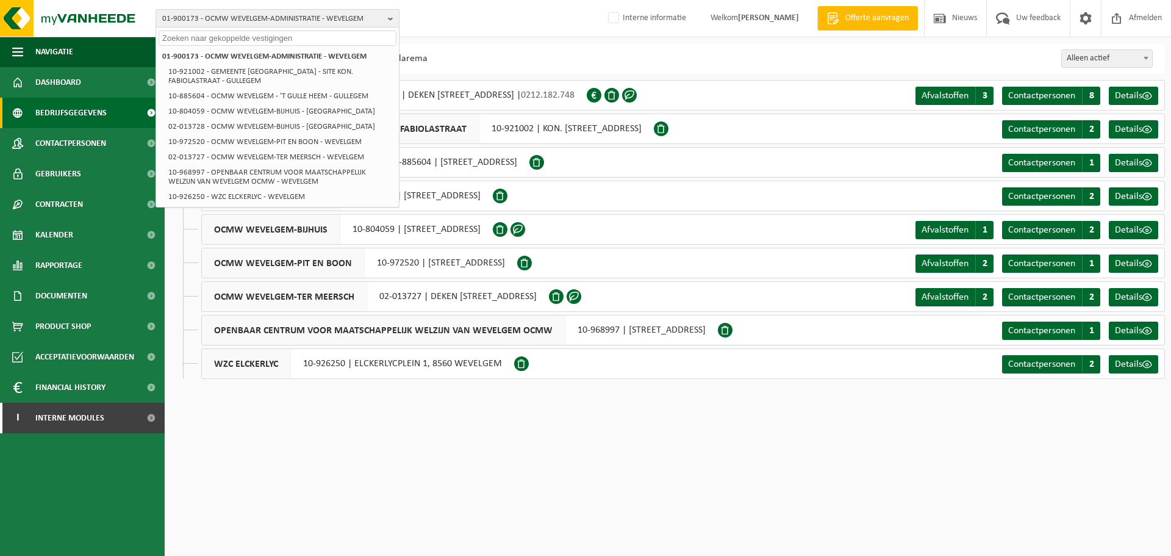
click at [356, 17] on span "01-900173 - OCMW WEVELGEM-ADMINISTRATIE - WEVELGEM" at bounding box center [272, 19] width 221 height 18
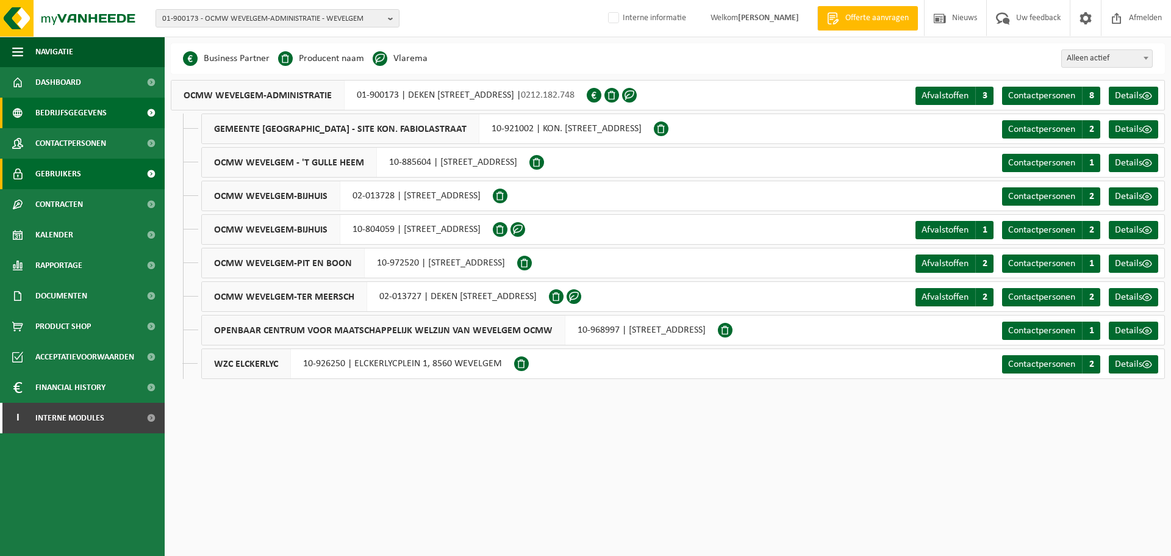
click at [61, 172] on span "Gebruikers" at bounding box center [58, 174] width 46 height 30
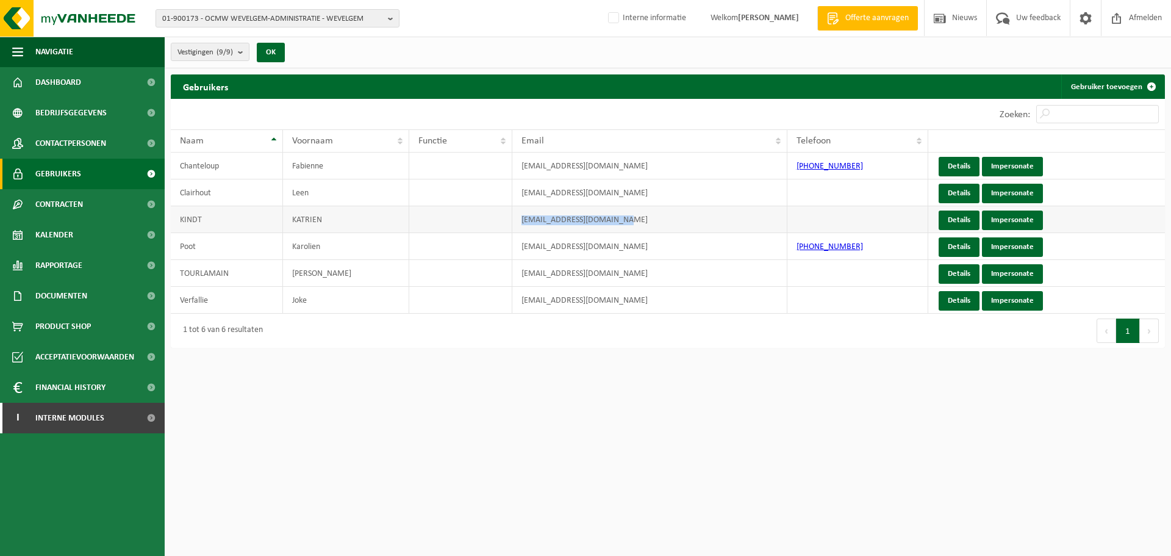
drag, startPoint x: 618, startPoint y: 215, endPoint x: 507, endPoint y: 223, distance: 111.3
click at [507, 223] on tr "KINDT KATRIEN [EMAIL_ADDRESS][DOMAIN_NAME] Details Impersonate" at bounding box center [668, 219] width 994 height 27
copy tr "[EMAIL_ADDRESS][DOMAIN_NAME]"
click at [253, 20] on span "01-900173 - OCMW WEVELGEM-ADMINISTRATIE - WEVELGEM" at bounding box center [272, 19] width 221 height 18
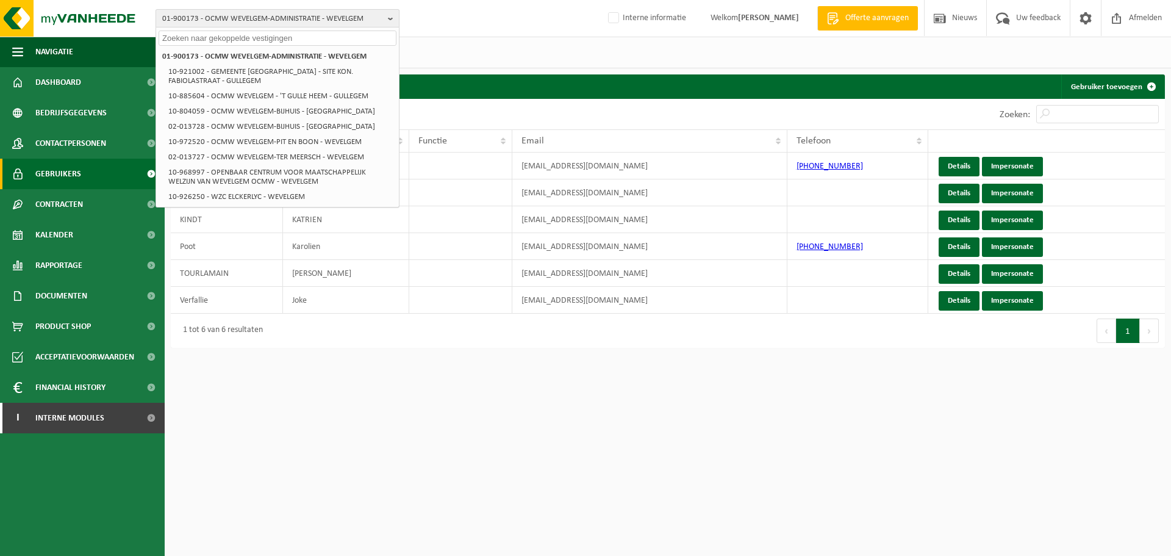
paste input "01-050083"
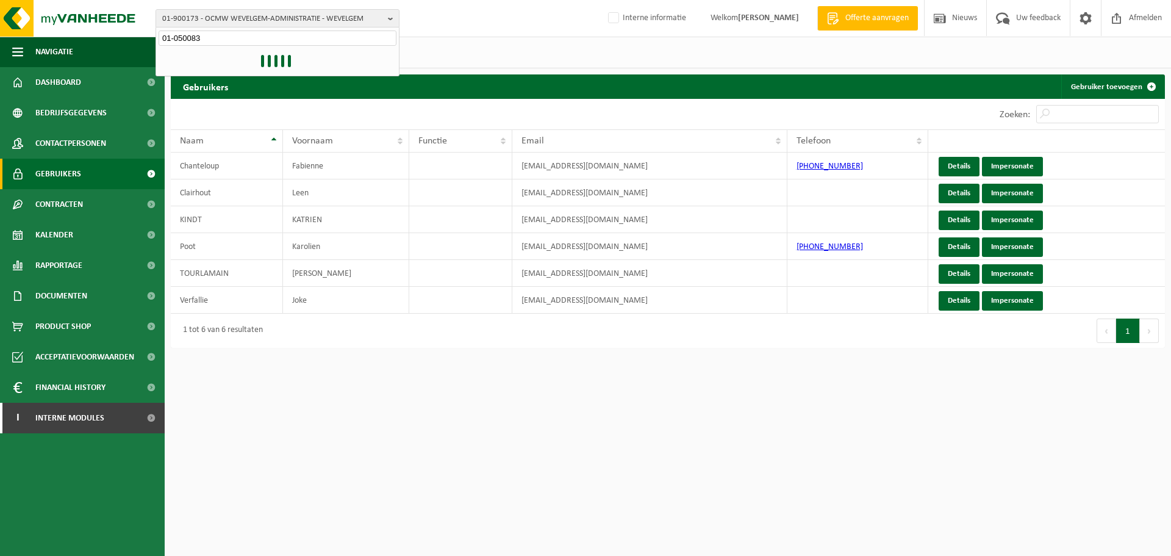
type input "01-050083"
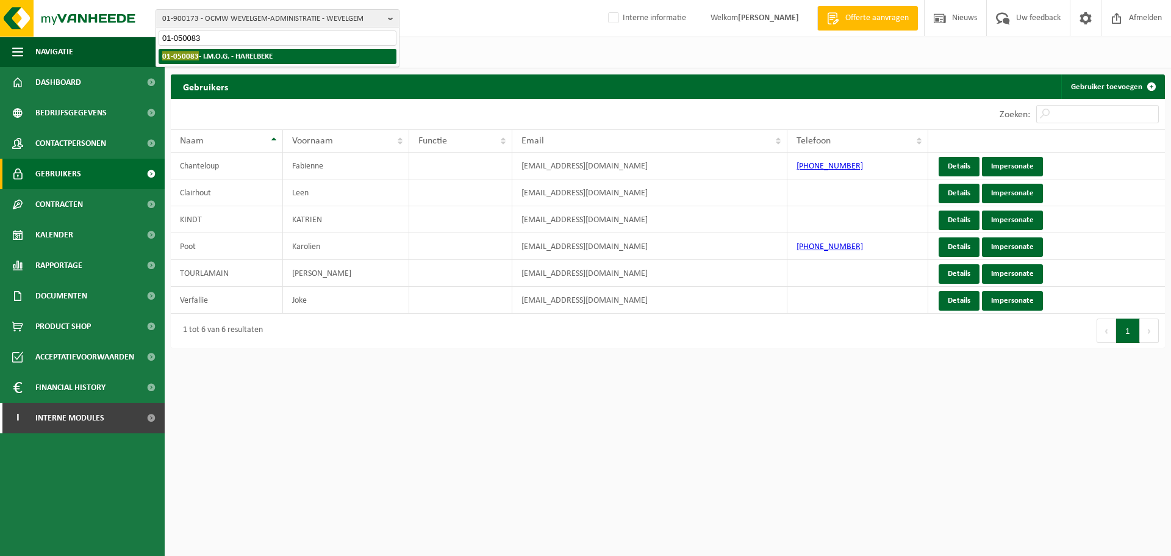
click at [246, 56] on strong "01-050083 - I.M.O.G. - HARELBEKE" at bounding box center [217, 55] width 110 height 9
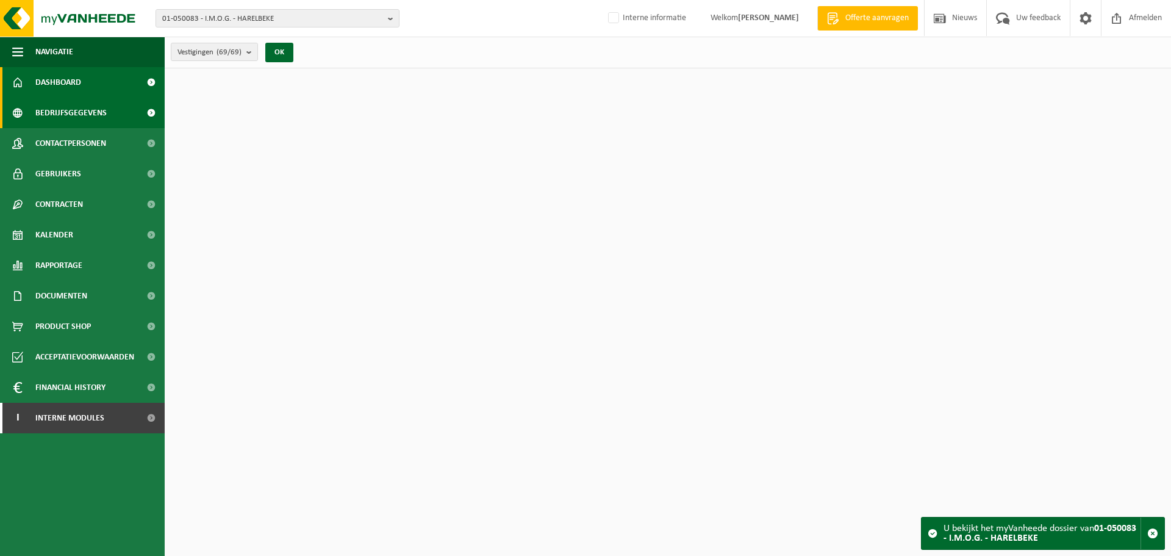
click at [88, 118] on span "Bedrijfsgegevens" at bounding box center [70, 113] width 71 height 30
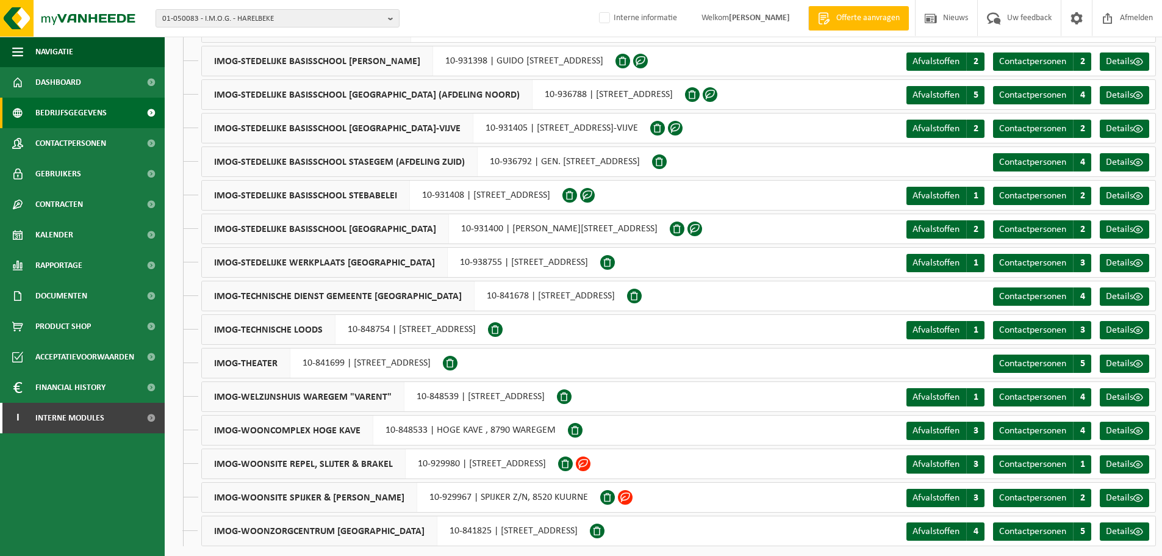
scroll to position [1854, 0]
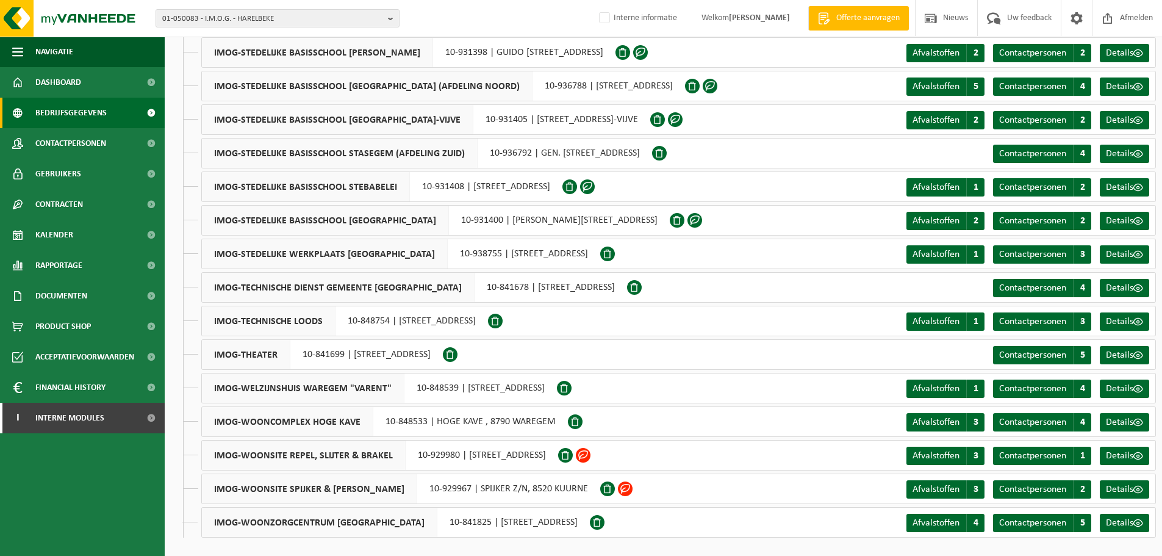
click at [151, 461] on ul "Navigatie Offerte aanvragen Nieuws Uw feedback Afmelden Dashboard Bedrijfsgegev…" at bounding box center [82, 296] width 165 height 519
